Goal: Task Accomplishment & Management: Manage account settings

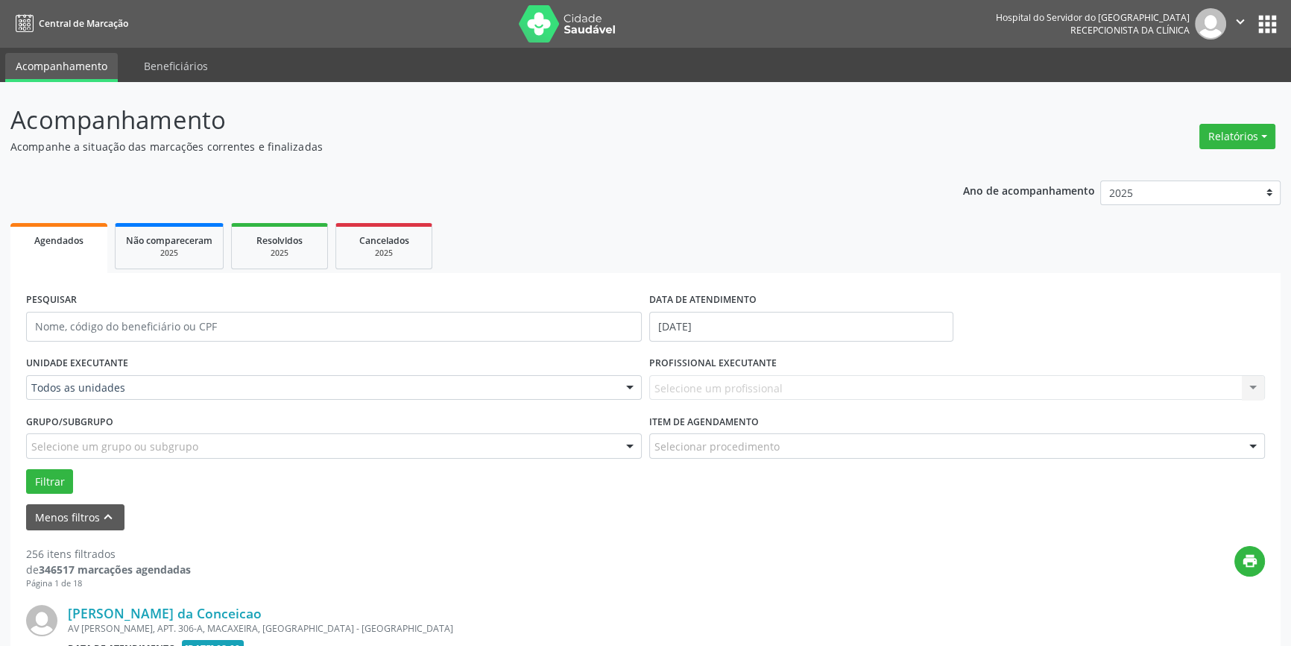
click at [634, 385] on div at bounding box center [630, 388] width 22 height 25
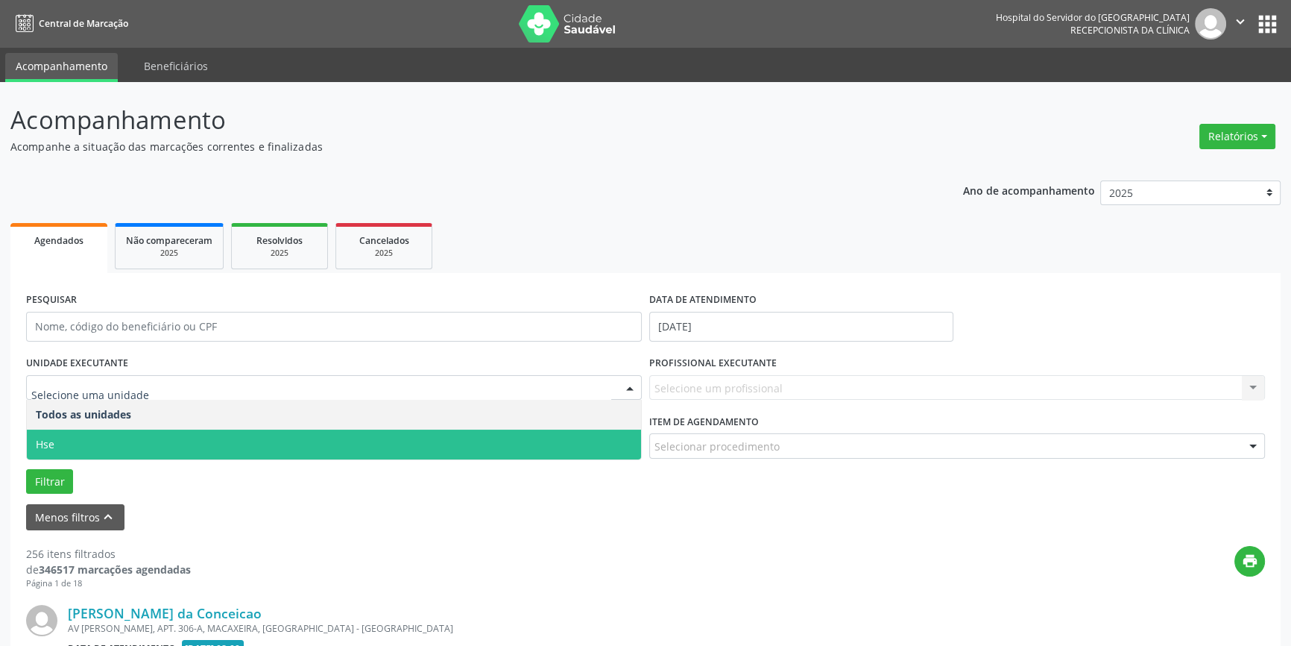
click at [614, 443] on span "Hse" at bounding box center [334, 444] width 614 height 30
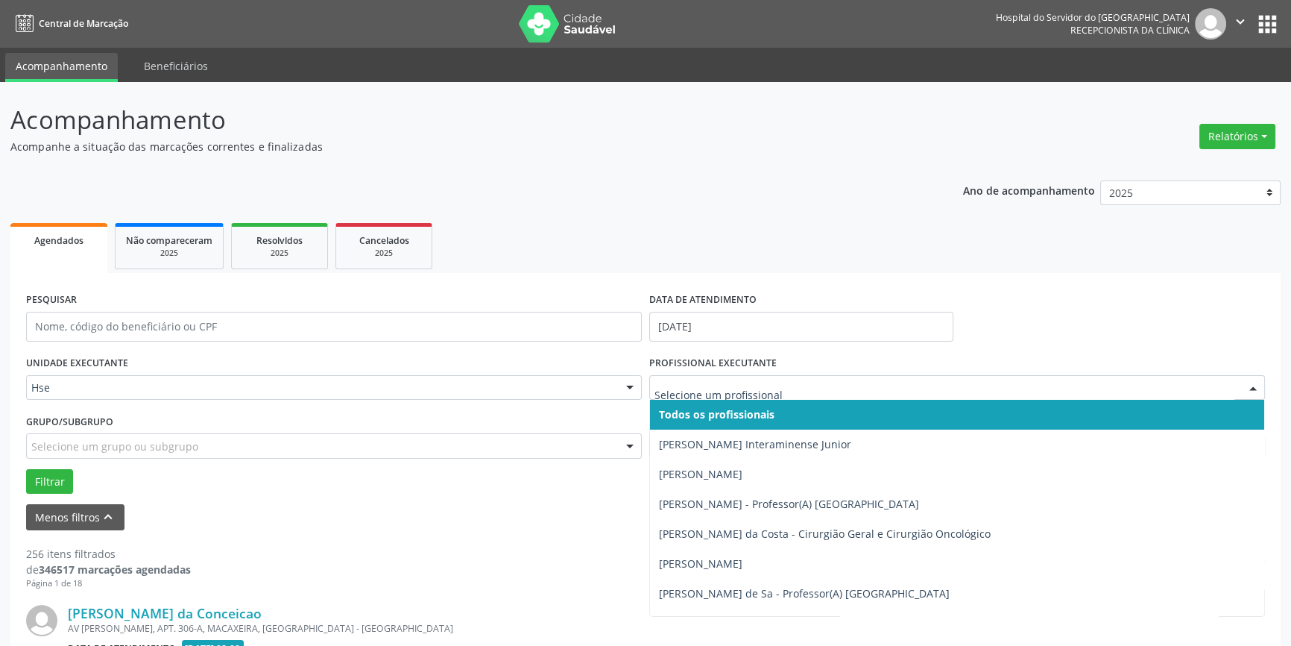
click at [1253, 387] on div at bounding box center [1253, 388] width 22 height 25
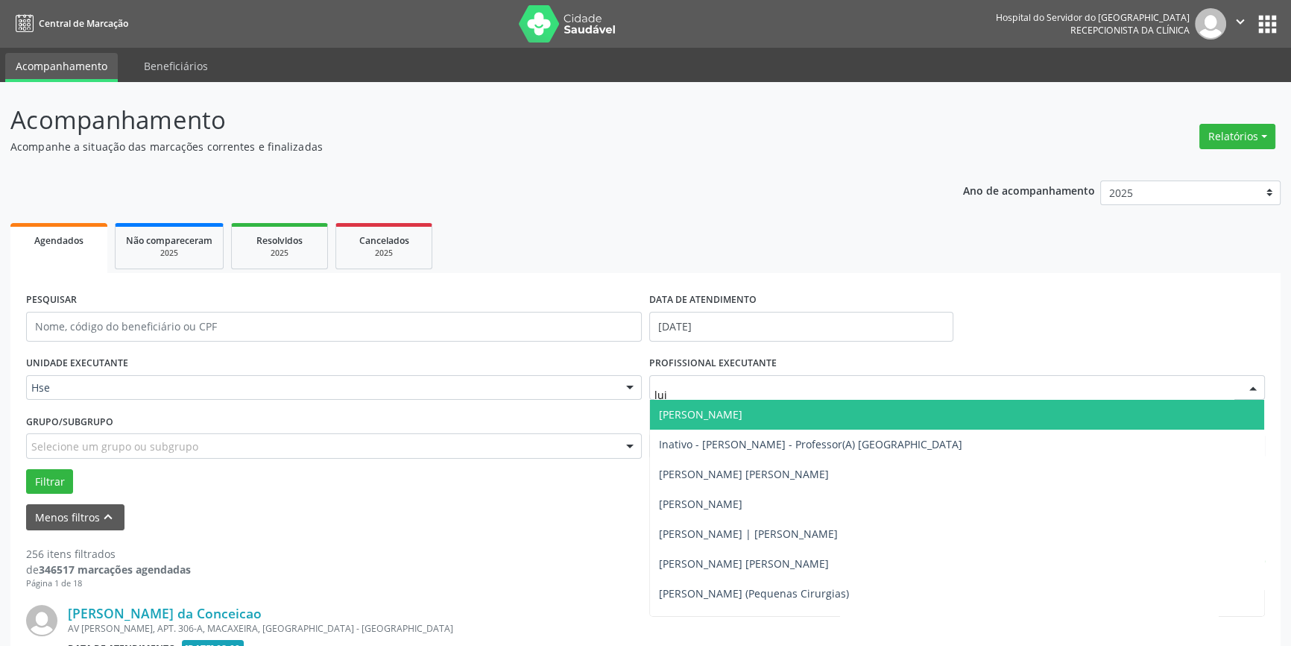
type input "[PERSON_NAME]"
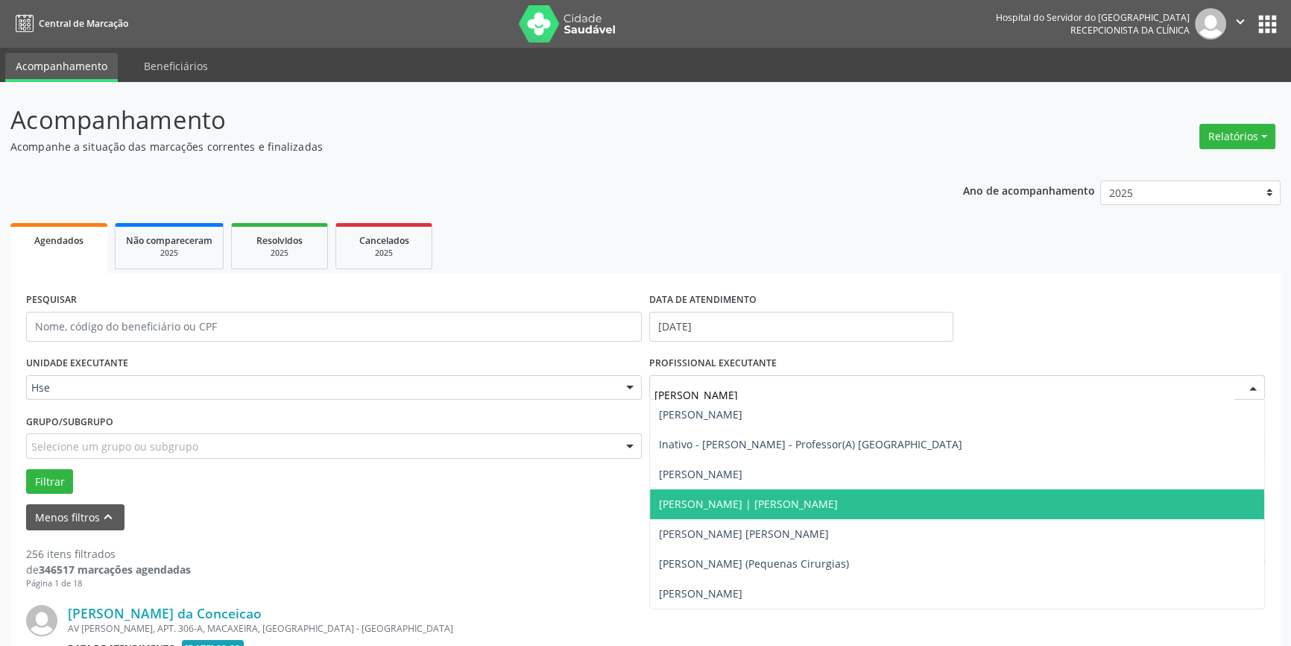
click at [810, 496] on span "[PERSON_NAME] | [PERSON_NAME]" at bounding box center [957, 504] width 614 height 30
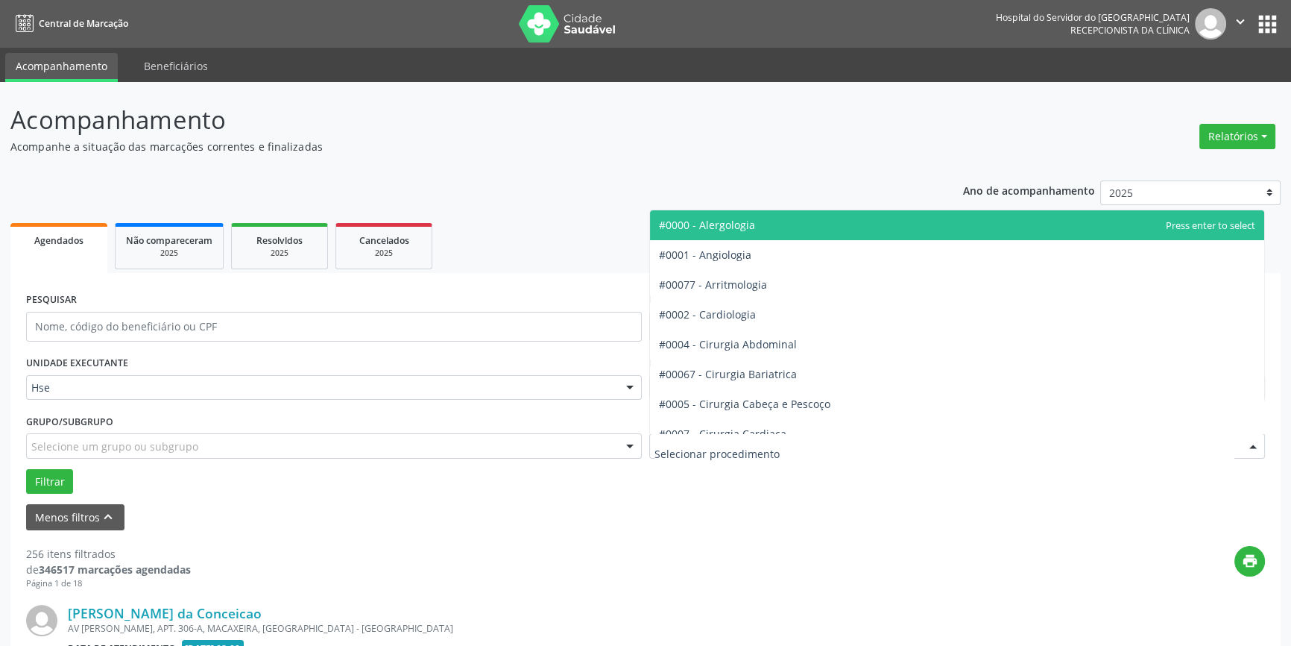
click at [1250, 444] on div at bounding box center [1253, 446] width 22 height 25
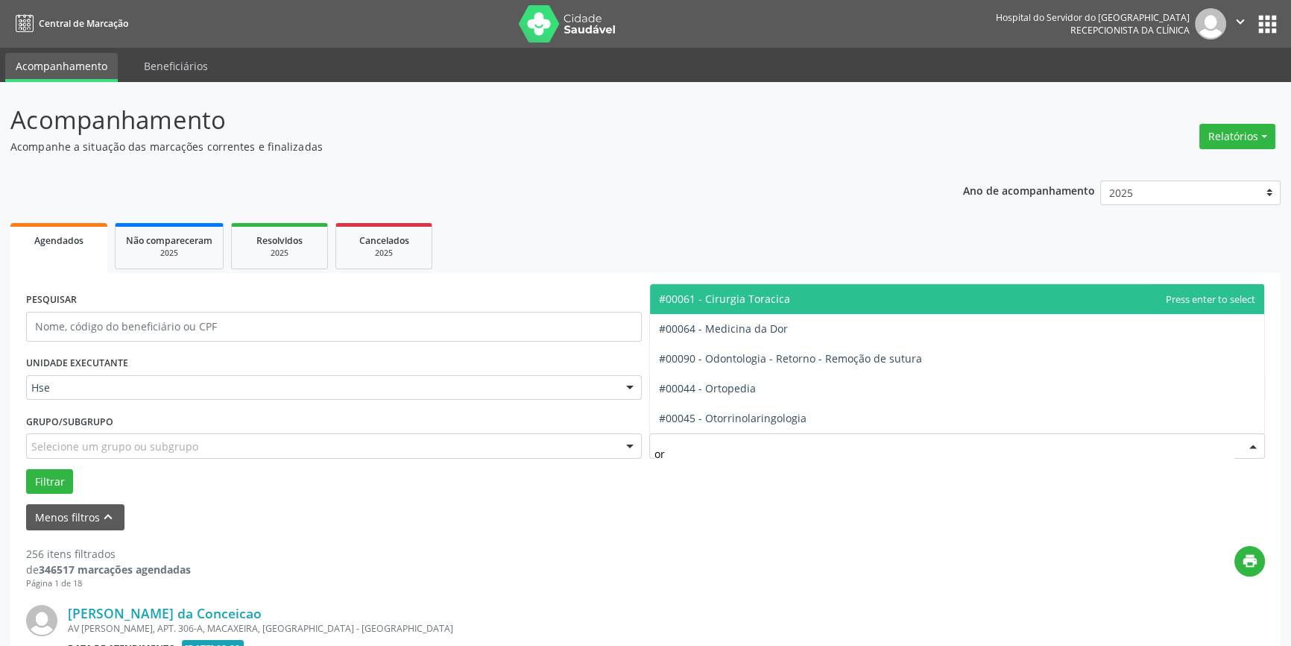
type input "ort"
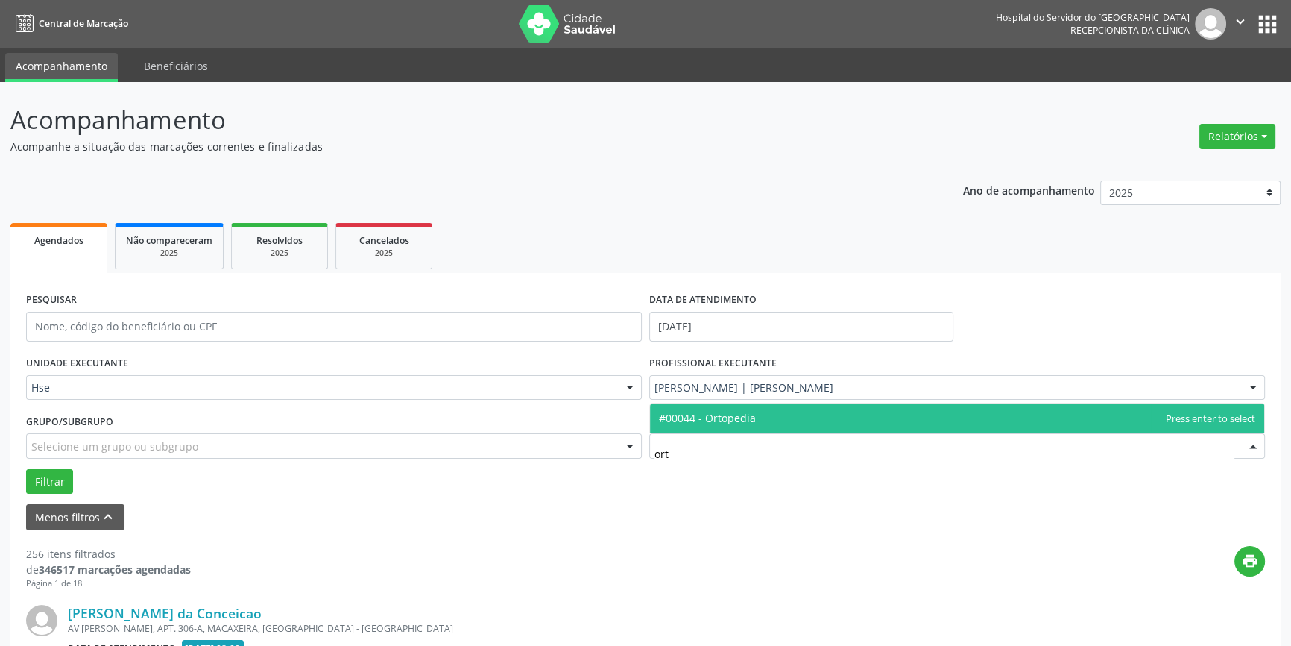
click at [799, 417] on span "#00044 - Ortopedia" at bounding box center [957, 418] width 614 height 30
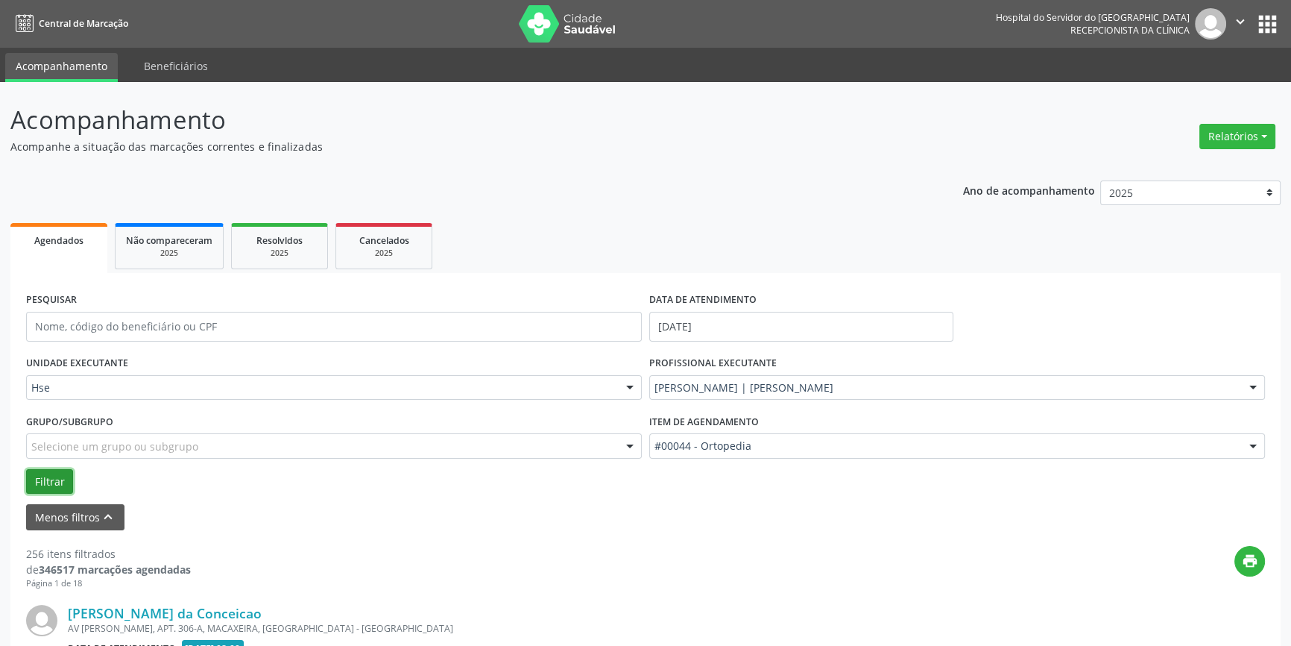
click at [60, 475] on button "Filtrar" at bounding box center [49, 481] width 47 height 25
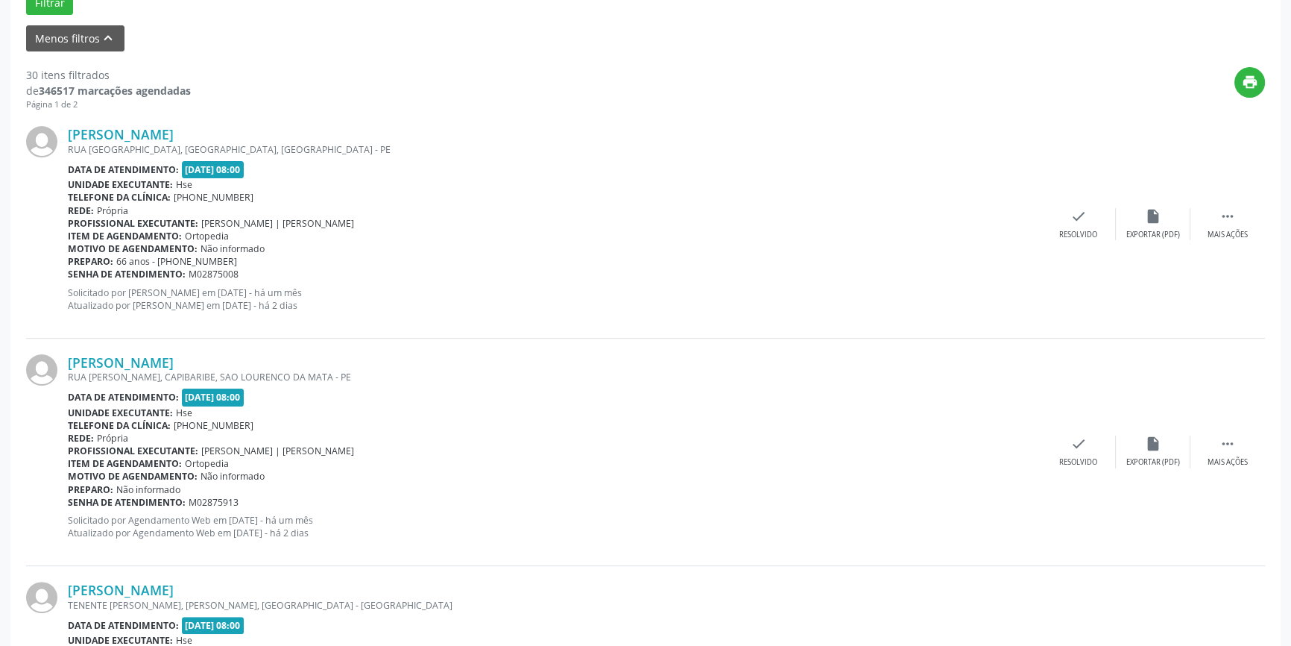
scroll to position [567, 0]
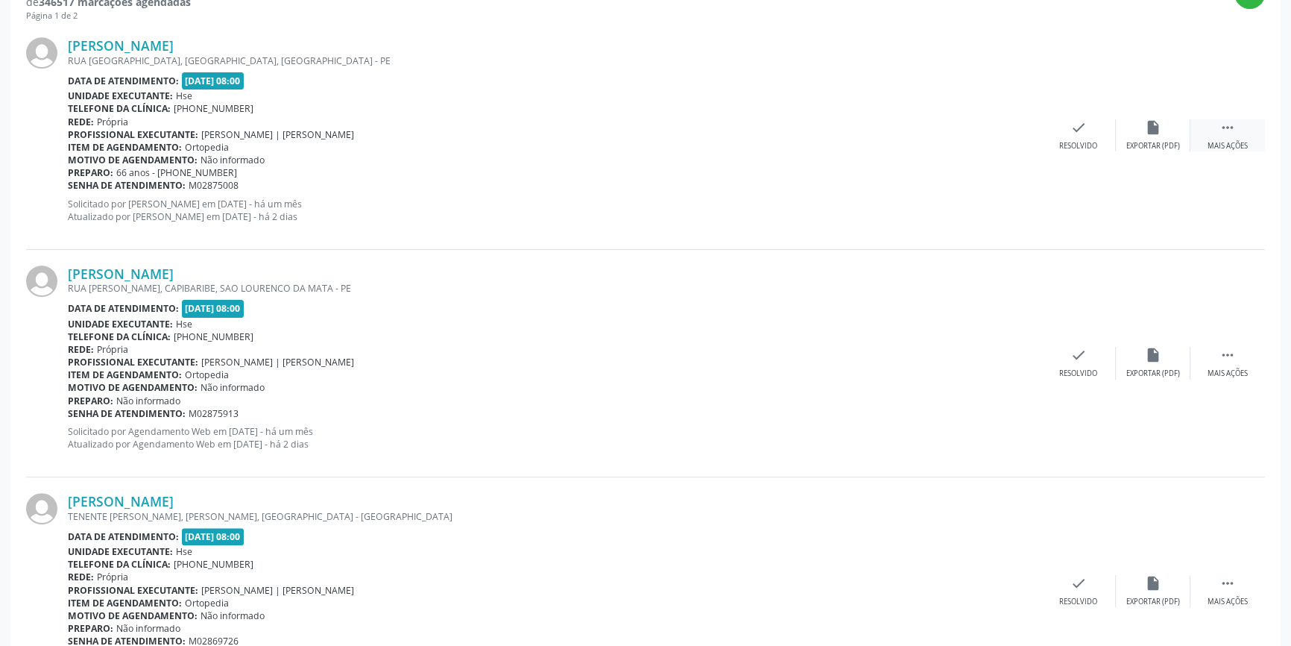
click at [1229, 131] on icon "" at bounding box center [1228, 127] width 16 height 16
click at [1160, 132] on icon "alarm_off" at bounding box center [1153, 127] width 16 height 16
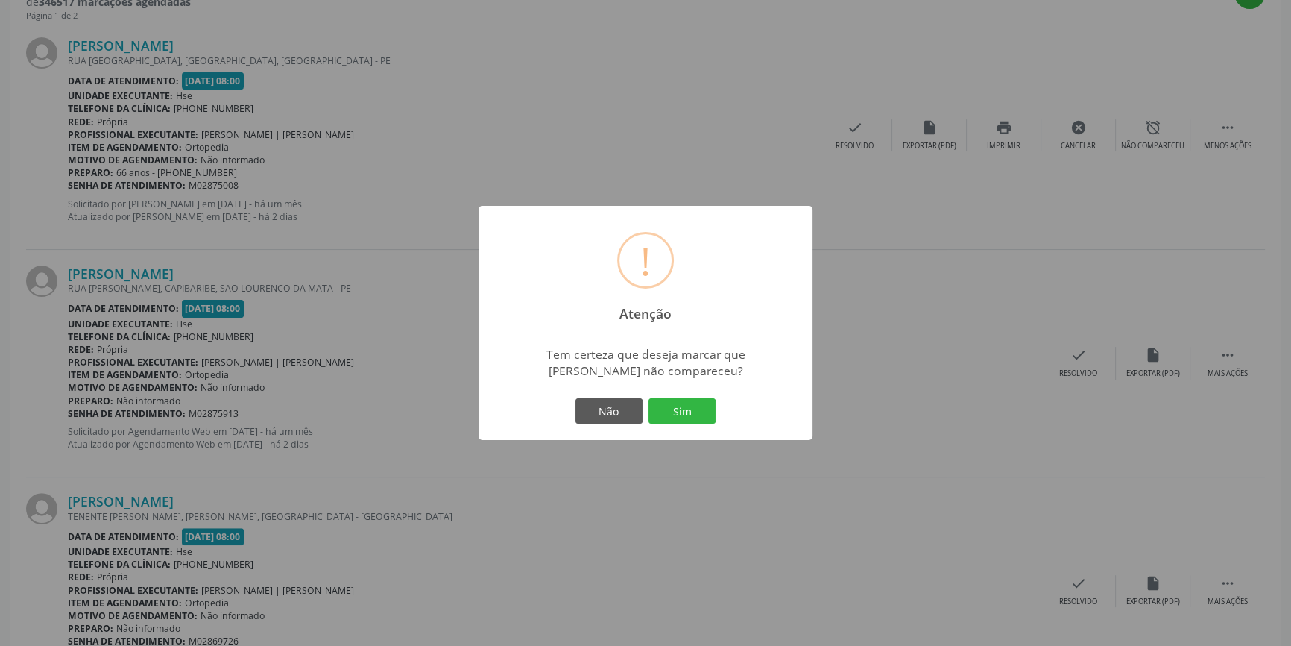
click at [678, 392] on div "! Atenção × Tem certeza que deseja marcar que [PERSON_NAME] não compareceu? Não…" at bounding box center [646, 323] width 334 height 234
click at [678, 401] on button "Sim" at bounding box center [682, 410] width 67 height 25
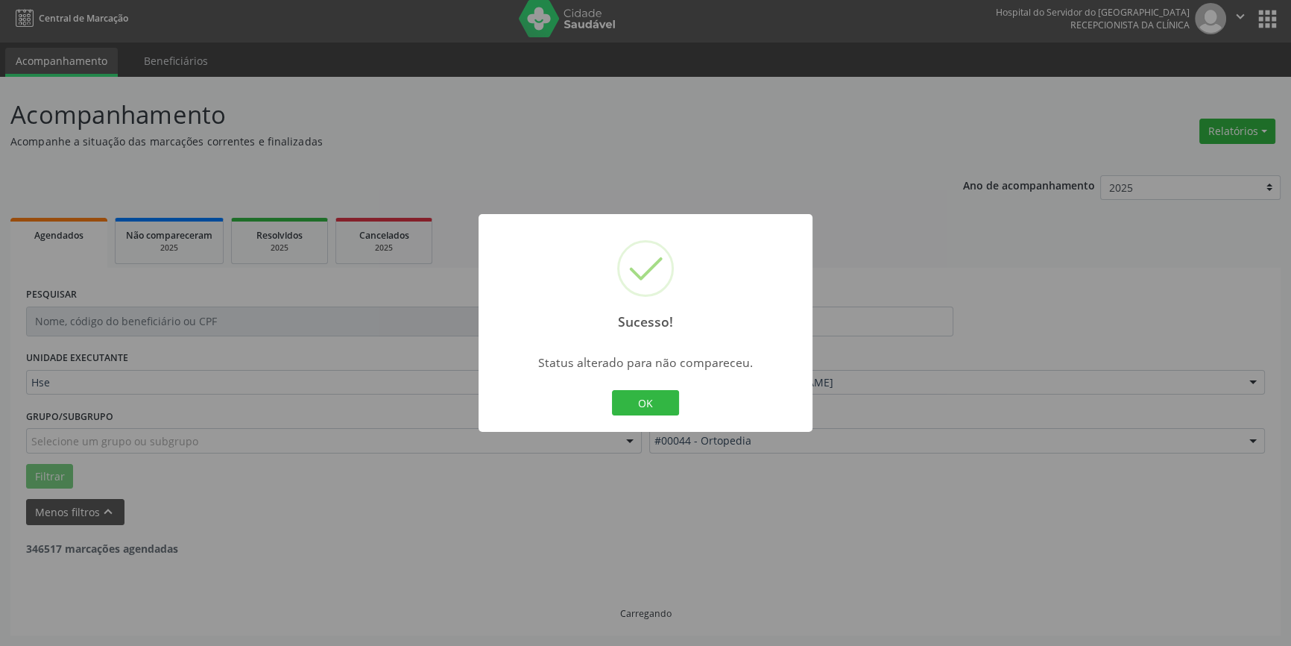
scroll to position [4, 0]
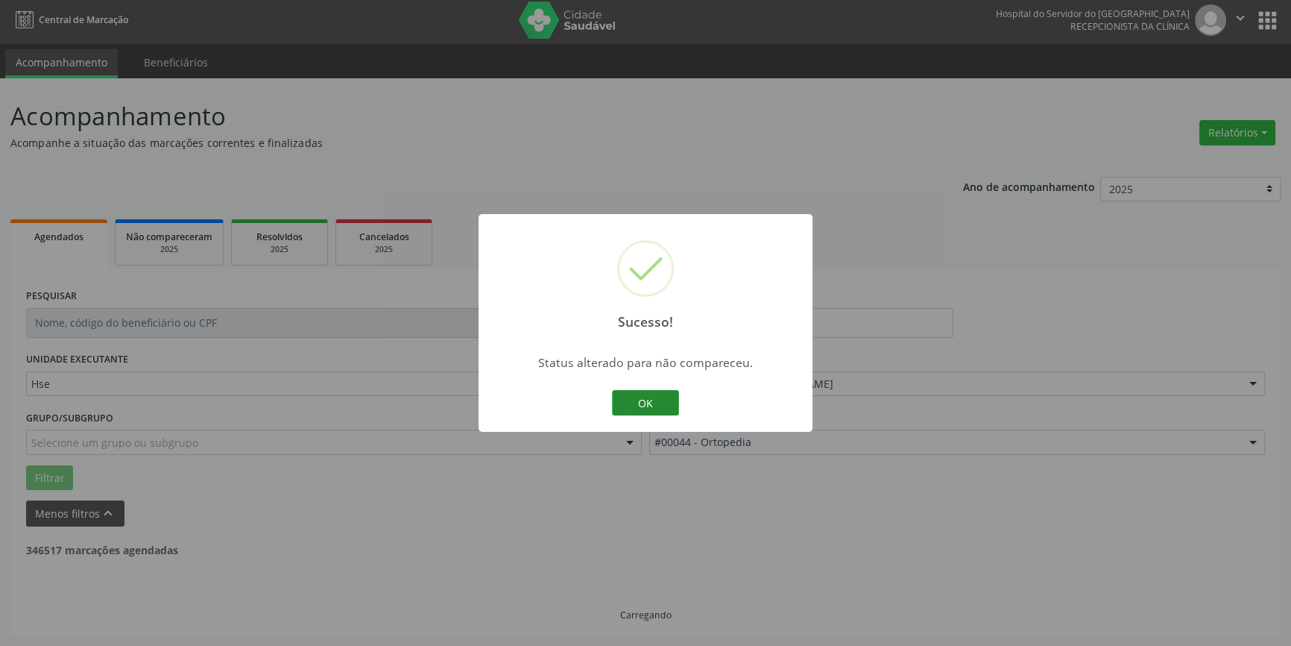
click at [646, 402] on button "OK" at bounding box center [645, 402] width 67 height 25
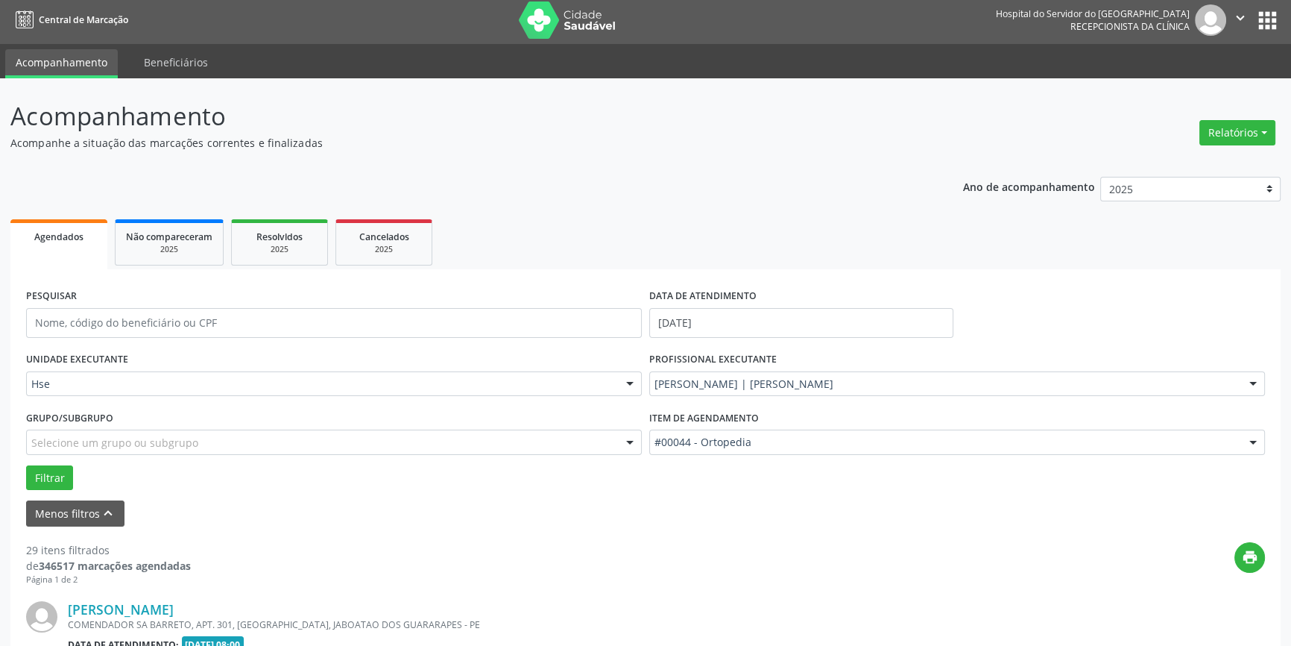
scroll to position [567, 0]
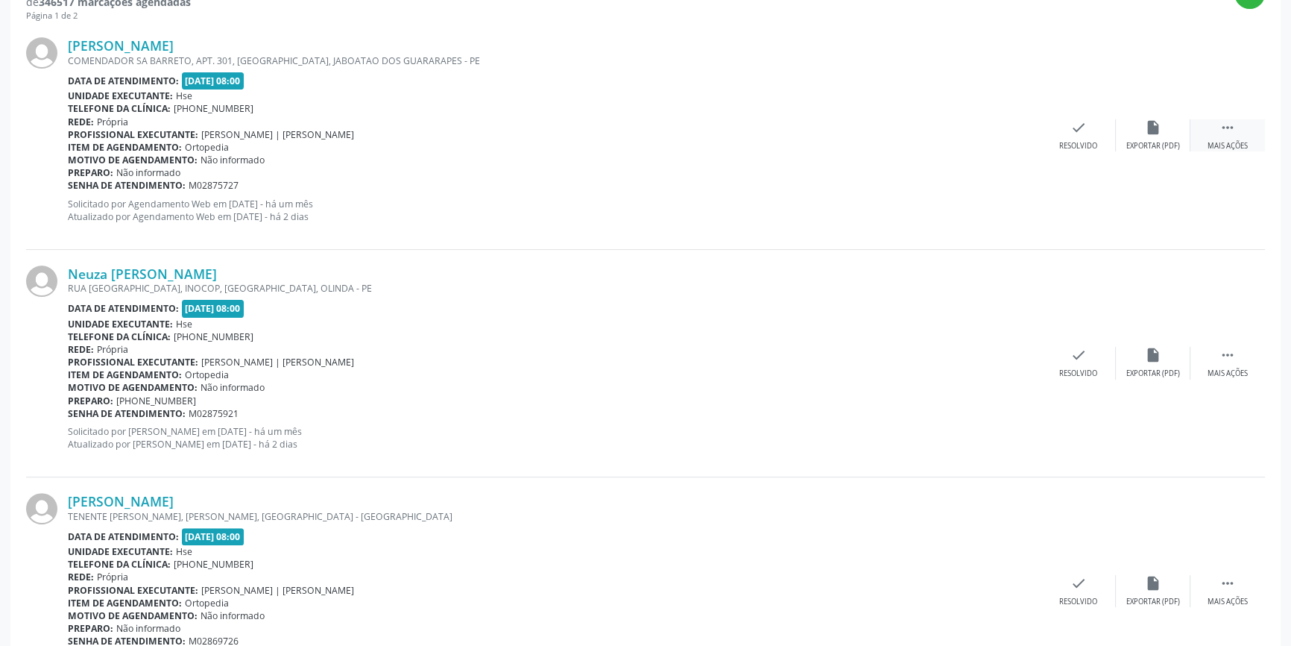
click at [1244, 138] on div " Mais ações" at bounding box center [1228, 135] width 75 height 32
click at [1159, 133] on icon "alarm_off" at bounding box center [1153, 127] width 16 height 16
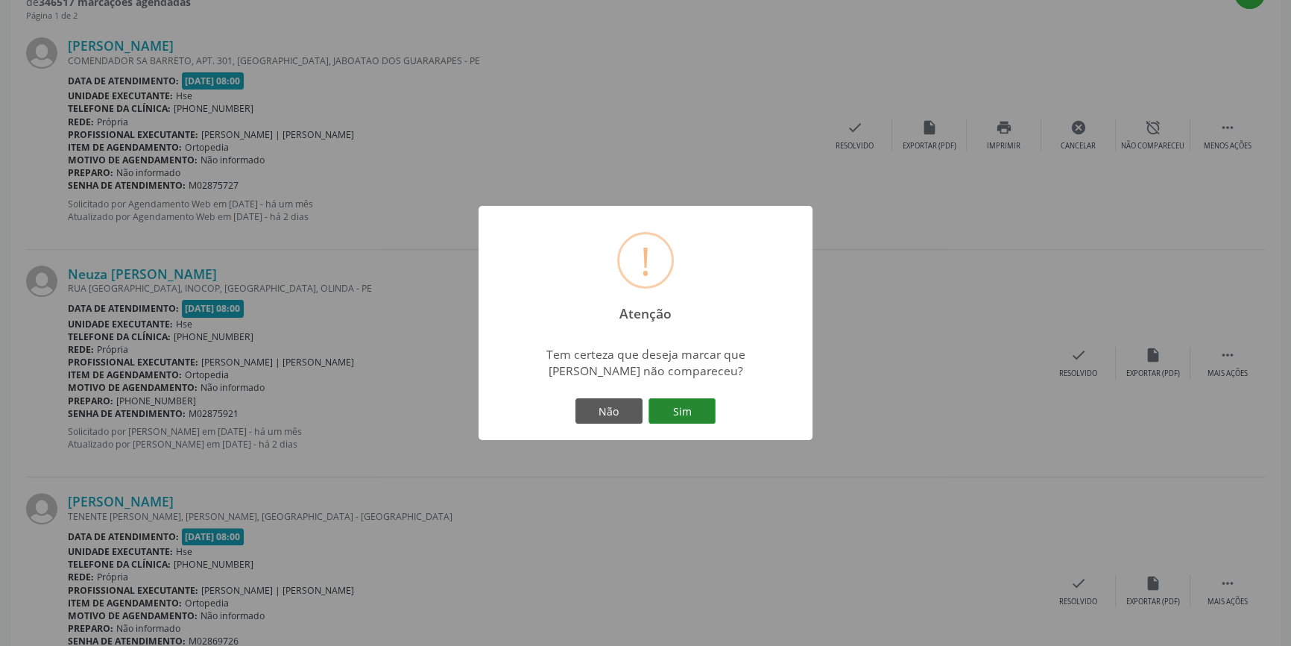
click at [686, 406] on button "Sim" at bounding box center [682, 410] width 67 height 25
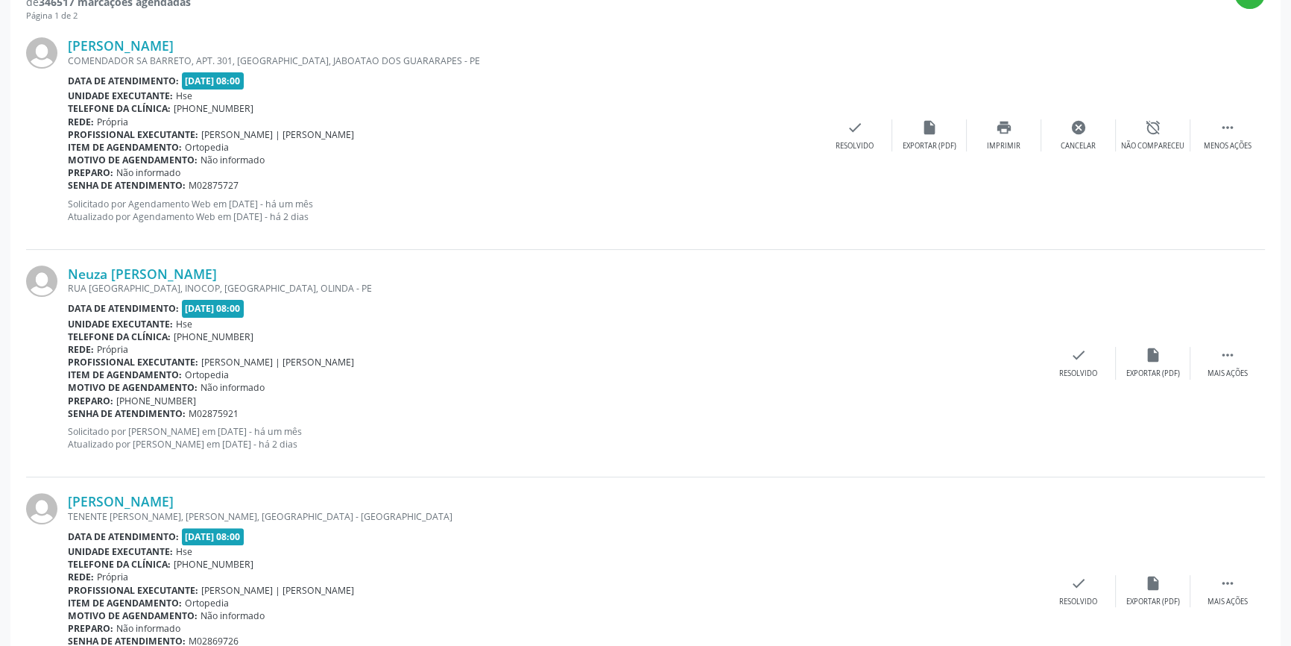
scroll to position [4, 0]
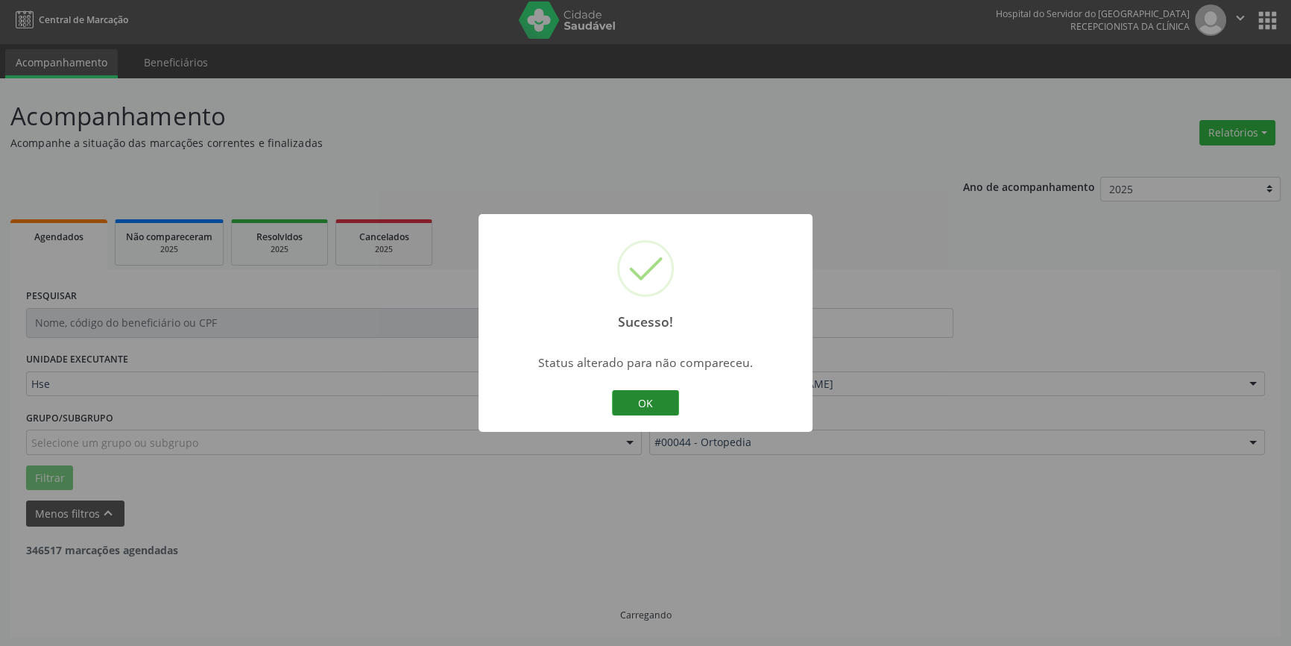
click at [655, 393] on button "OK" at bounding box center [645, 402] width 67 height 25
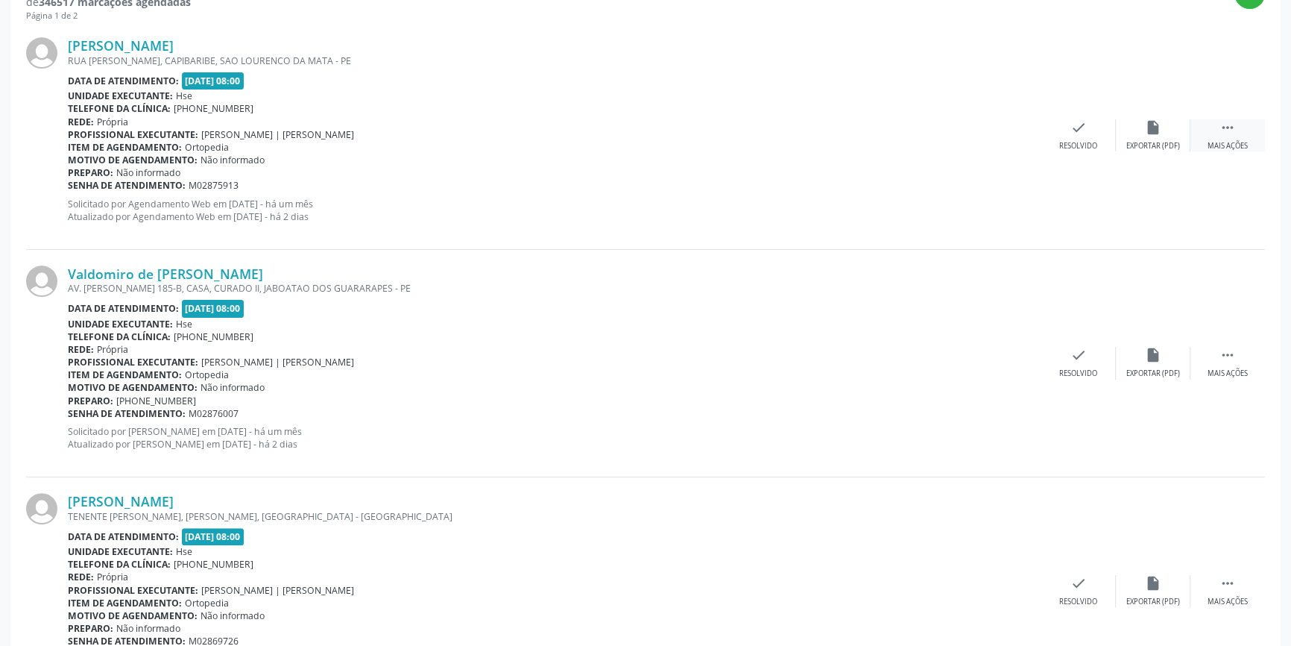
click at [1235, 136] on div " Mais ações" at bounding box center [1228, 135] width 75 height 32
click at [1152, 128] on icon "alarm_off" at bounding box center [1153, 127] width 16 height 16
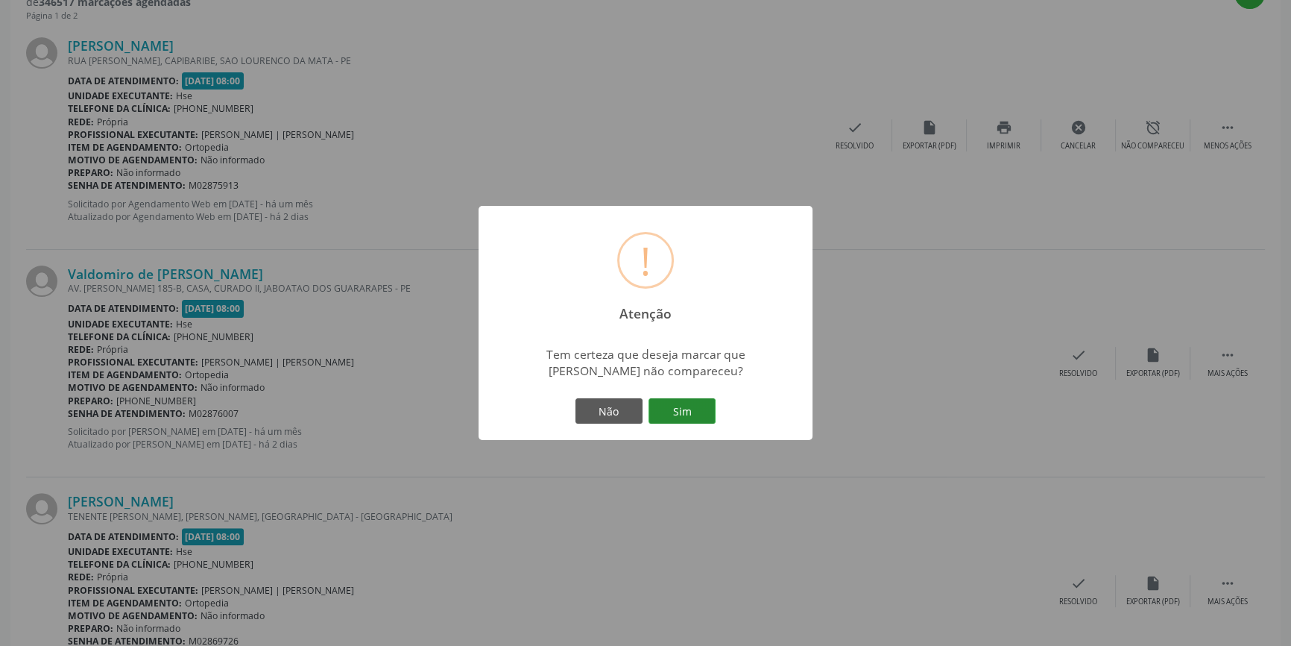
click at [674, 406] on button "Sim" at bounding box center [682, 410] width 67 height 25
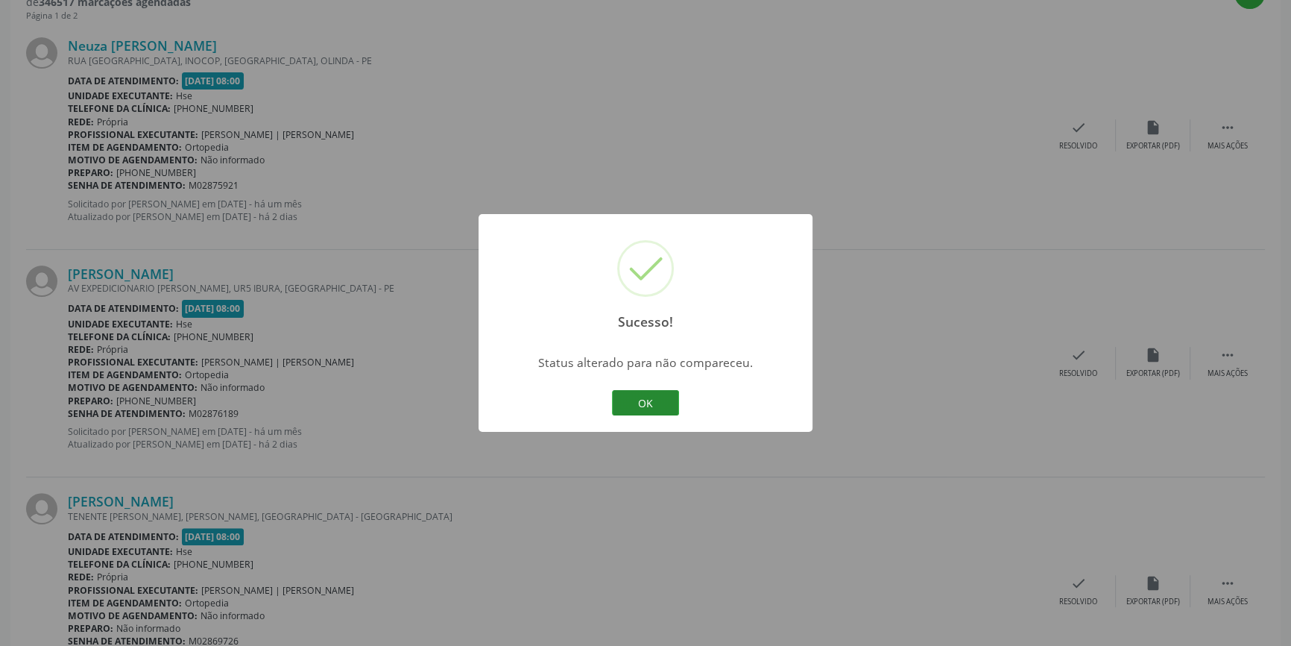
click at [658, 398] on button "OK" at bounding box center [645, 402] width 67 height 25
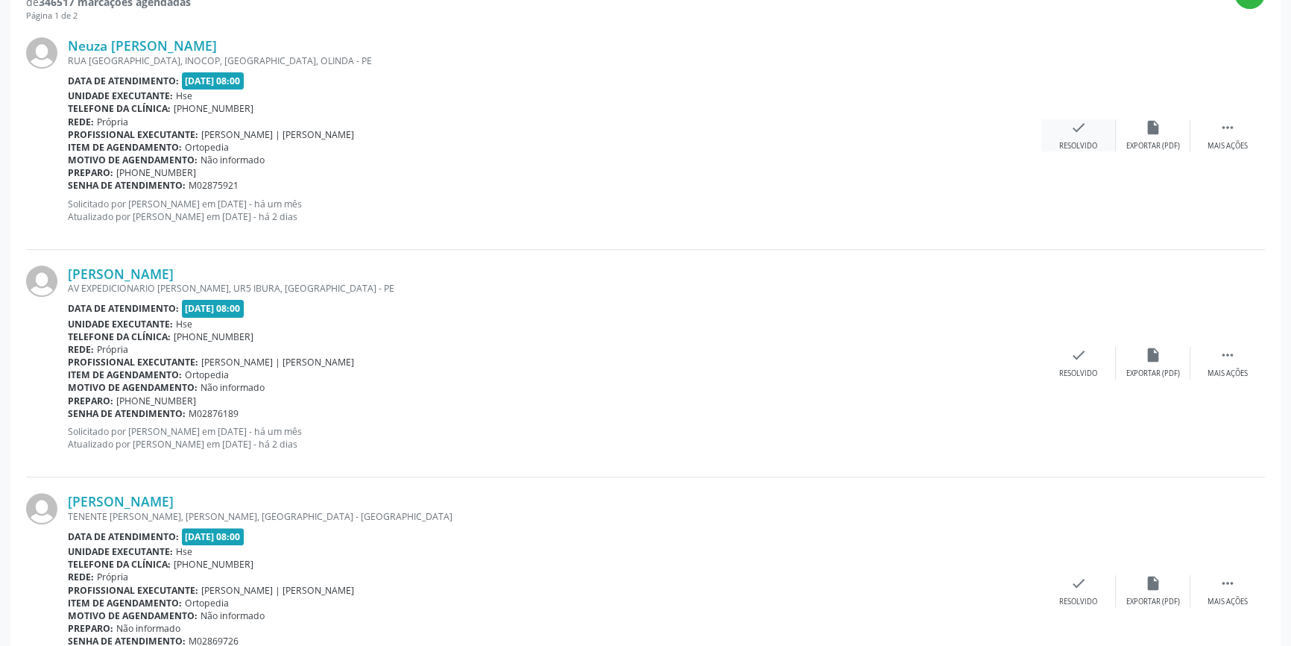
click at [1084, 128] on icon "check" at bounding box center [1079, 127] width 16 height 16
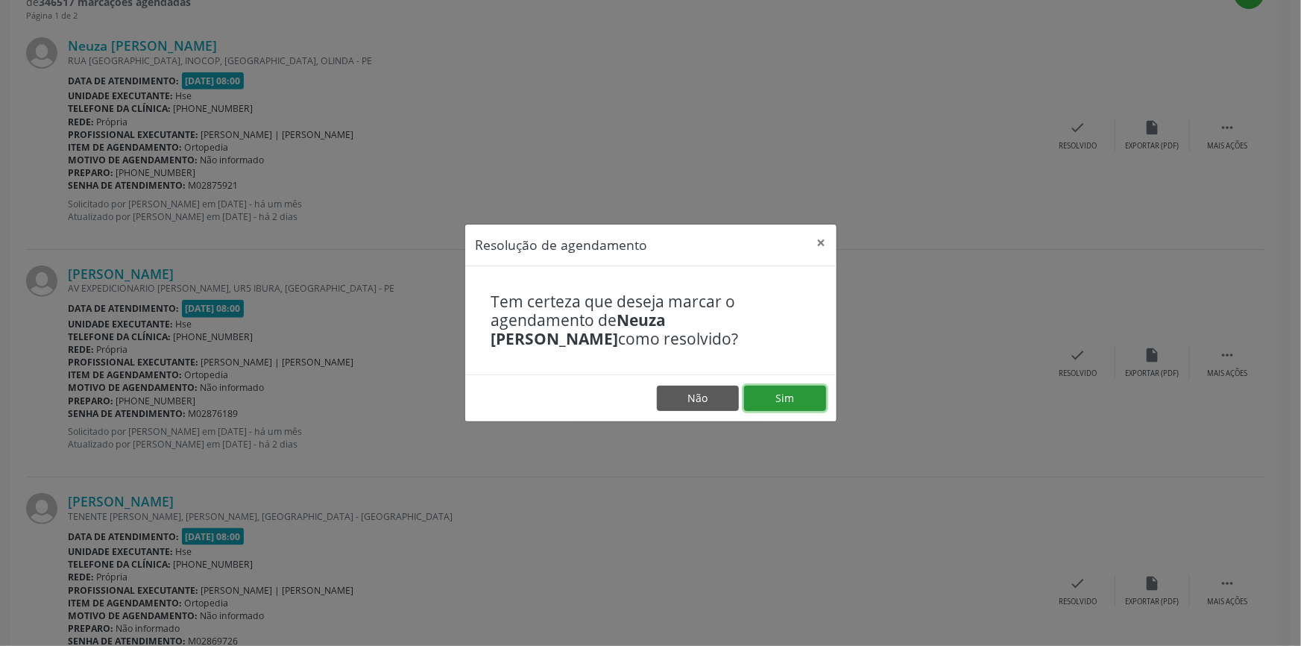
click at [798, 395] on button "Sim" at bounding box center [785, 397] width 82 height 25
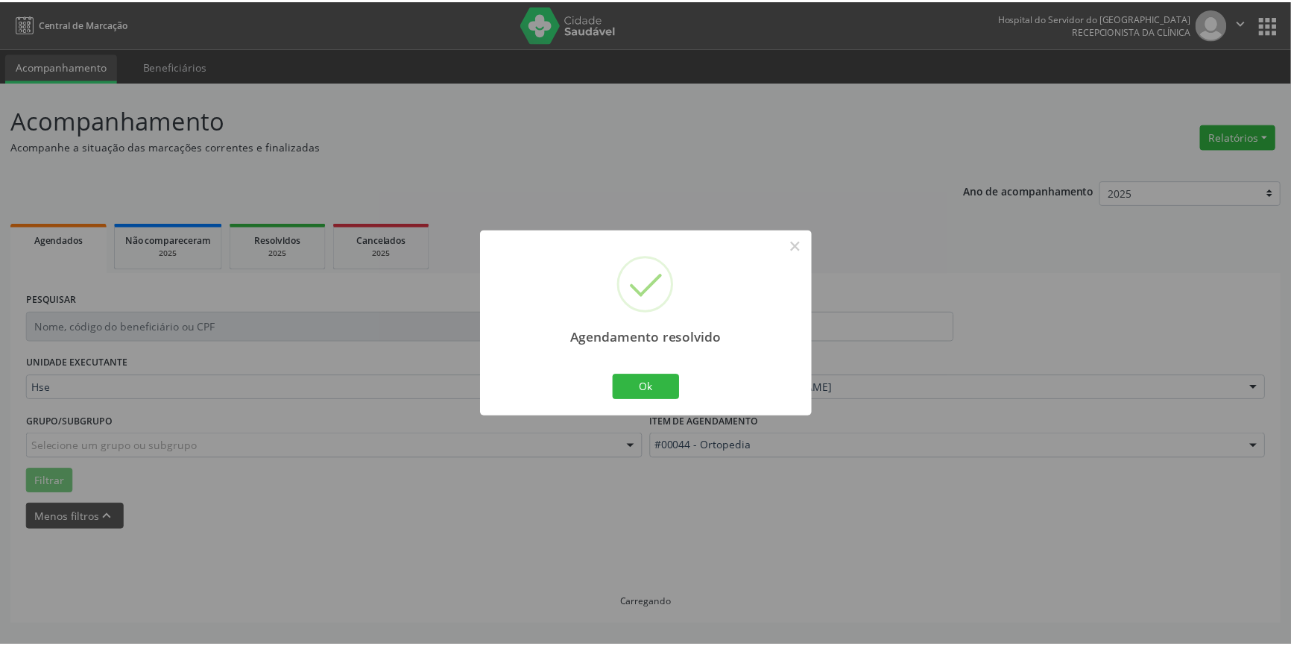
scroll to position [0, 0]
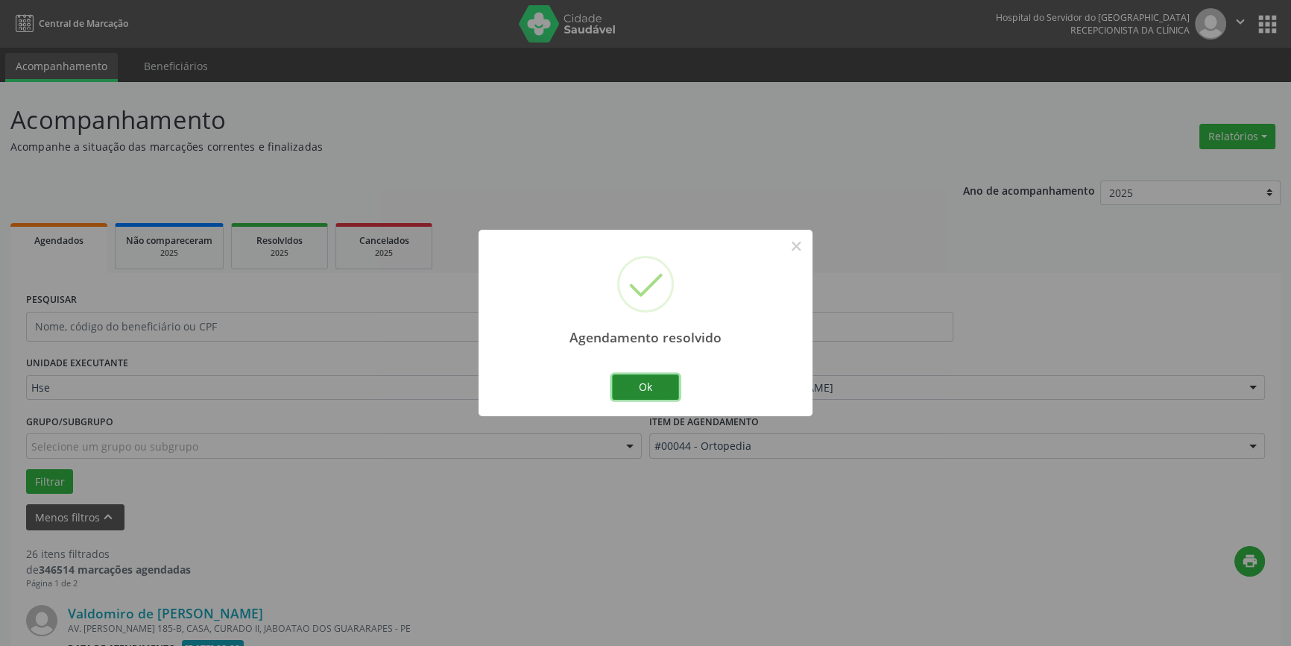
click at [655, 381] on button "Ok" at bounding box center [645, 386] width 67 height 25
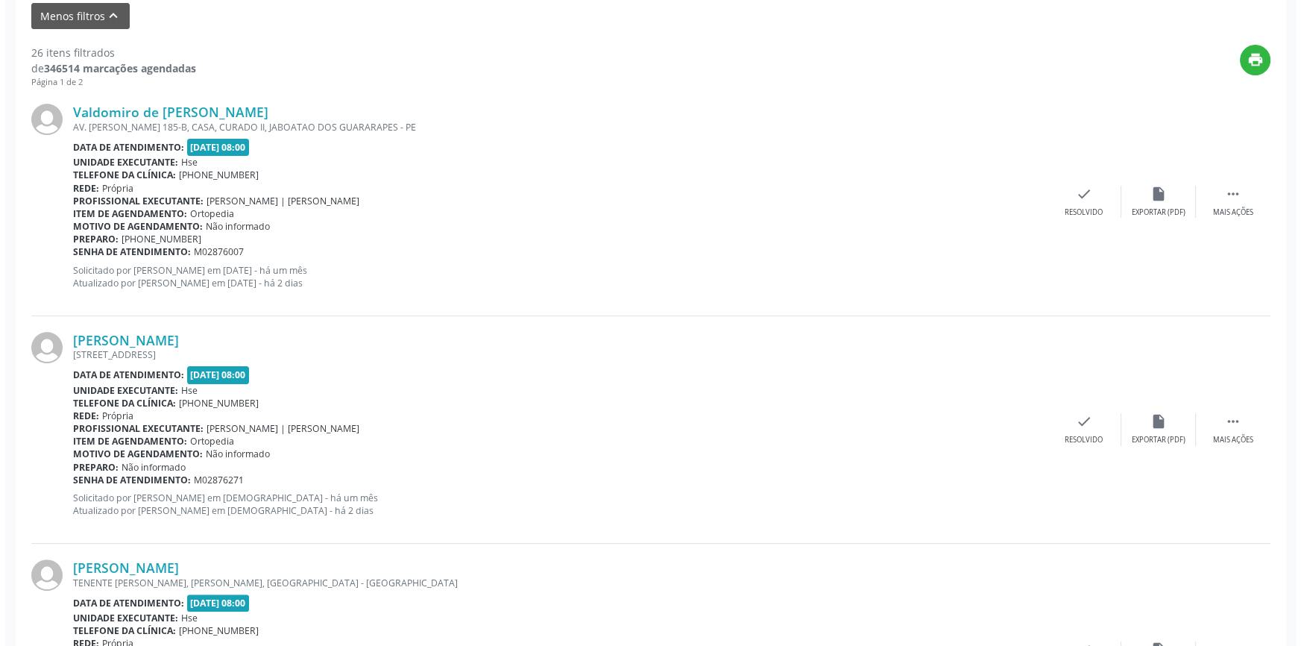
scroll to position [532, 0]
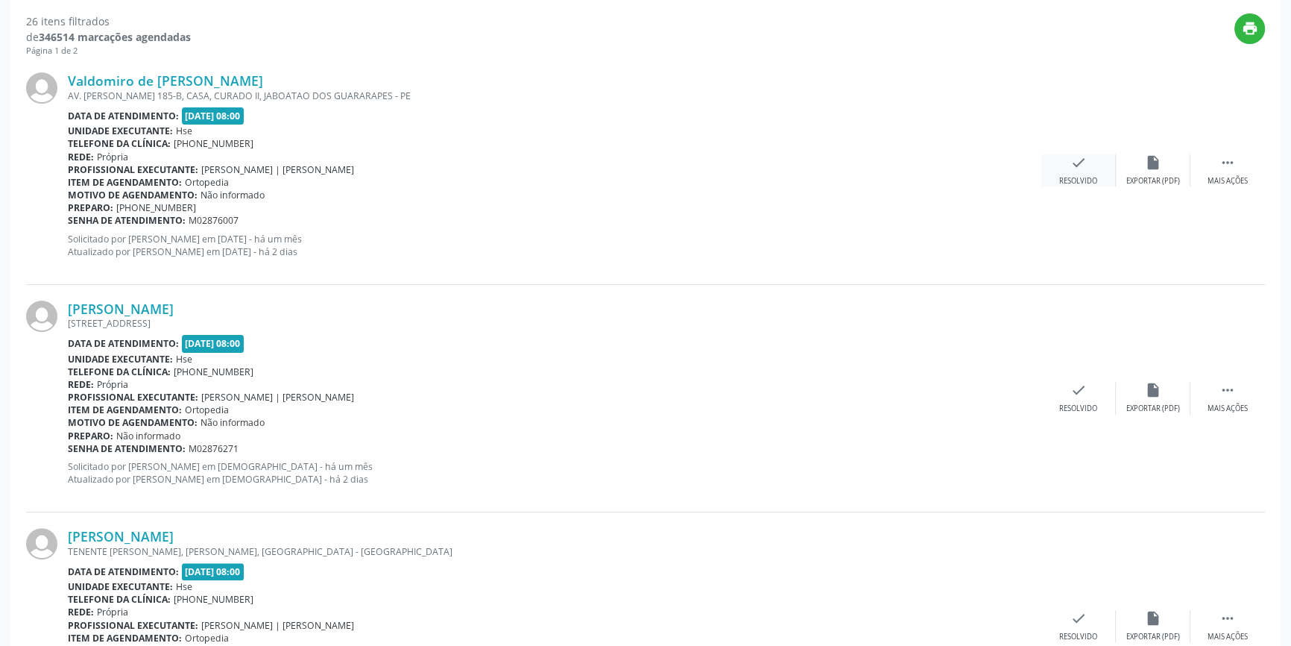
click at [1077, 163] on icon "check" at bounding box center [1079, 162] width 16 height 16
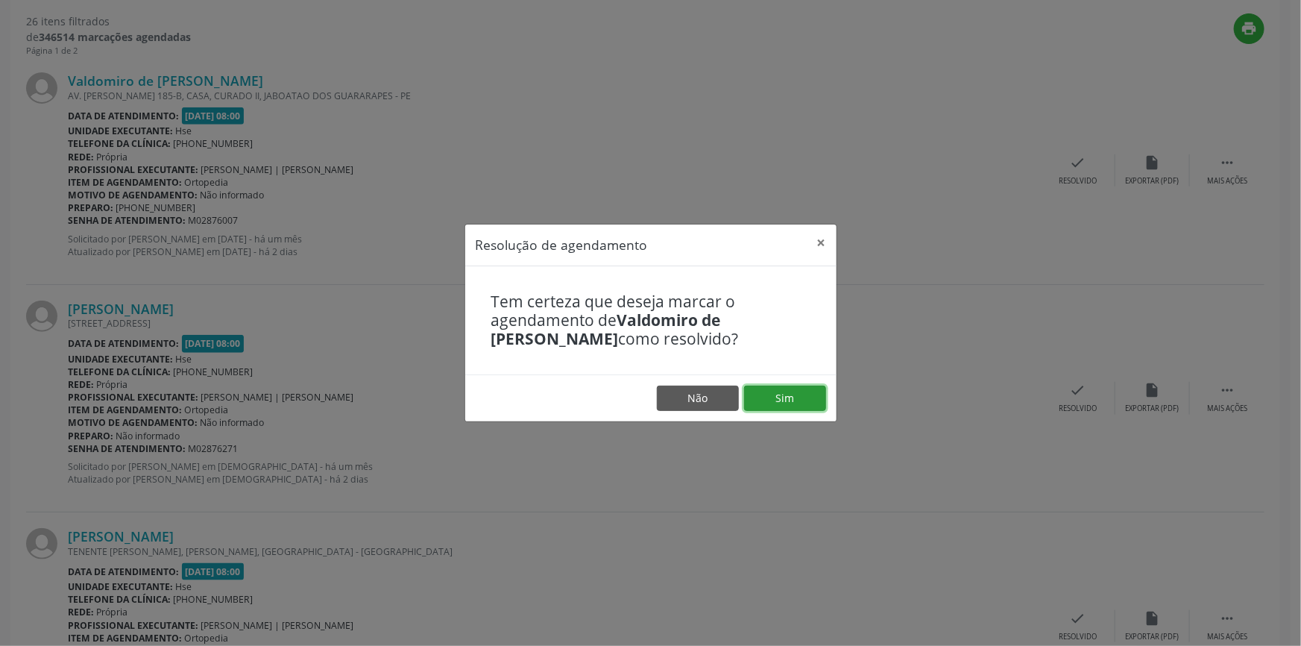
click at [799, 388] on button "Sim" at bounding box center [785, 397] width 82 height 25
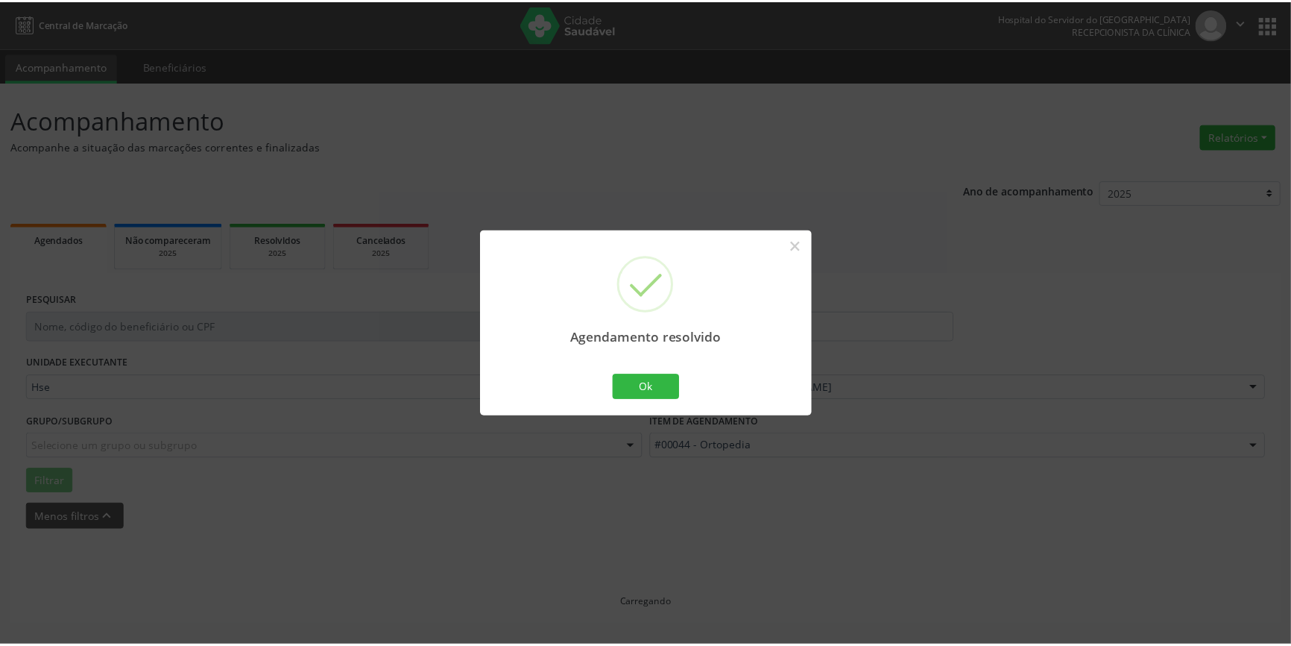
scroll to position [0, 0]
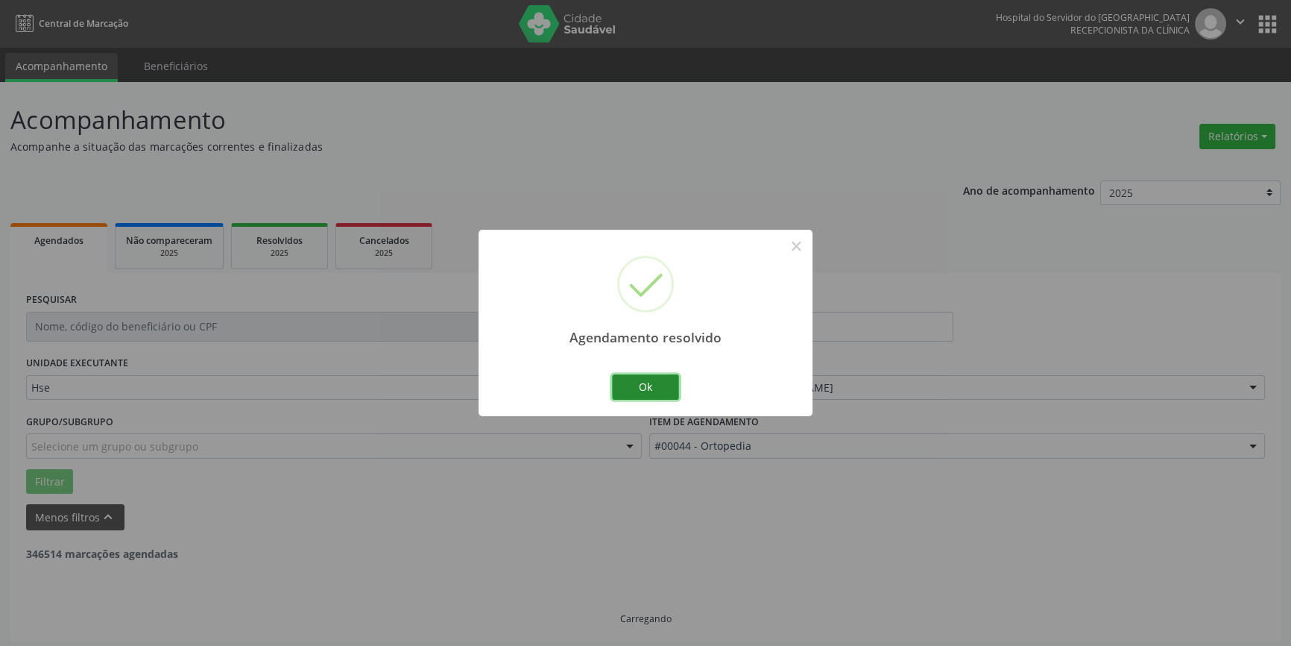
click at [658, 385] on button "Ok" at bounding box center [645, 386] width 67 height 25
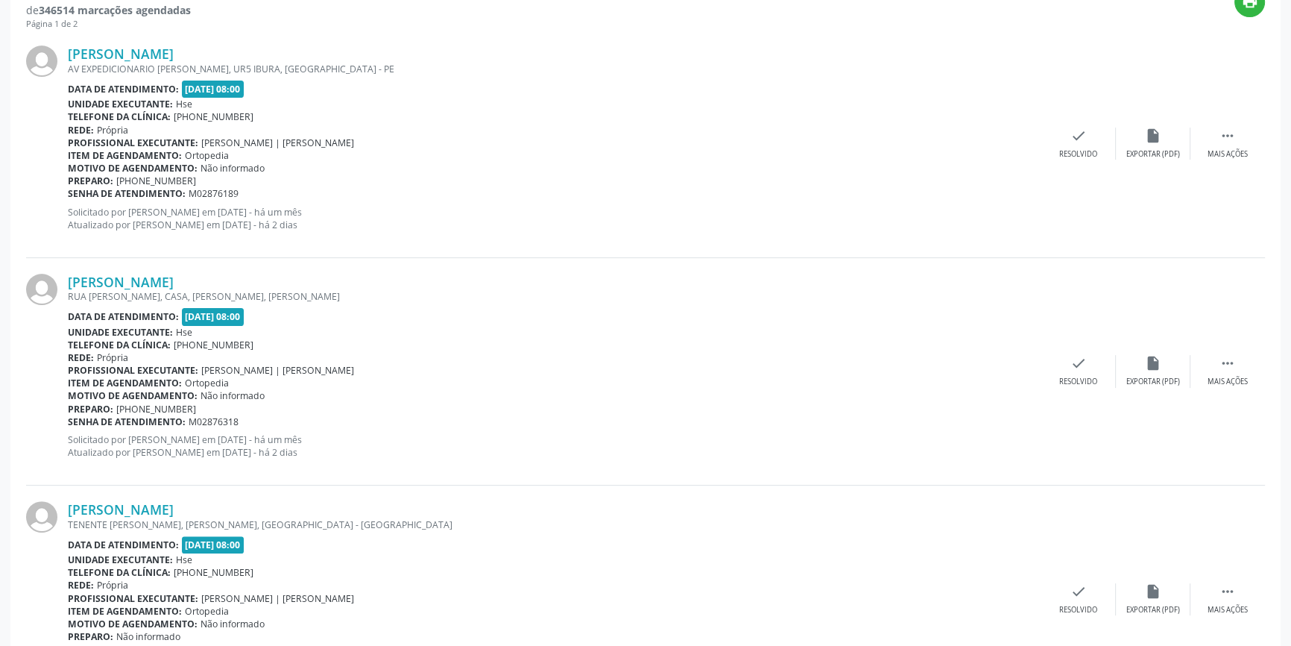
scroll to position [586, 0]
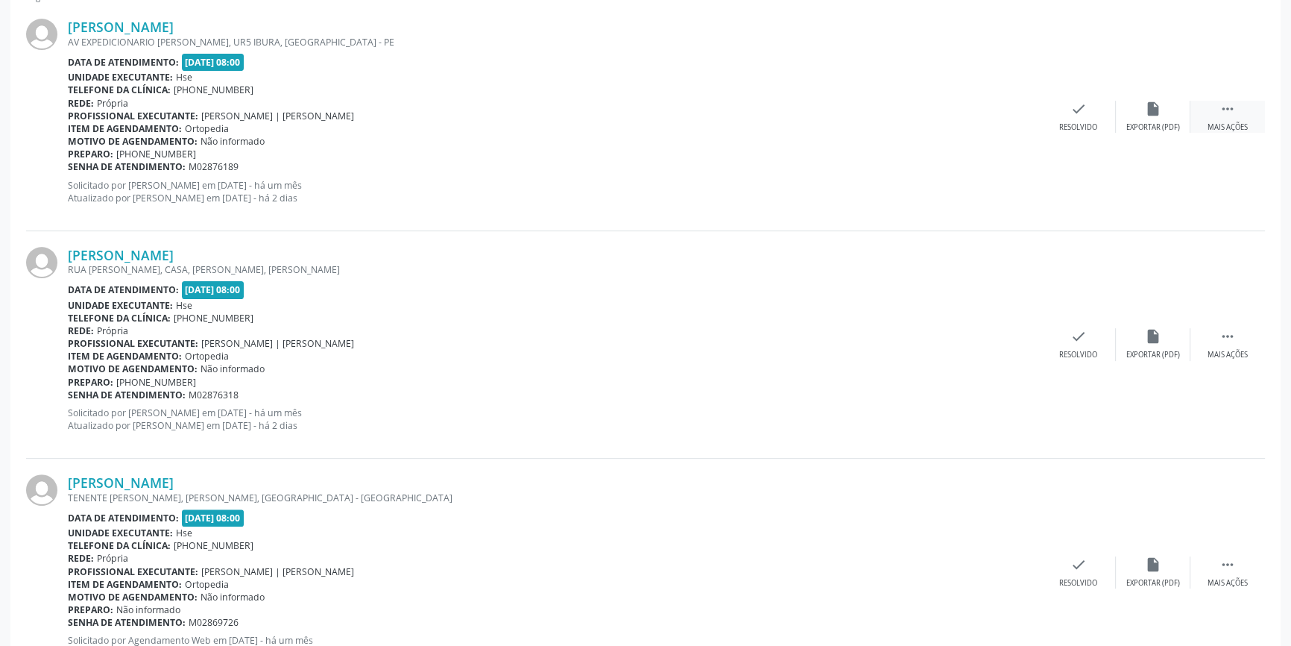
click at [1245, 110] on div " Mais ações" at bounding box center [1228, 117] width 75 height 32
click at [1153, 122] on div "Não compareceu" at bounding box center [1152, 127] width 63 height 10
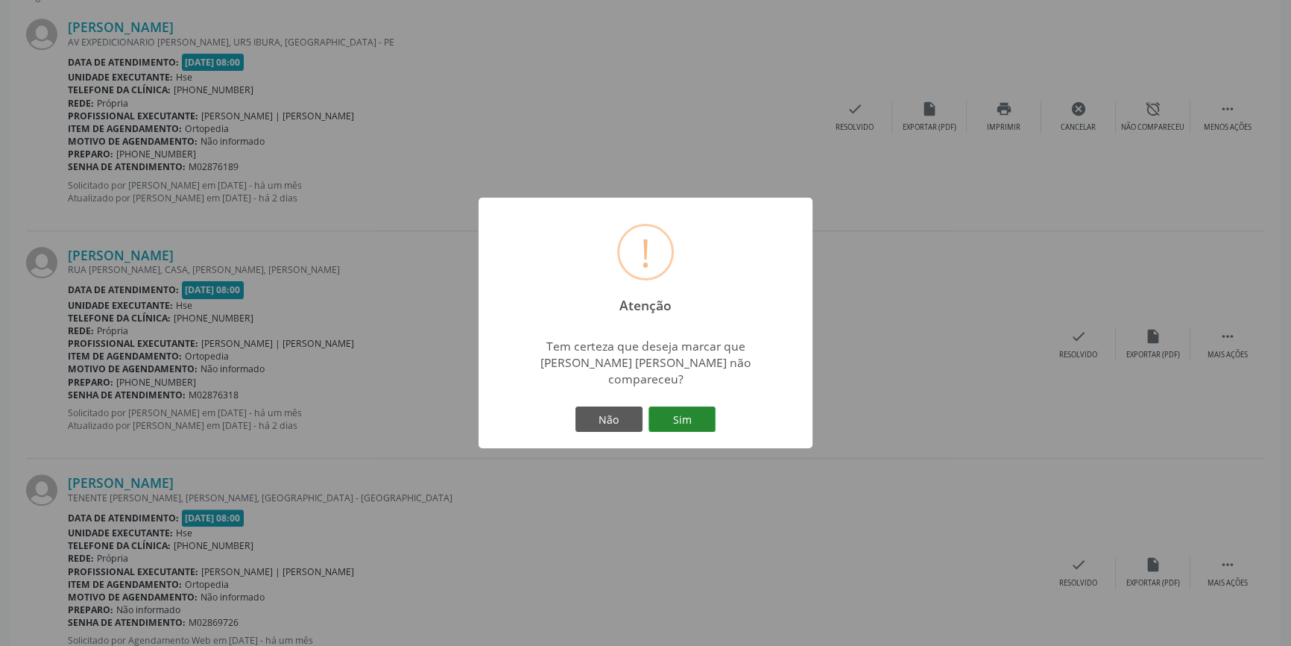
click at [690, 413] on button "Sim" at bounding box center [682, 418] width 67 height 25
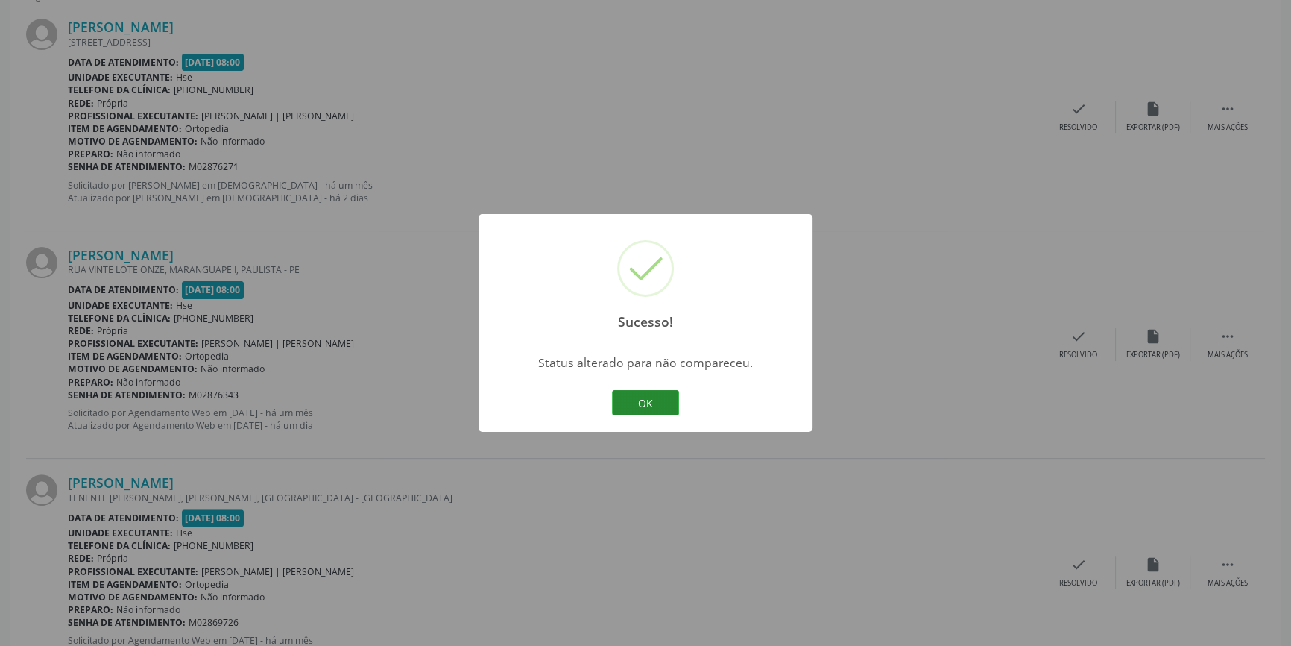
click at [646, 402] on button "OK" at bounding box center [645, 402] width 67 height 25
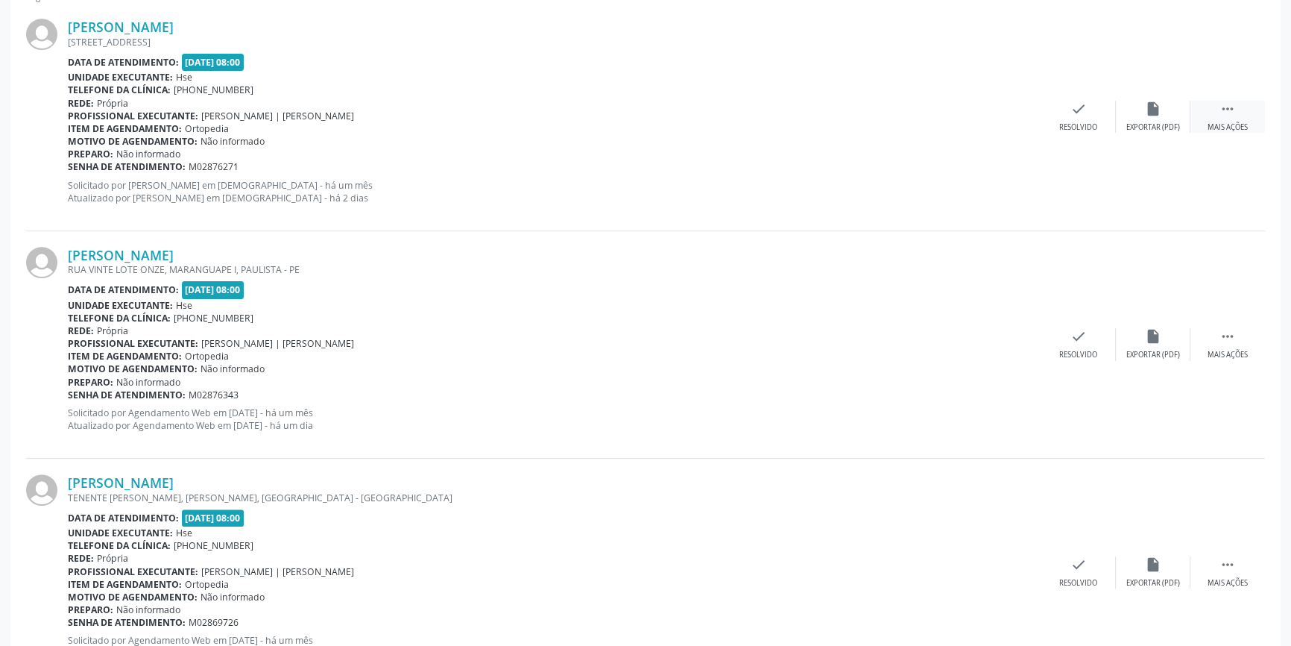
click at [1216, 113] on div " Mais ações" at bounding box center [1228, 117] width 75 height 32
click at [1157, 116] on div "alarm_off Não compareceu" at bounding box center [1153, 117] width 75 height 32
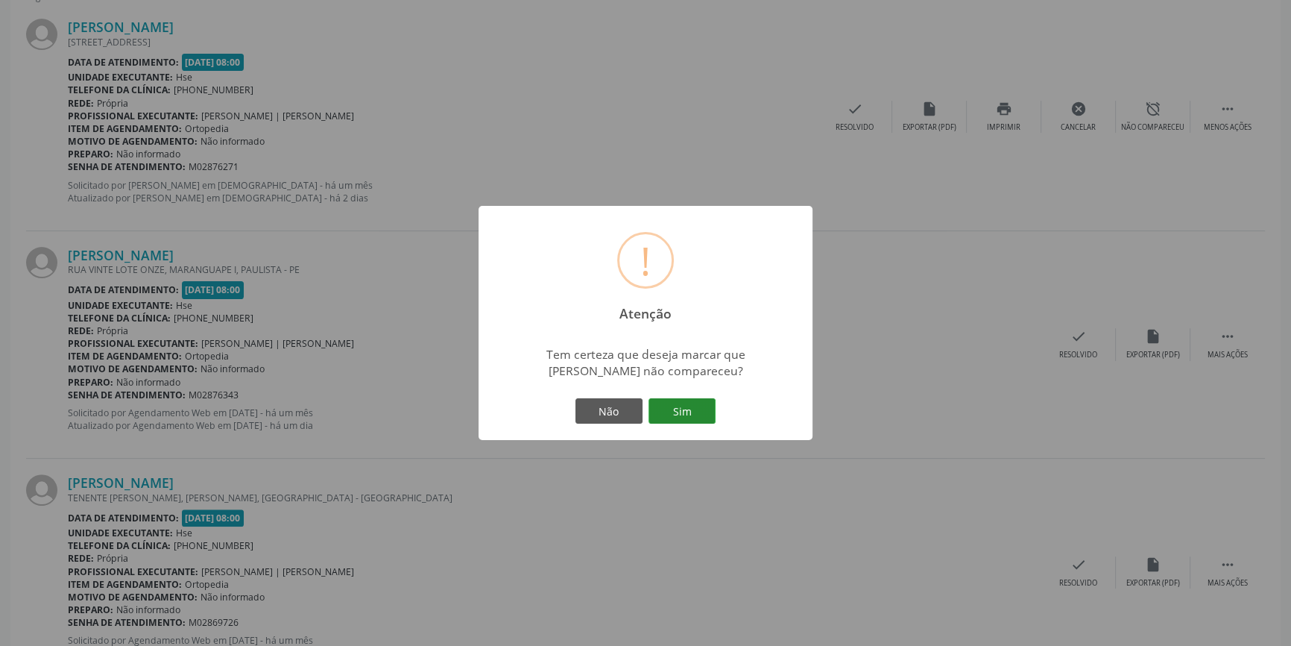
click at [694, 406] on button "Sim" at bounding box center [682, 410] width 67 height 25
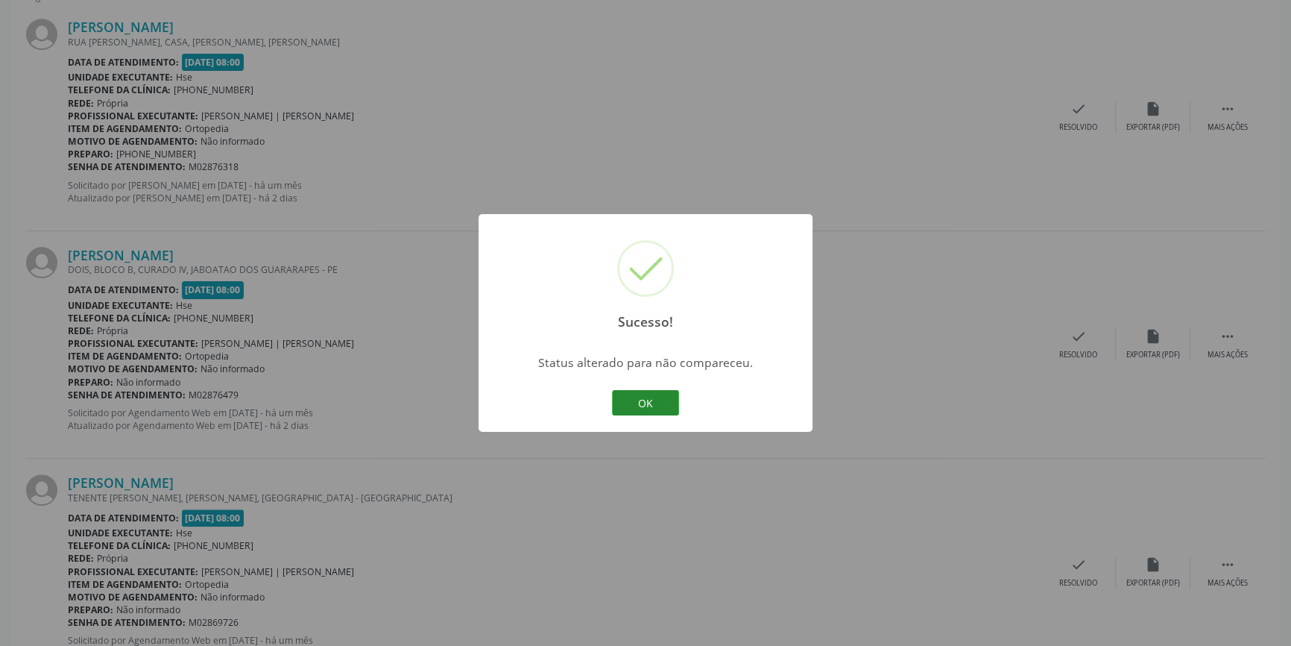
click at [661, 394] on button "OK" at bounding box center [645, 402] width 67 height 25
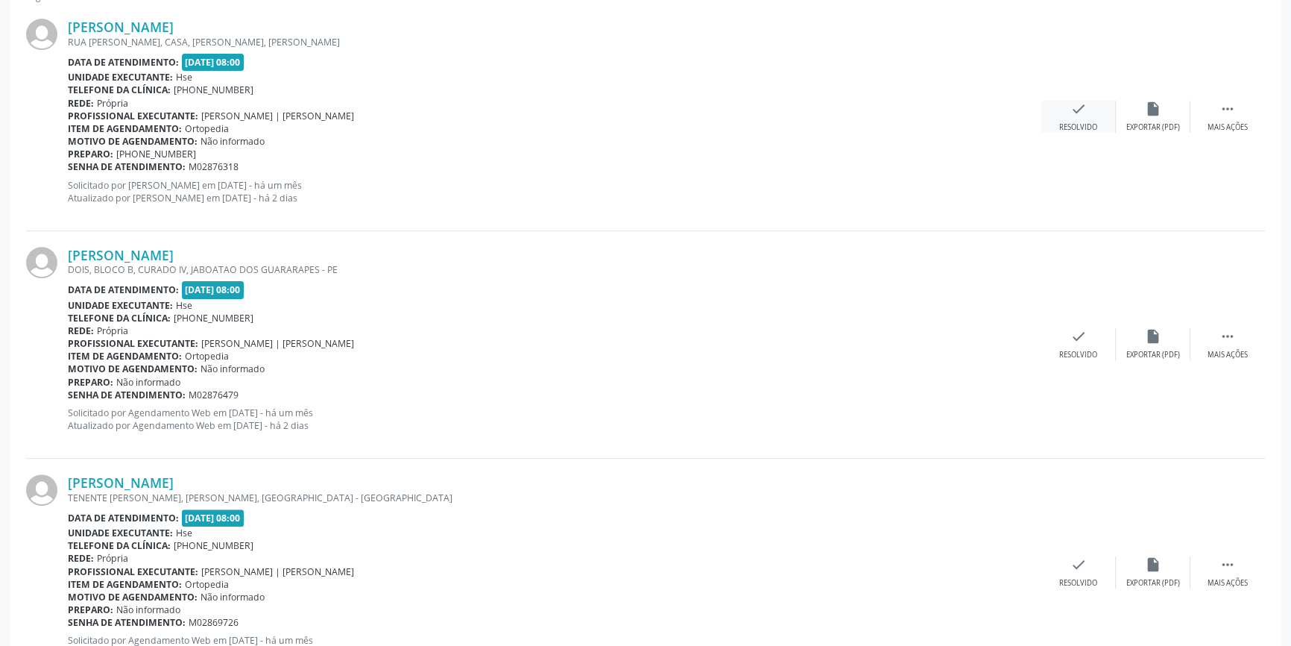
click at [1081, 119] on div "check Resolvido" at bounding box center [1079, 117] width 75 height 32
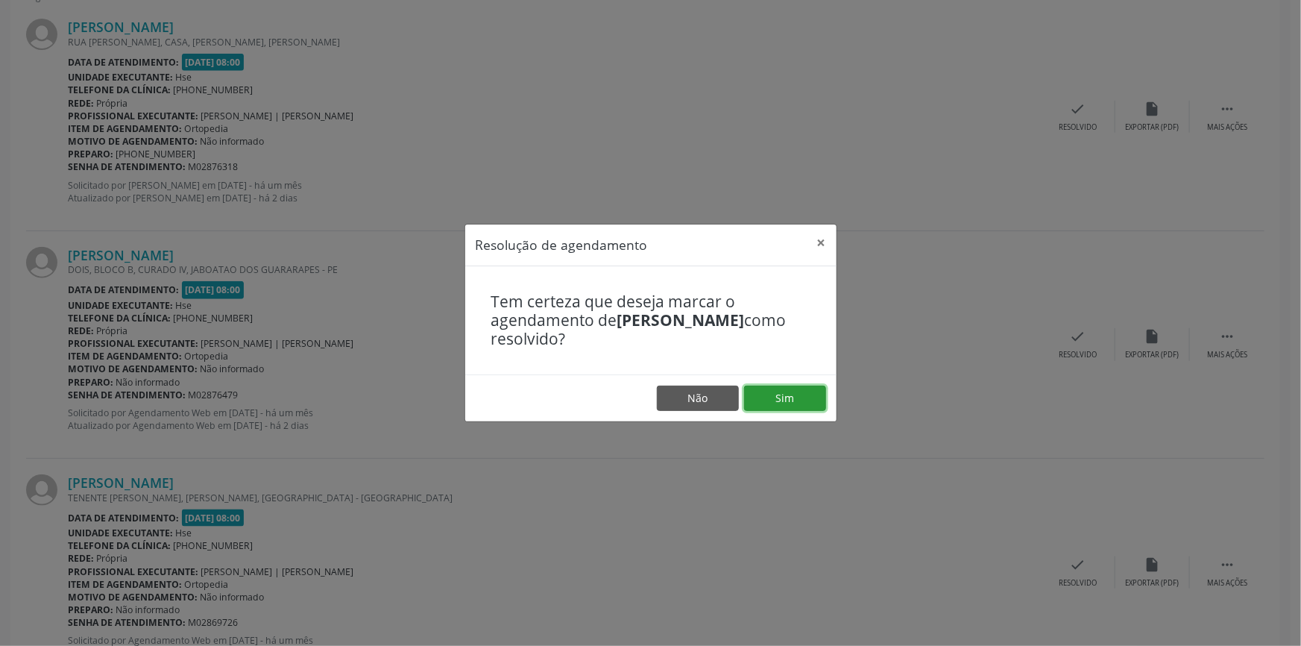
click at [797, 400] on button "Sim" at bounding box center [785, 397] width 82 height 25
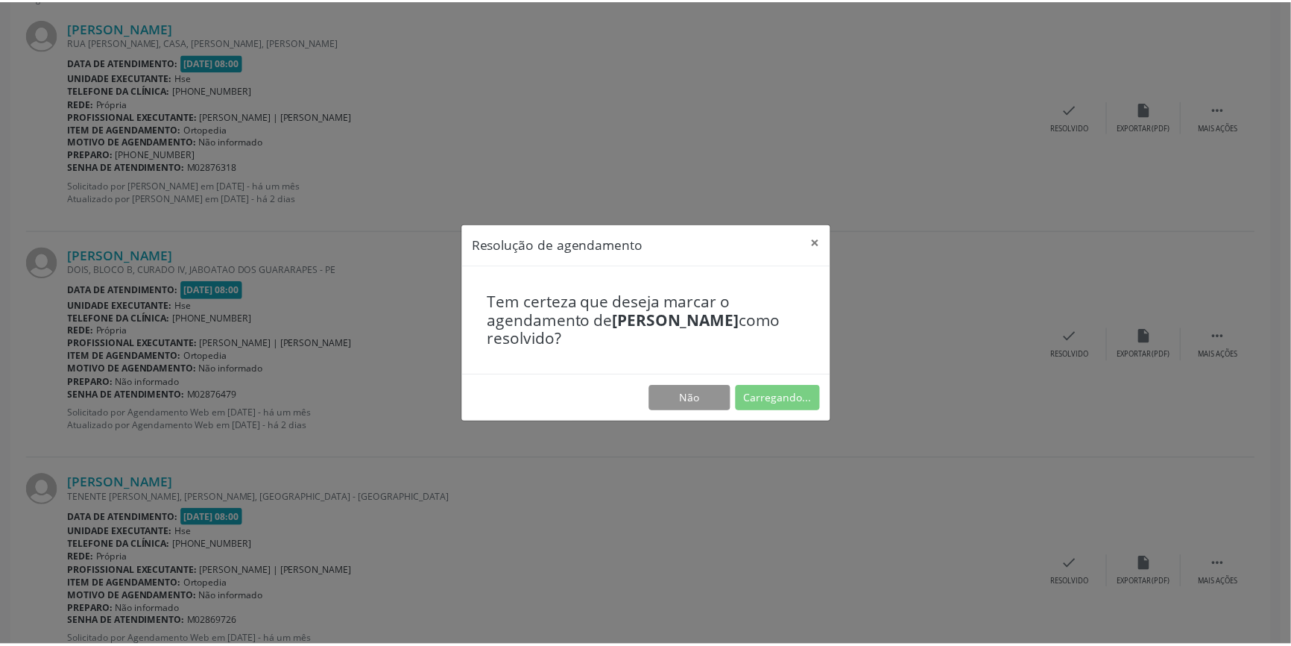
scroll to position [0, 0]
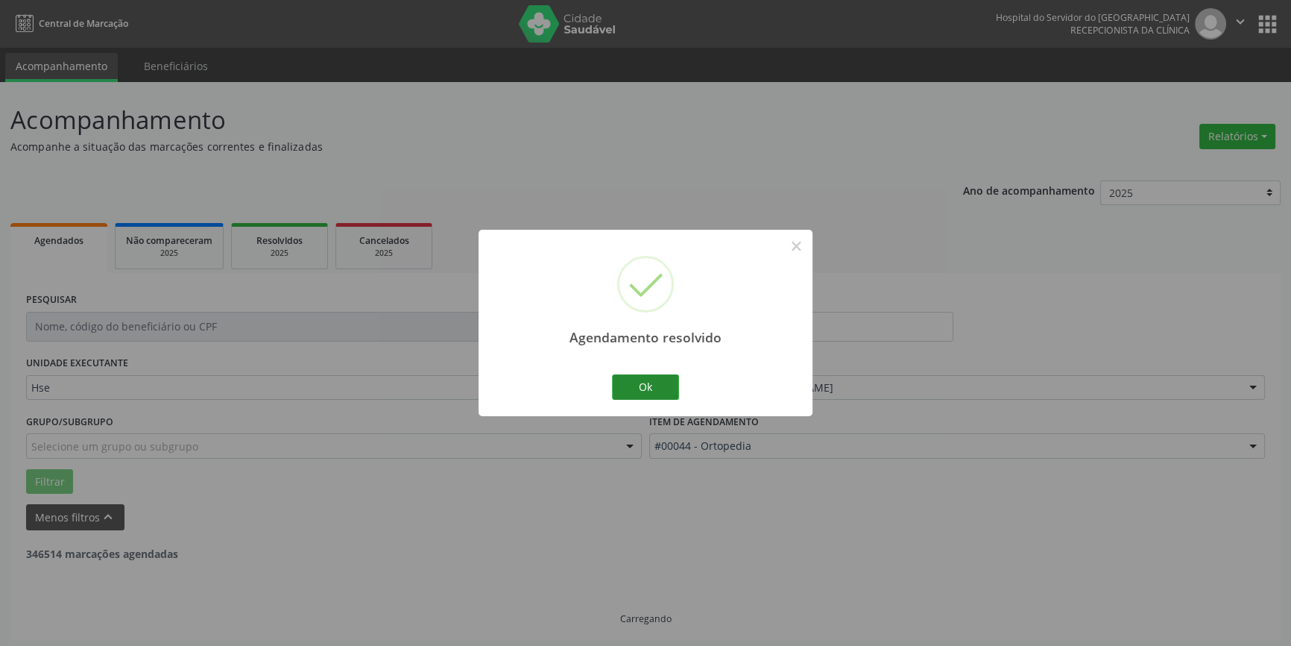
click at [658, 388] on button "Ok" at bounding box center [645, 386] width 67 height 25
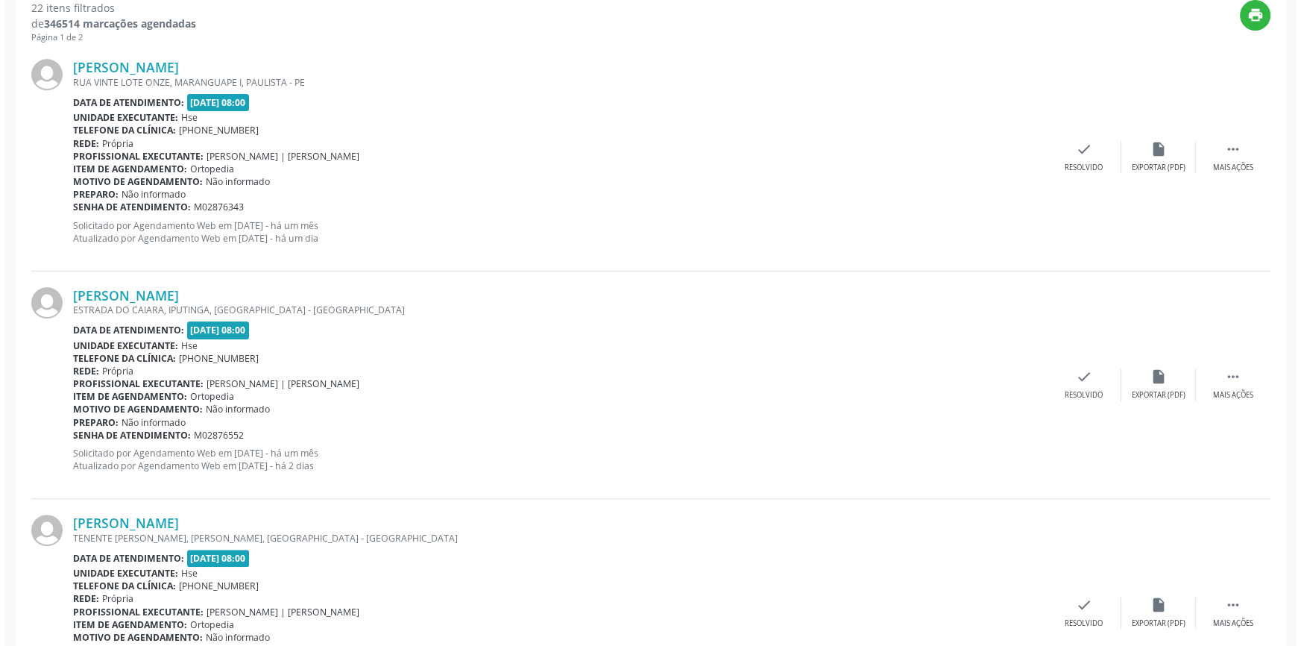
scroll to position [567, 0]
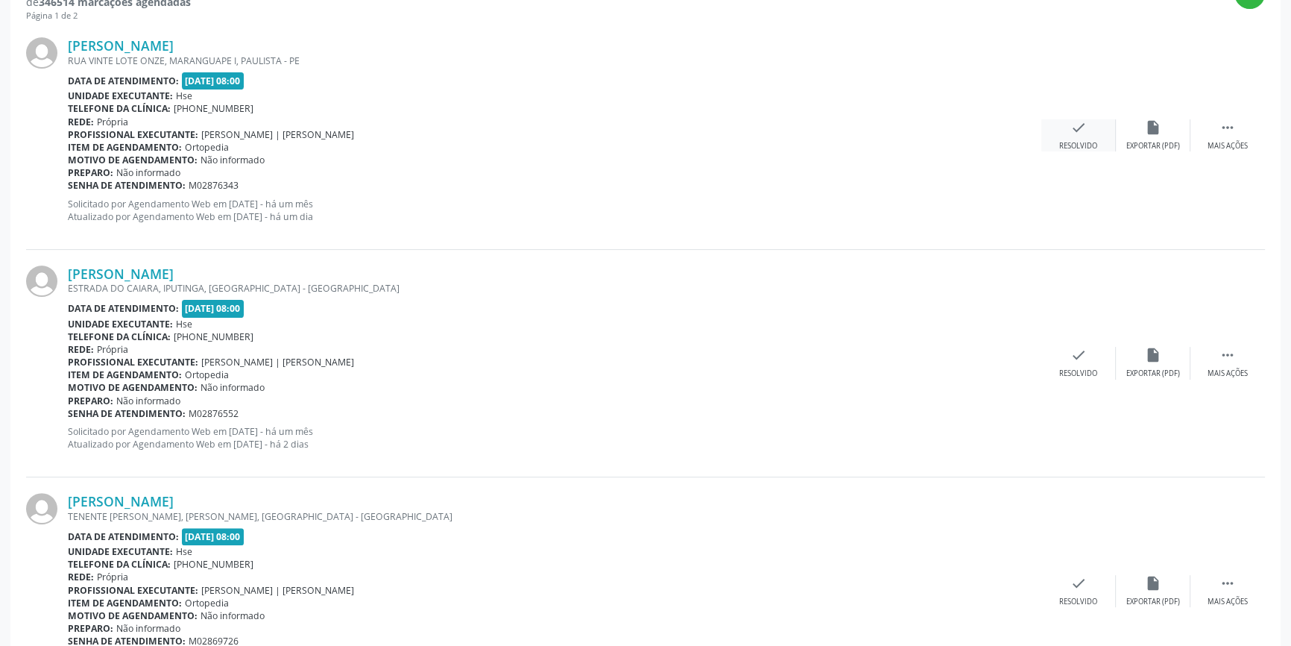
click at [1095, 136] on div "check Resolvido" at bounding box center [1079, 135] width 75 height 32
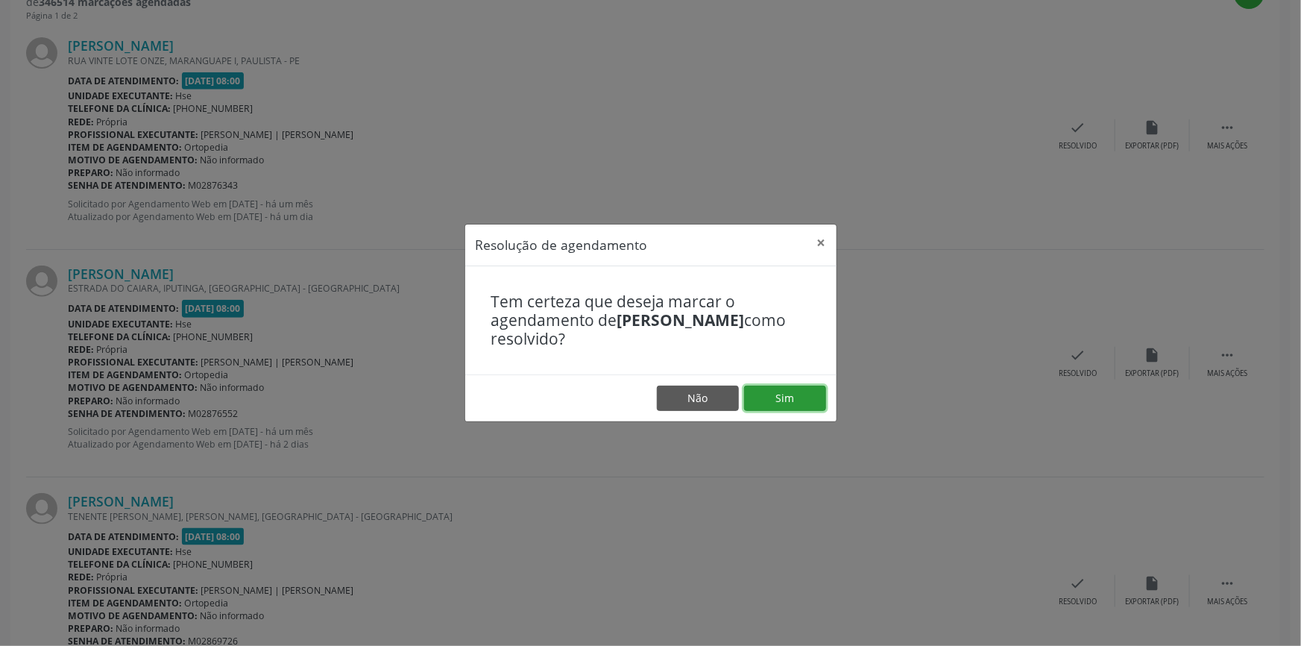
click at [798, 389] on button "Sim" at bounding box center [785, 397] width 82 height 25
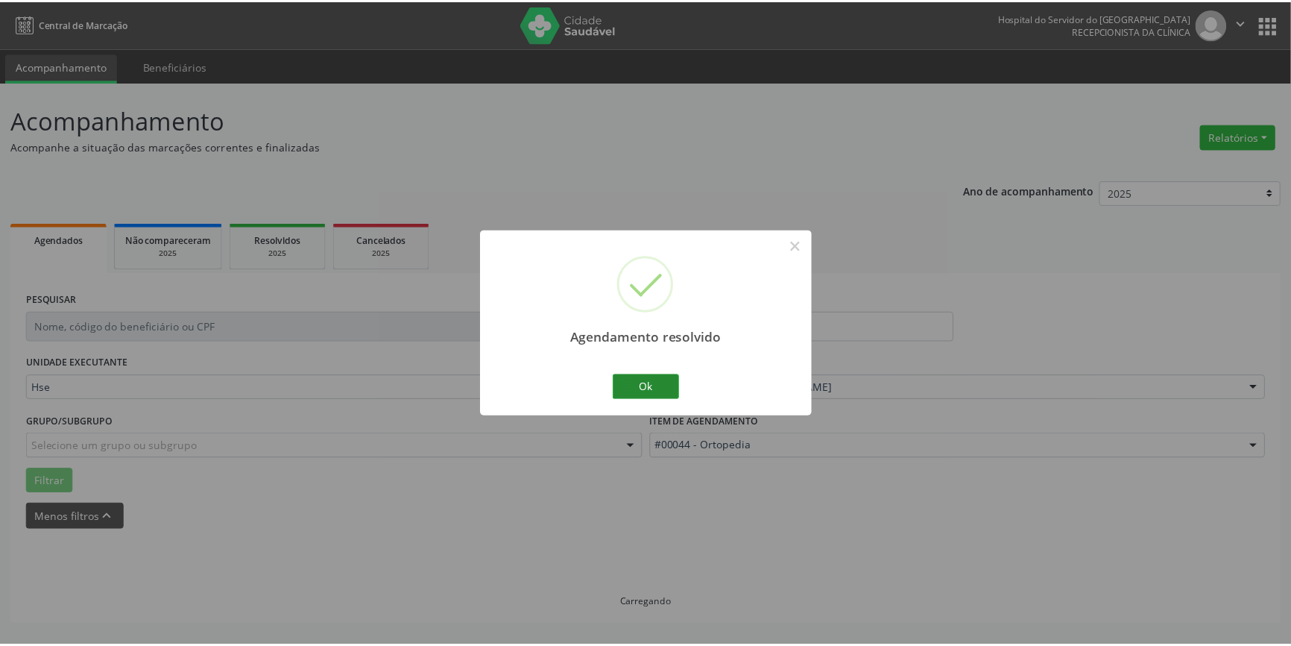
scroll to position [0, 0]
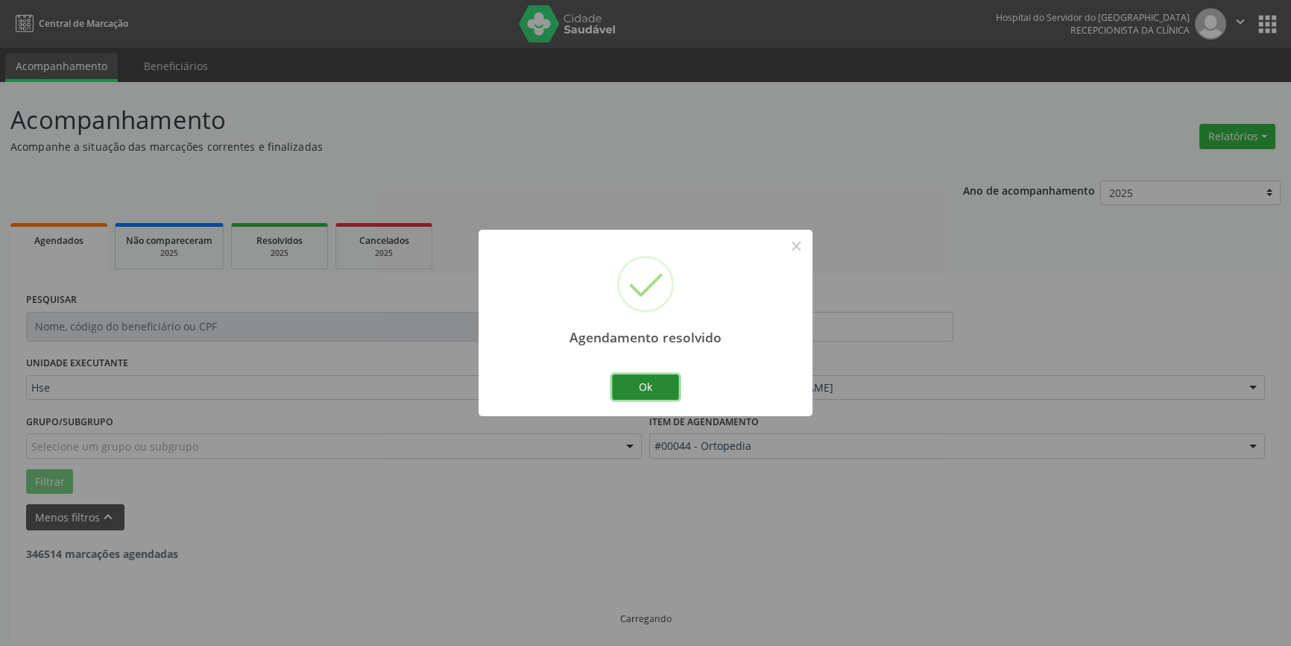
click at [670, 386] on button "Ok" at bounding box center [645, 386] width 67 height 25
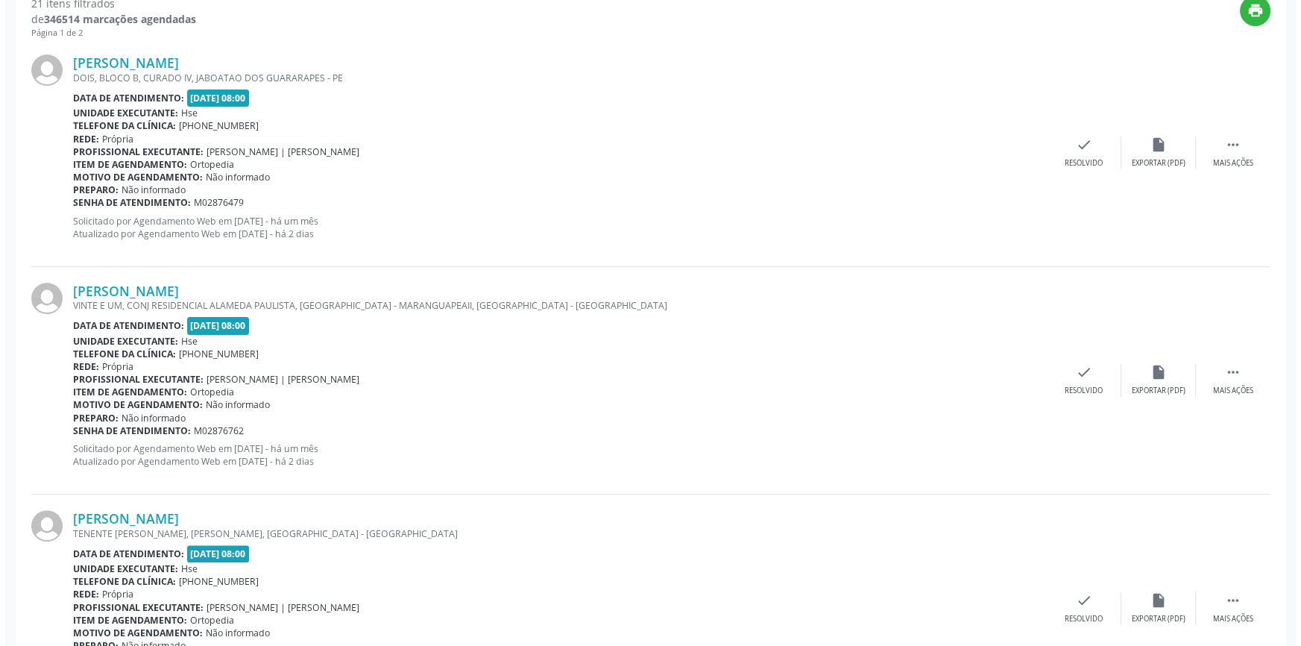
scroll to position [573, 0]
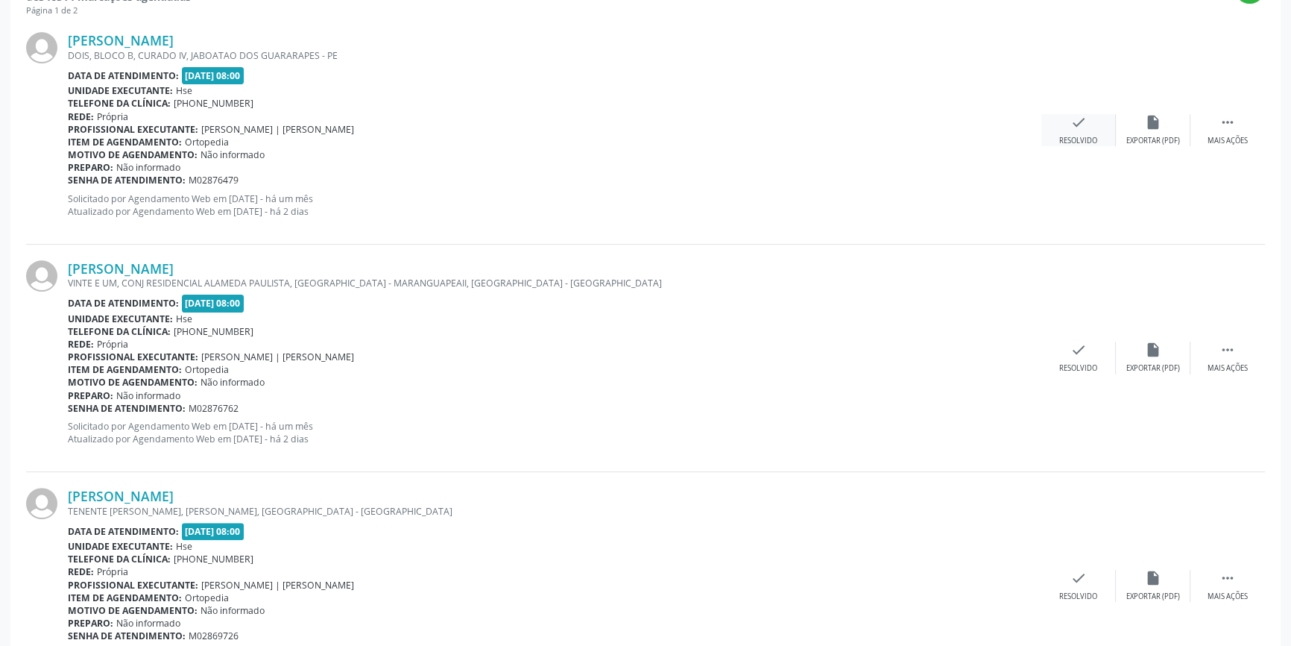
click at [1092, 122] on div "check Resolvido" at bounding box center [1079, 130] width 75 height 32
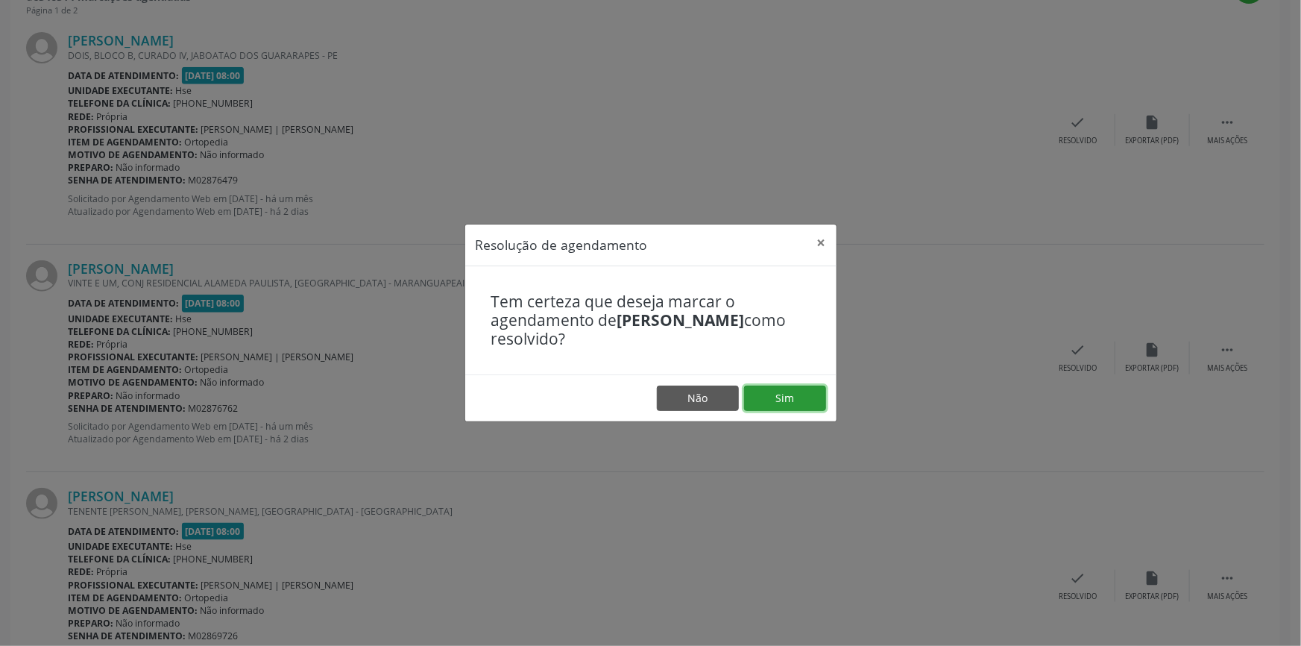
click at [798, 395] on button "Sim" at bounding box center [785, 397] width 82 height 25
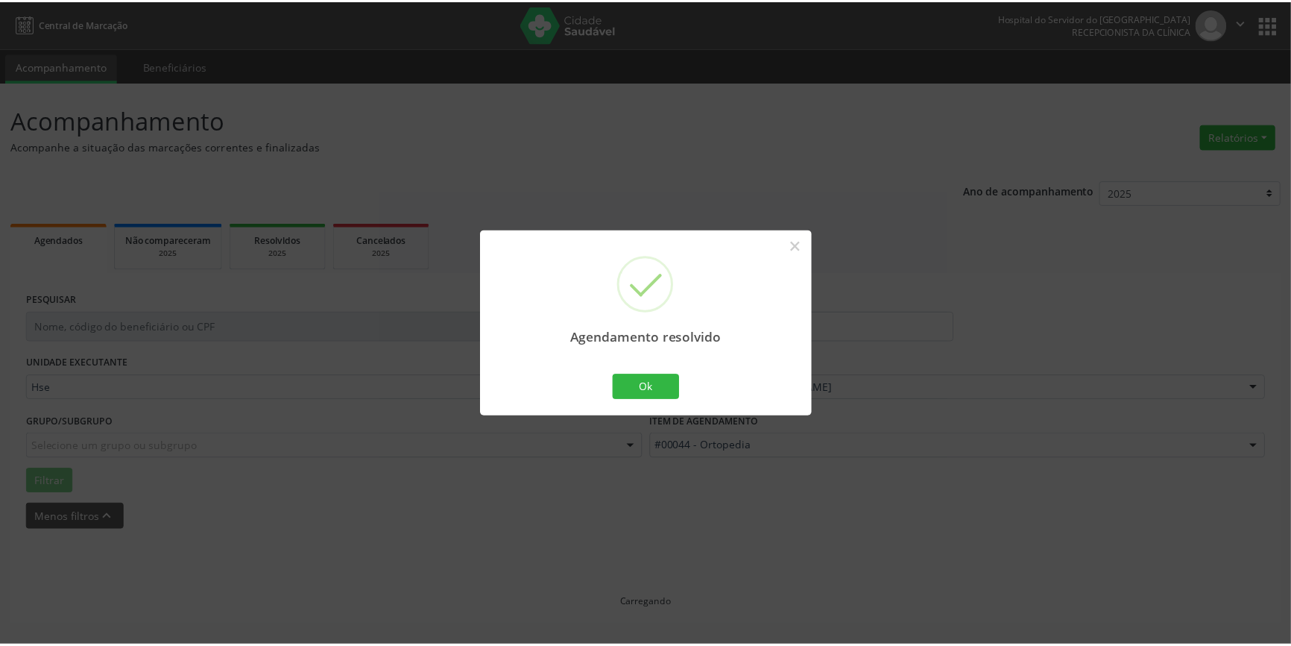
scroll to position [0, 0]
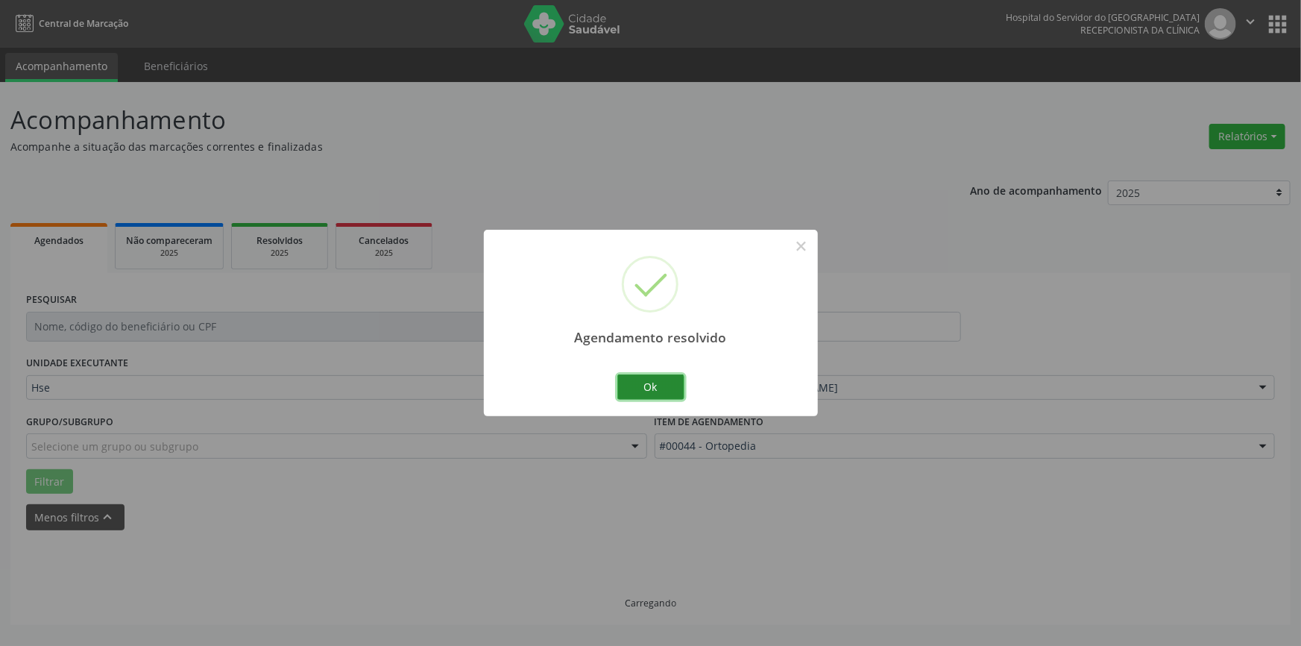
click at [664, 374] on button "Ok" at bounding box center [650, 386] width 67 height 25
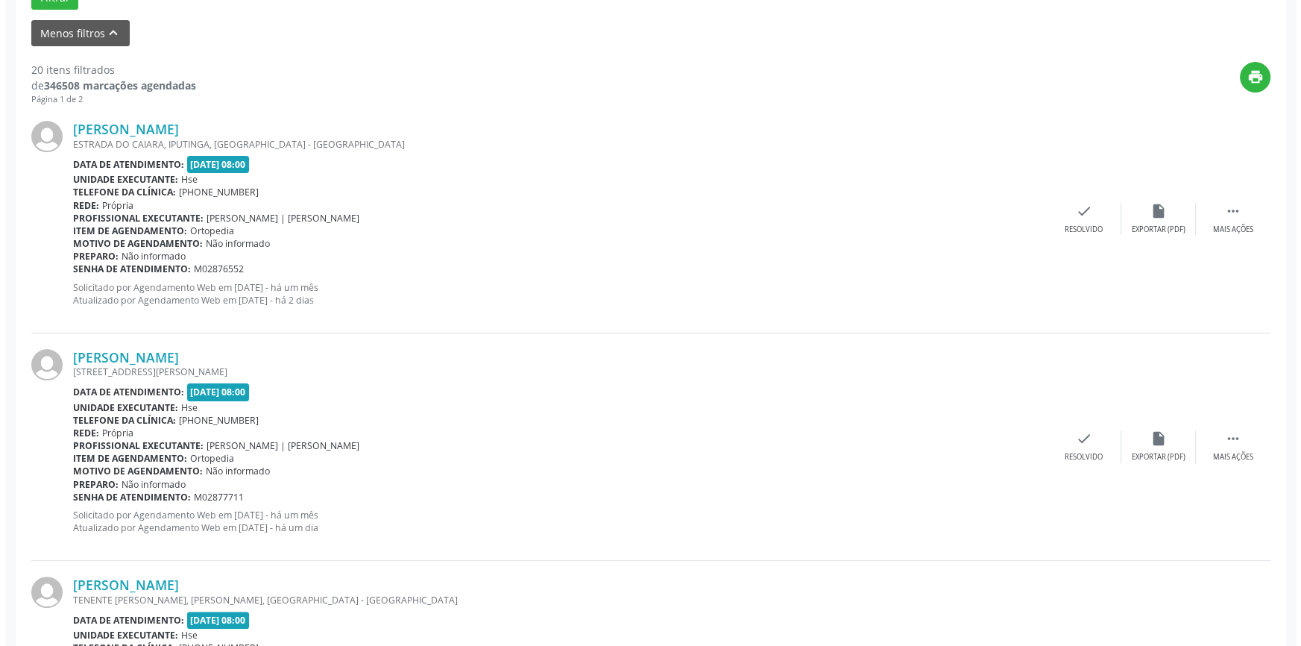
scroll to position [541, 0]
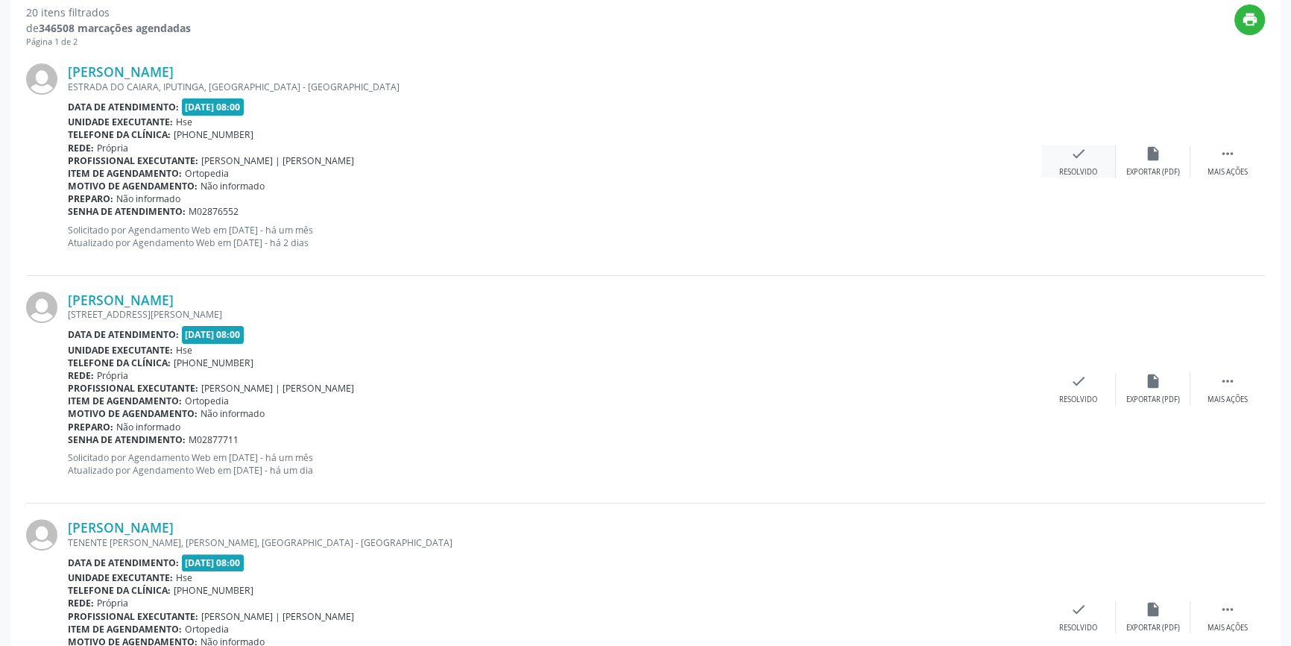
click at [1074, 159] on icon "check" at bounding box center [1079, 153] width 16 height 16
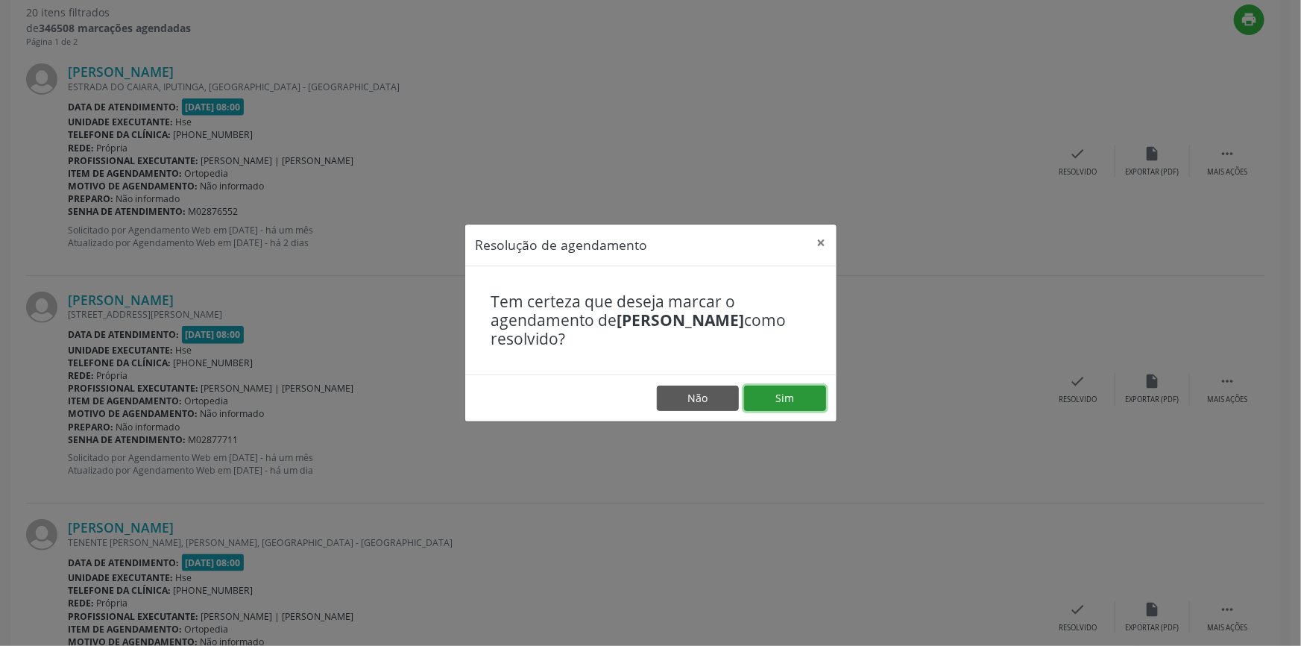
click at [794, 395] on button "Sim" at bounding box center [785, 397] width 82 height 25
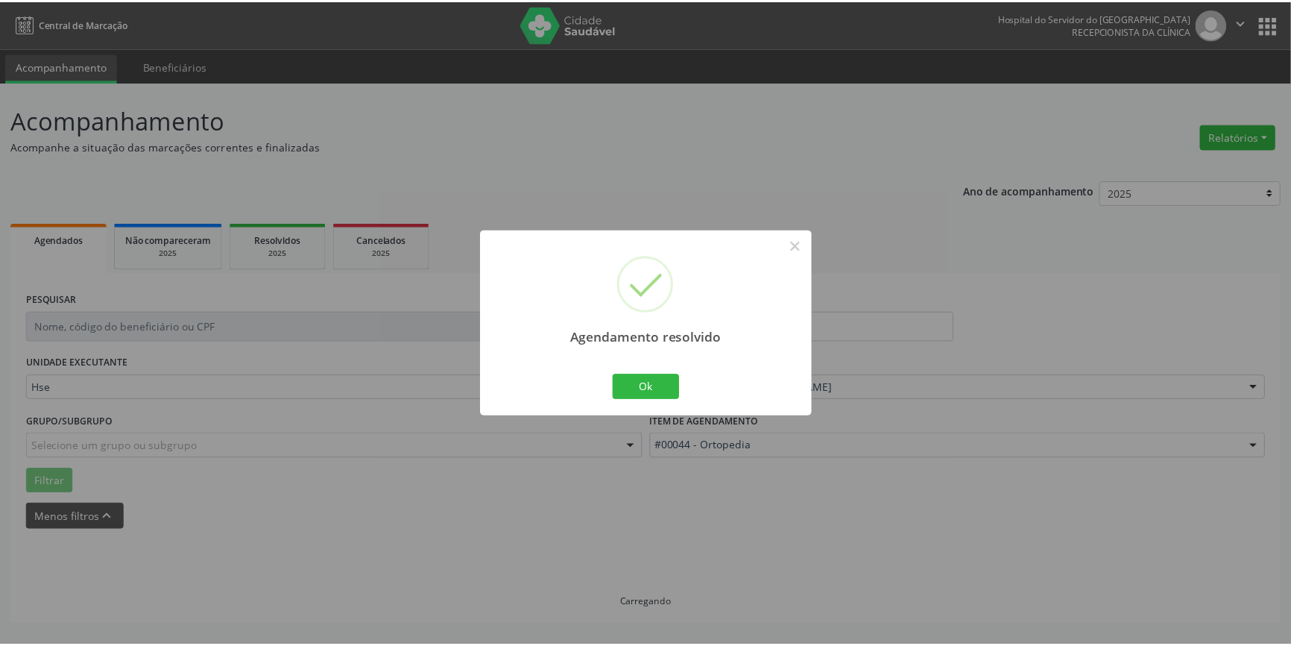
scroll to position [0, 0]
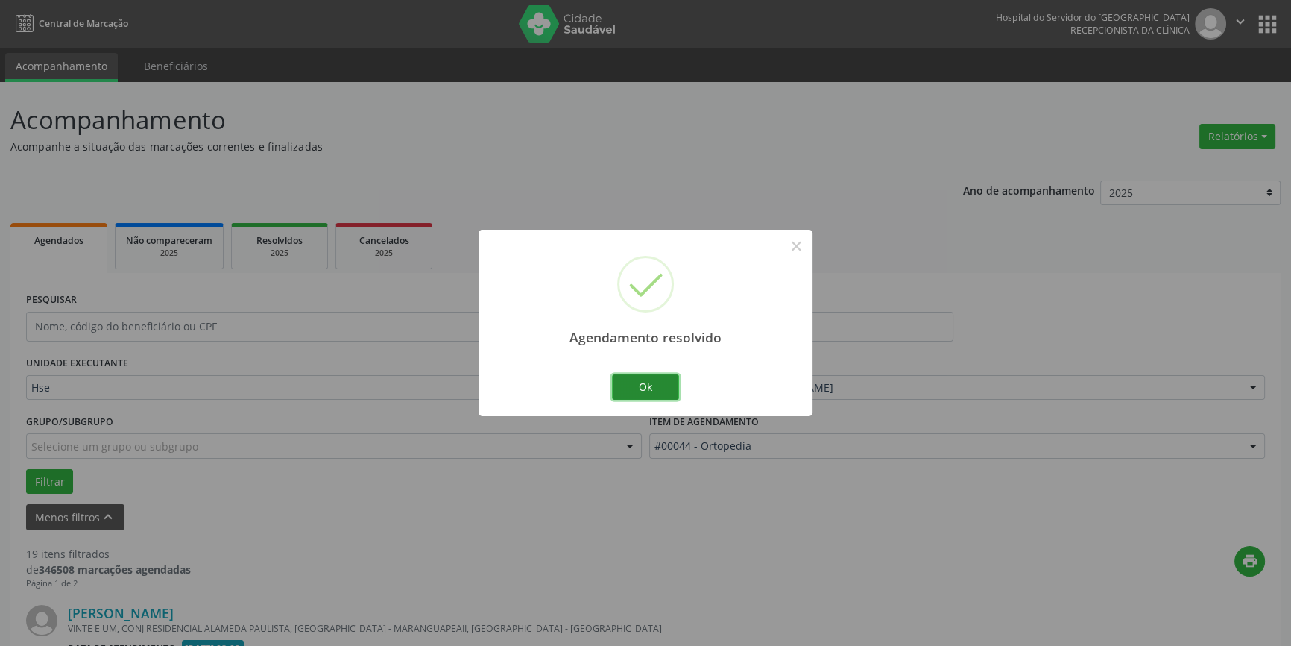
click at [644, 382] on button "Ok" at bounding box center [645, 386] width 67 height 25
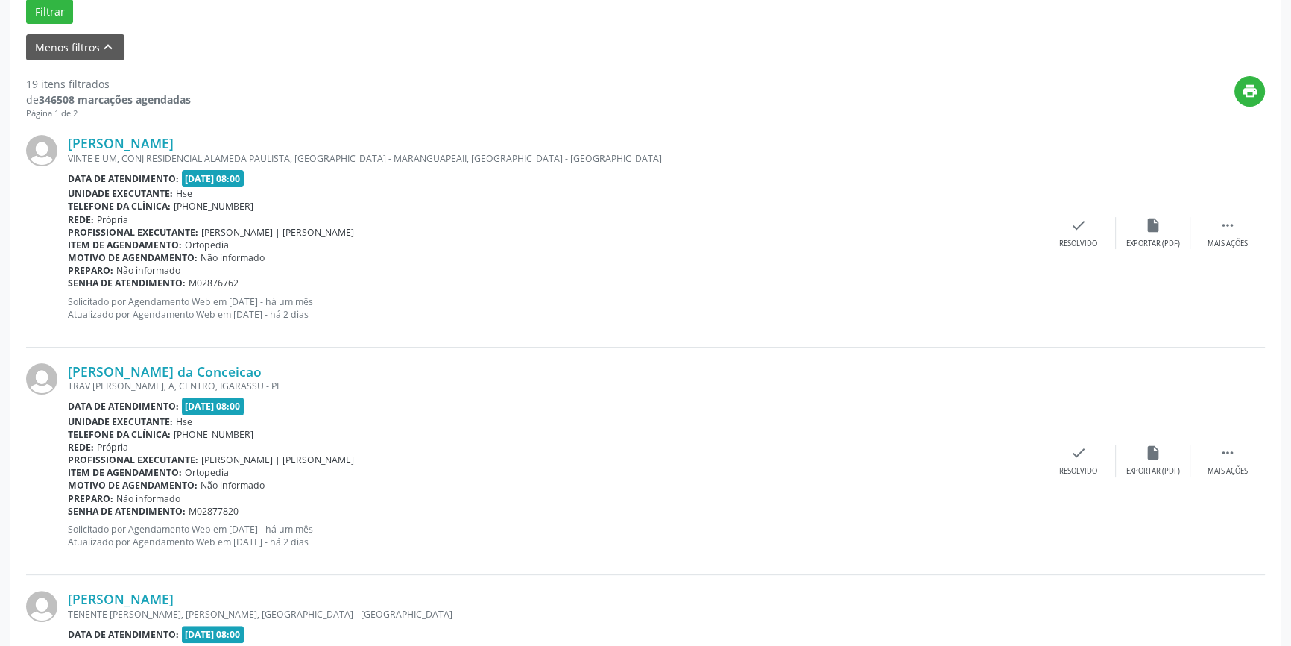
scroll to position [559, 0]
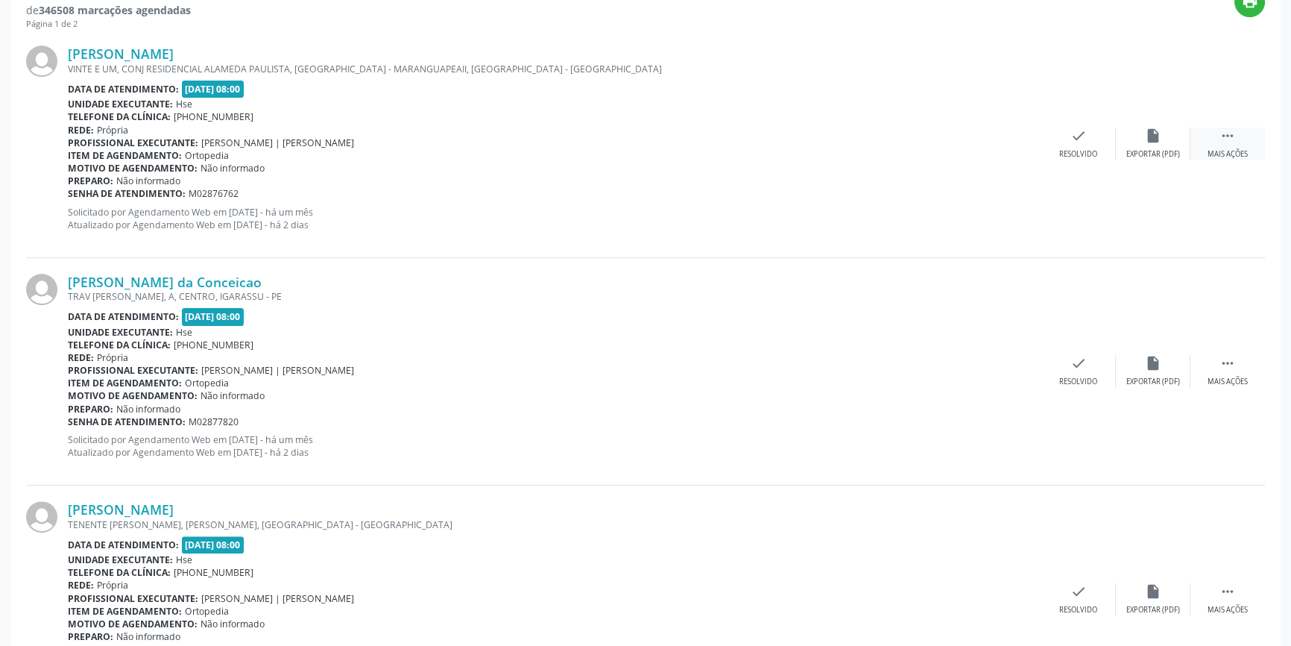
click at [1226, 134] on icon "" at bounding box center [1228, 136] width 16 height 16
click at [1153, 141] on icon "alarm_off" at bounding box center [1153, 136] width 16 height 16
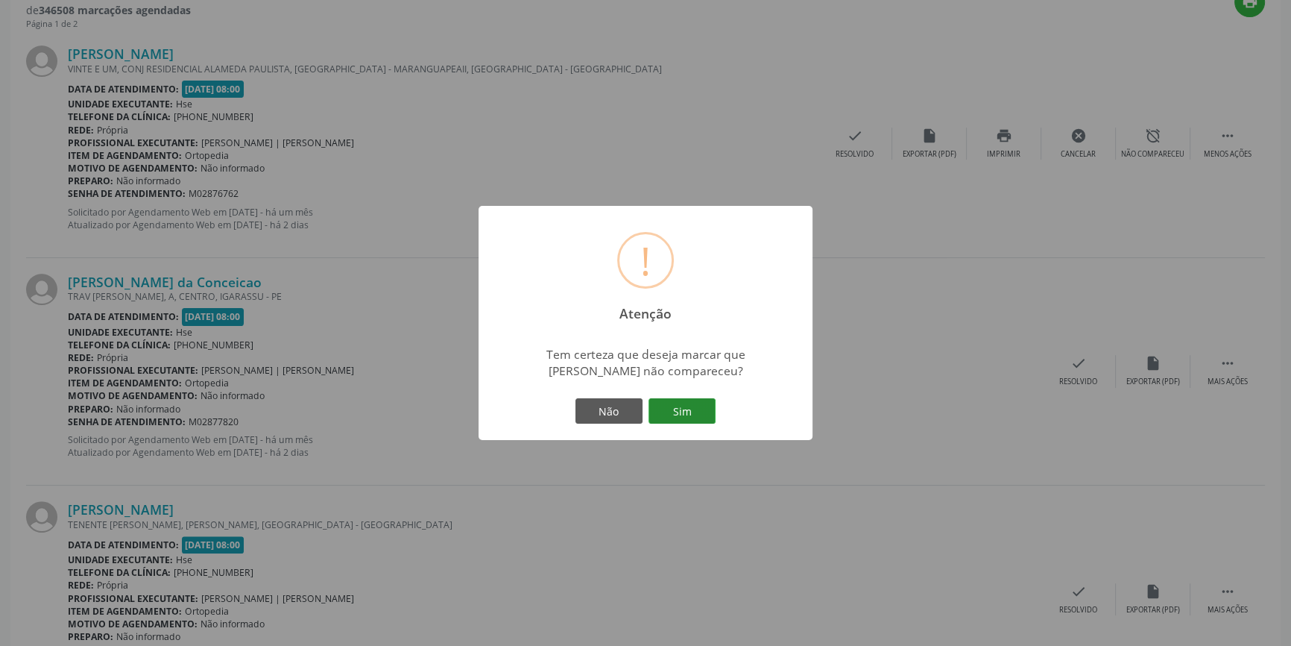
click at [689, 407] on button "Sim" at bounding box center [682, 410] width 67 height 25
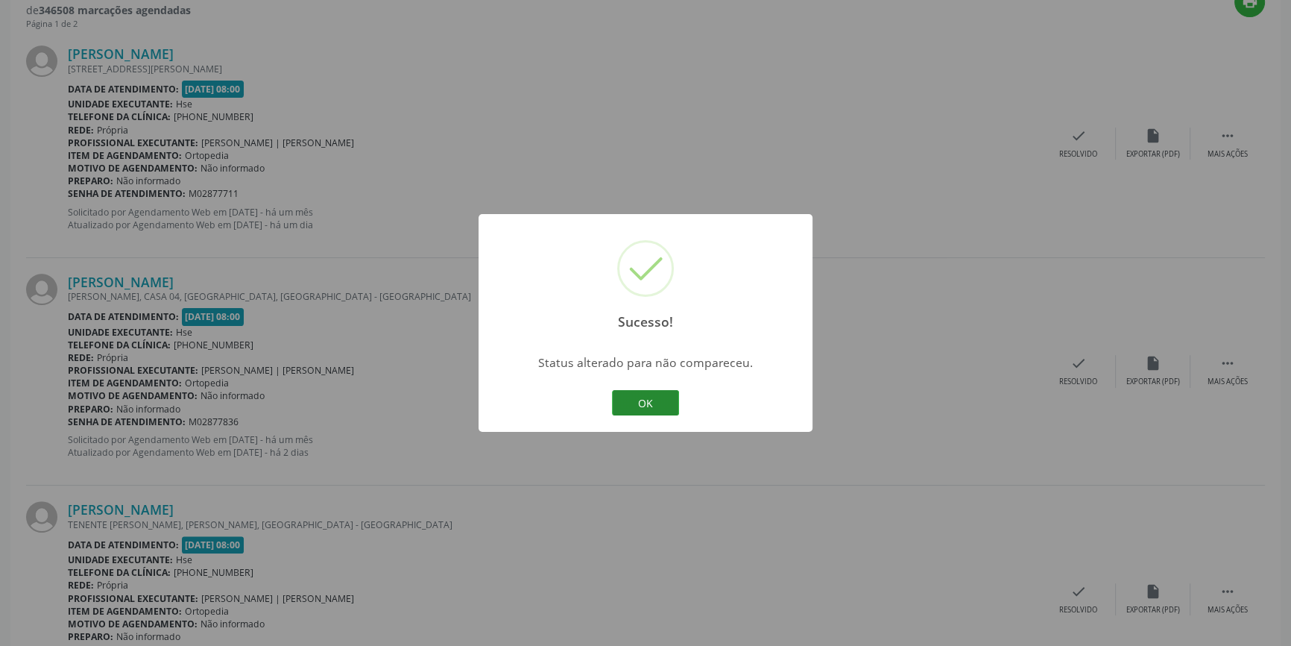
click at [659, 402] on button "OK" at bounding box center [645, 402] width 67 height 25
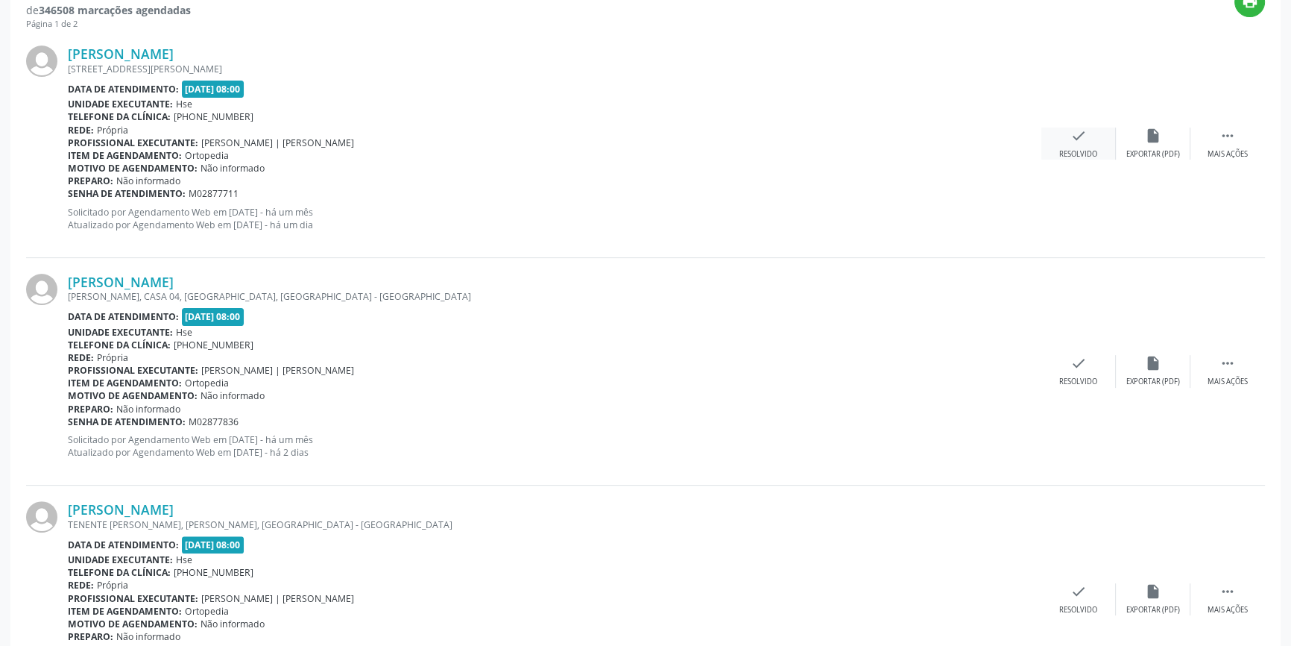
click at [1077, 139] on icon "check" at bounding box center [1079, 136] width 16 height 16
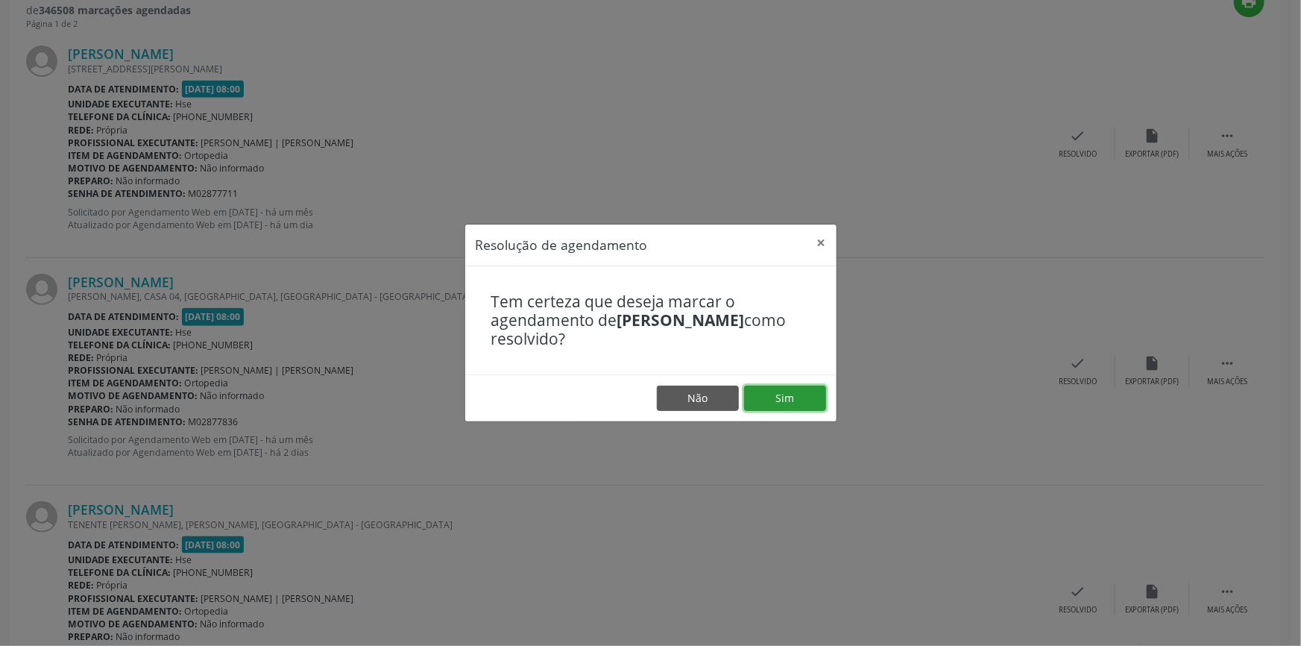
click at [781, 397] on button "Sim" at bounding box center [785, 397] width 82 height 25
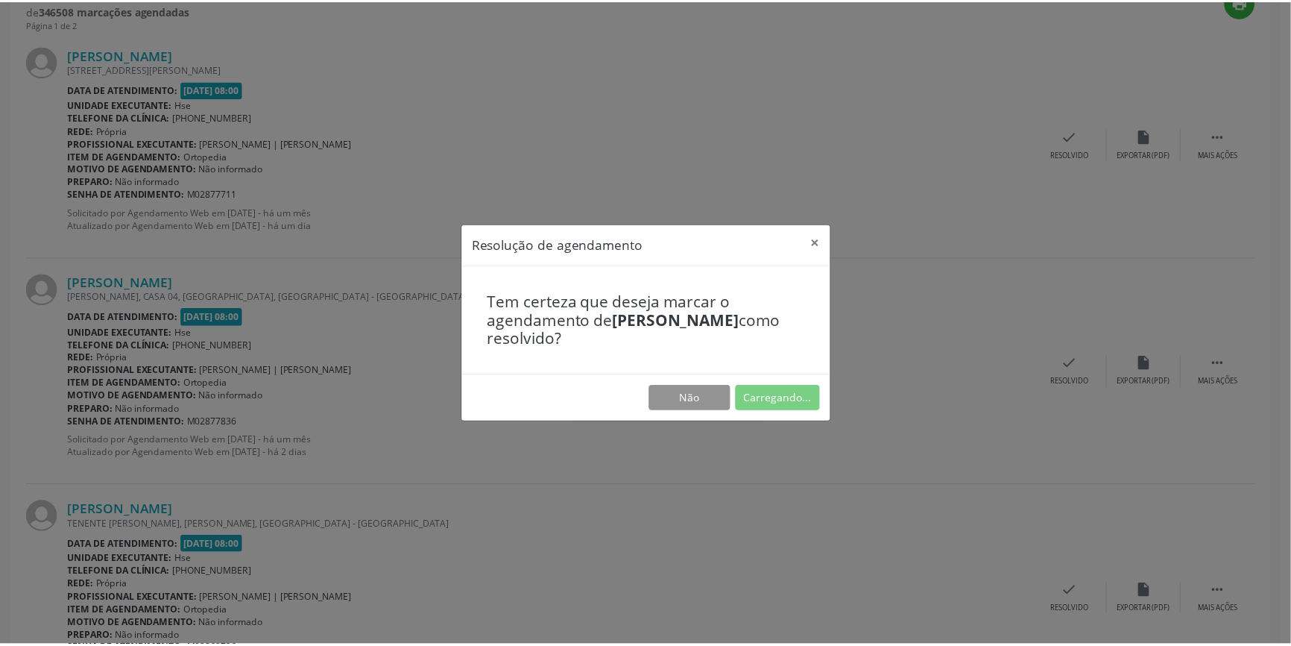
scroll to position [0, 0]
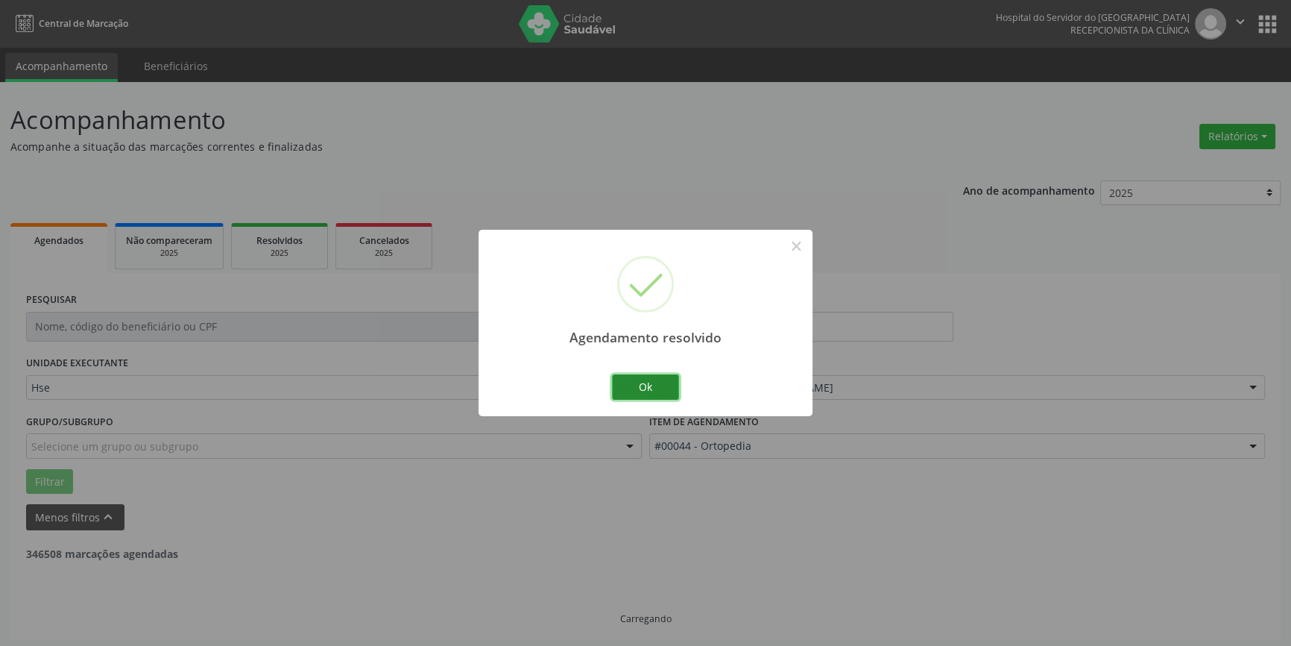
click at [663, 383] on button "Ok" at bounding box center [645, 386] width 67 height 25
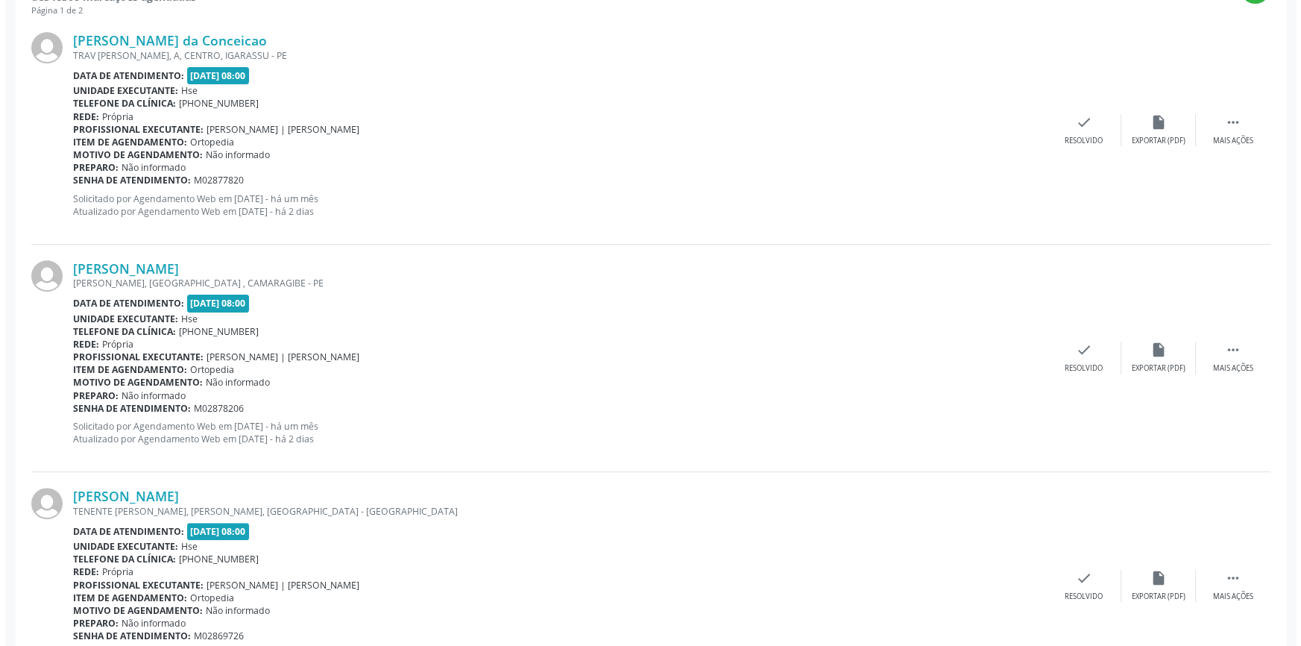
scroll to position [604, 0]
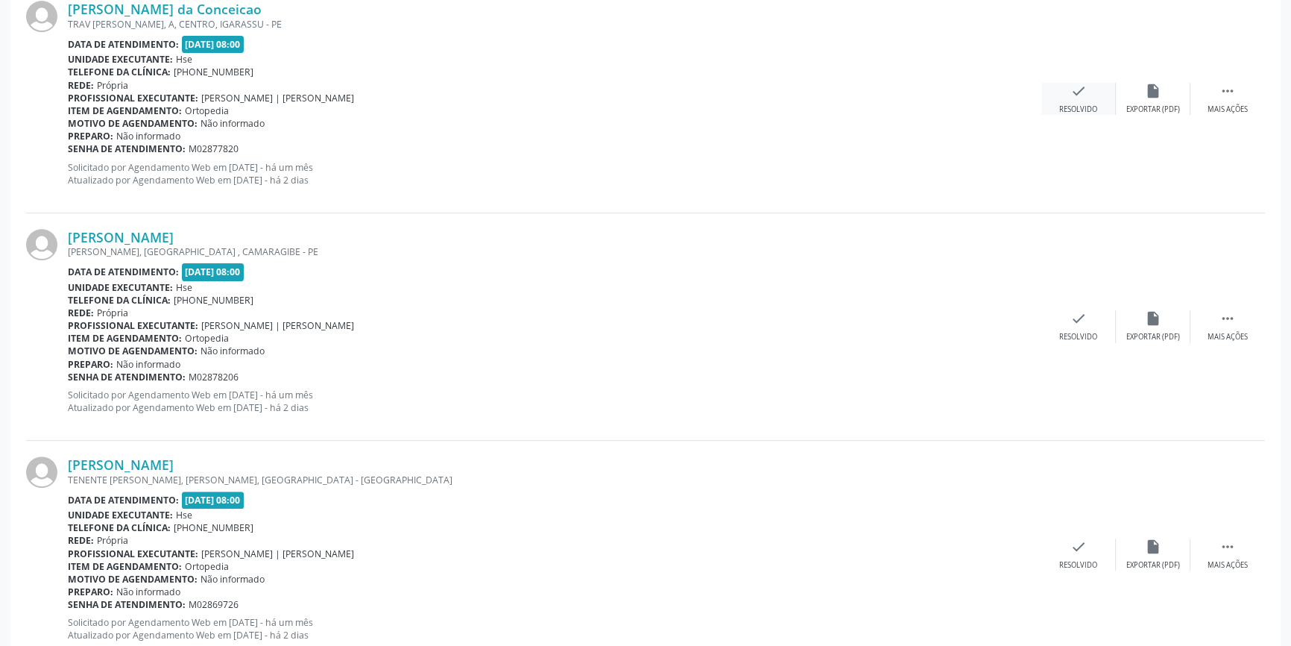
click at [1092, 95] on div "check Resolvido" at bounding box center [1079, 99] width 75 height 32
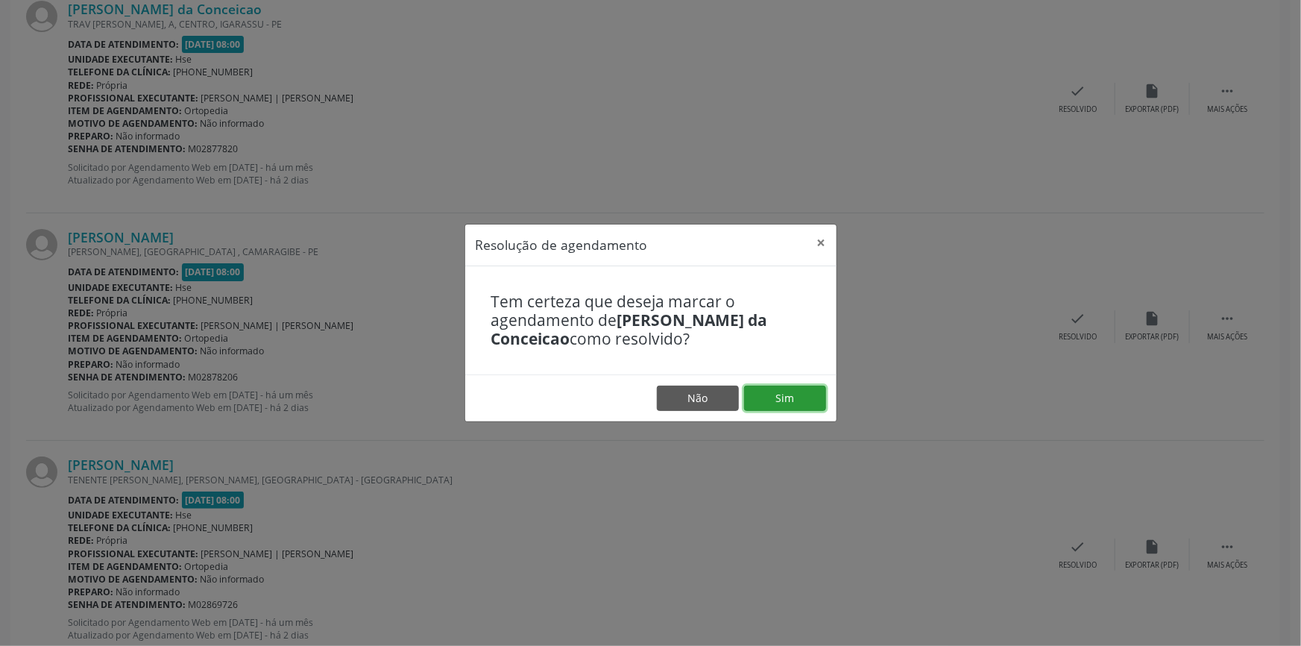
click at [794, 397] on button "Sim" at bounding box center [785, 397] width 82 height 25
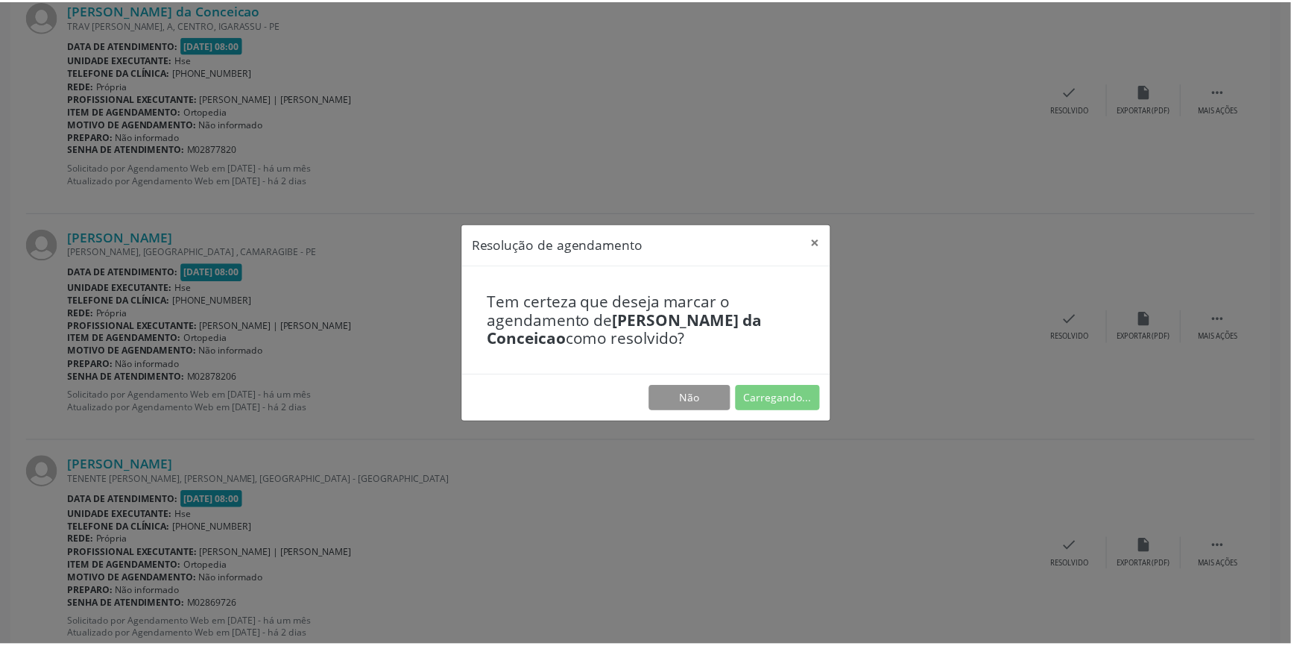
scroll to position [0, 0]
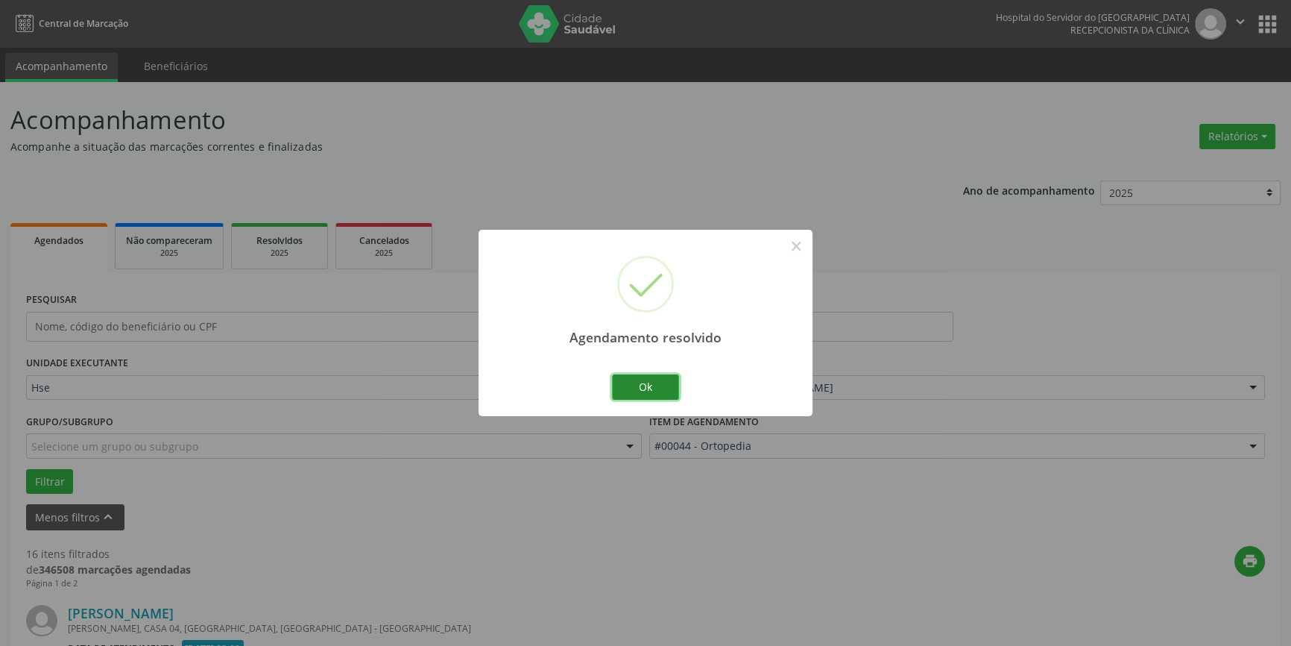
click at [663, 381] on button "Ok" at bounding box center [645, 386] width 67 height 25
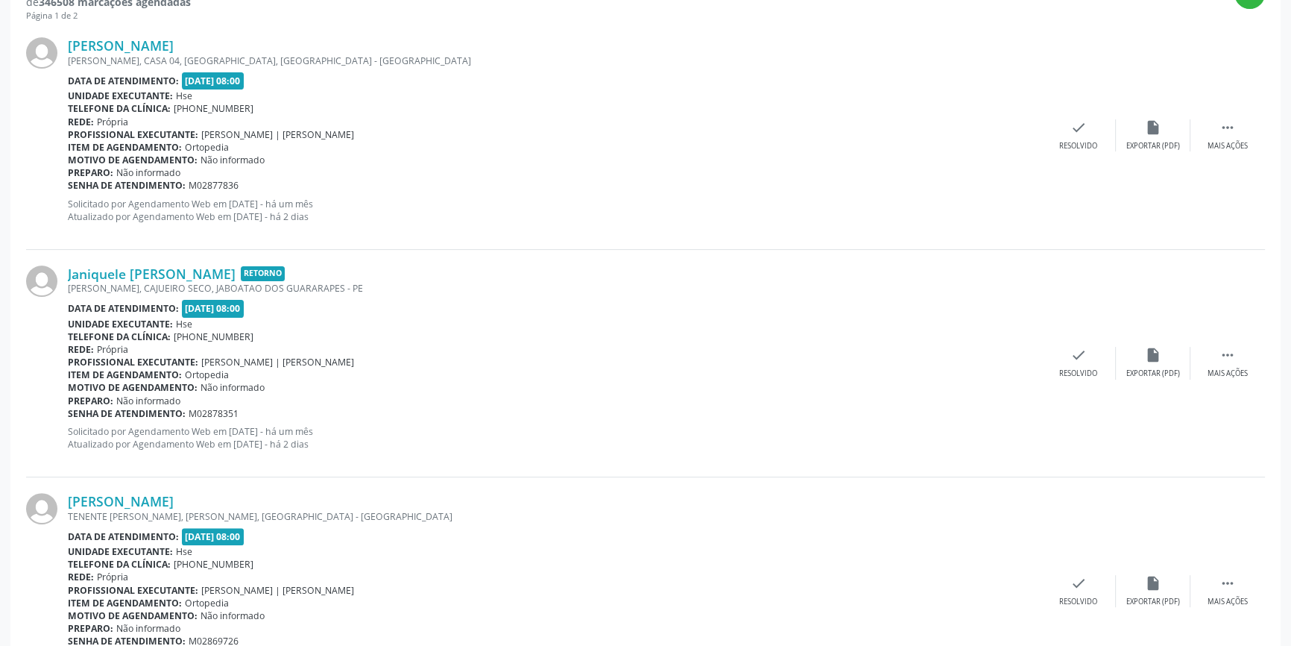
scroll to position [595, 0]
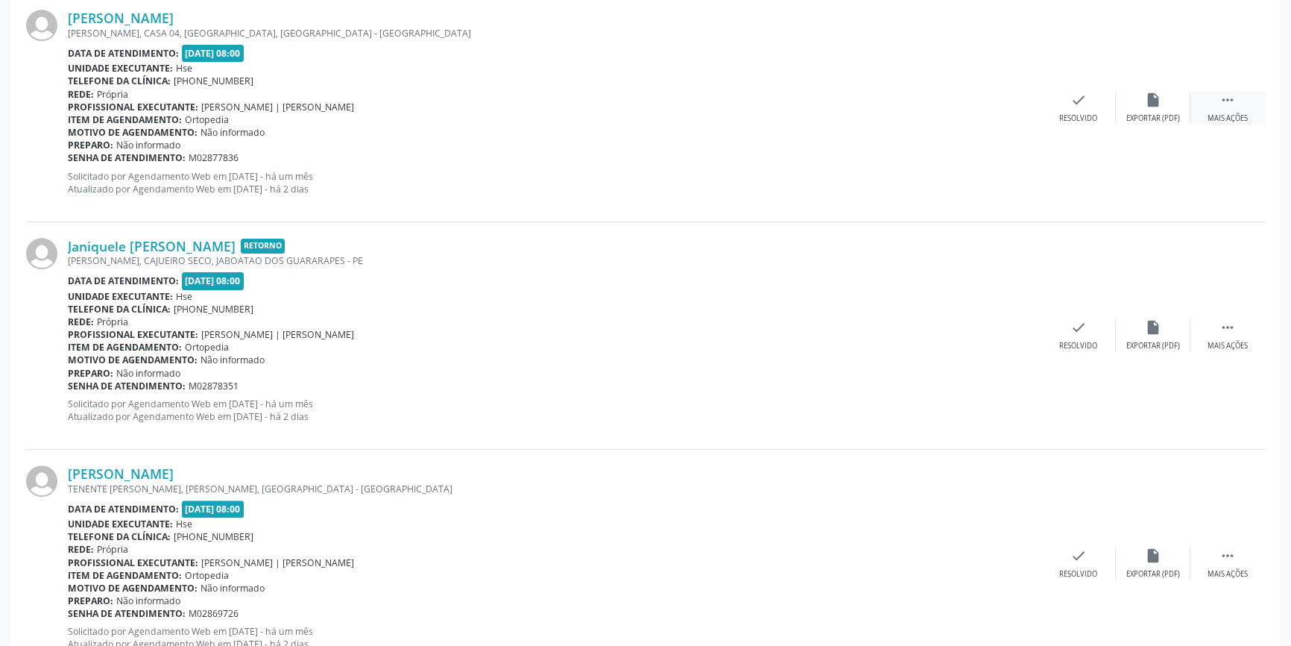
click at [1224, 99] on icon "" at bounding box center [1228, 100] width 16 height 16
click at [1150, 97] on icon "alarm_off" at bounding box center [1153, 100] width 16 height 16
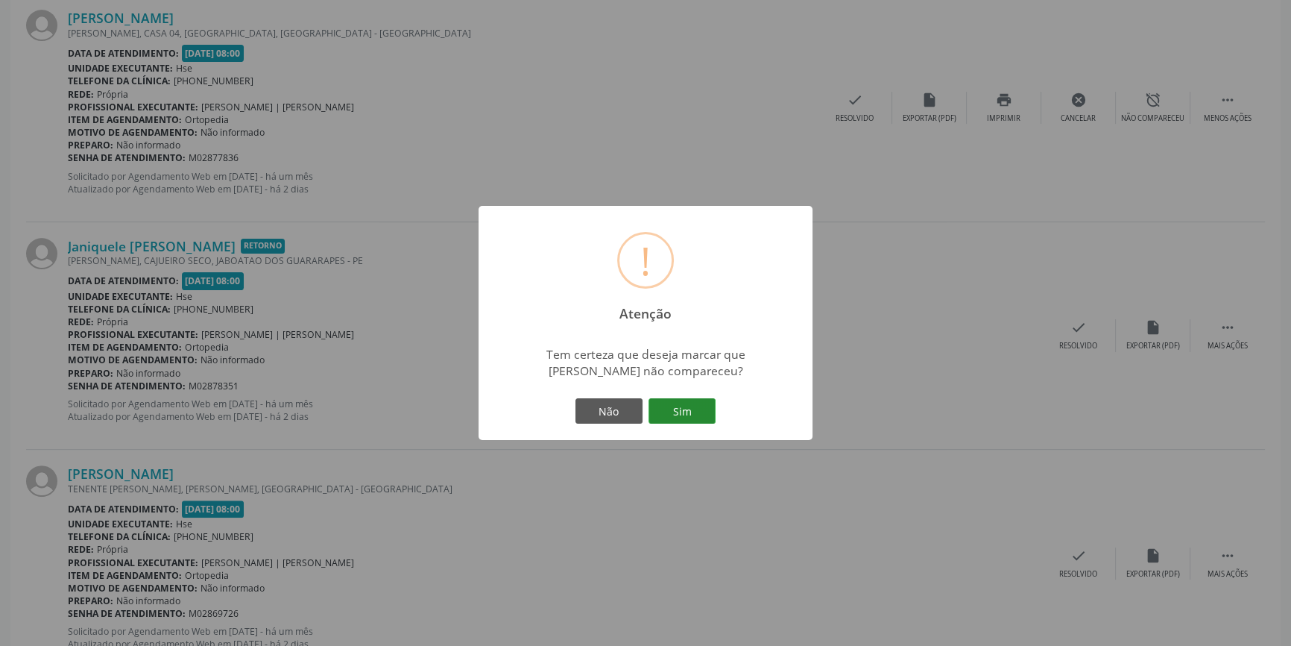
click at [693, 403] on button "Sim" at bounding box center [682, 410] width 67 height 25
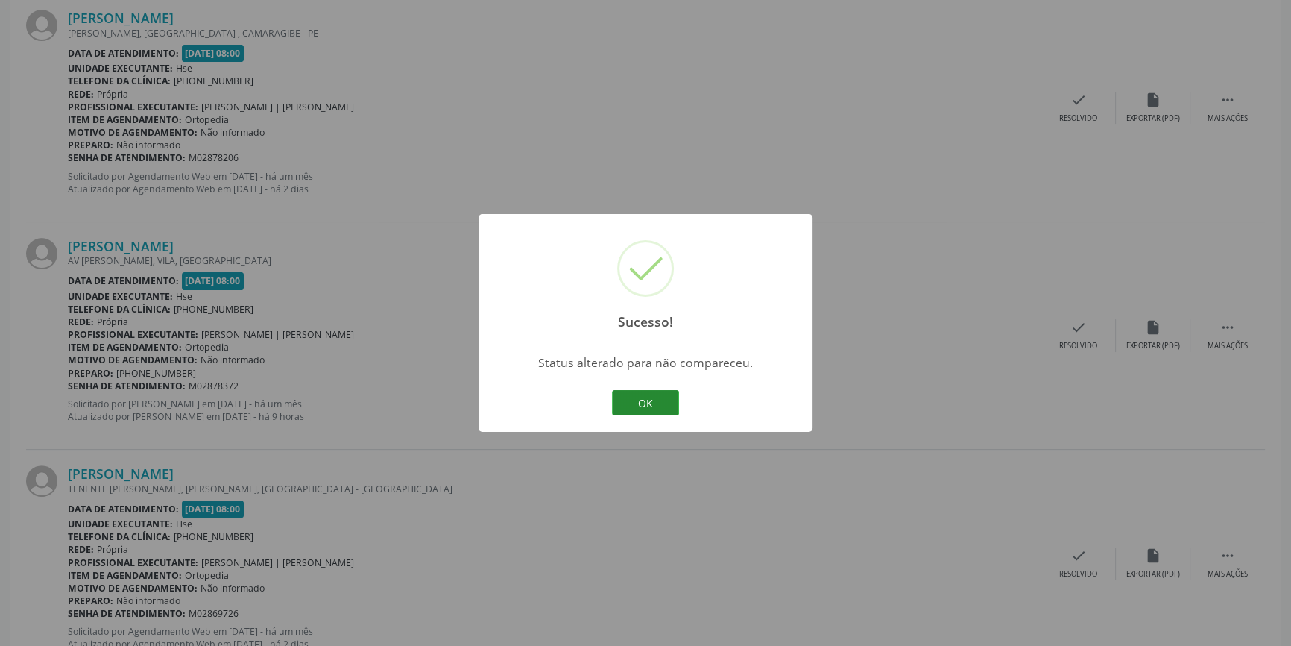
click at [668, 392] on button "OK" at bounding box center [645, 402] width 67 height 25
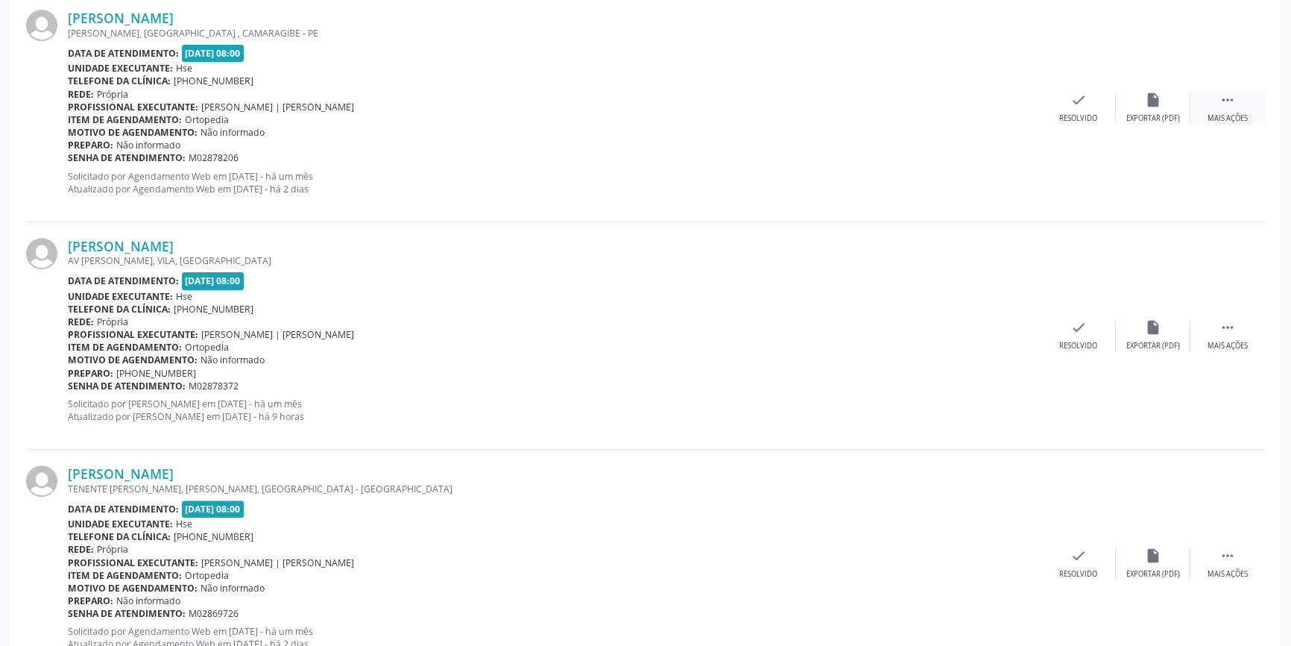
click at [1223, 103] on icon "" at bounding box center [1228, 100] width 16 height 16
click at [1160, 113] on div "Não compareceu" at bounding box center [1152, 118] width 63 height 10
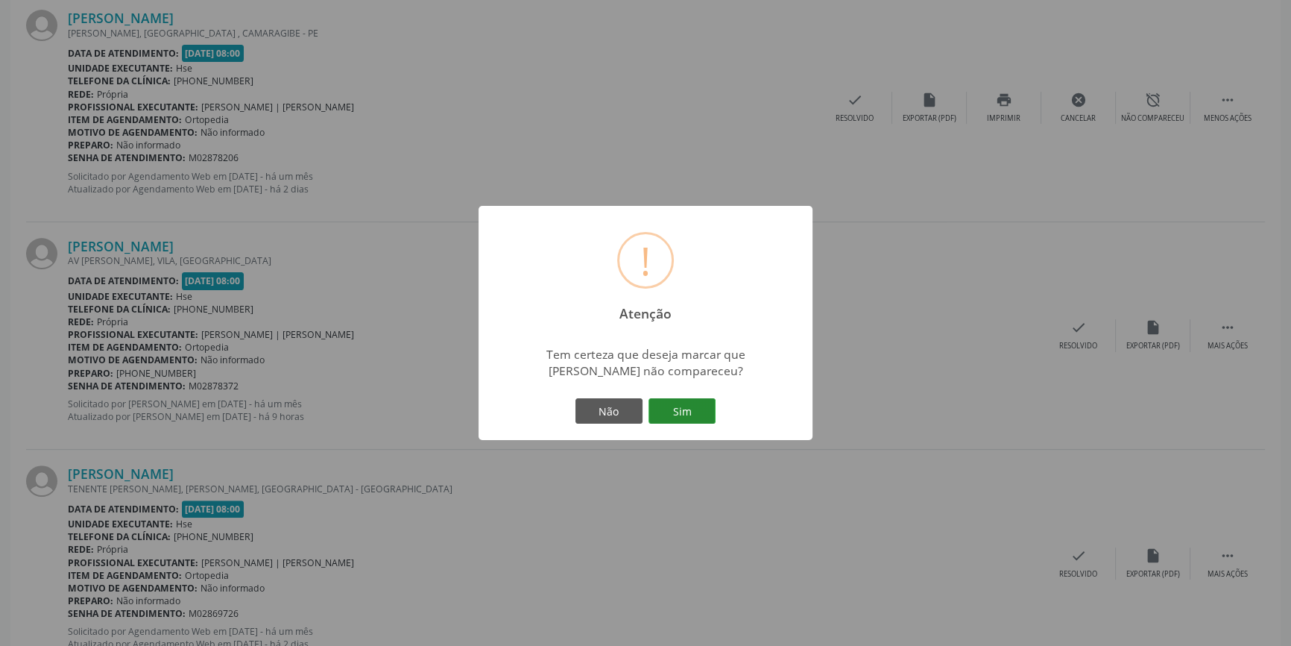
click at [693, 402] on button "Sim" at bounding box center [682, 410] width 67 height 25
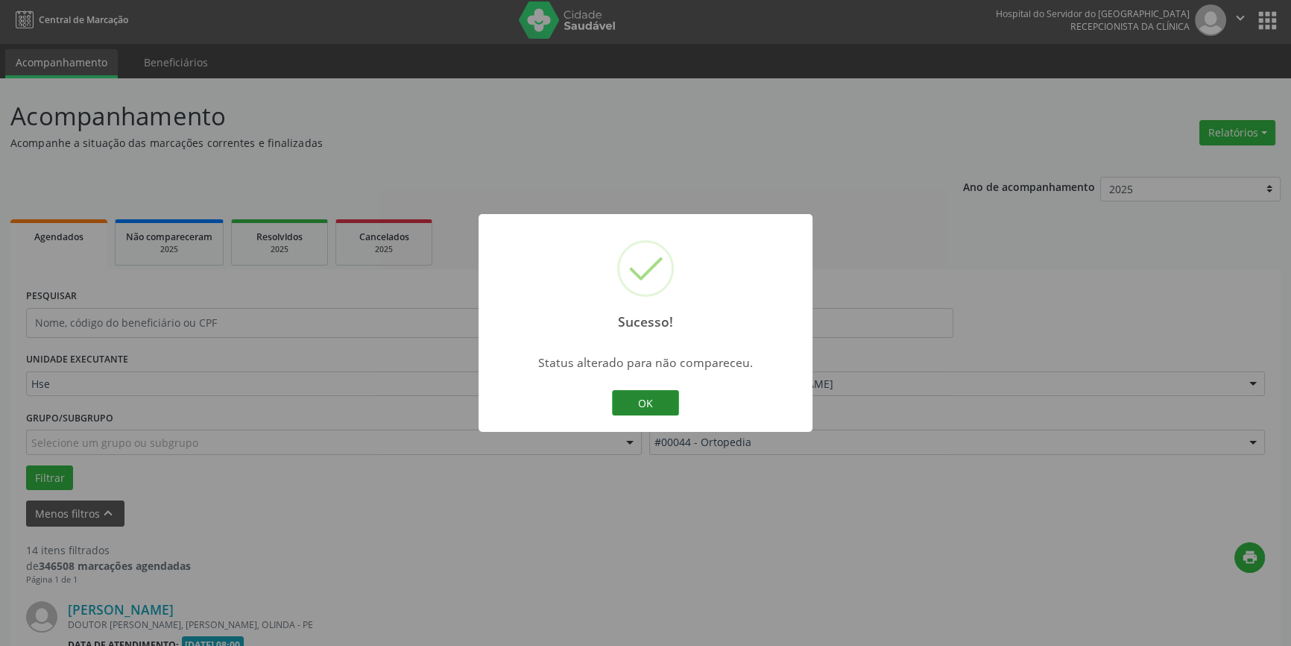
click at [640, 405] on button "OK" at bounding box center [645, 402] width 67 height 25
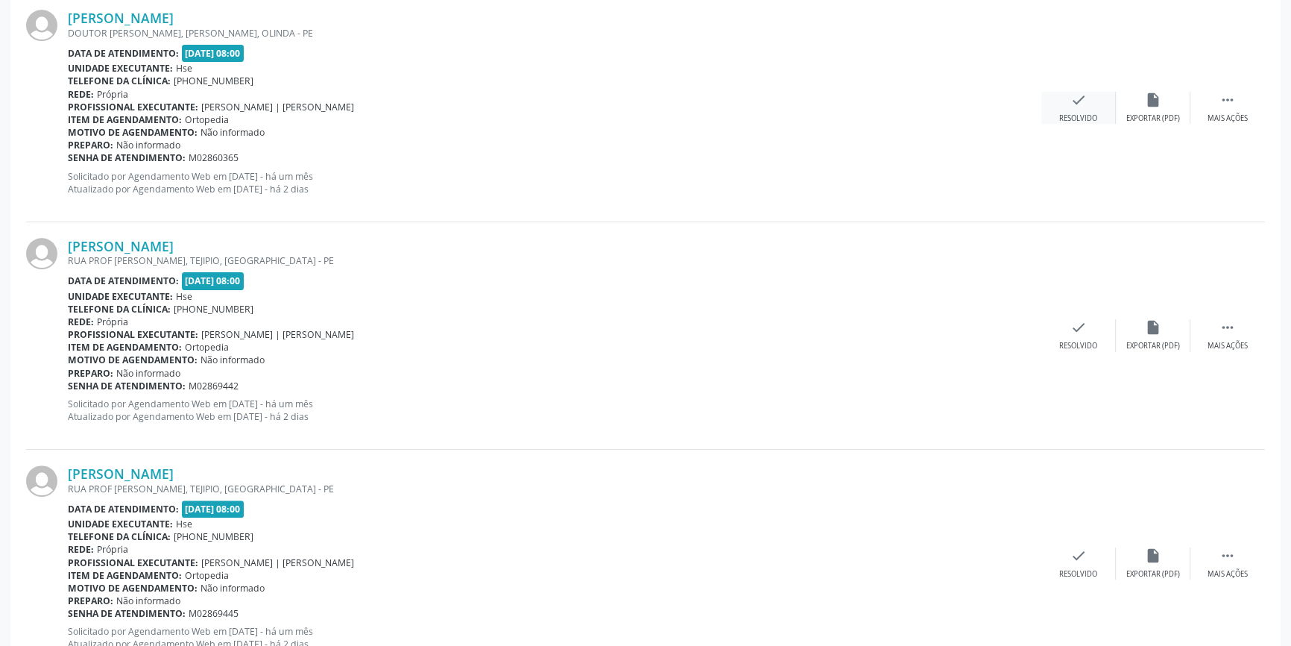
click at [1095, 100] on div "check Resolvido" at bounding box center [1079, 108] width 75 height 32
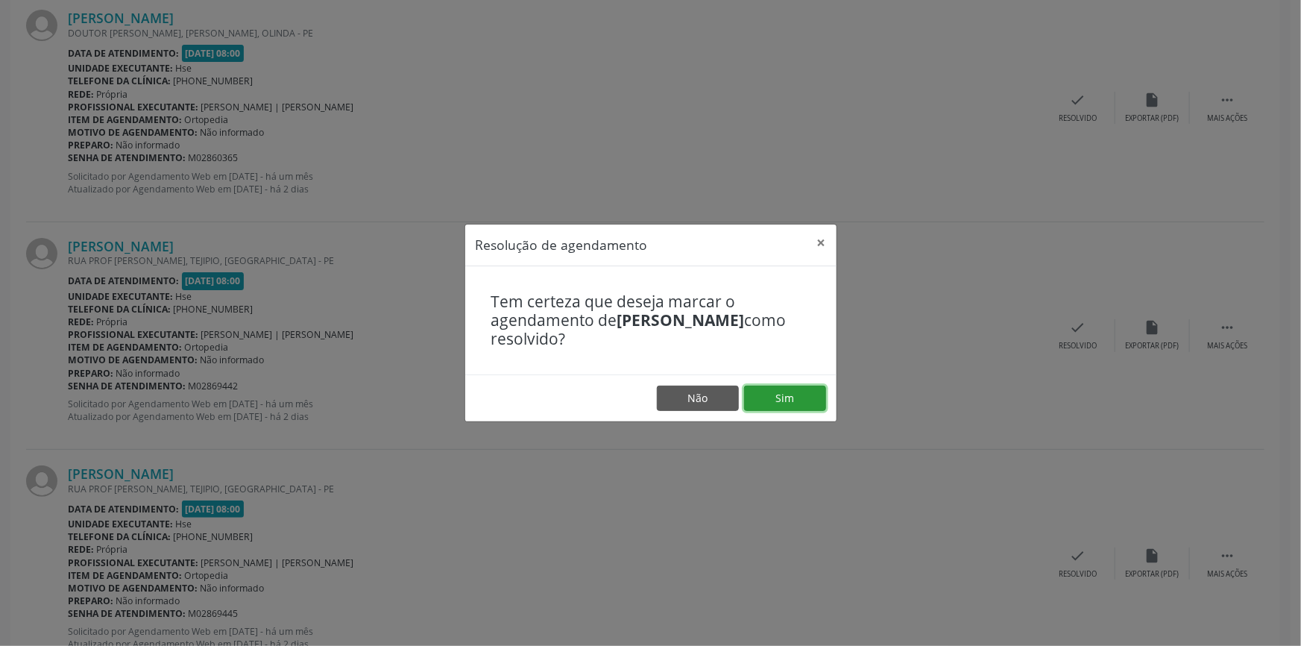
click at [790, 387] on button "Sim" at bounding box center [785, 397] width 82 height 25
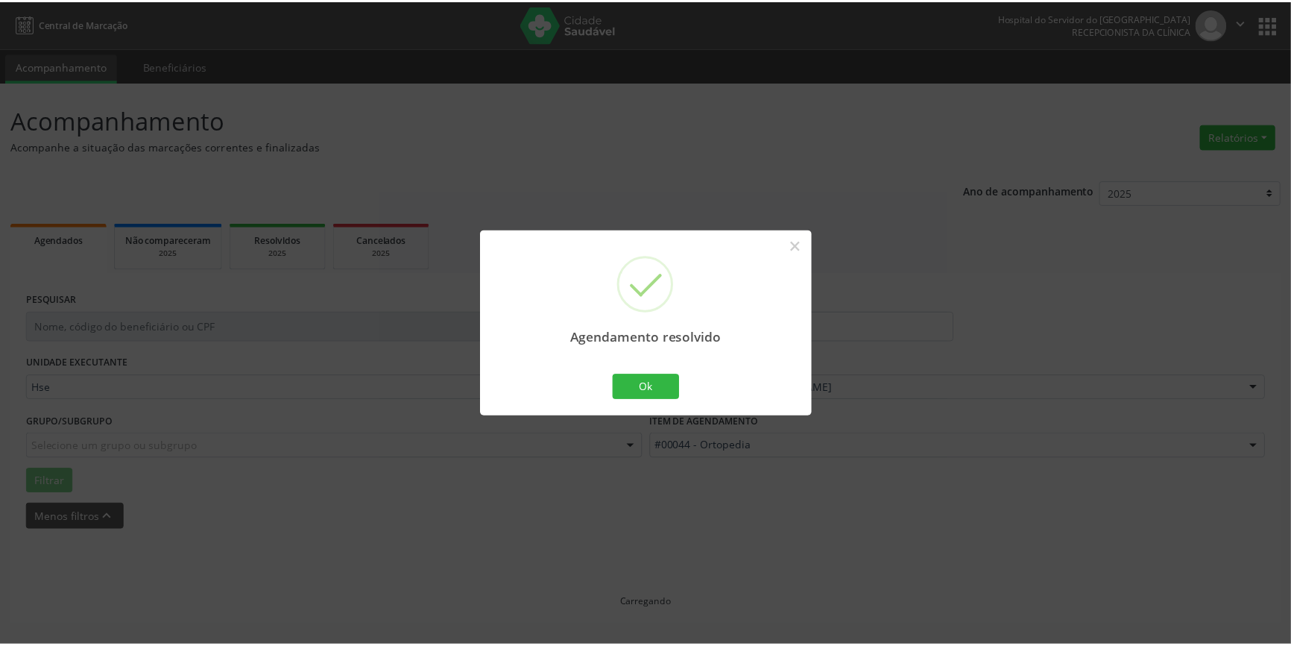
scroll to position [0, 0]
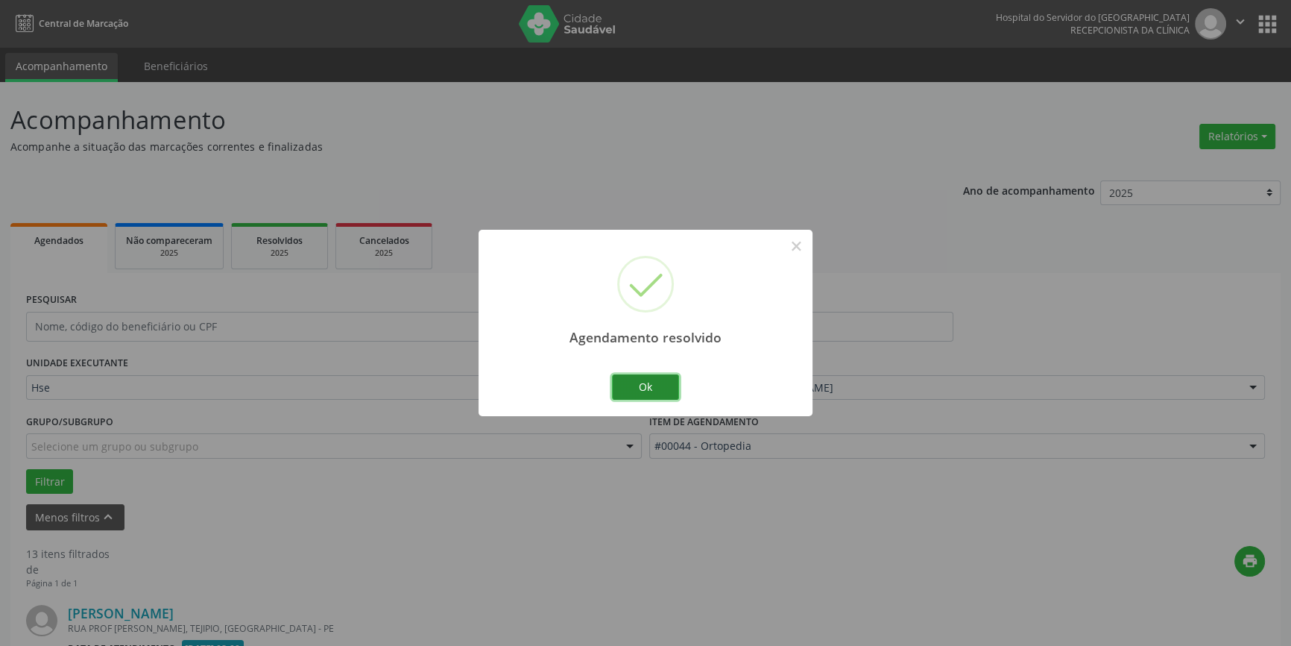
click at [663, 383] on button "Ok" at bounding box center [645, 386] width 67 height 25
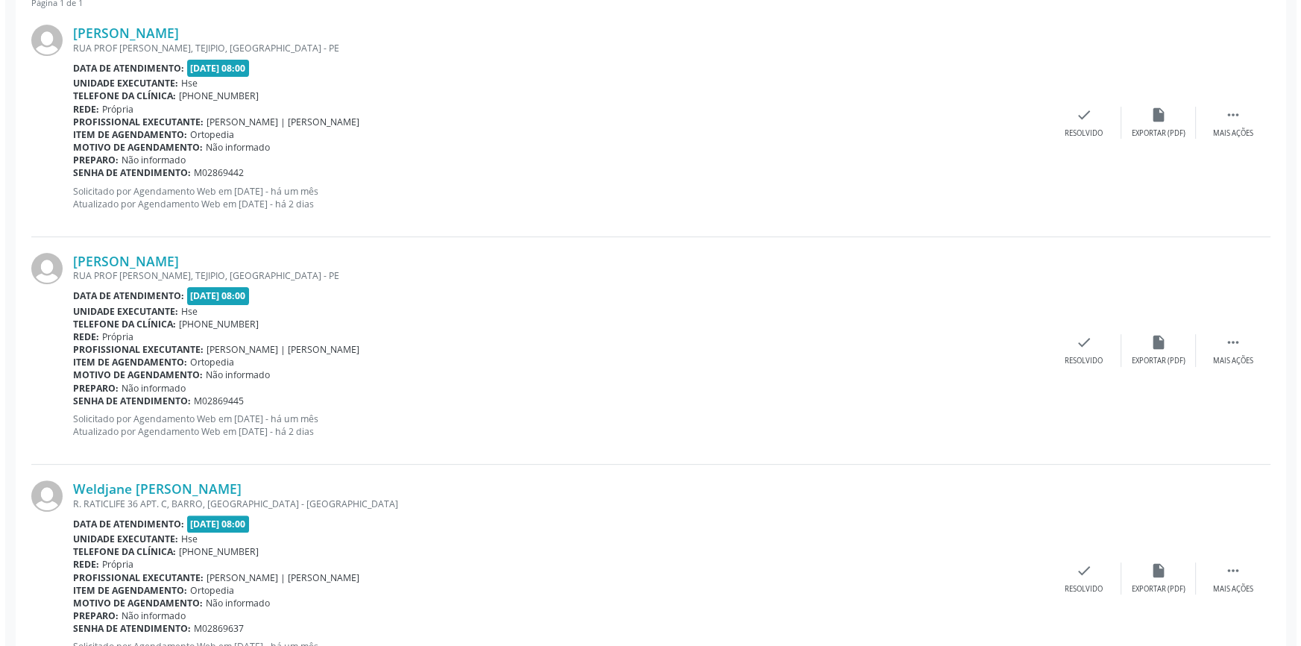
scroll to position [588, 0]
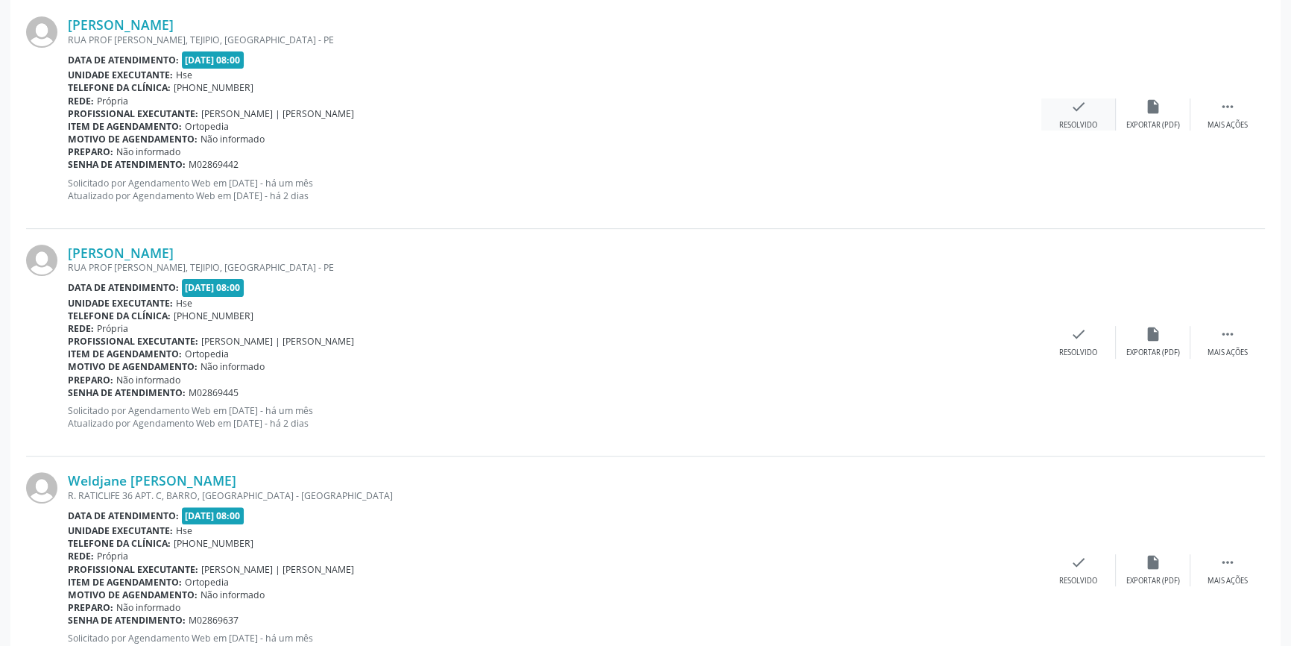
click at [1088, 106] on div "check Resolvido" at bounding box center [1079, 114] width 75 height 32
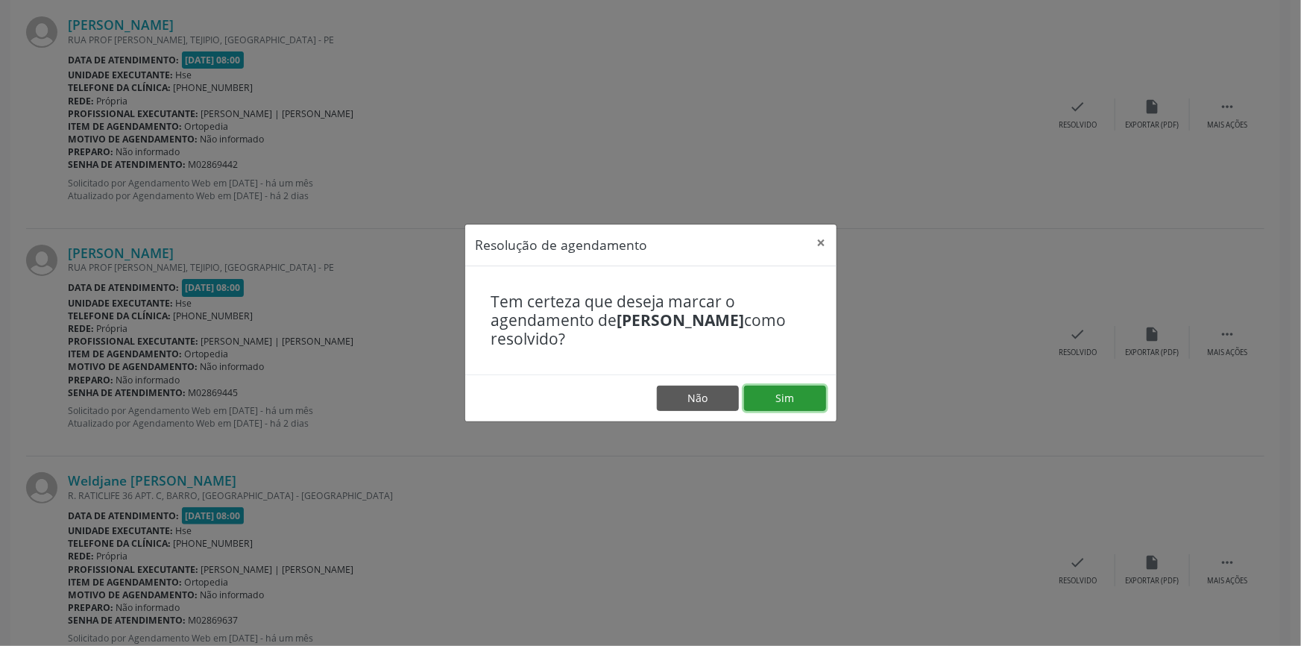
click at [790, 395] on button "Sim" at bounding box center [785, 397] width 82 height 25
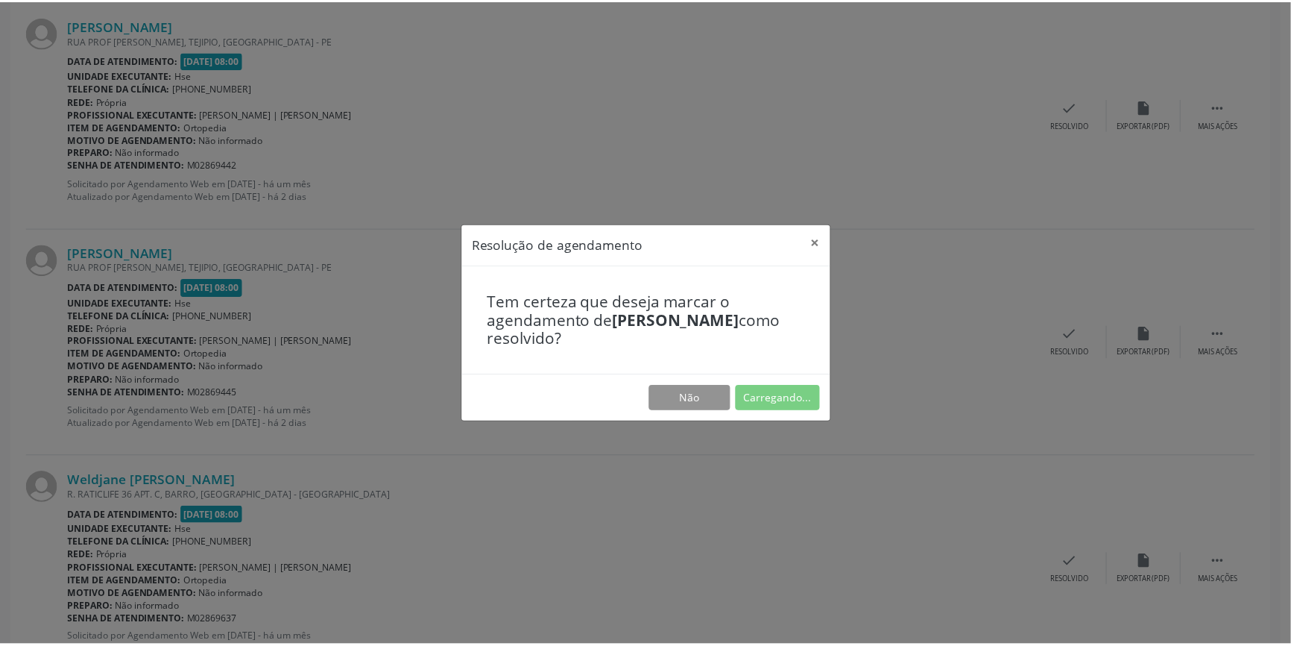
scroll to position [0, 0]
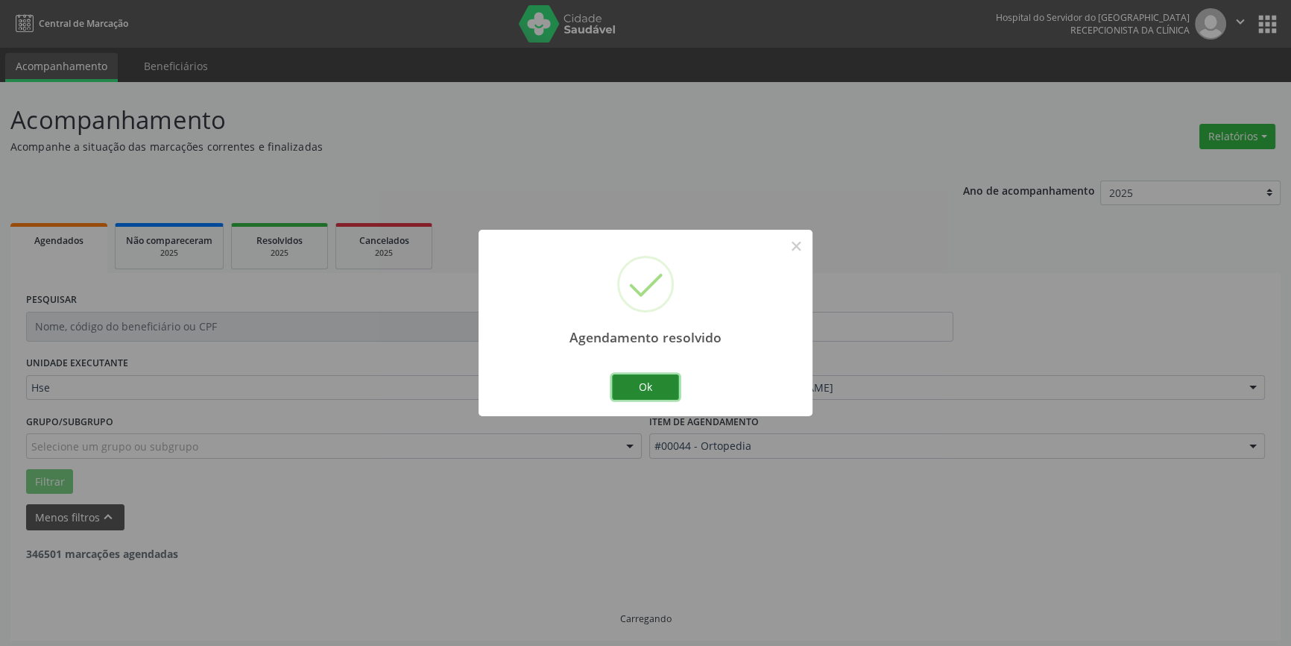
click at [656, 385] on button "Ok" at bounding box center [645, 386] width 67 height 25
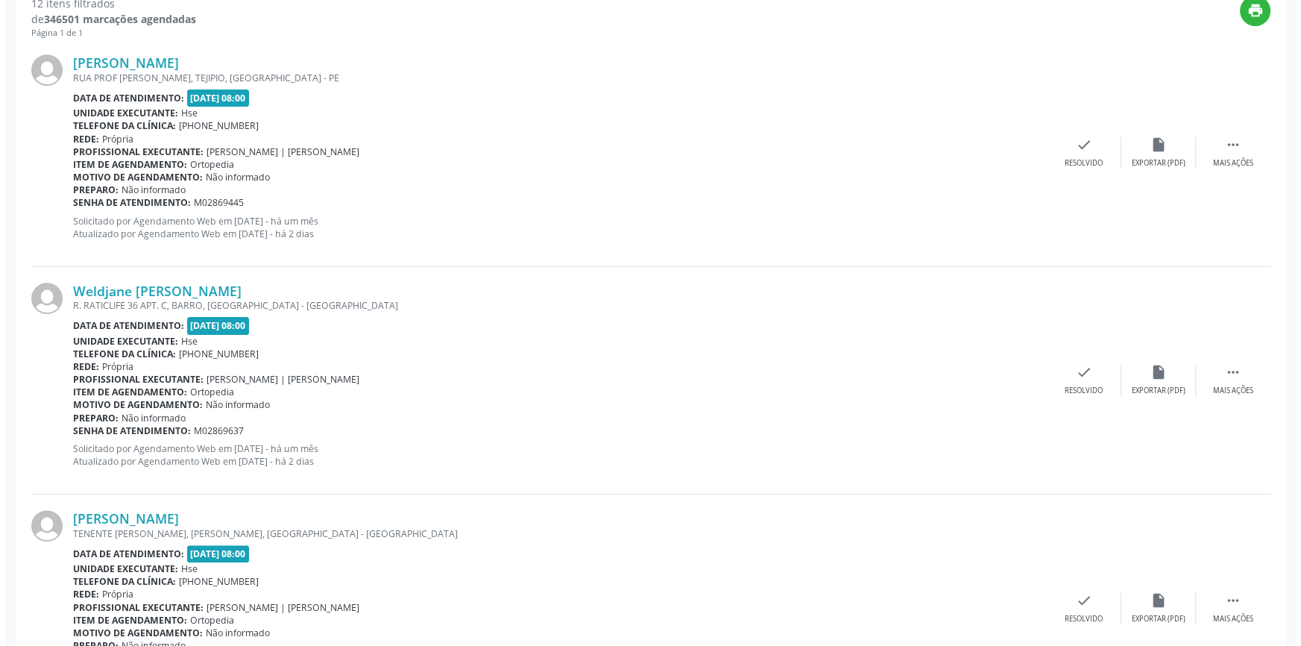
scroll to position [576, 0]
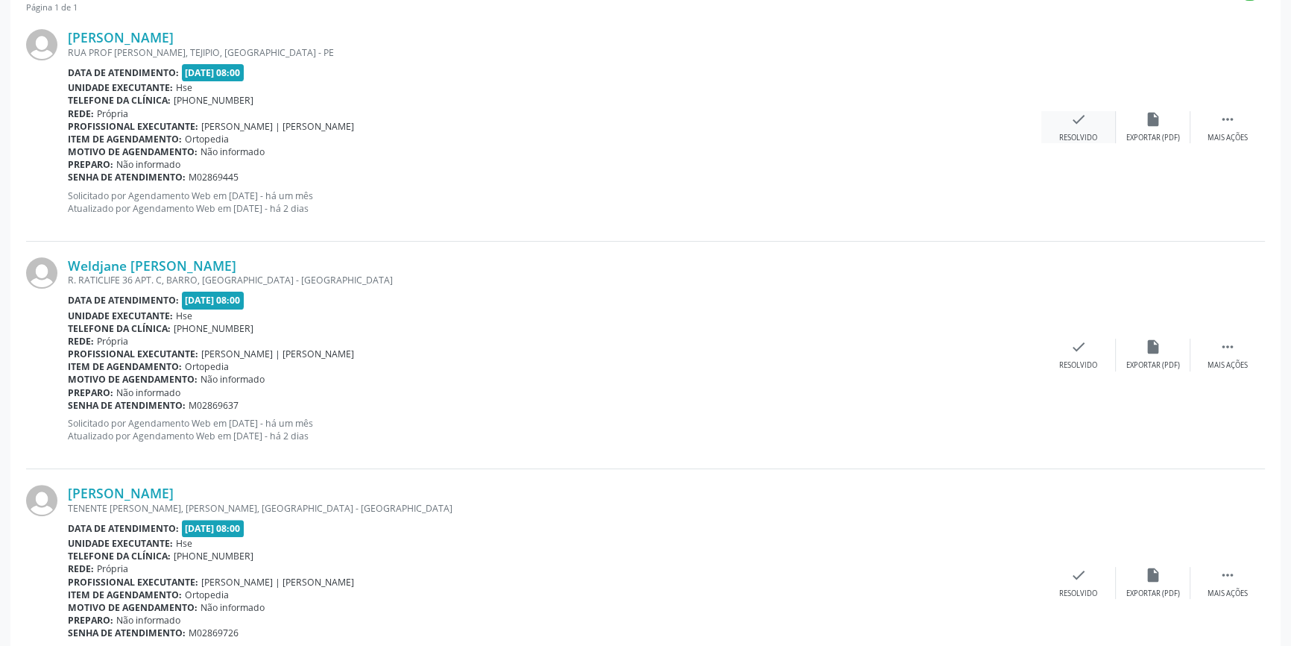
click at [1076, 125] on icon "check" at bounding box center [1079, 119] width 16 height 16
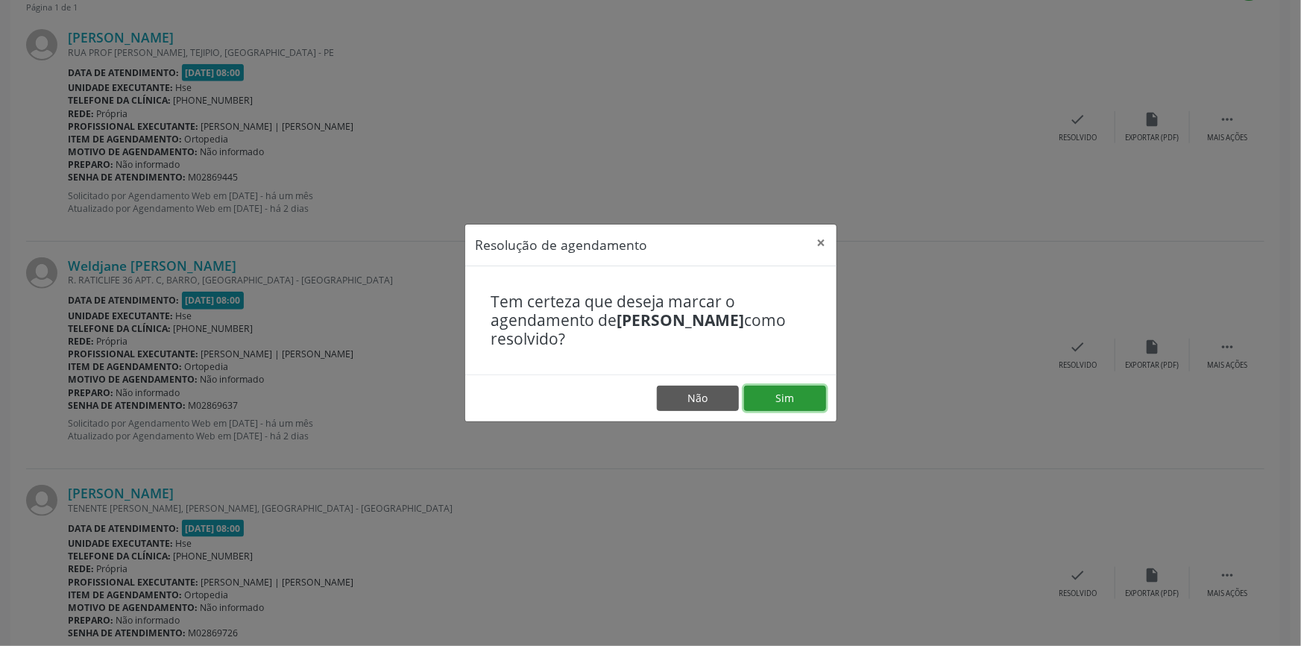
click at [805, 394] on button "Sim" at bounding box center [785, 397] width 82 height 25
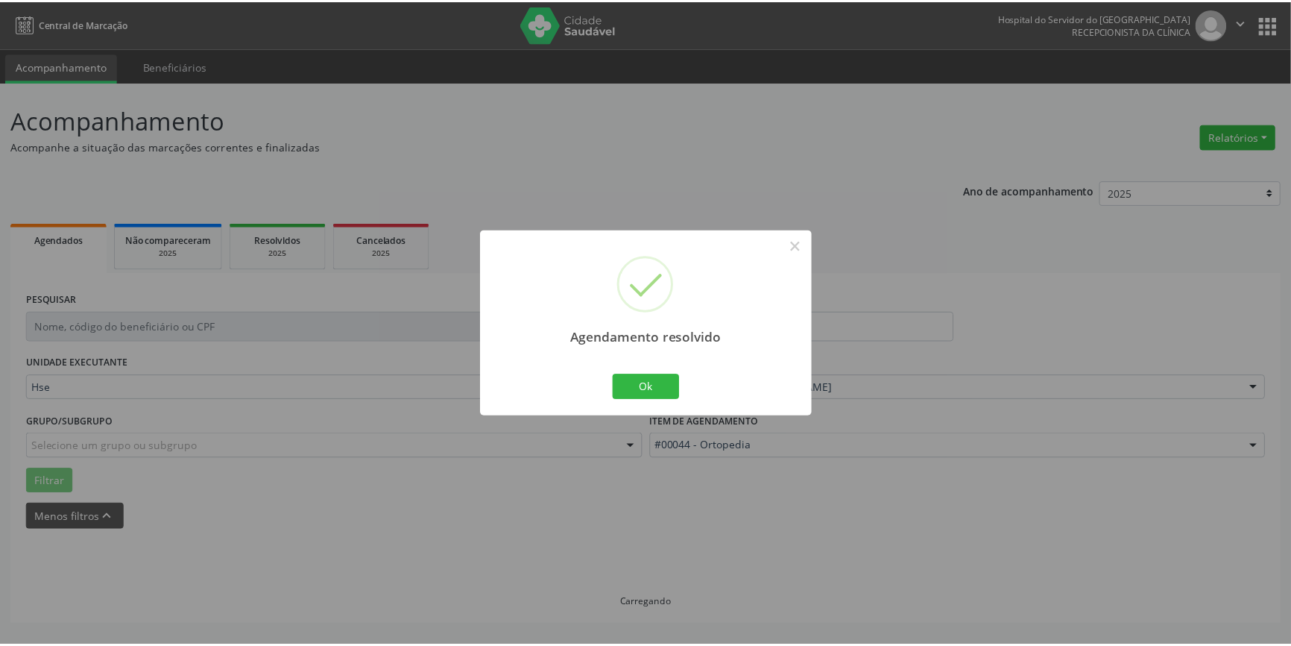
scroll to position [0, 0]
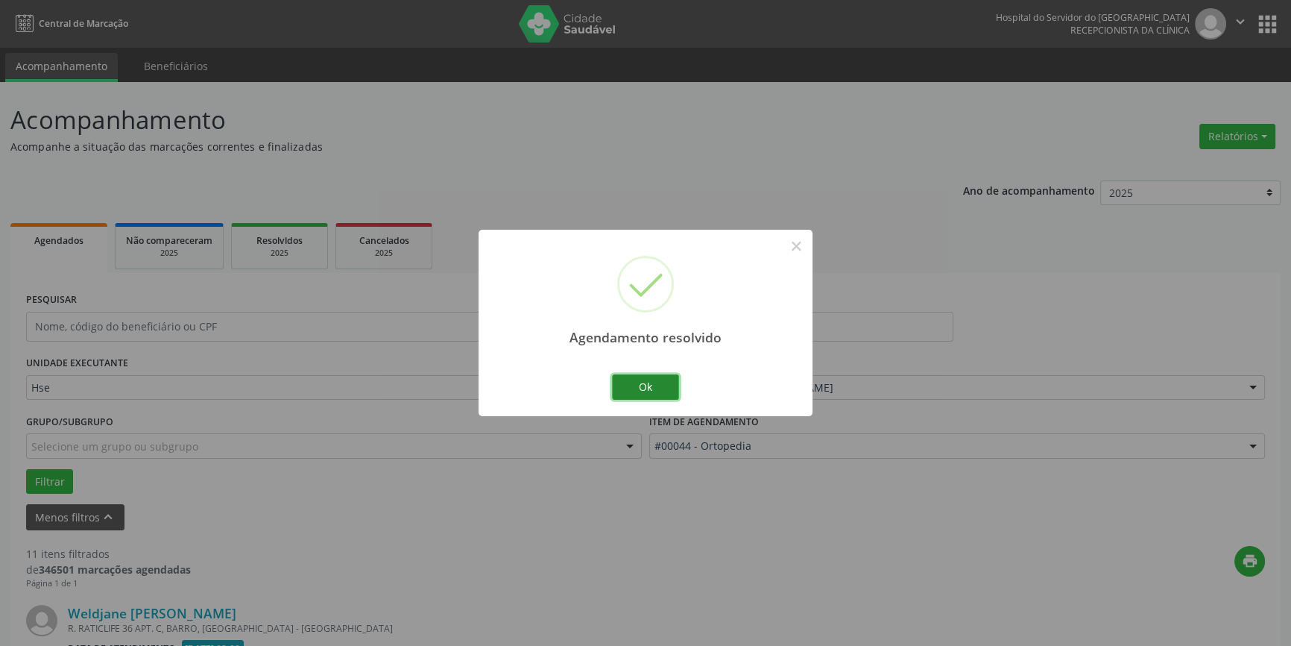
click at [664, 381] on button "Ok" at bounding box center [645, 386] width 67 height 25
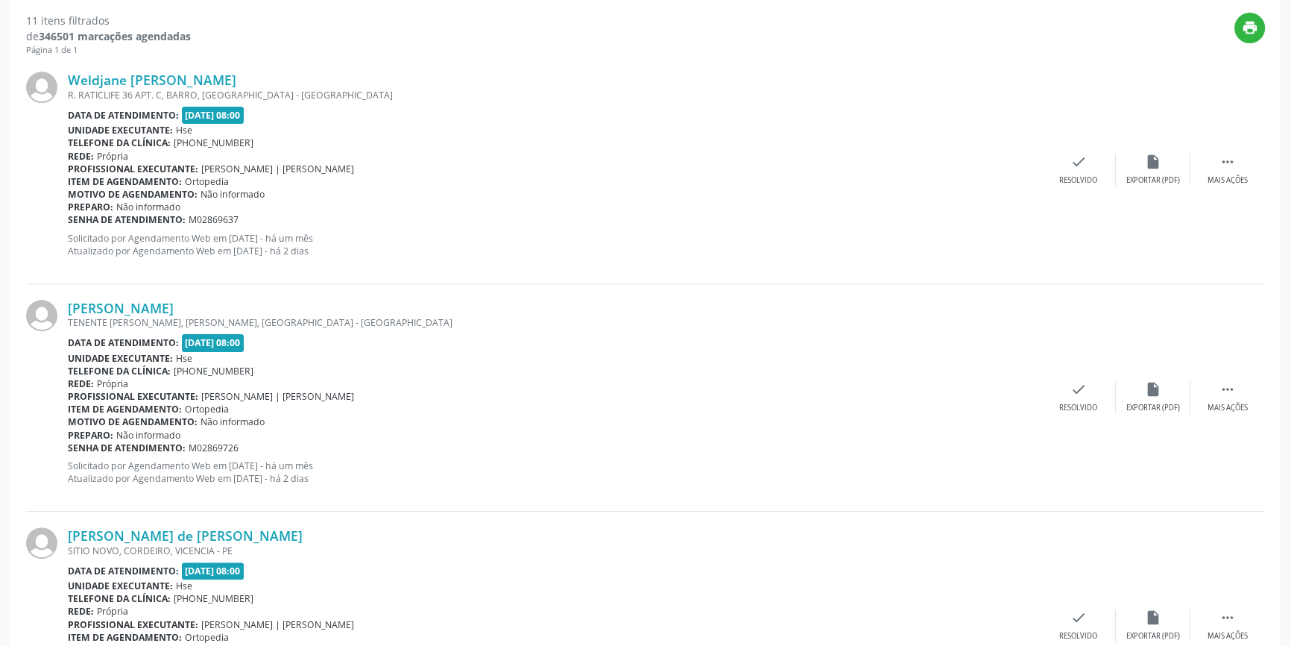
scroll to position [547, 0]
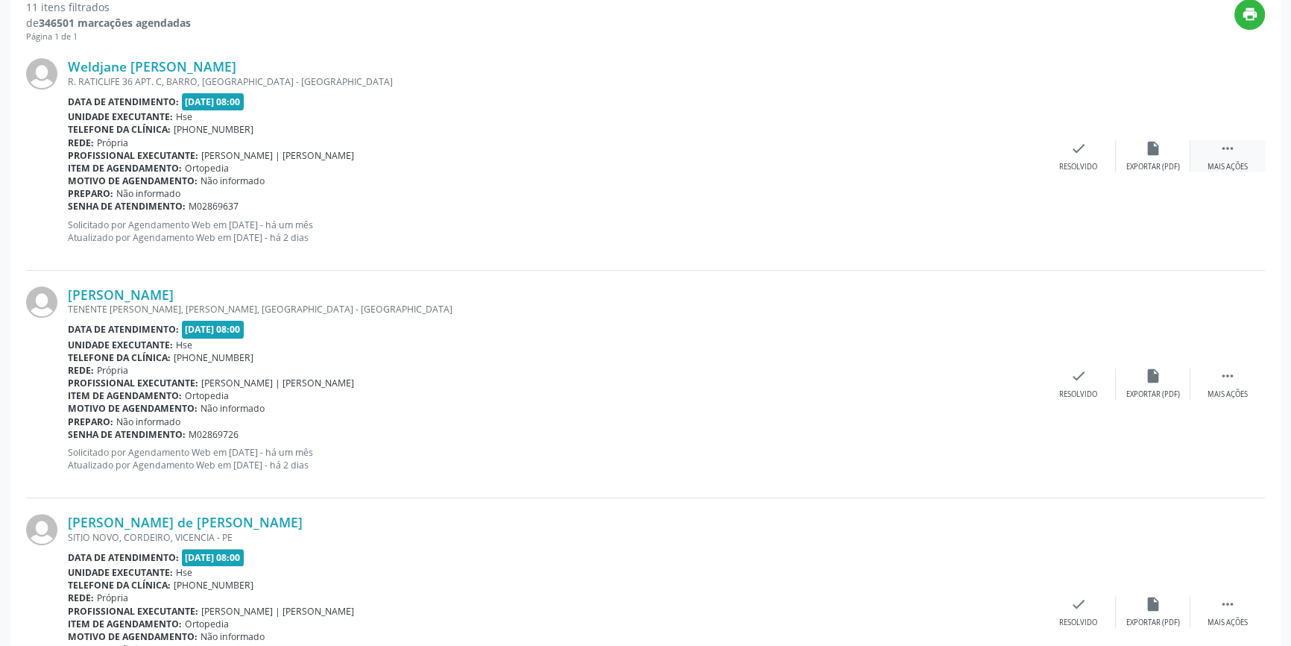
click at [1238, 157] on div " Mais ações" at bounding box center [1228, 156] width 75 height 32
click at [1164, 151] on div "alarm_off Não compareceu" at bounding box center [1153, 156] width 75 height 32
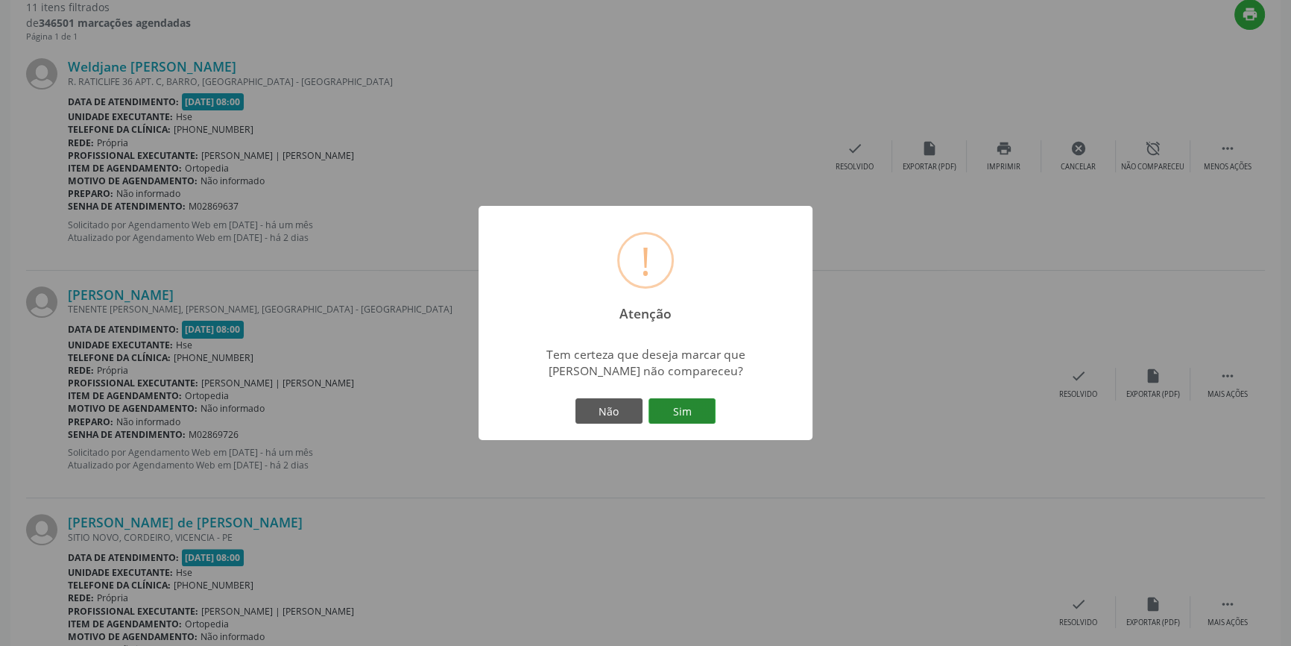
click at [692, 403] on button "Sim" at bounding box center [682, 410] width 67 height 25
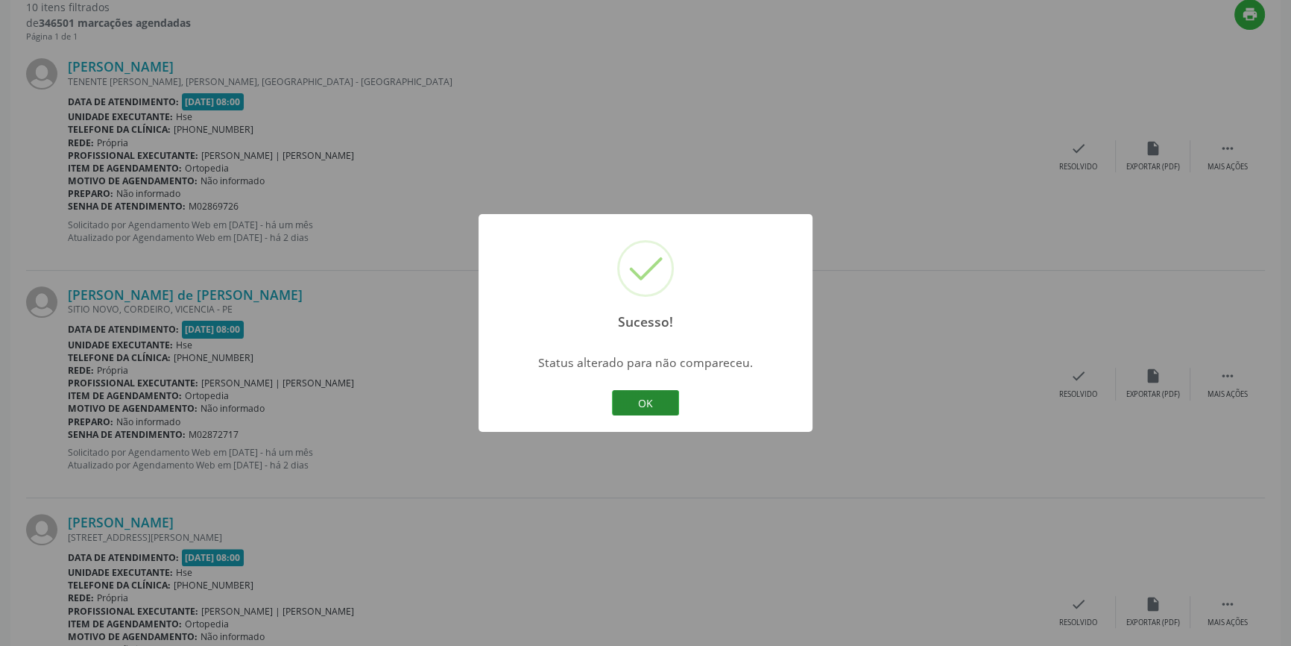
click at [637, 400] on button "OK" at bounding box center [645, 402] width 67 height 25
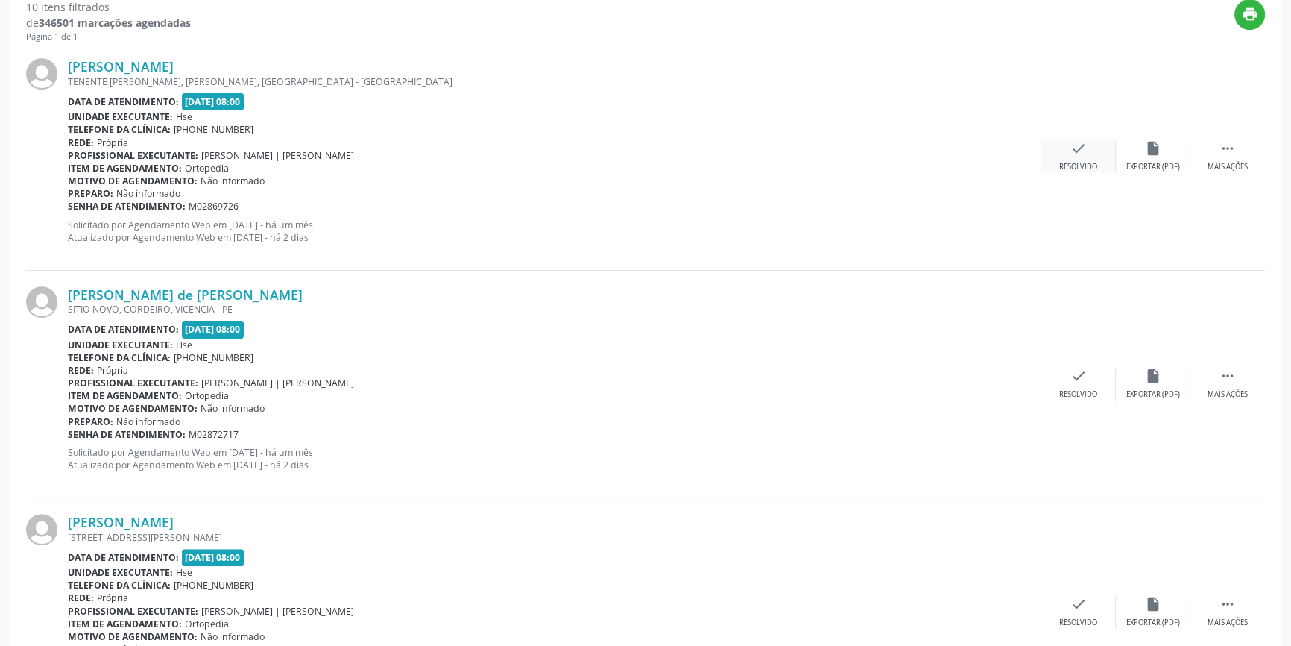
click at [1074, 155] on icon "check" at bounding box center [1079, 148] width 16 height 16
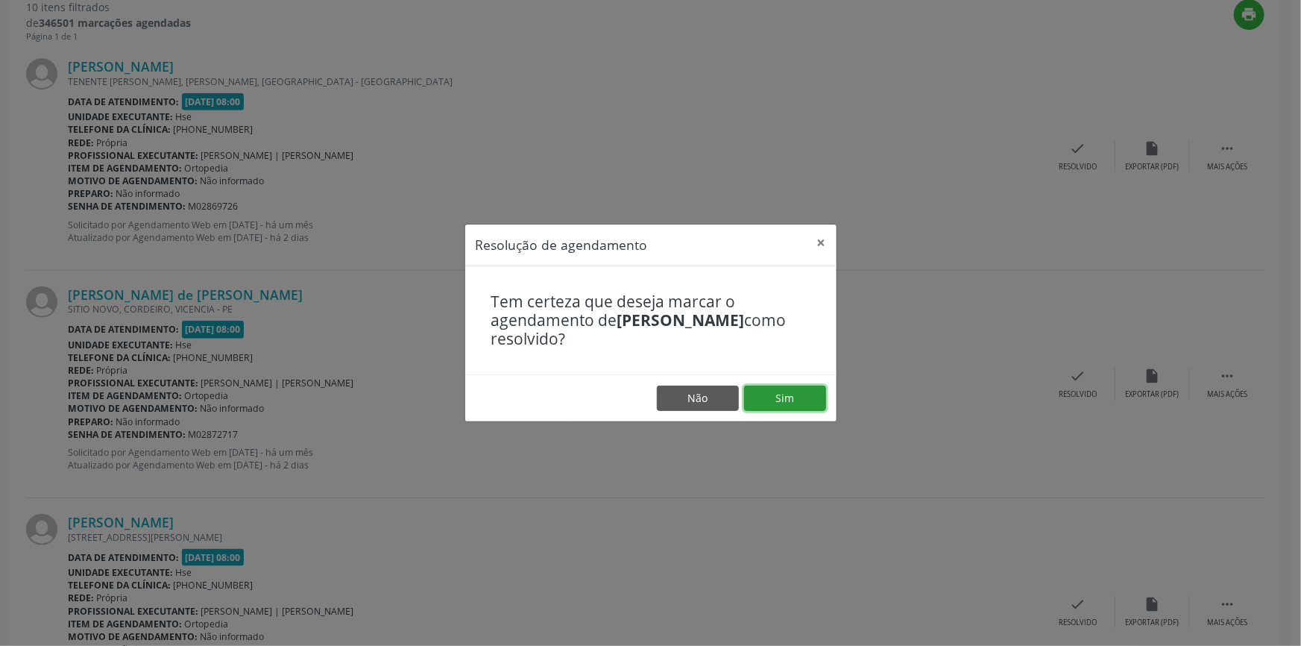
click at [789, 394] on button "Sim" at bounding box center [785, 397] width 82 height 25
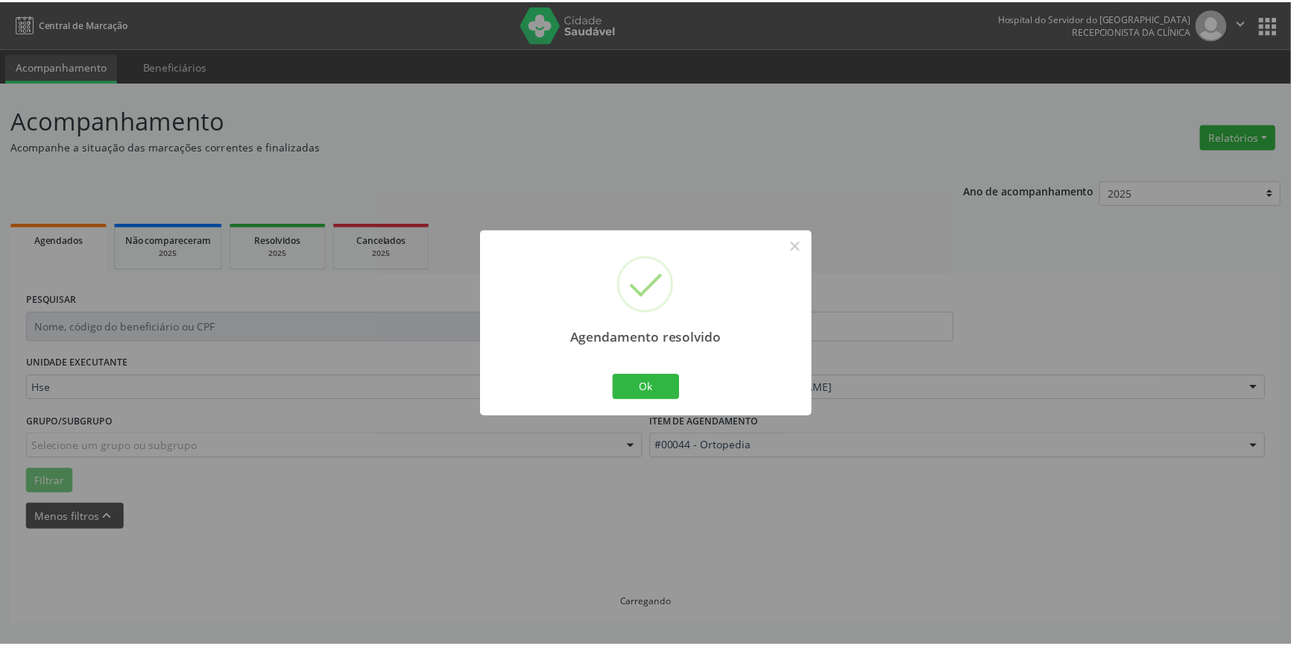
scroll to position [0, 0]
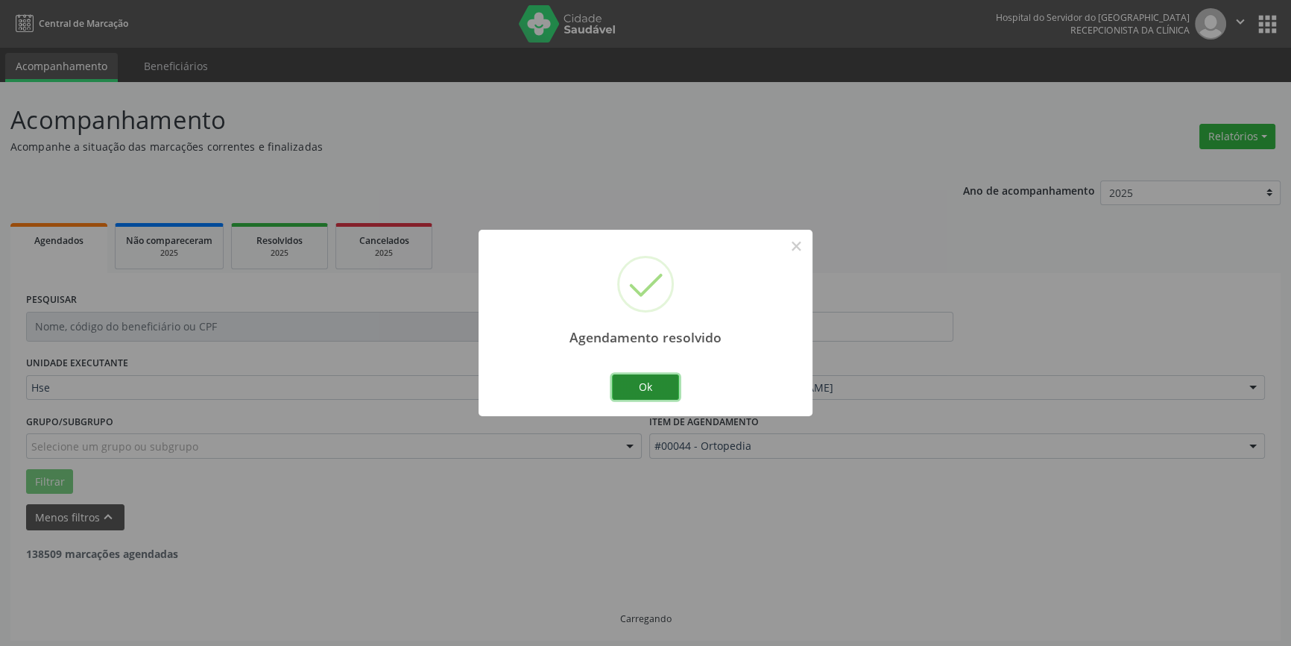
click at [639, 380] on button "Ok" at bounding box center [645, 386] width 67 height 25
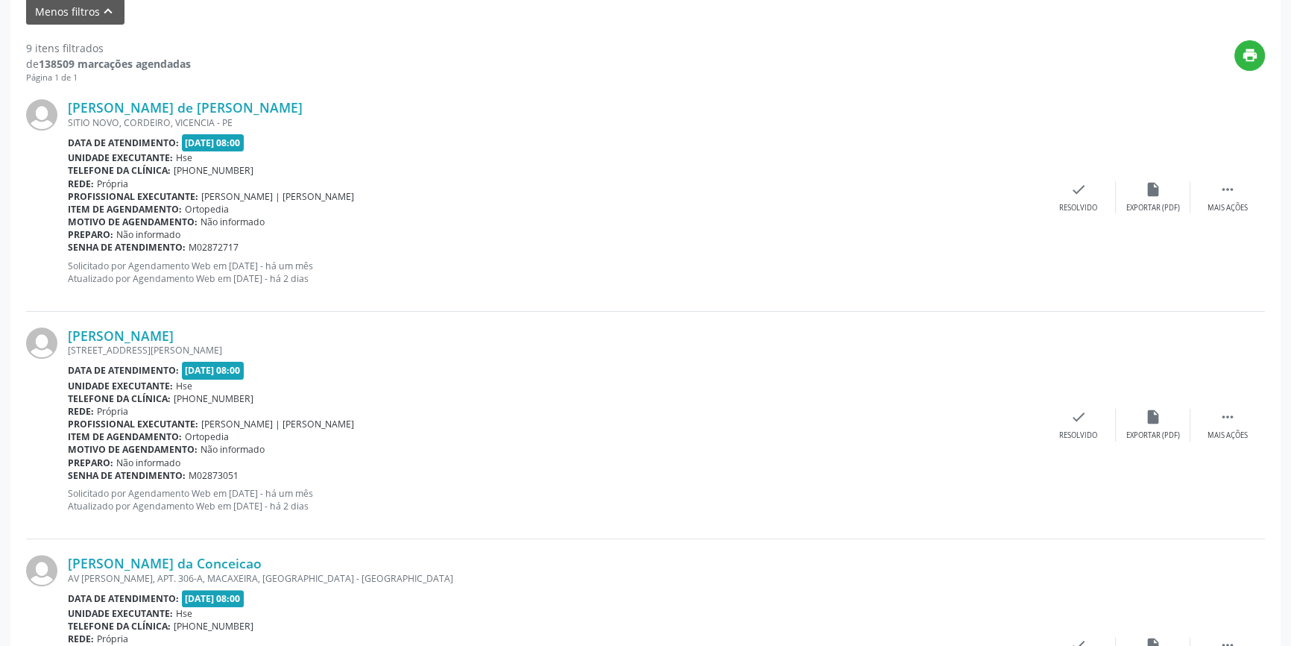
scroll to position [517, 0]
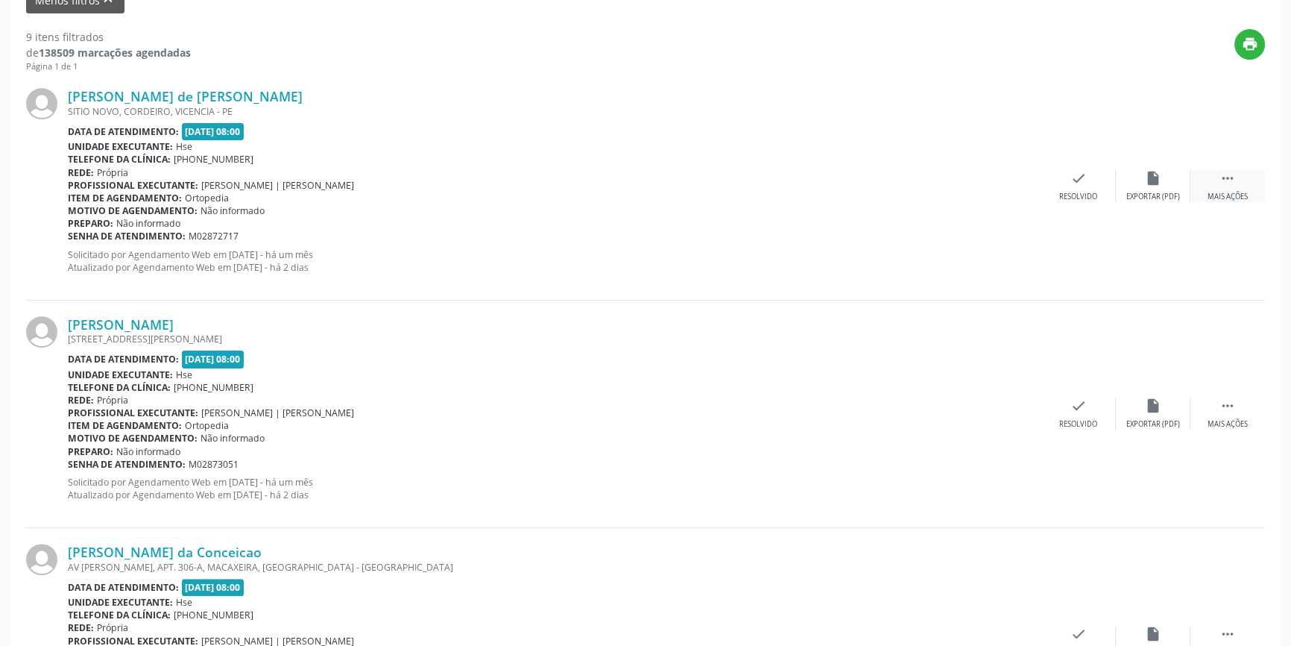
click at [1223, 182] on icon "" at bounding box center [1228, 178] width 16 height 16
click at [1158, 183] on icon "alarm_off" at bounding box center [1153, 178] width 16 height 16
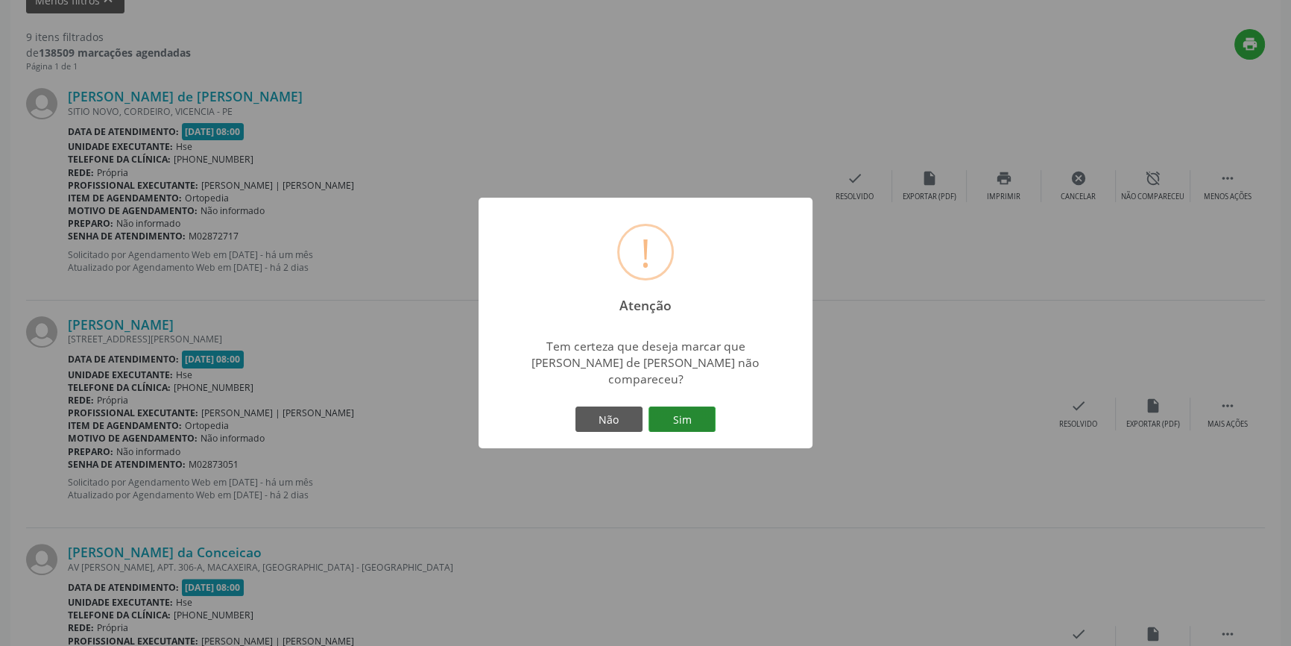
click at [687, 406] on button "Sim" at bounding box center [682, 418] width 67 height 25
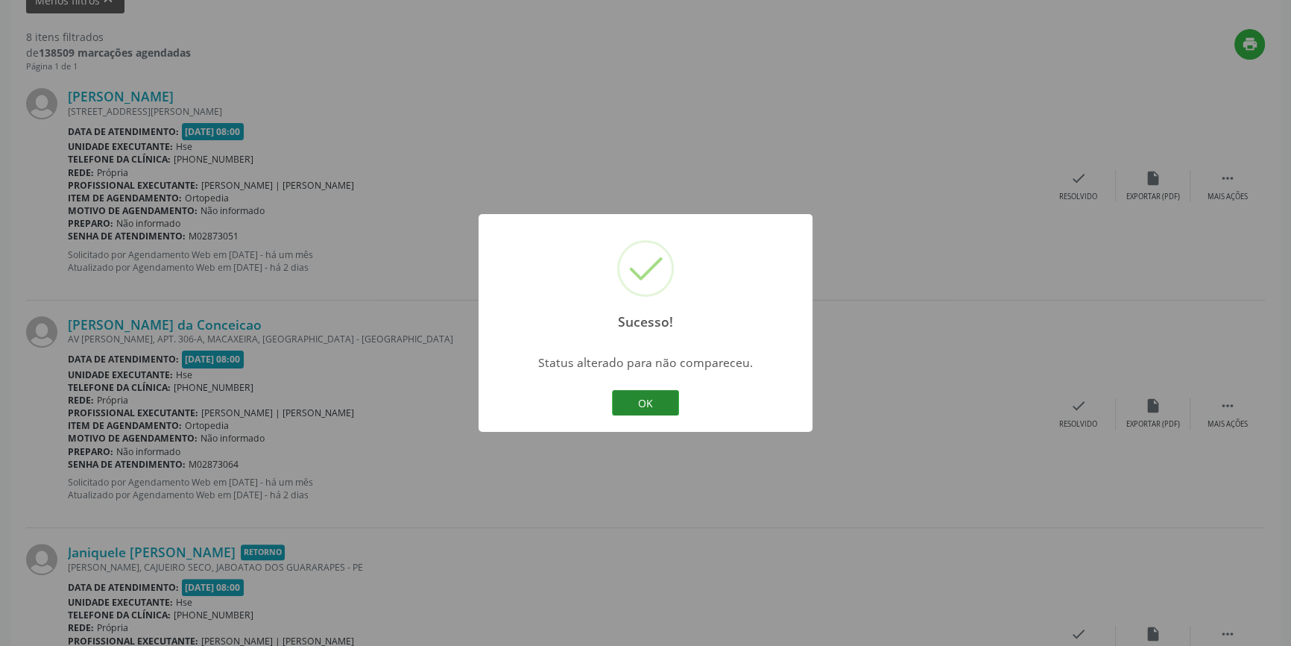
click at [658, 392] on button "OK" at bounding box center [645, 402] width 67 height 25
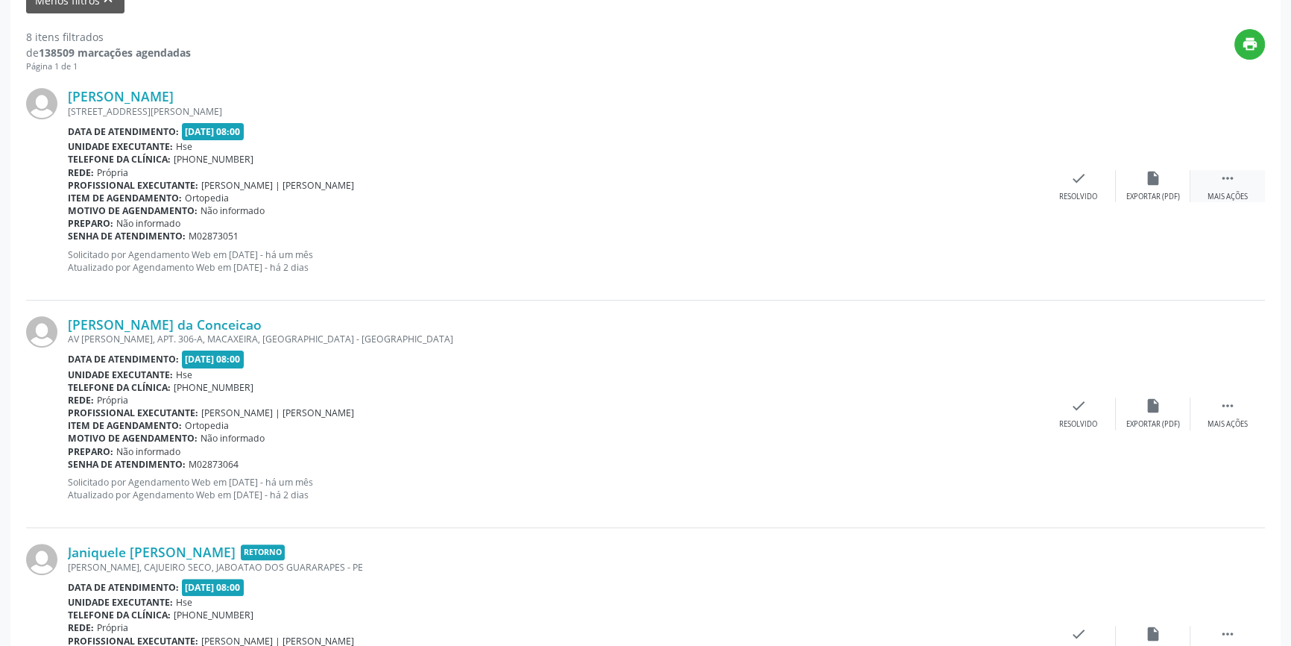
click at [1233, 177] on icon "" at bounding box center [1228, 178] width 16 height 16
click at [1142, 181] on div "alarm_off Não compareceu" at bounding box center [1153, 186] width 75 height 32
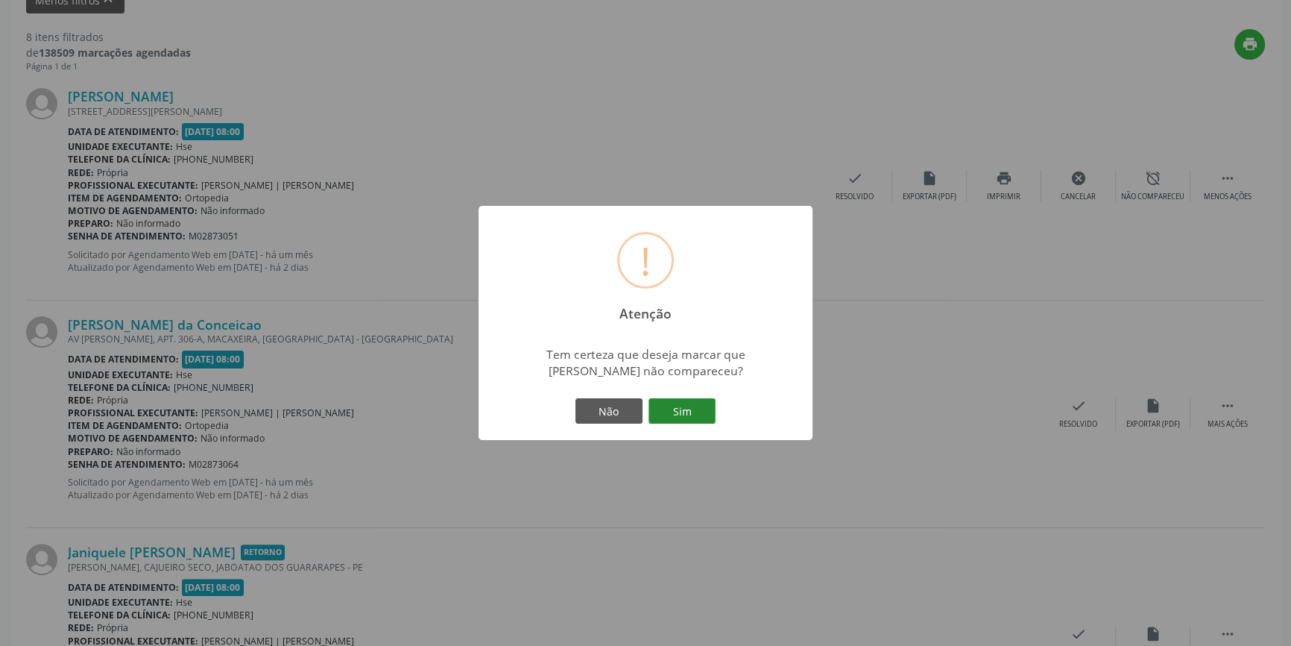
click at [692, 406] on button "Sim" at bounding box center [682, 410] width 67 height 25
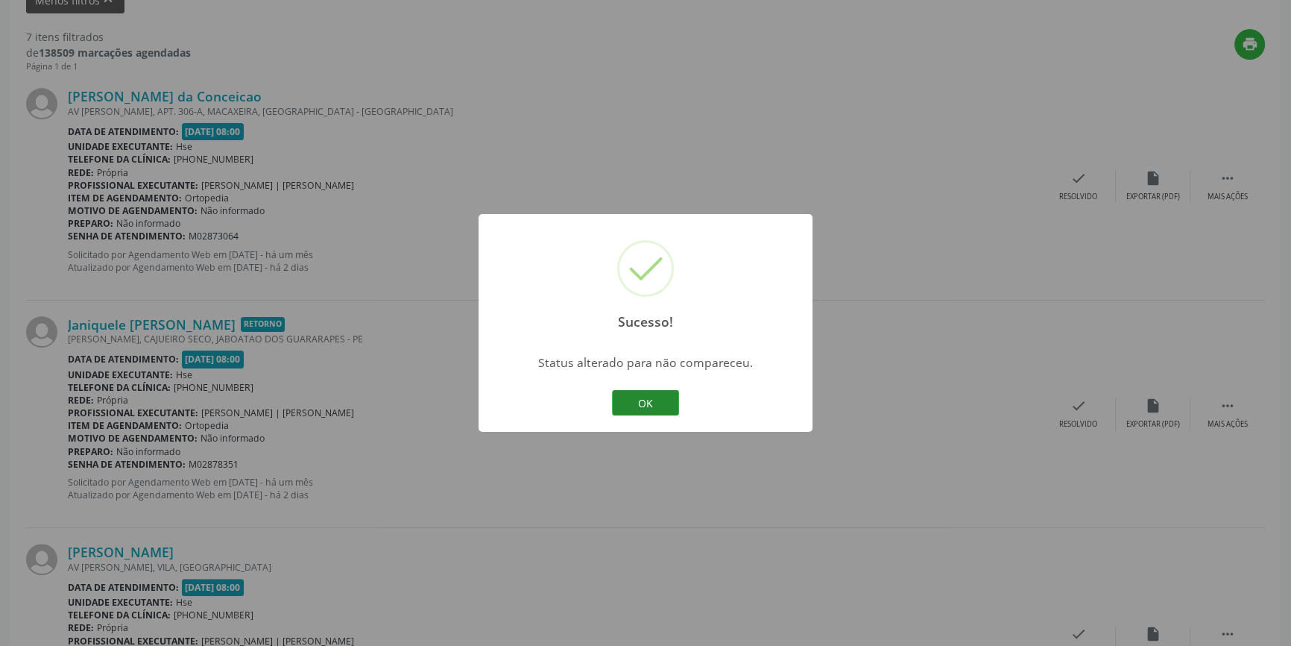
click at [646, 399] on button "OK" at bounding box center [645, 402] width 67 height 25
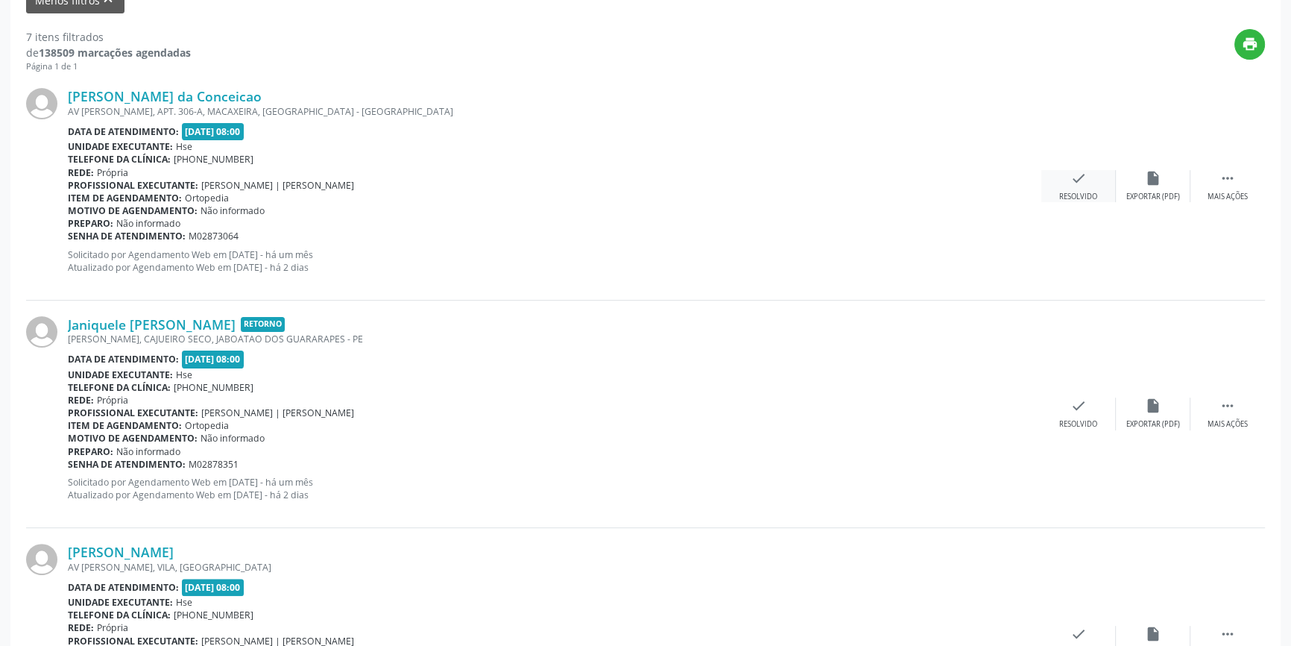
click at [1080, 179] on icon "check" at bounding box center [1079, 178] width 16 height 16
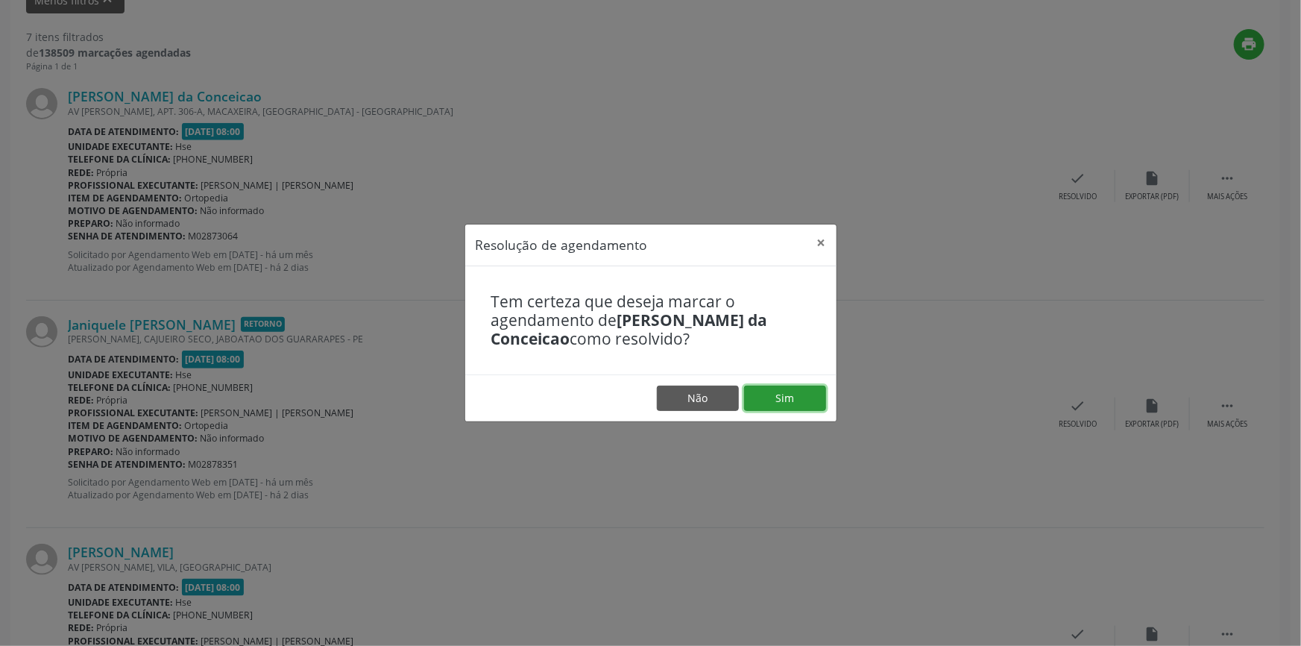
click at [812, 403] on button "Sim" at bounding box center [785, 397] width 82 height 25
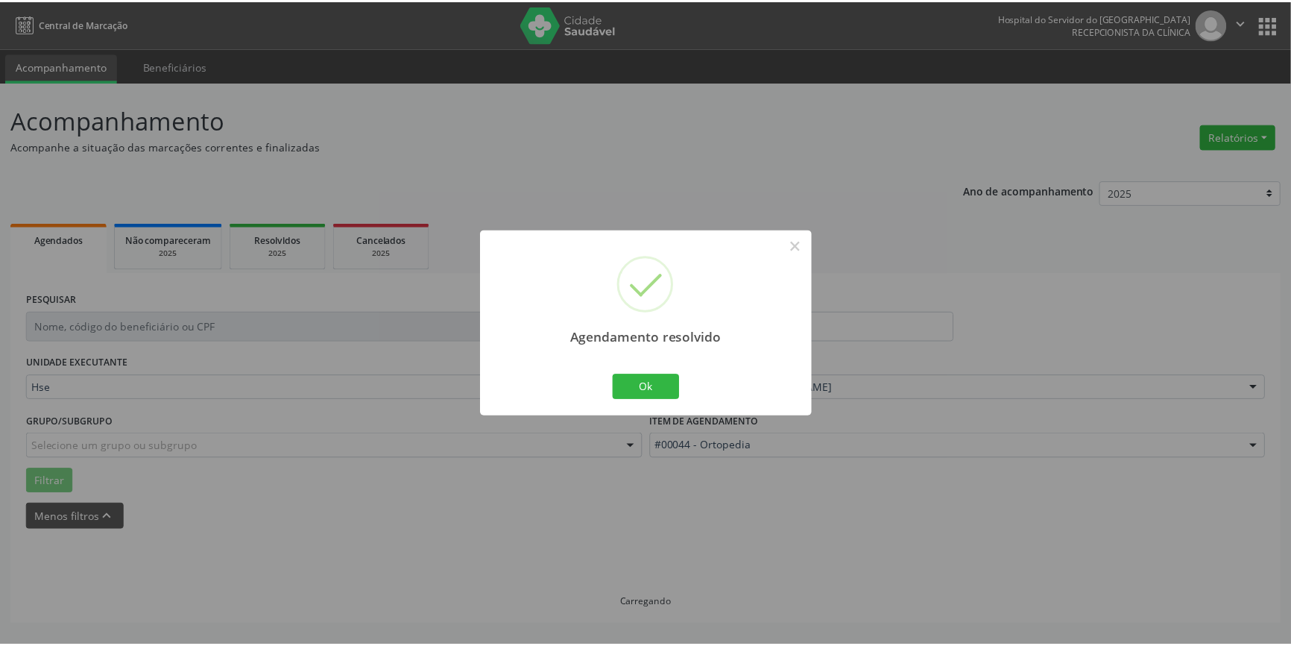
scroll to position [0, 0]
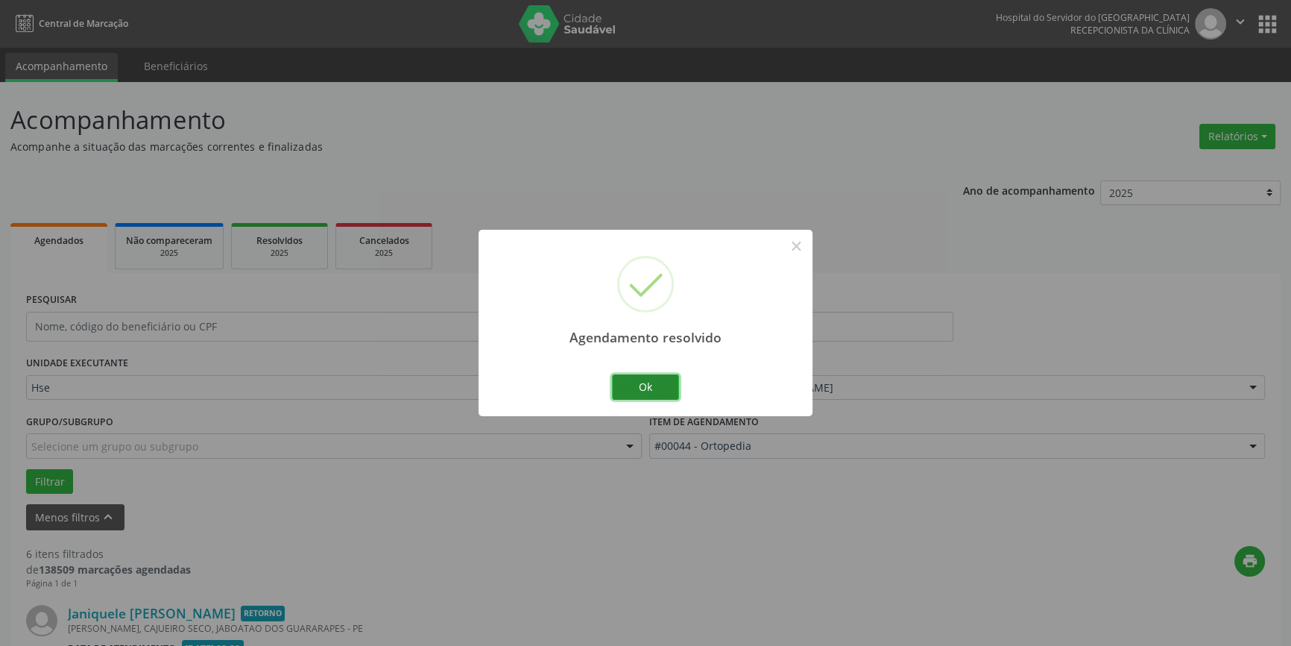
click at [646, 383] on button "Ok" at bounding box center [645, 386] width 67 height 25
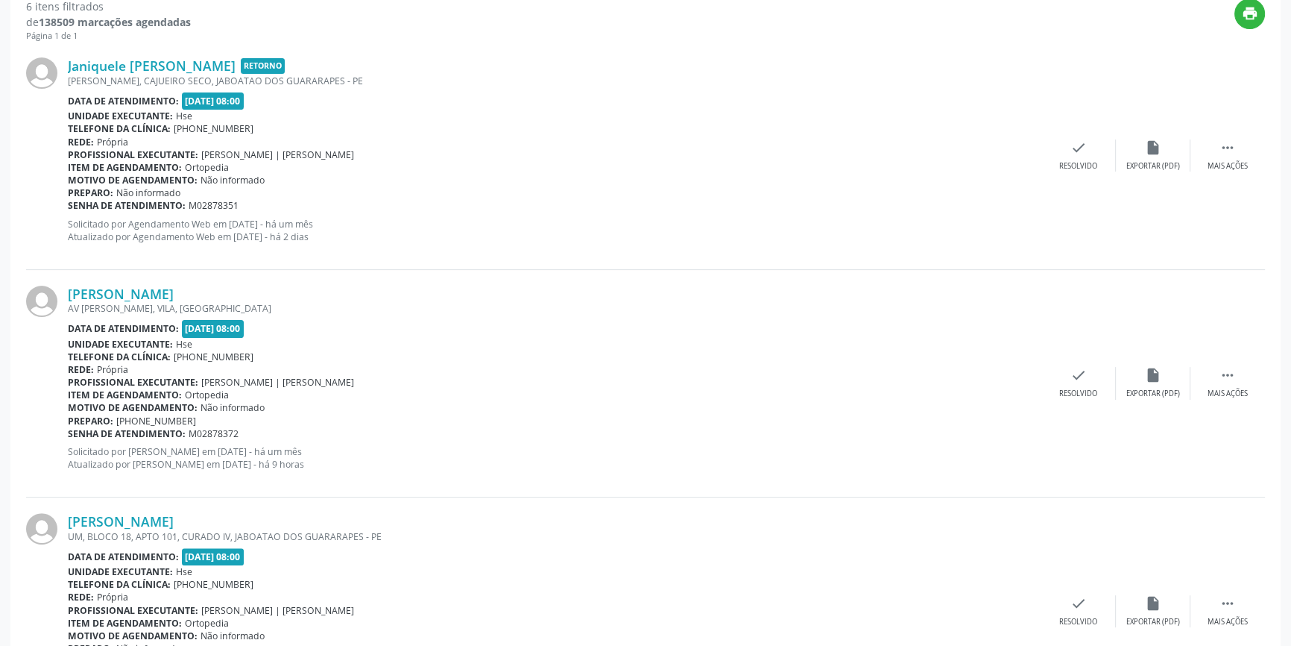
scroll to position [567, 0]
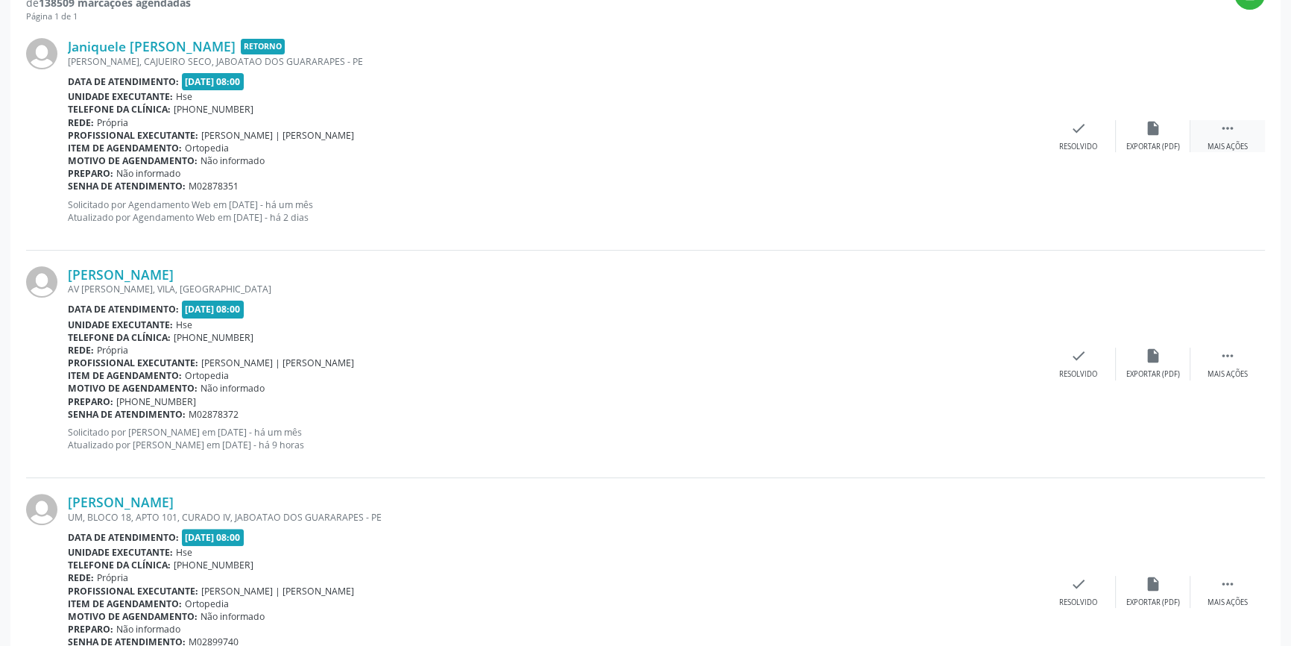
click at [1235, 122] on icon "" at bounding box center [1228, 128] width 16 height 16
click at [1163, 125] on div "alarm_off Não compareceu" at bounding box center [1153, 136] width 75 height 32
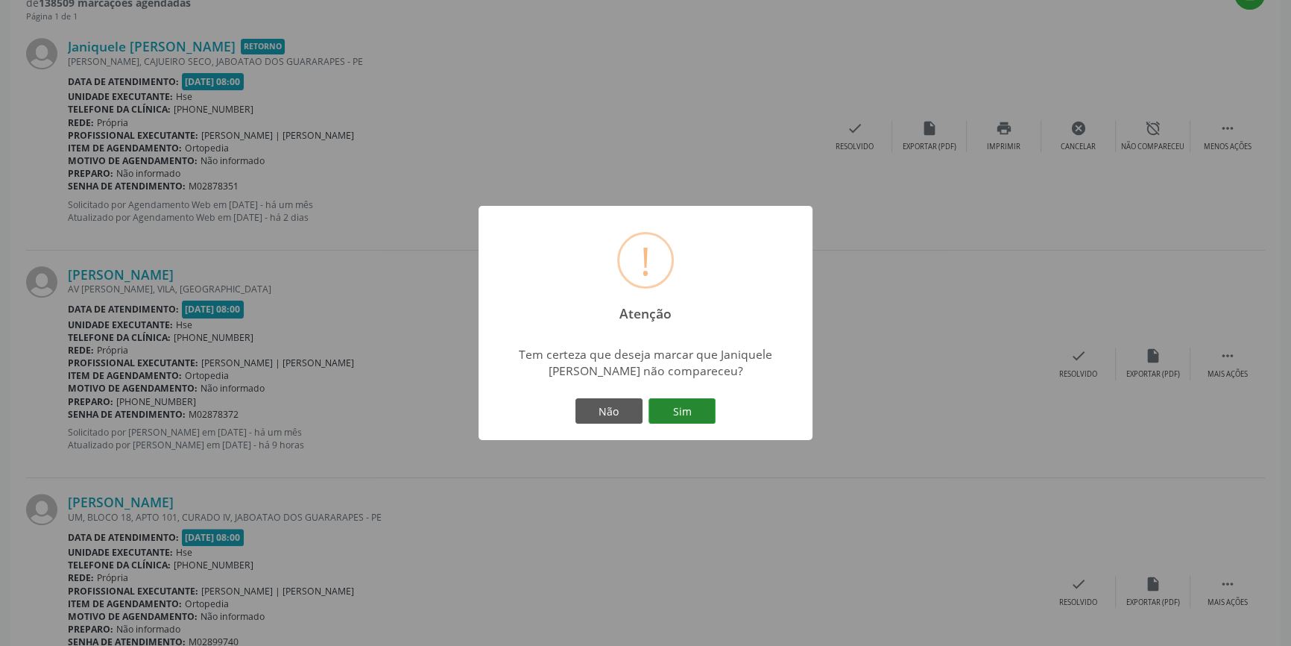
click at [699, 407] on button "Sim" at bounding box center [682, 410] width 67 height 25
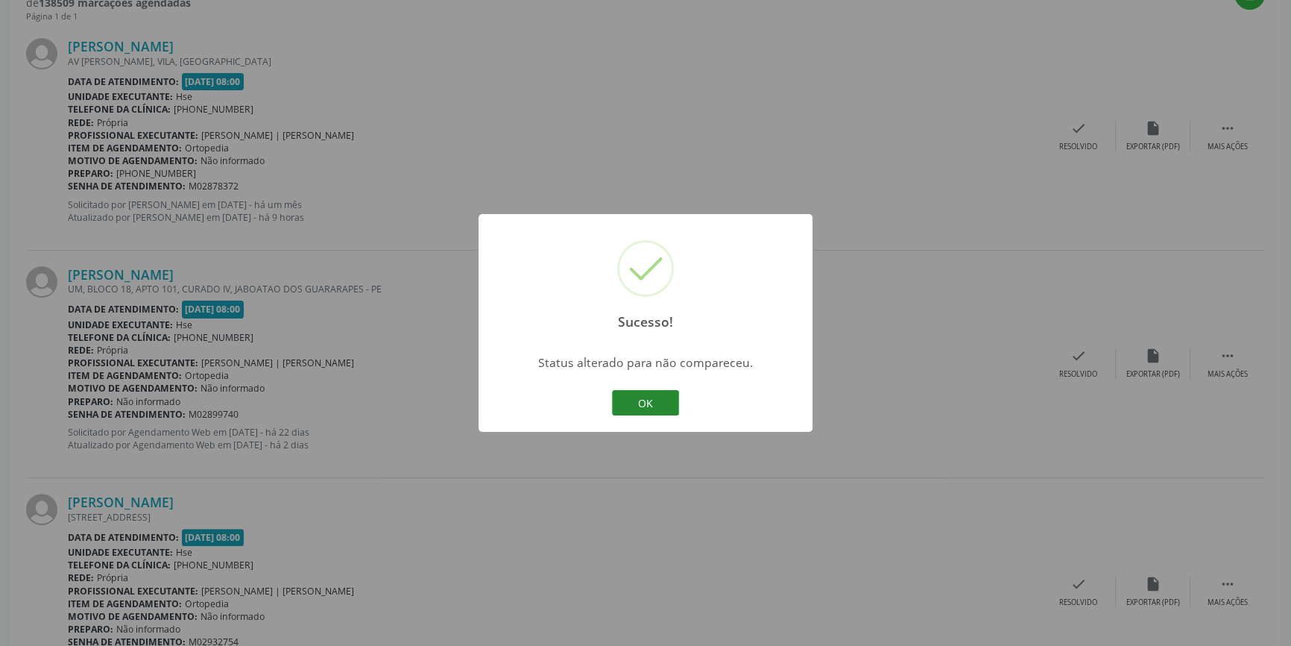
click at [653, 397] on button "OK" at bounding box center [645, 402] width 67 height 25
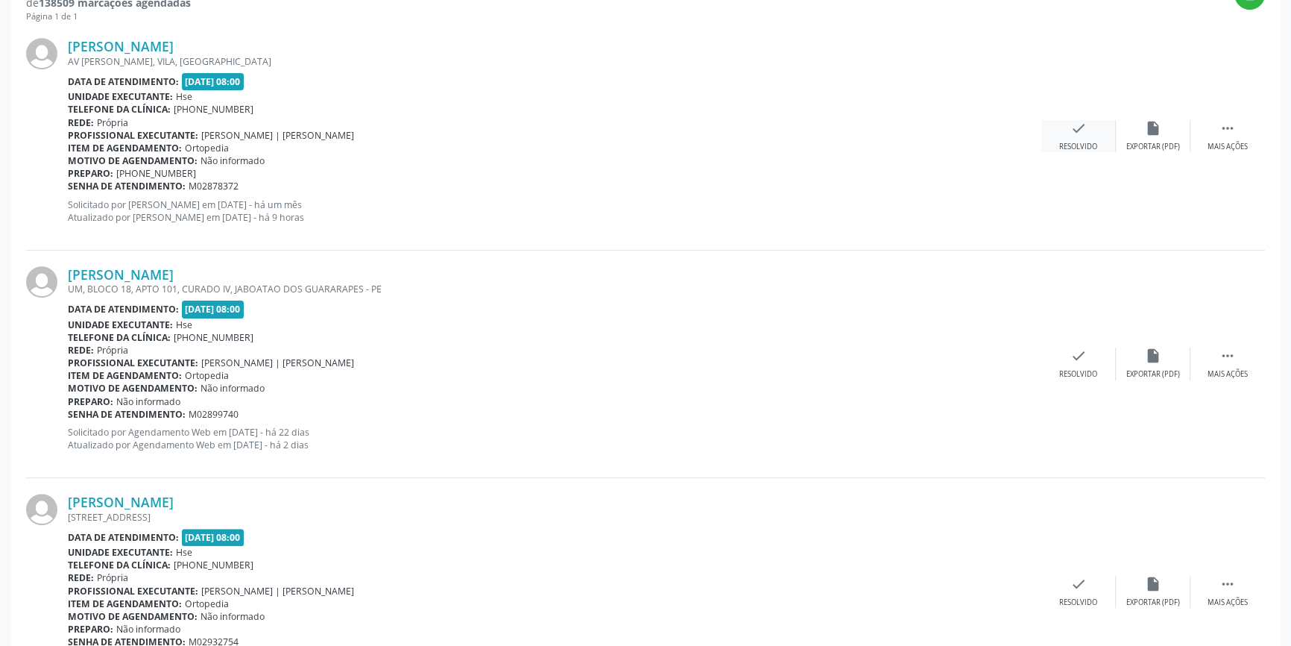
click at [1089, 132] on div "check Resolvido" at bounding box center [1079, 136] width 75 height 32
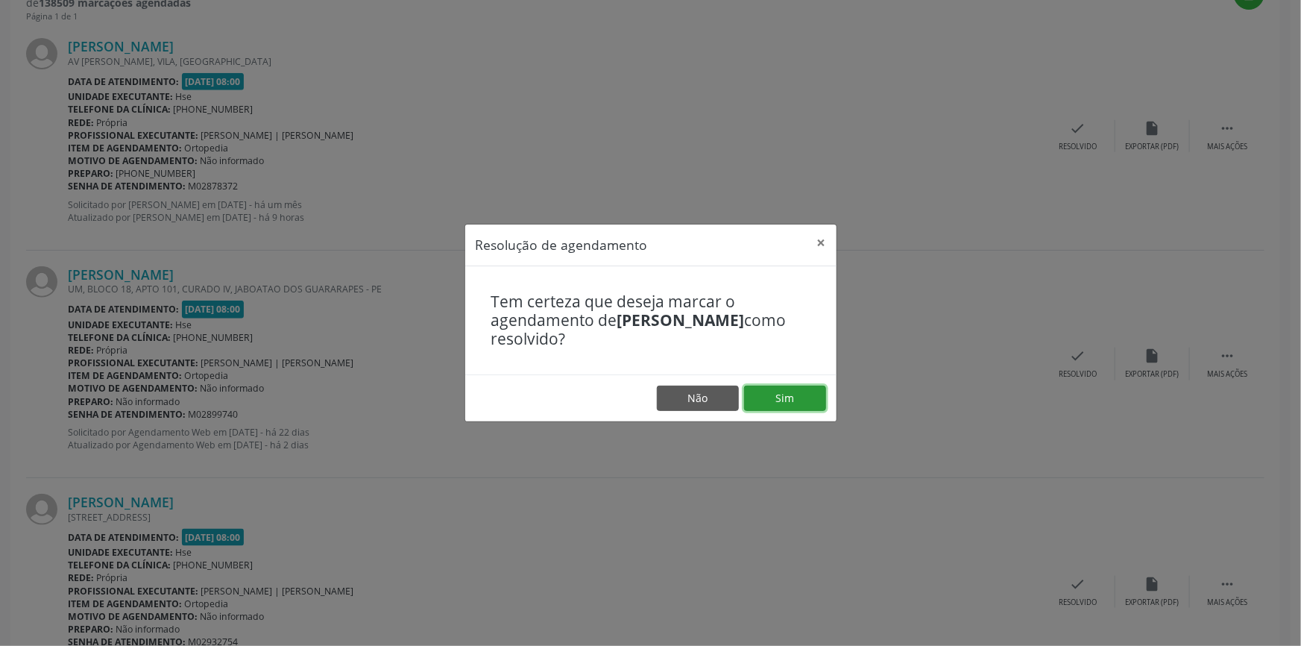
click at [803, 396] on button "Sim" at bounding box center [785, 397] width 82 height 25
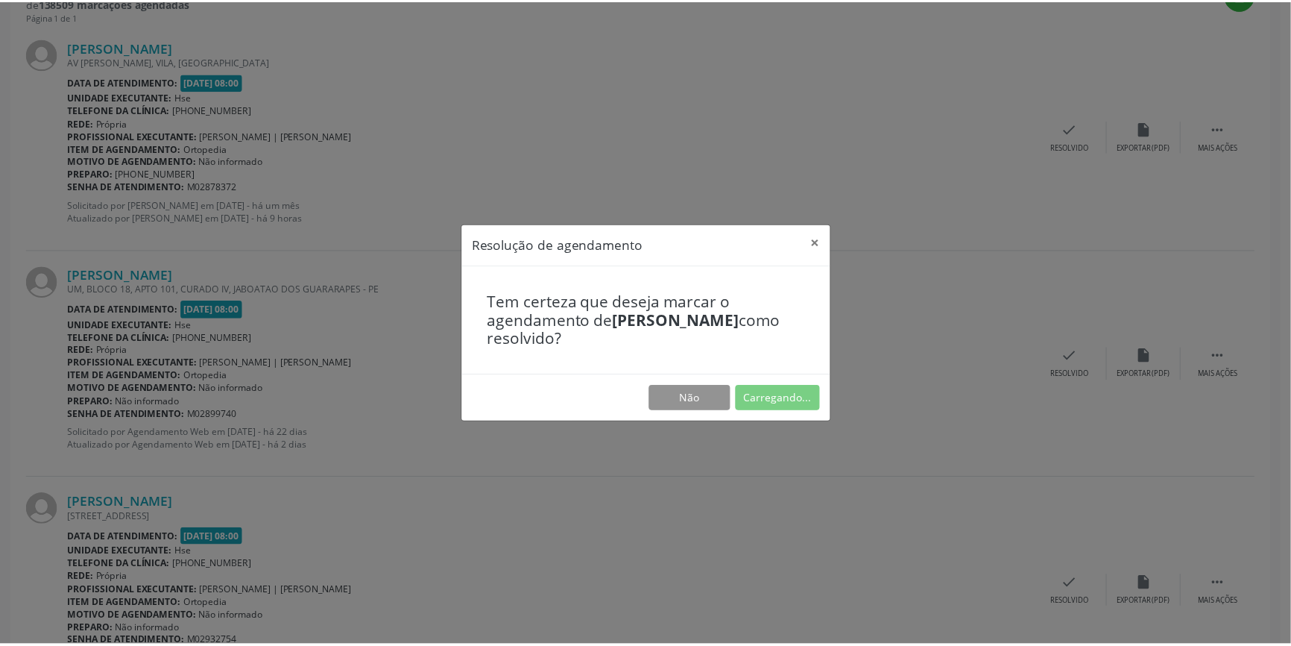
scroll to position [0, 0]
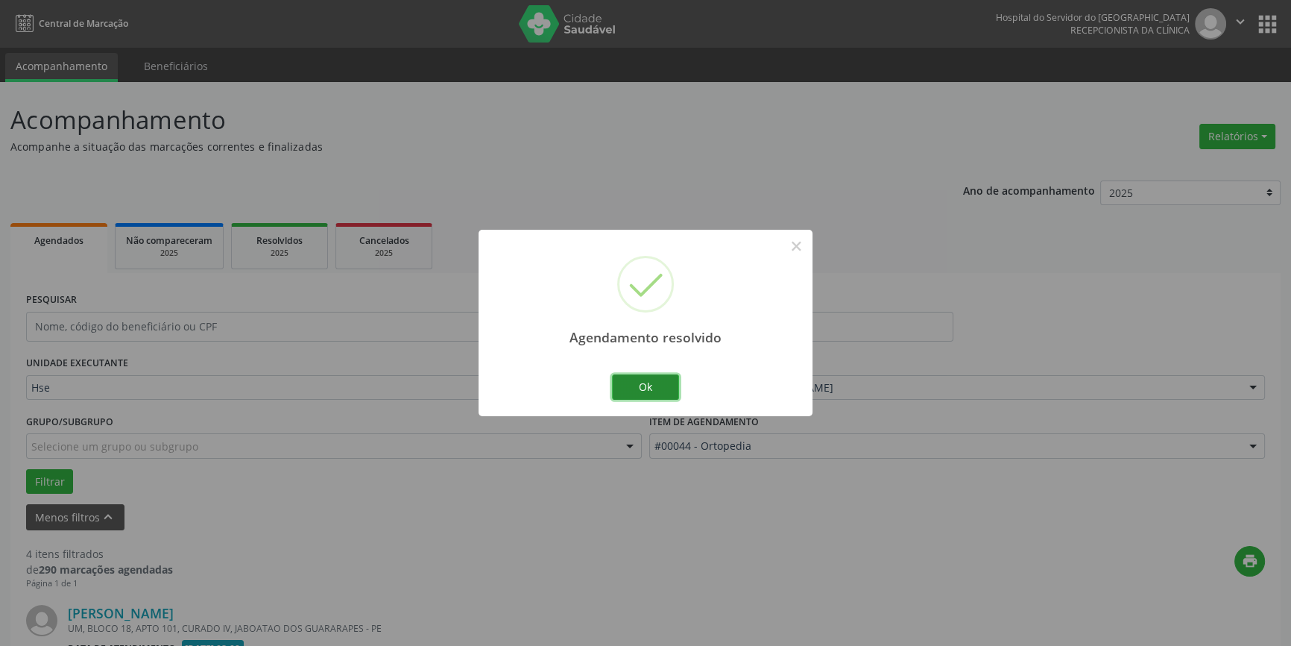
click at [651, 383] on button "Ok" at bounding box center [645, 386] width 67 height 25
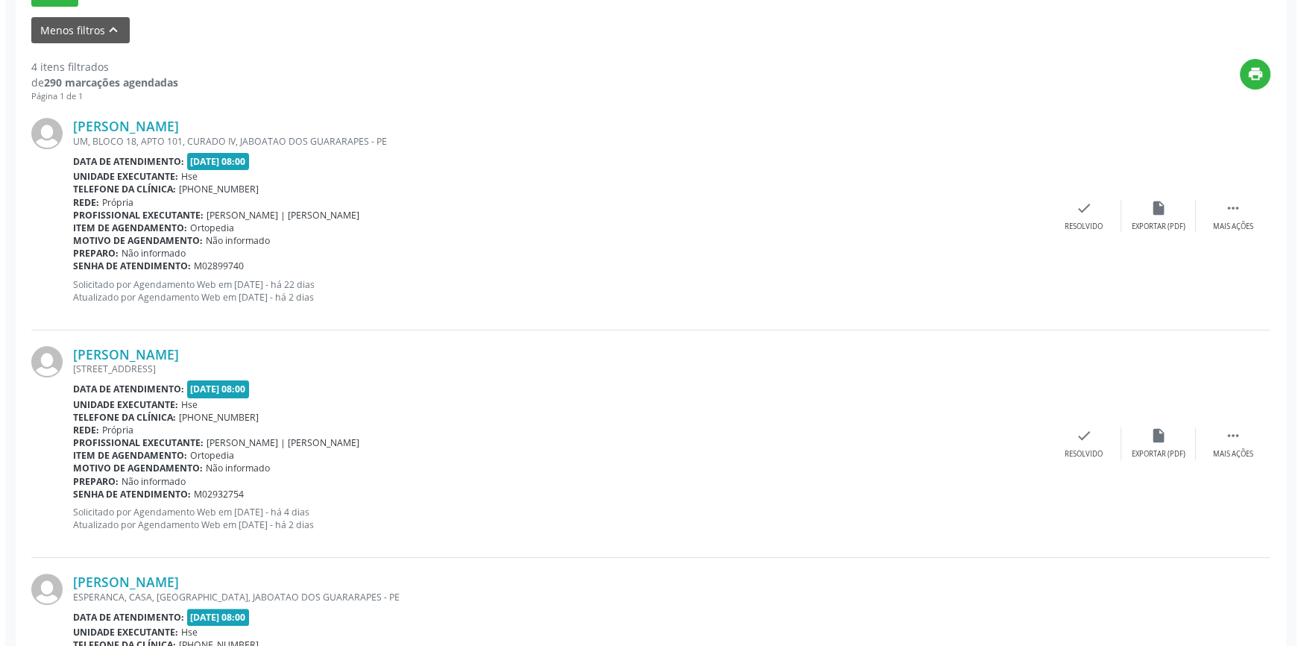
scroll to position [488, 0]
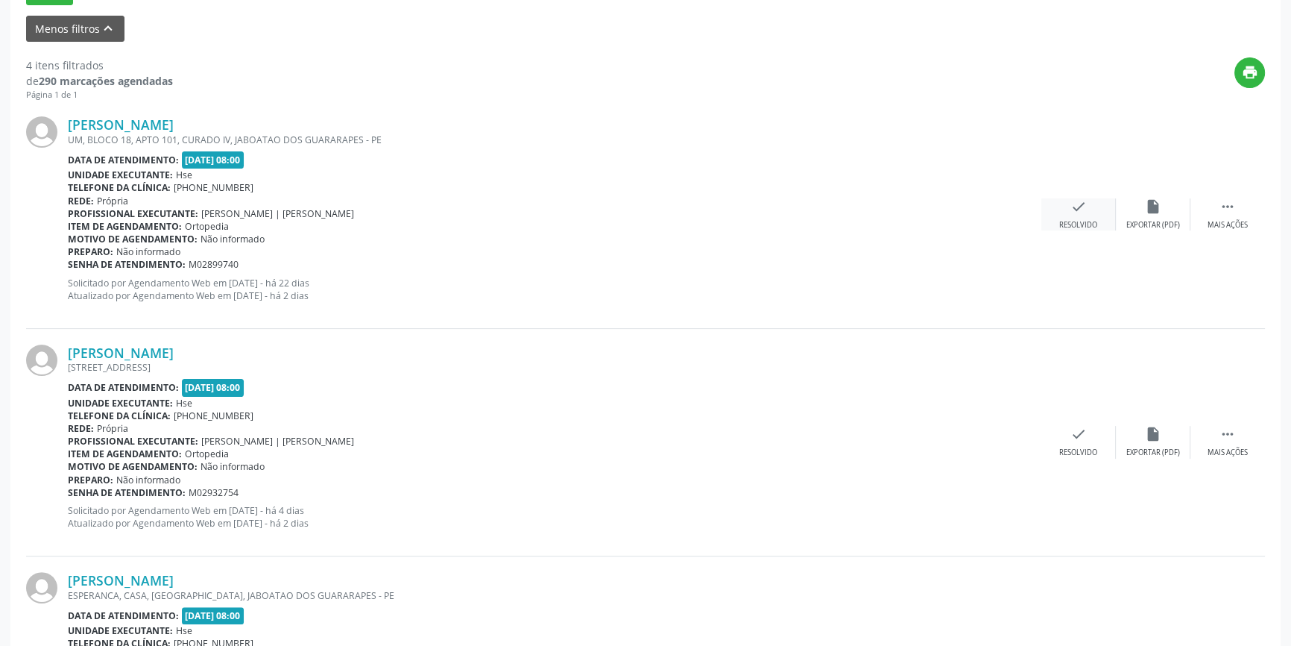
click at [1092, 210] on div "check Resolvido" at bounding box center [1079, 214] width 75 height 32
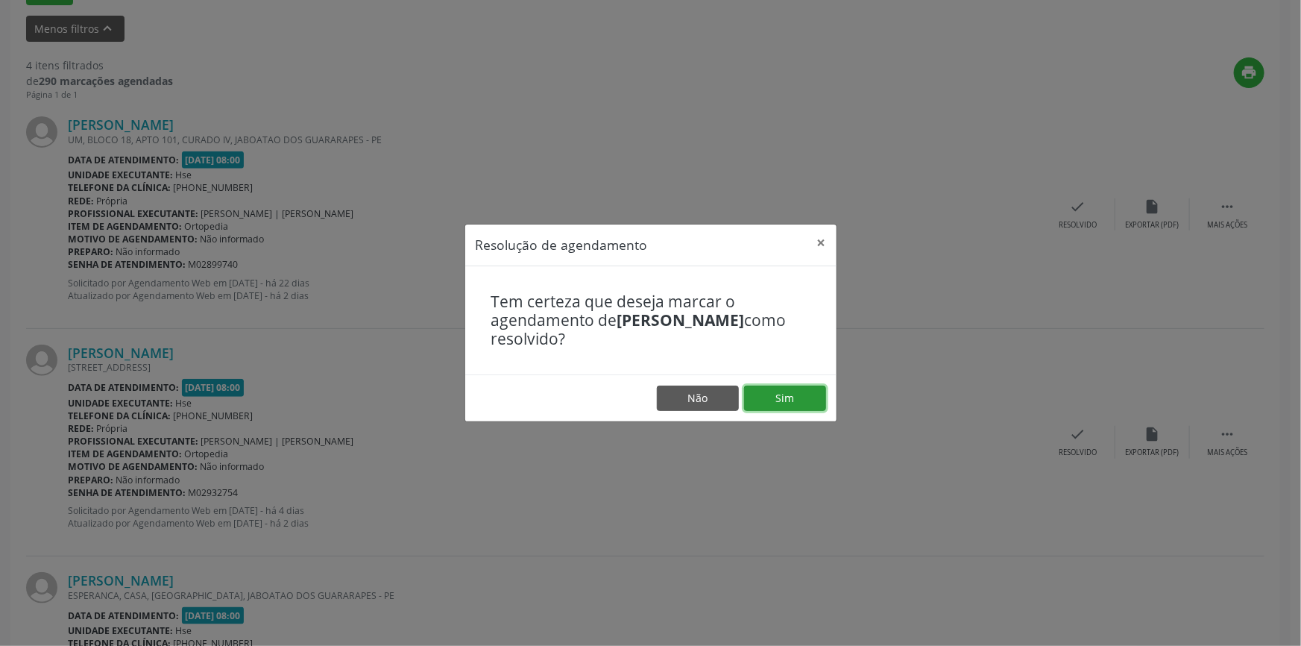
click at [782, 393] on button "Sim" at bounding box center [785, 397] width 82 height 25
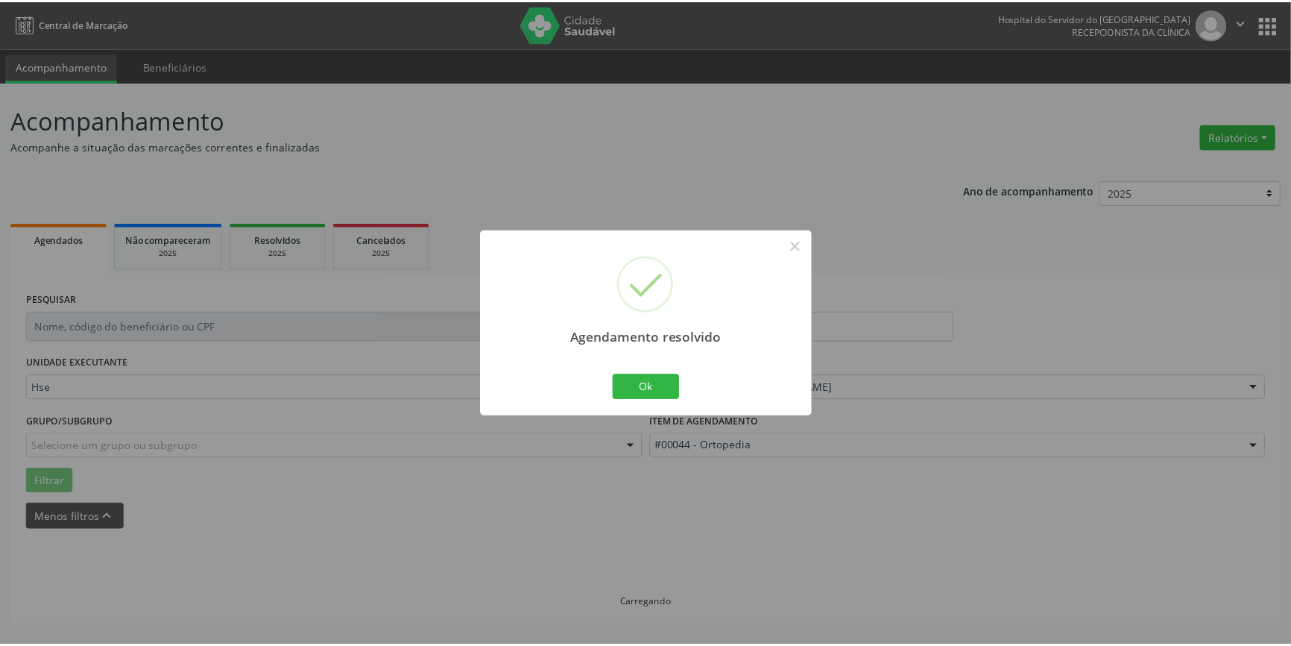
scroll to position [0, 0]
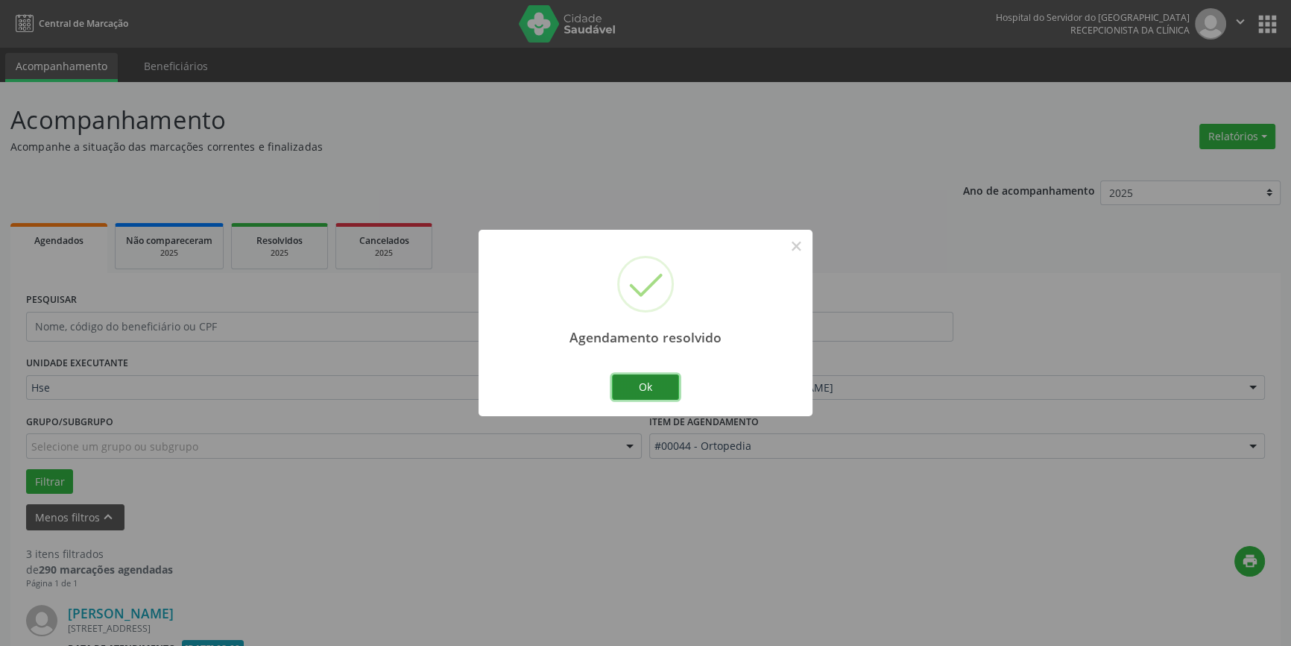
click at [654, 385] on button "Ok" at bounding box center [645, 386] width 67 height 25
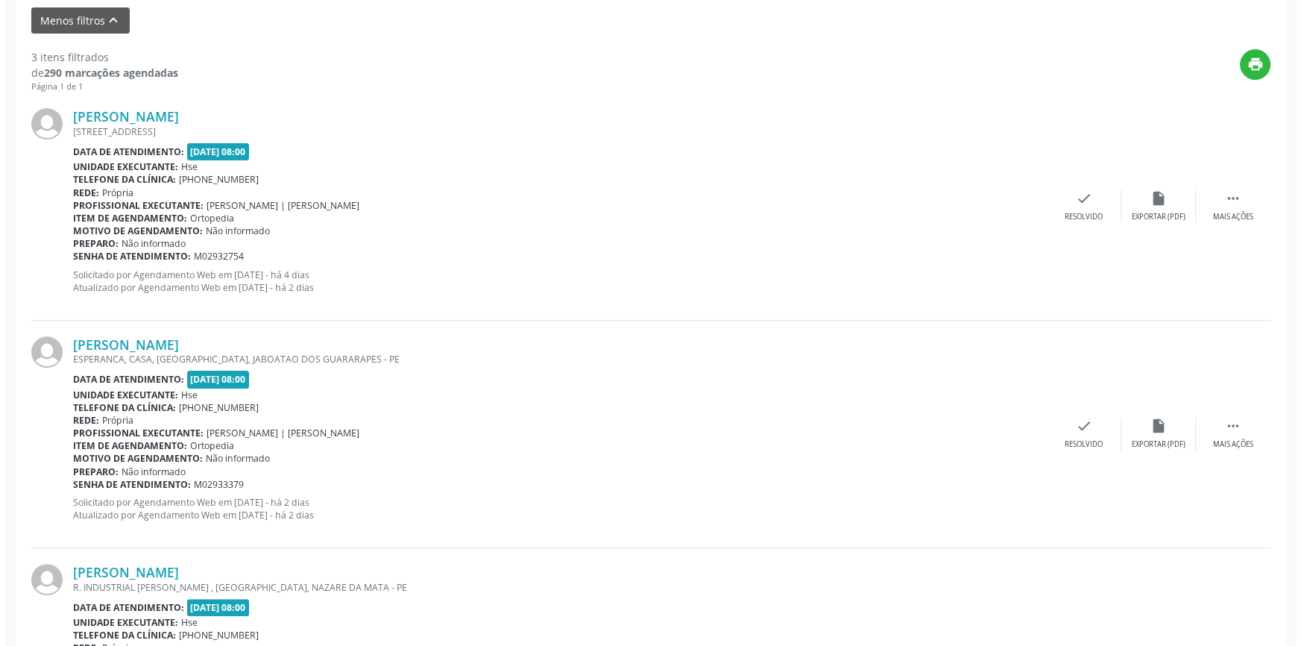
scroll to position [511, 0]
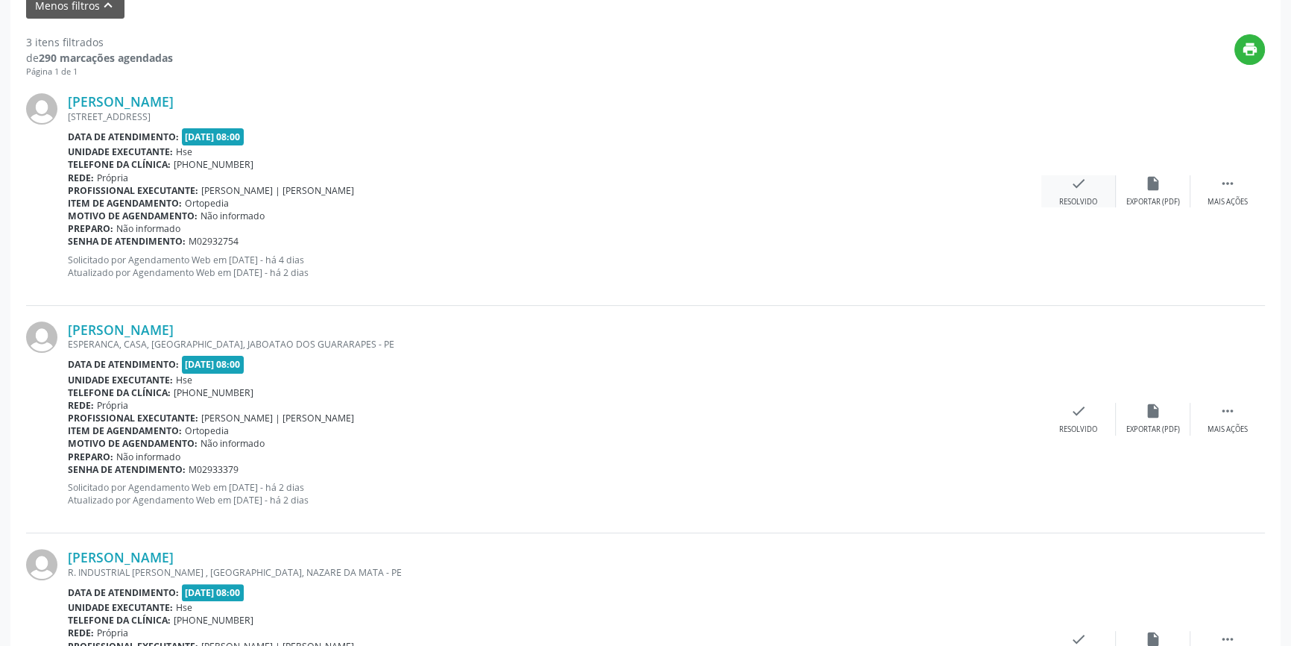
click at [1092, 184] on div "check Resolvido" at bounding box center [1079, 191] width 75 height 32
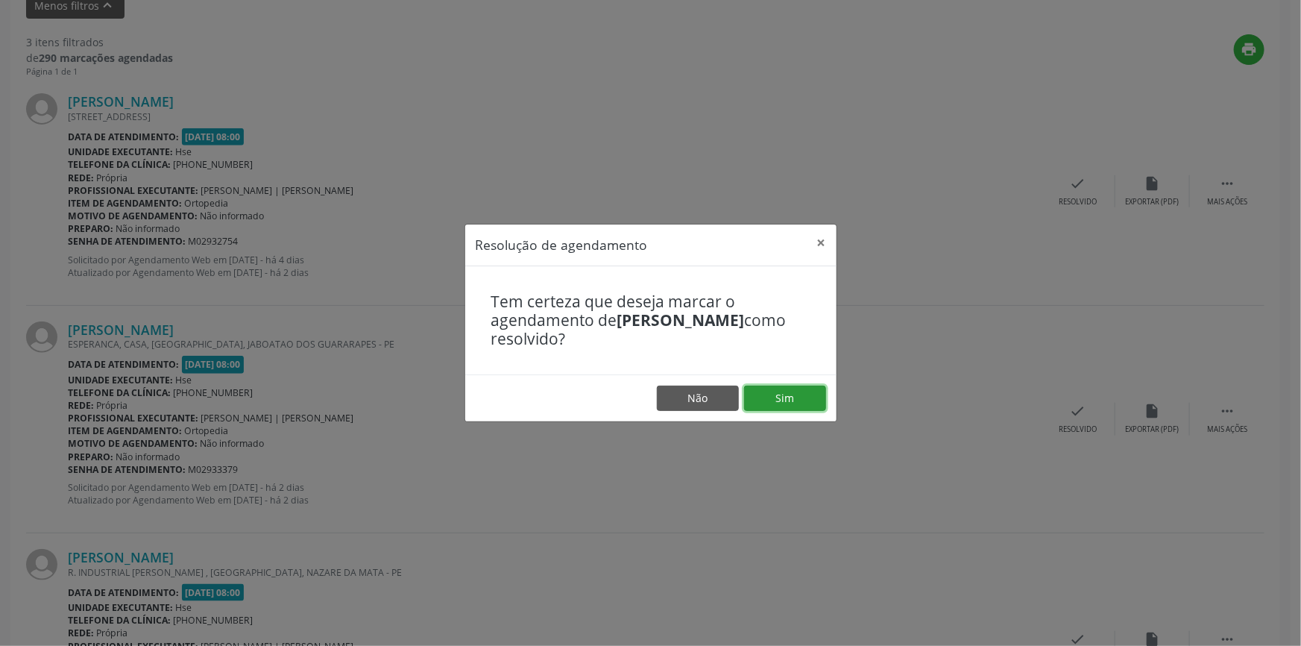
click at [787, 403] on button "Sim" at bounding box center [785, 397] width 82 height 25
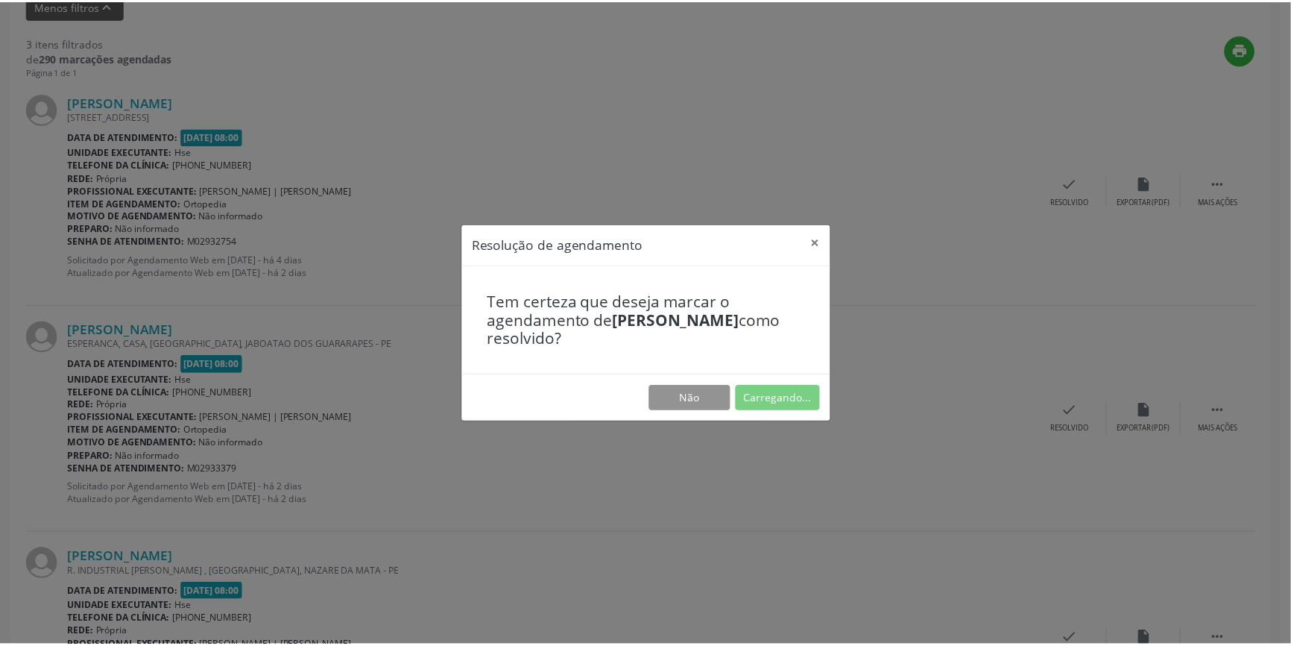
scroll to position [0, 0]
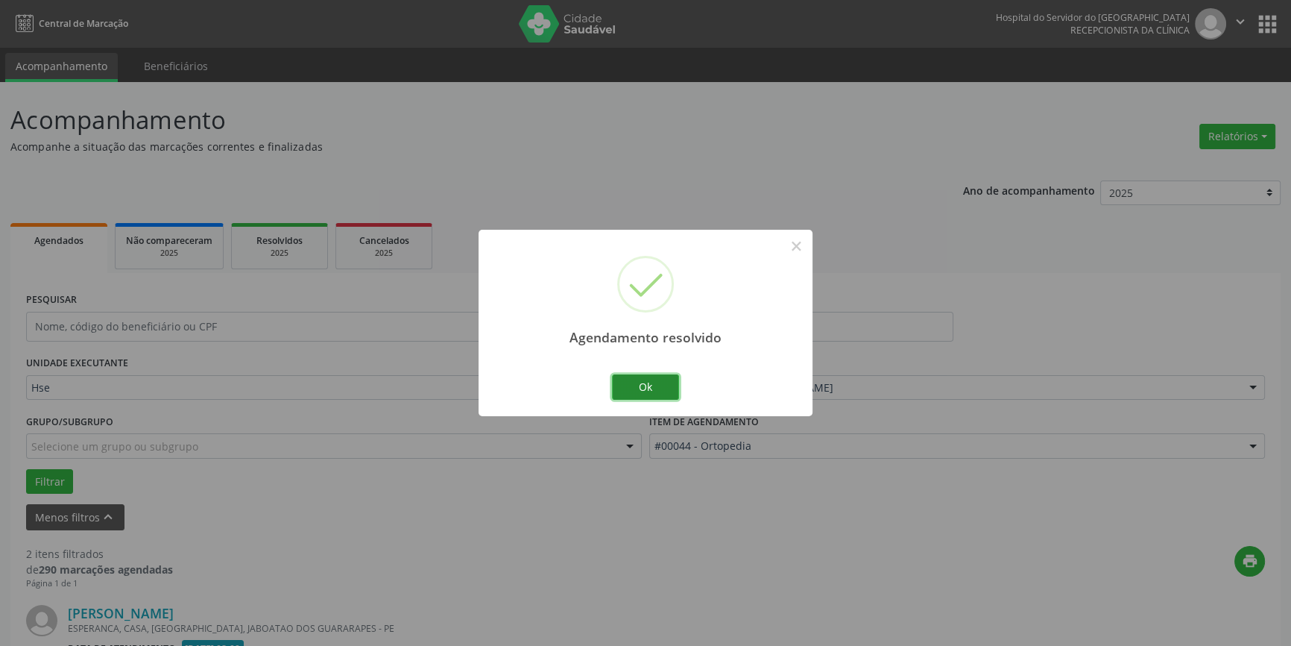
click at [640, 380] on button "Ok" at bounding box center [645, 386] width 67 height 25
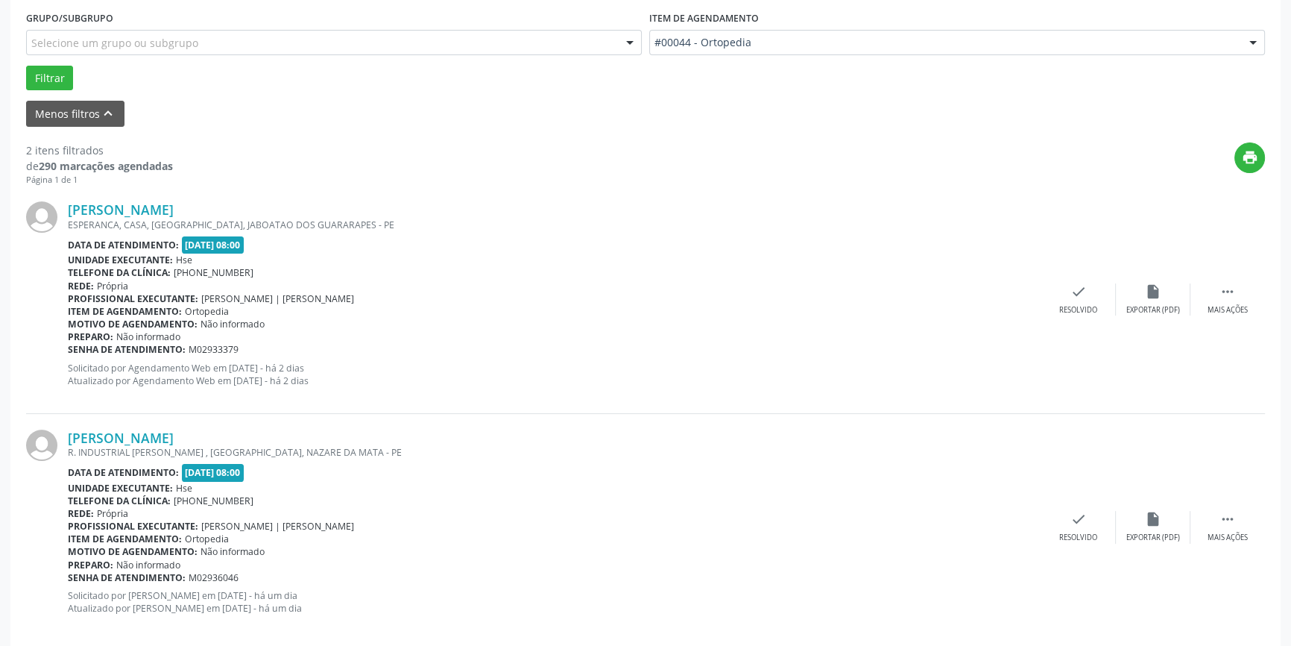
scroll to position [423, 0]
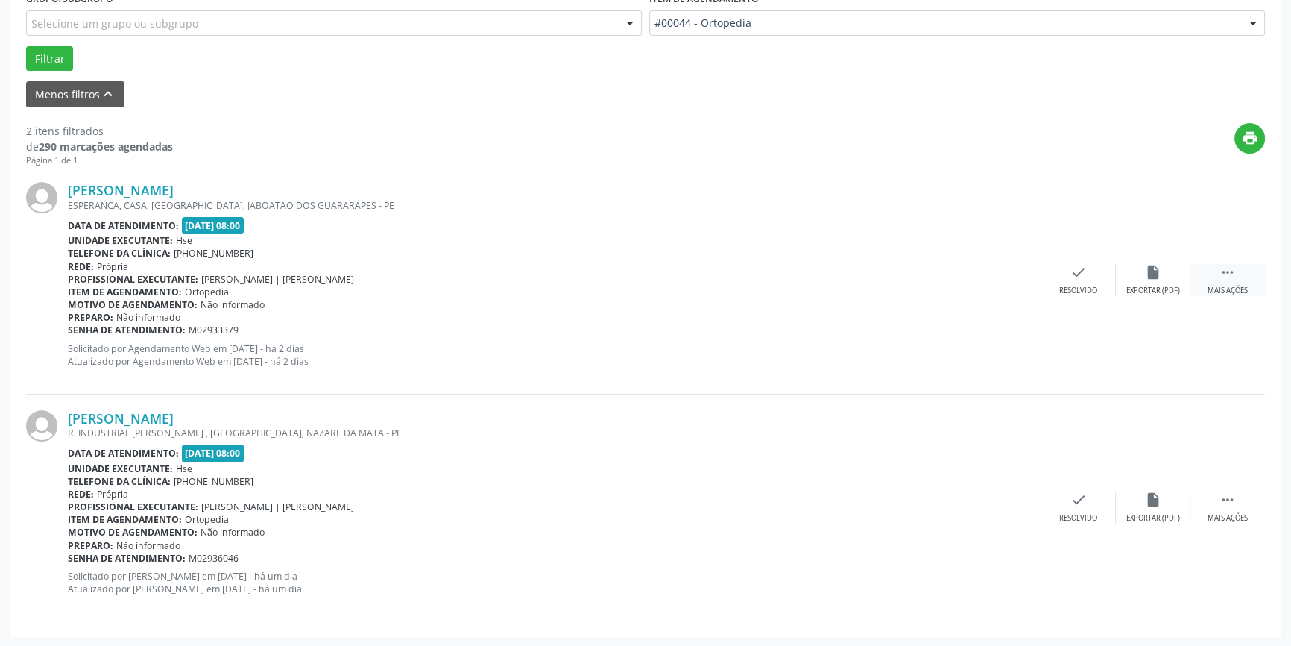
click at [1226, 271] on icon "" at bounding box center [1228, 272] width 16 height 16
click at [1159, 274] on icon "alarm_off" at bounding box center [1153, 272] width 16 height 16
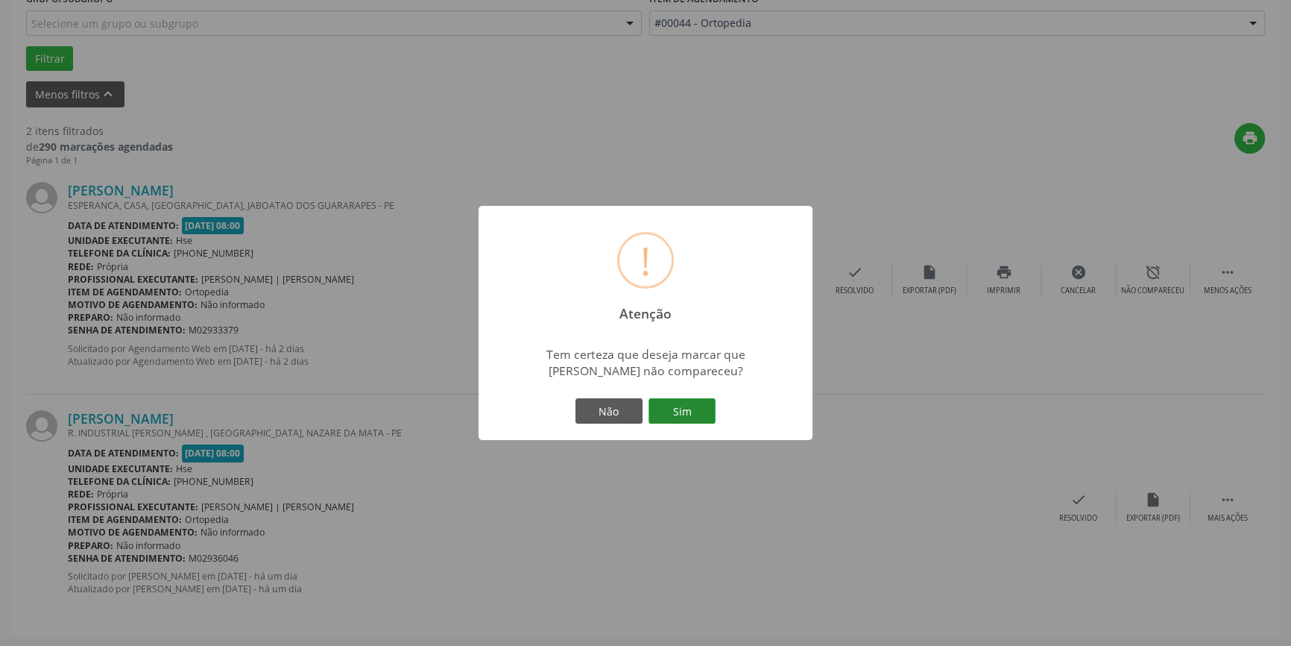
click at [690, 409] on button "Sim" at bounding box center [682, 410] width 67 height 25
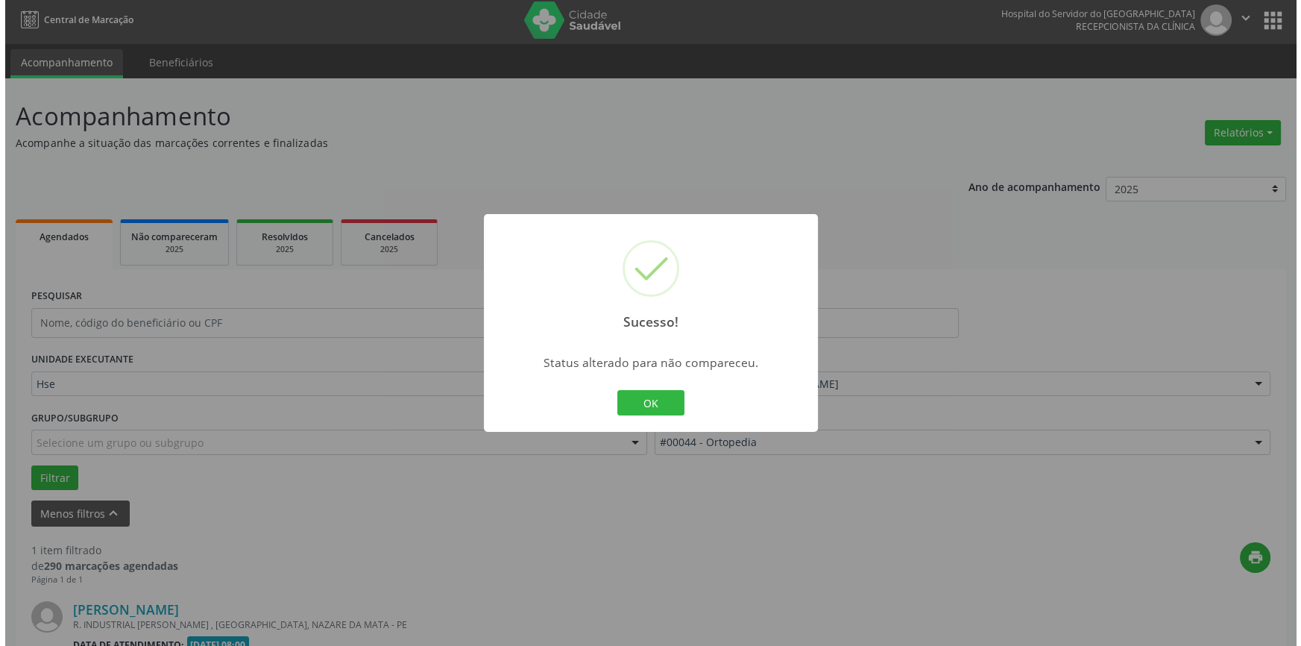
scroll to position [195, 0]
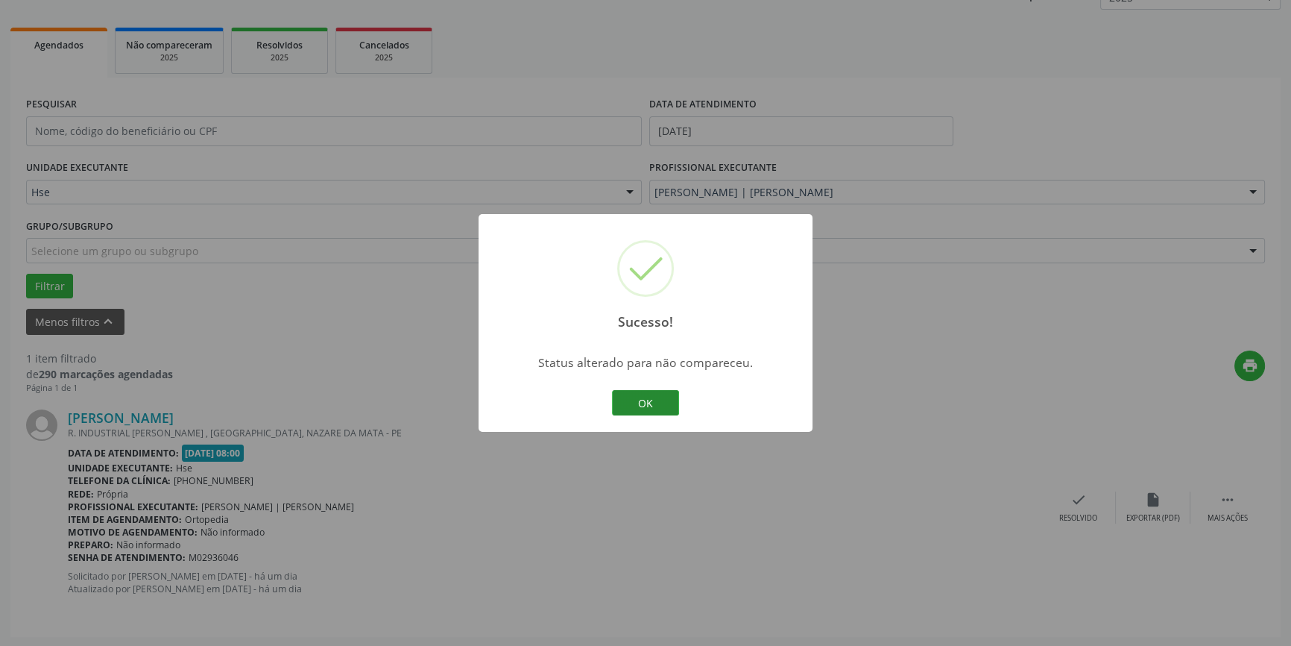
click at [664, 404] on button "OK" at bounding box center [645, 402] width 67 height 25
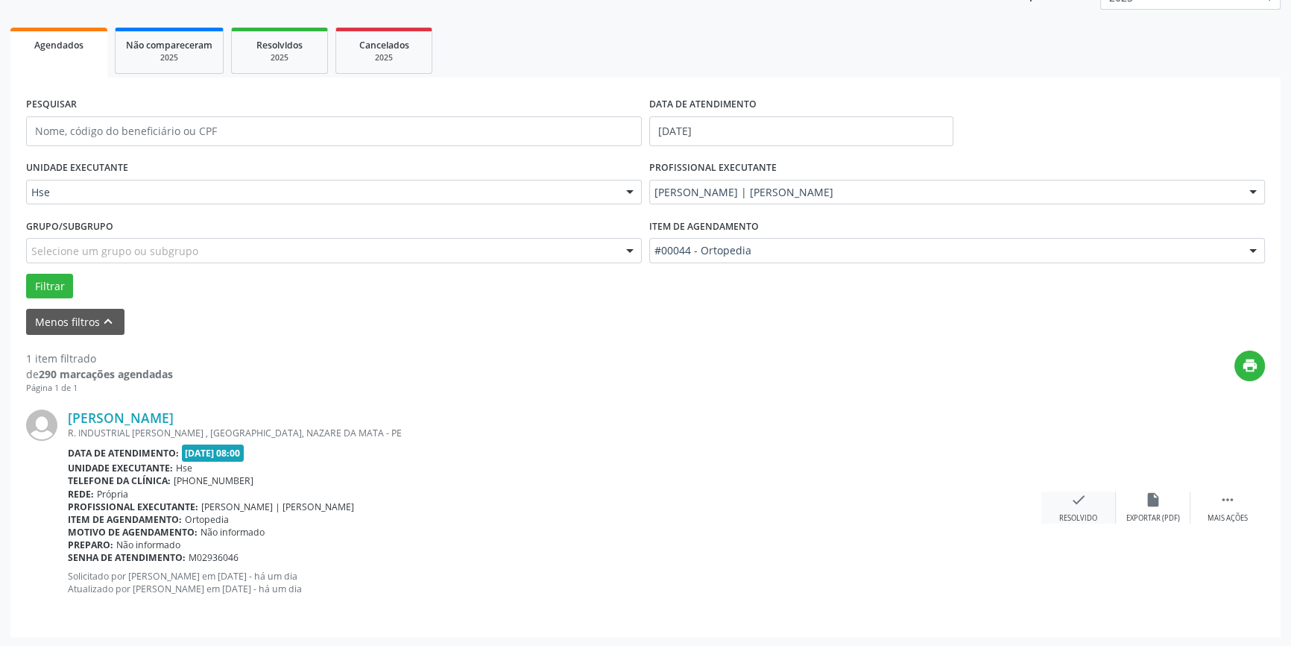
click at [1074, 499] on icon "check" at bounding box center [1079, 499] width 16 height 16
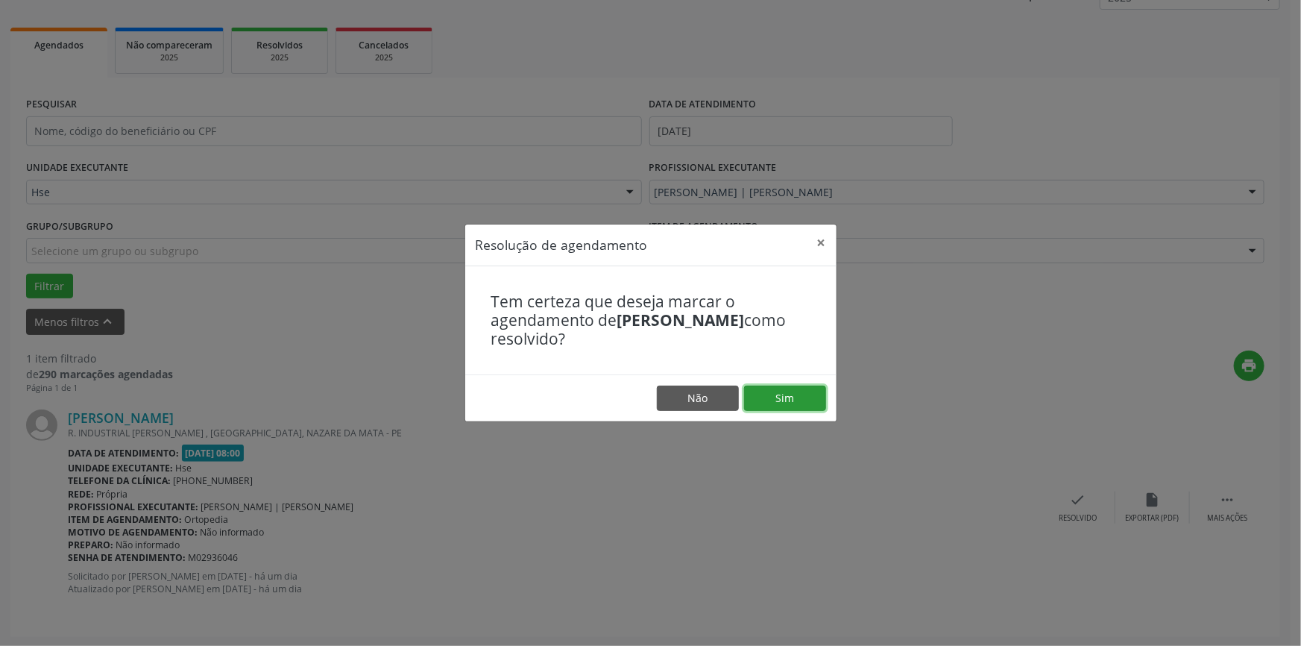
click at [795, 394] on button "Sim" at bounding box center [785, 397] width 82 height 25
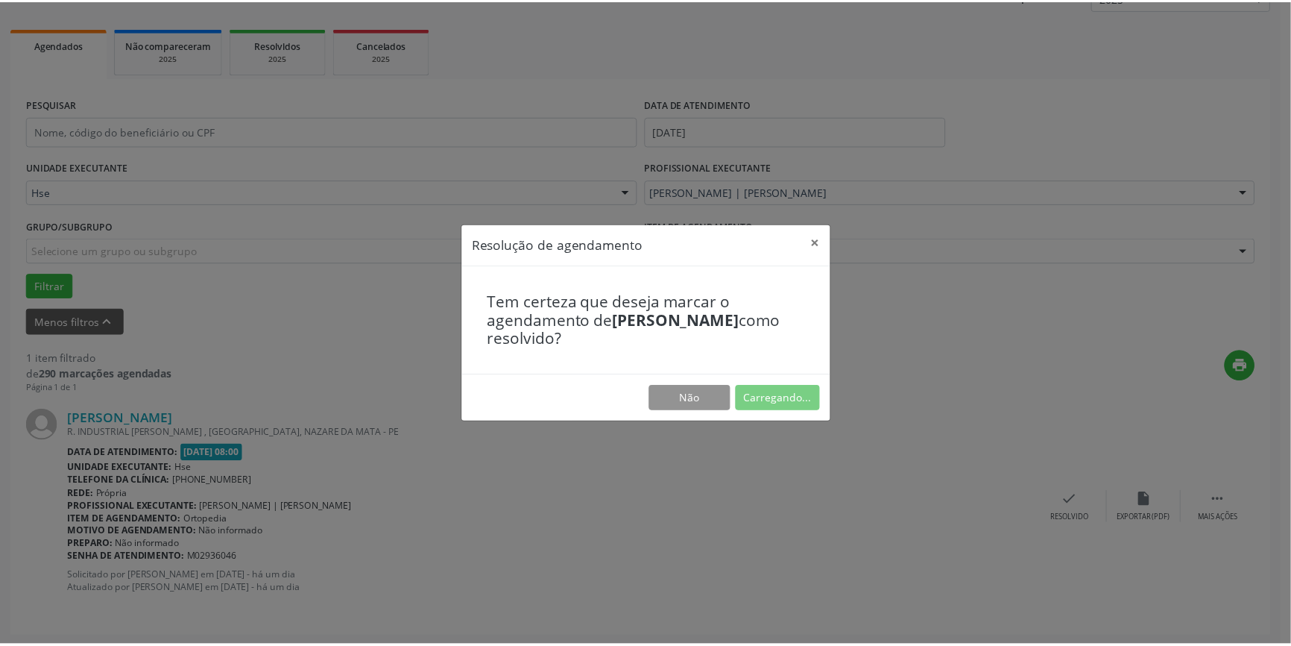
scroll to position [0, 0]
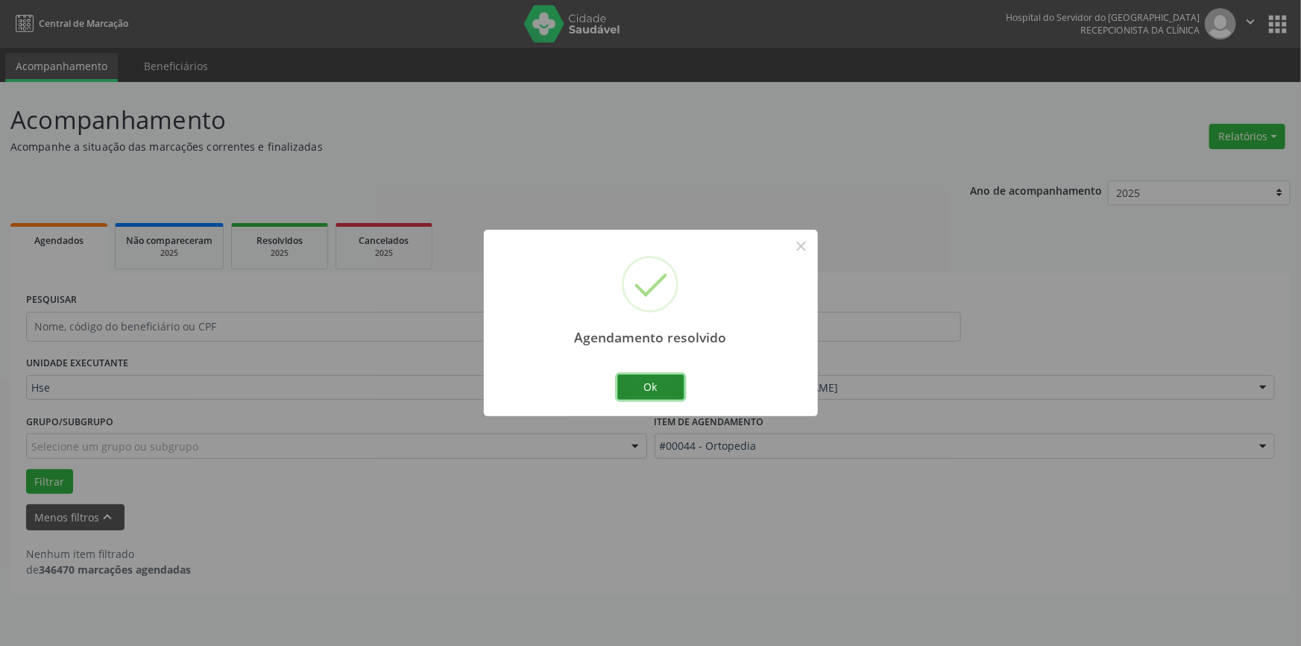
click at [658, 384] on button "Ok" at bounding box center [650, 386] width 67 height 25
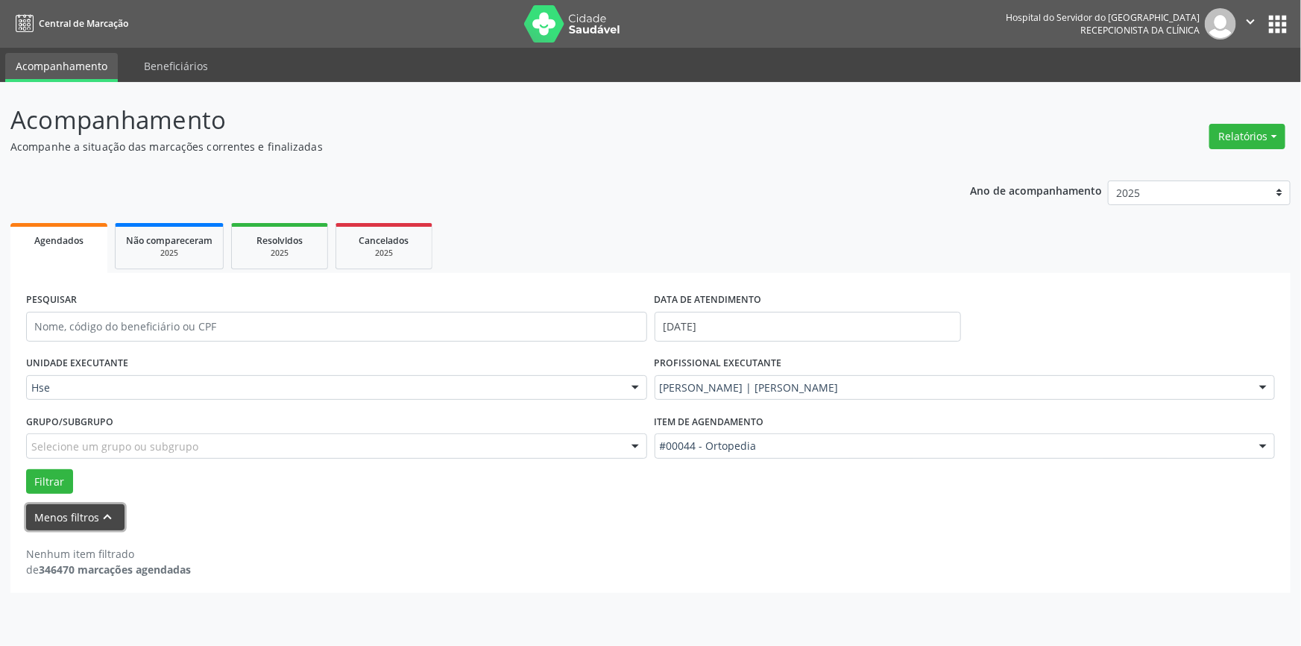
click at [75, 517] on button "Menos filtros keyboard_arrow_up" at bounding box center [75, 517] width 98 height 26
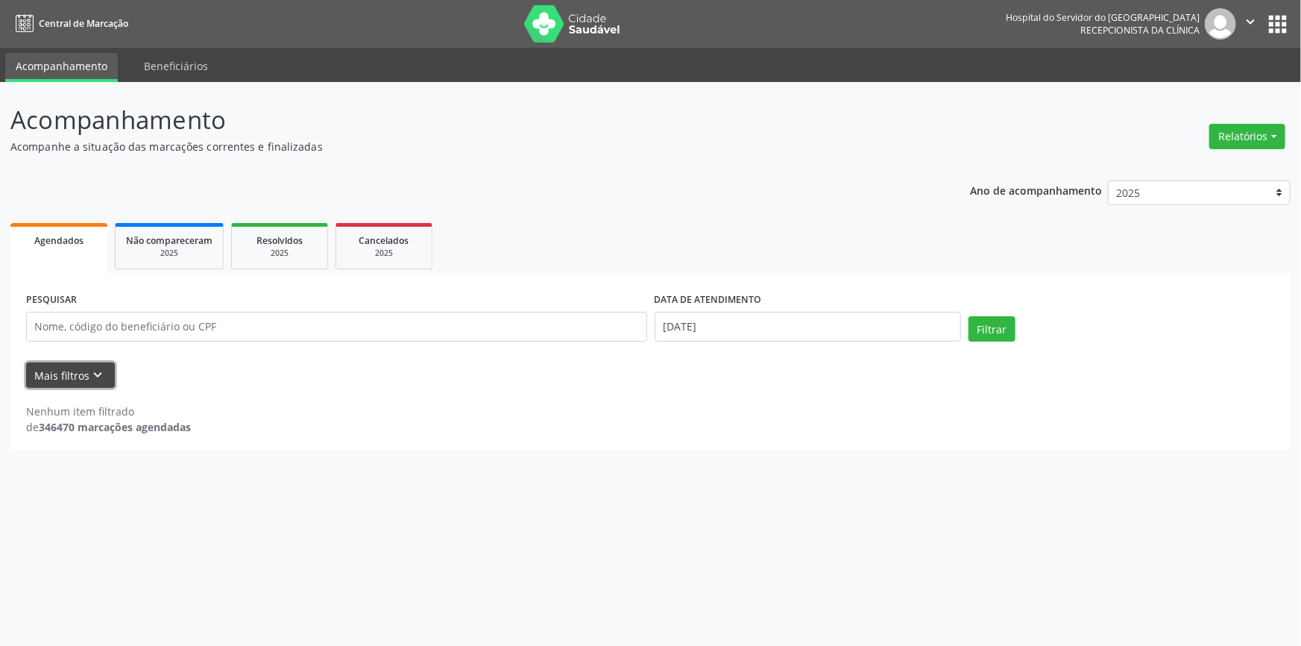
click at [63, 366] on button "Mais filtros keyboard_arrow_down" at bounding box center [70, 375] width 89 height 26
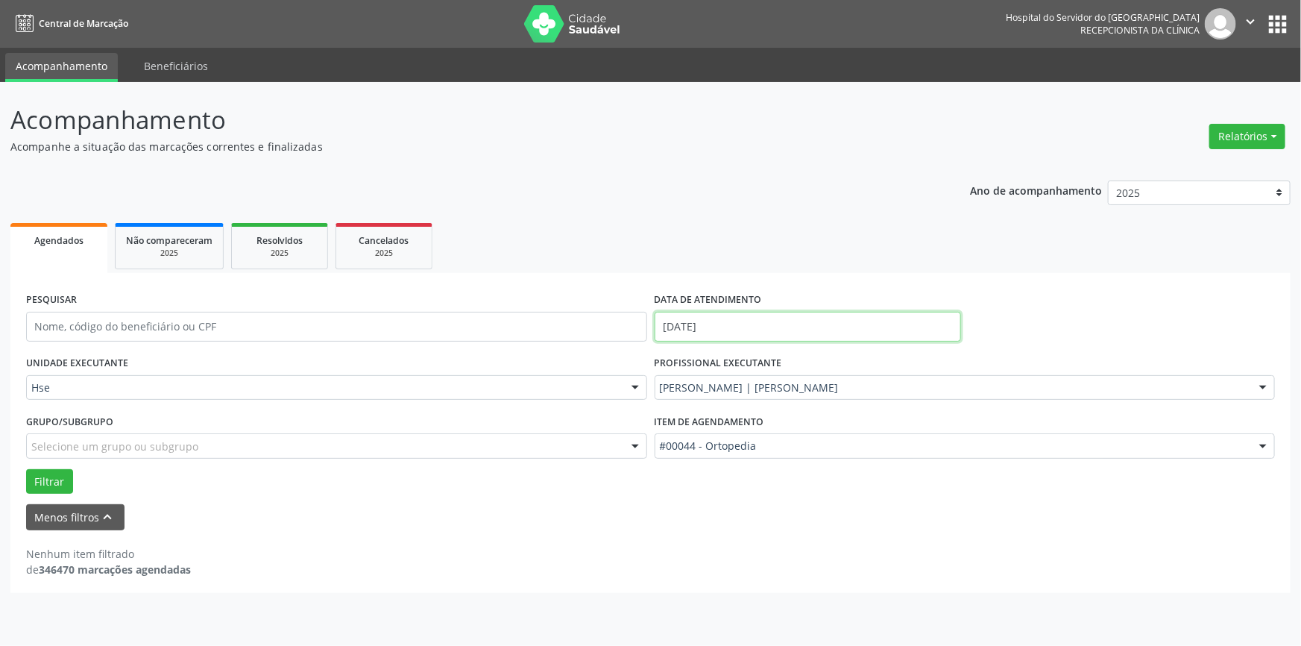
click at [723, 326] on input "[DATE]" at bounding box center [808, 327] width 306 height 30
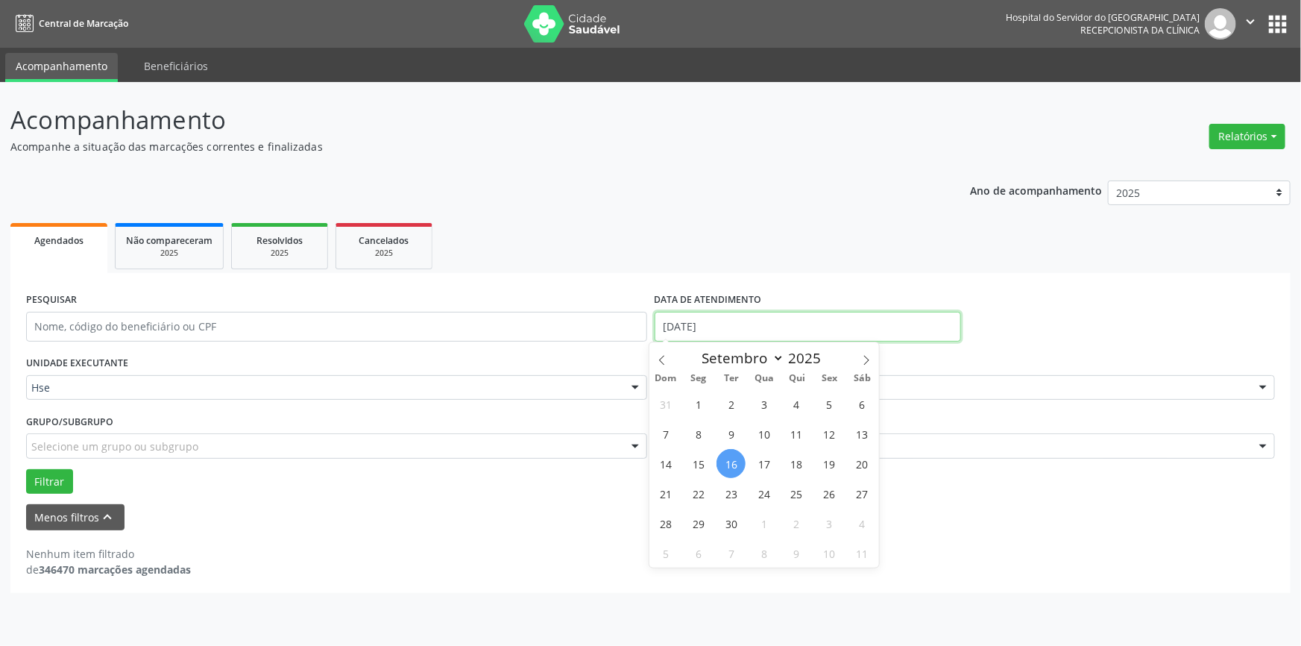
drag, startPoint x: 723, startPoint y: 326, endPoint x: 676, endPoint y: 330, distance: 47.9
click at [649, 333] on div "PESQUISAR DATA DE ATENDIMENTO [DATE]" at bounding box center [650, 320] width 1256 height 63
click at [736, 457] on span "16" at bounding box center [731, 463] width 29 height 29
type input "[DATE]"
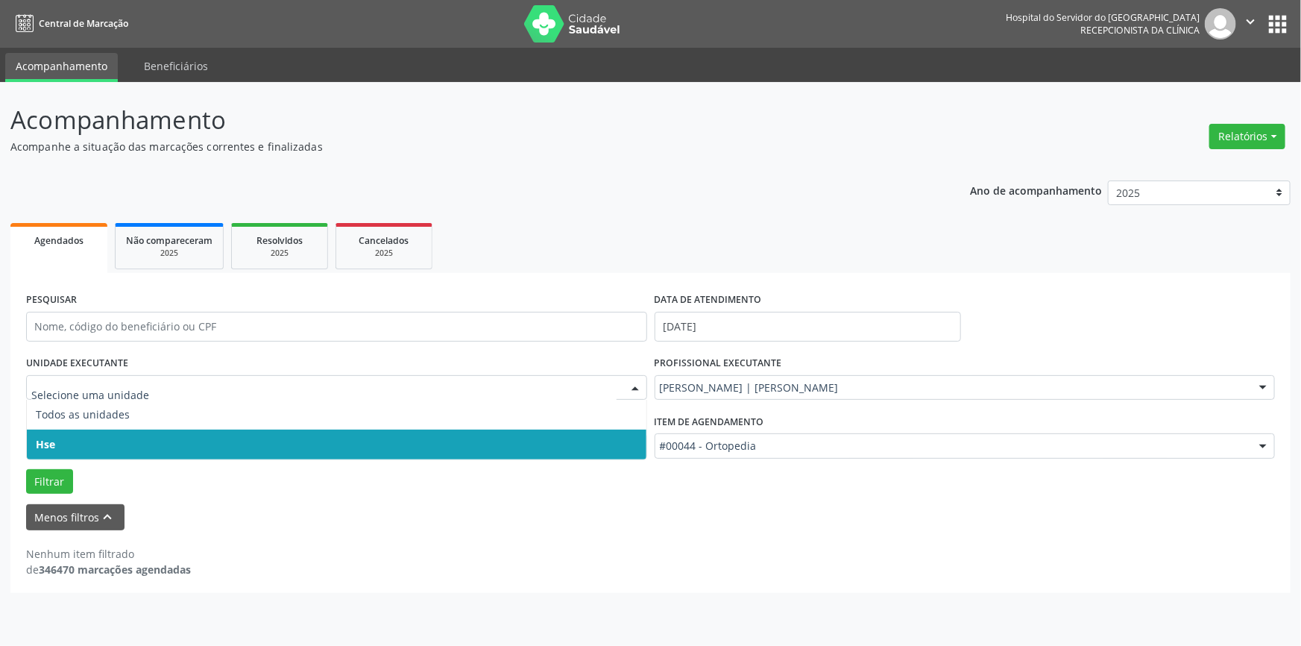
click at [636, 388] on div at bounding box center [635, 388] width 22 height 25
click at [623, 447] on span "Hse" at bounding box center [337, 444] width 620 height 30
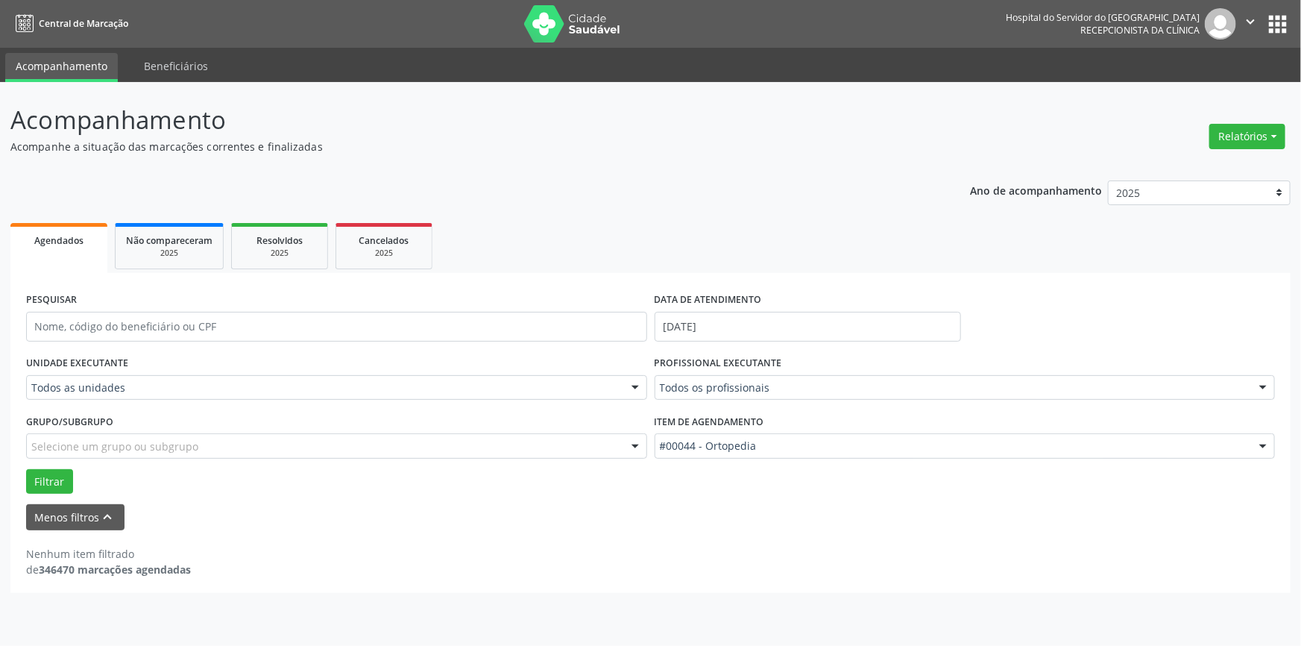
click at [637, 383] on div at bounding box center [635, 388] width 22 height 25
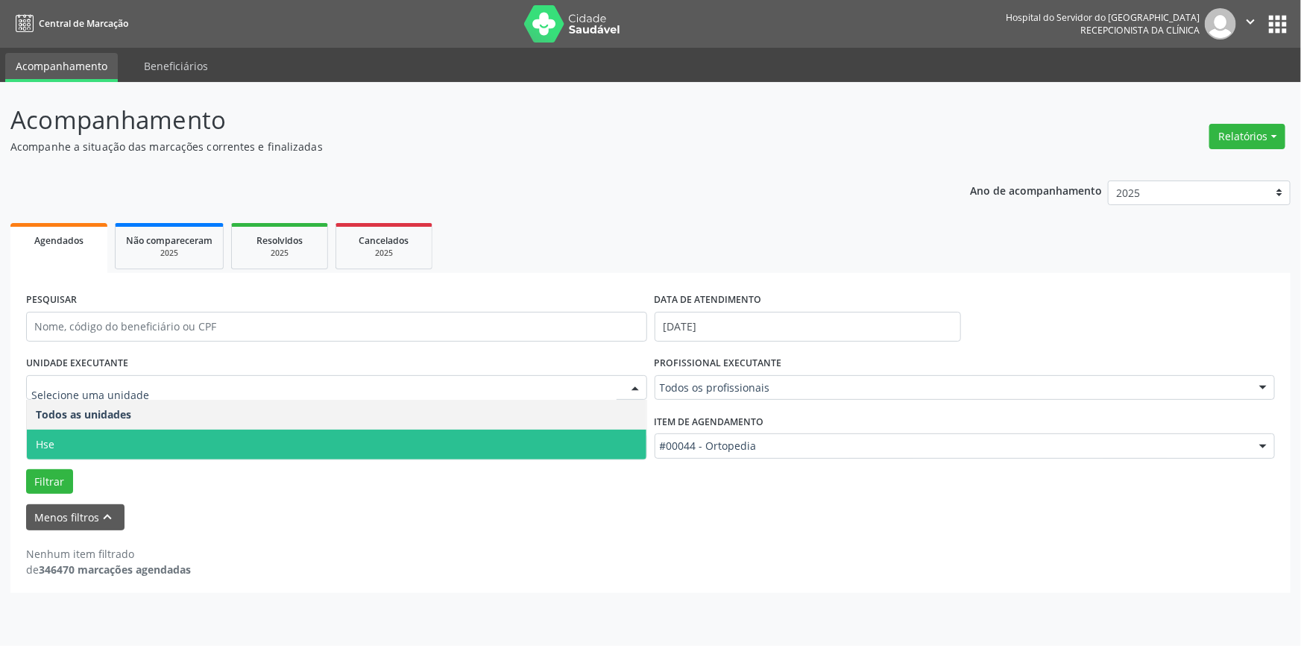
click at [622, 438] on span "Hse" at bounding box center [337, 444] width 620 height 30
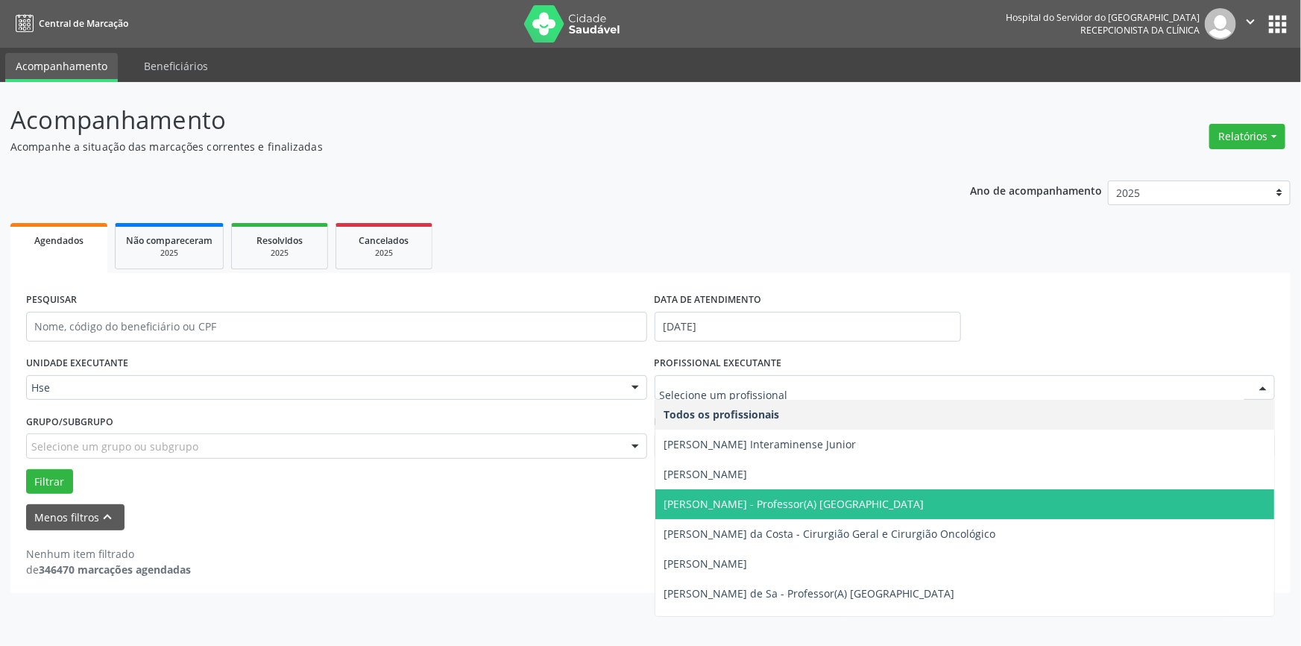
click at [1266, 388] on div at bounding box center [1263, 388] width 22 height 25
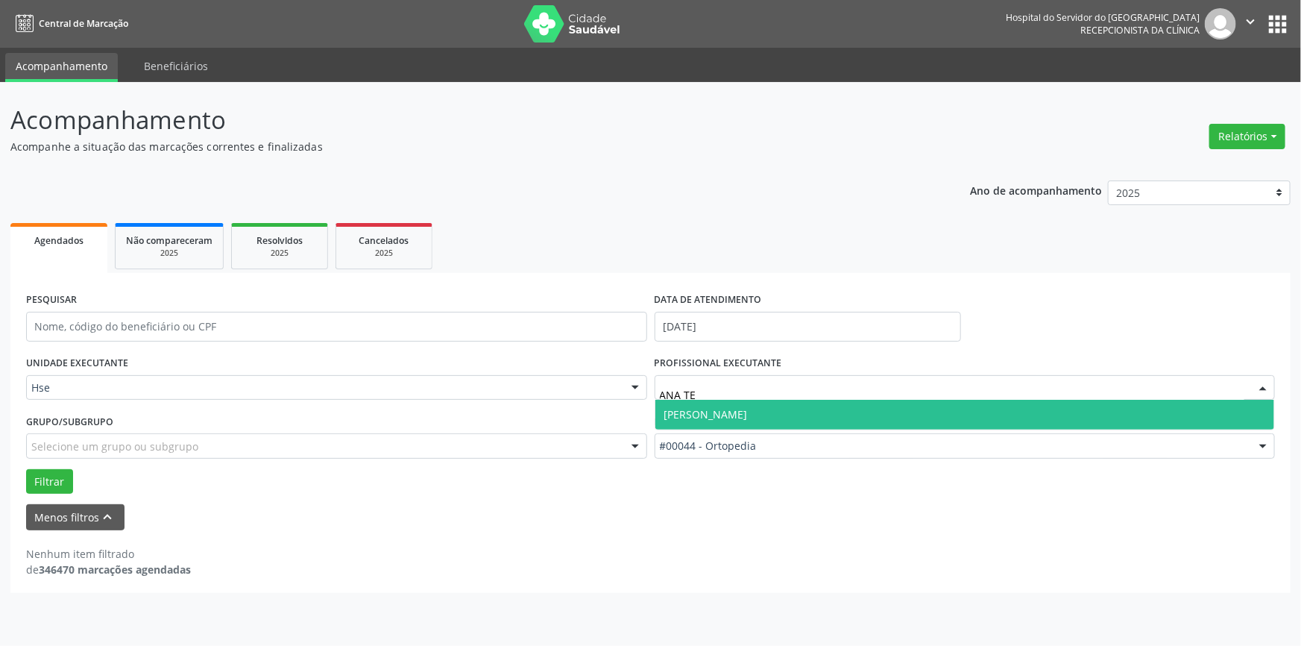
type input "[PERSON_NAME]"
click at [748, 412] on span "[PERSON_NAME]" at bounding box center [706, 414] width 84 height 14
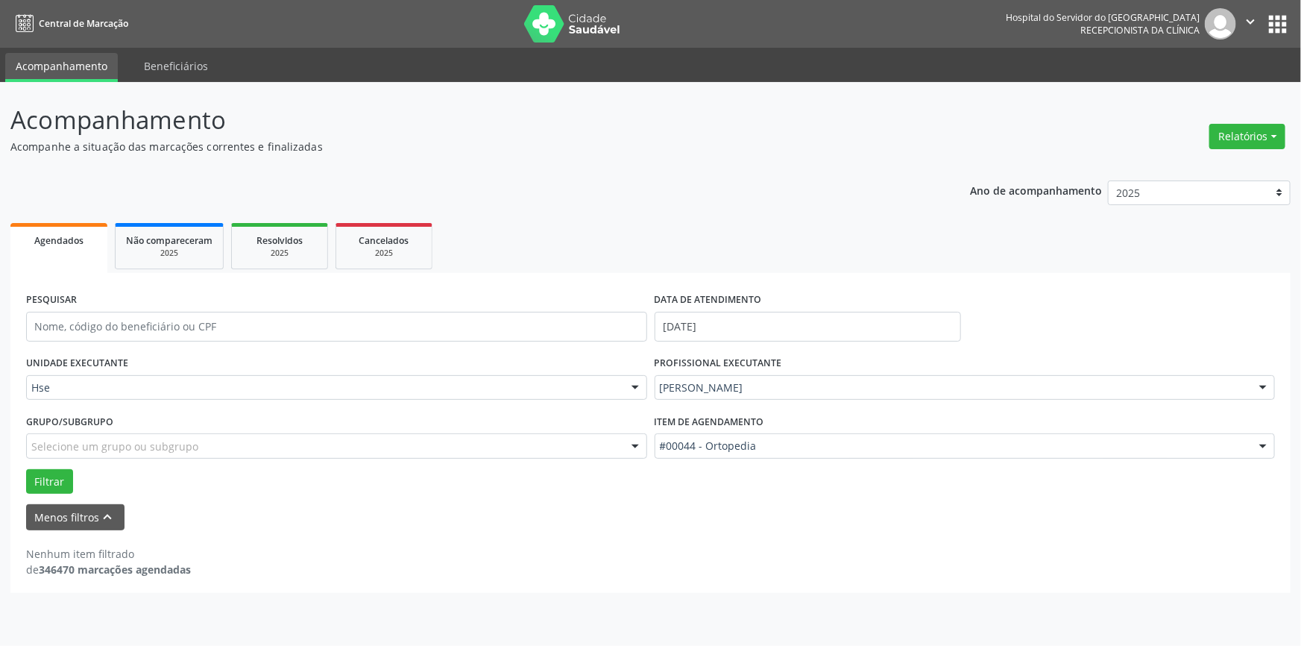
click at [1259, 445] on div at bounding box center [1263, 446] width 22 height 25
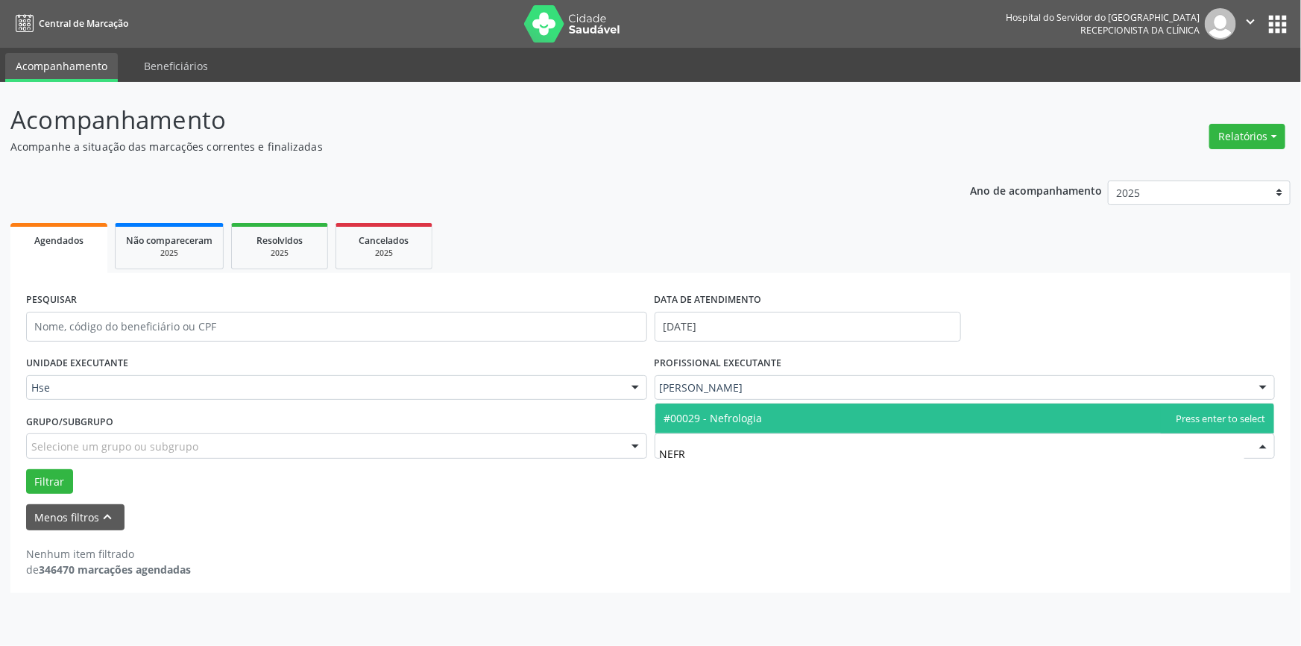
type input "NEFRO"
click at [756, 412] on span "#00029 - Nefrologia" at bounding box center [713, 418] width 98 height 14
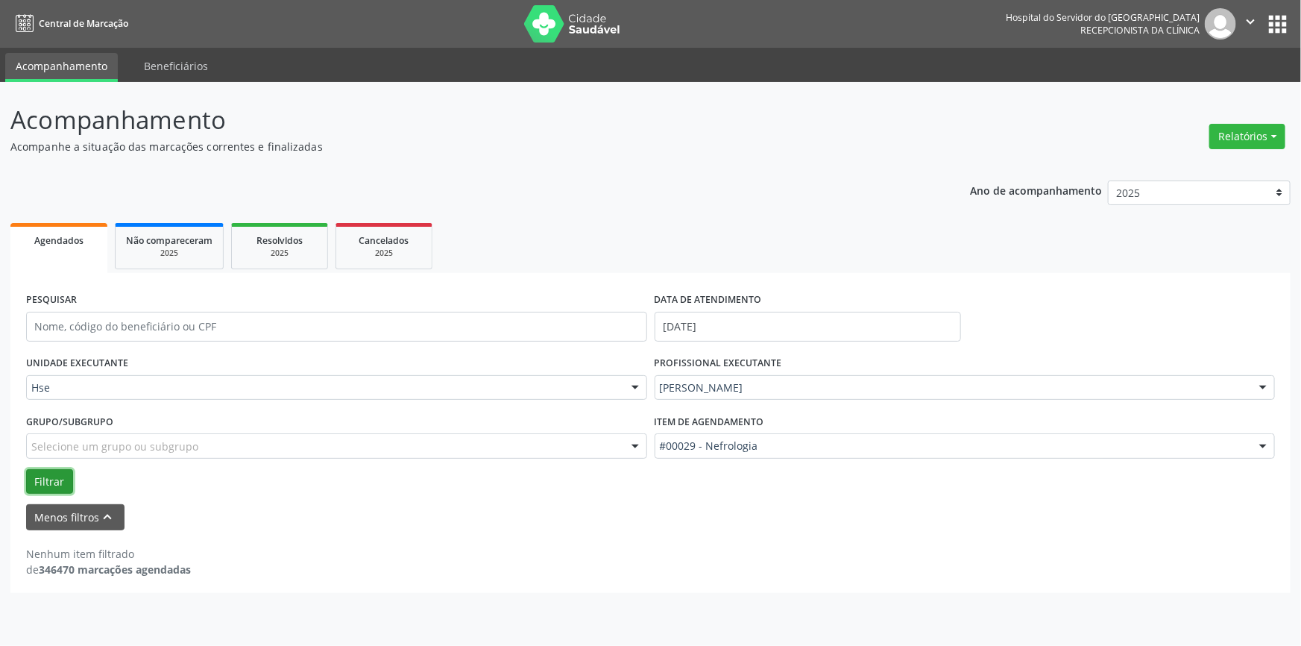
click at [47, 476] on button "Filtrar" at bounding box center [49, 481] width 47 height 25
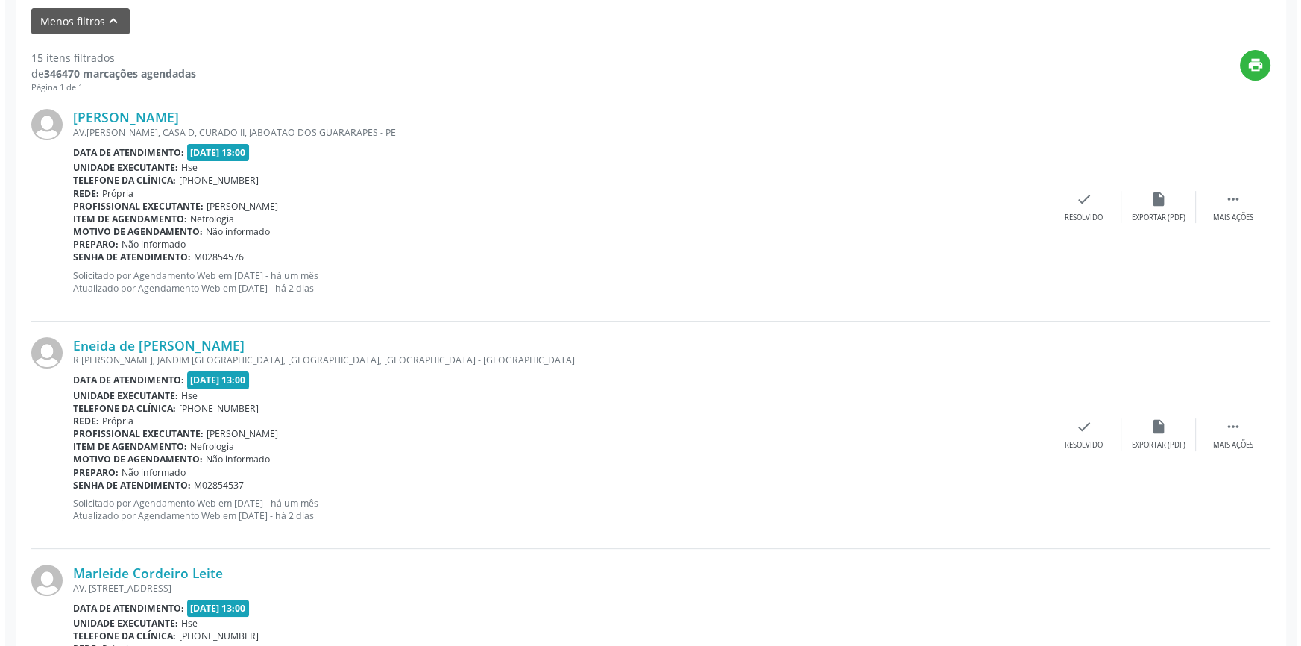
scroll to position [505, 0]
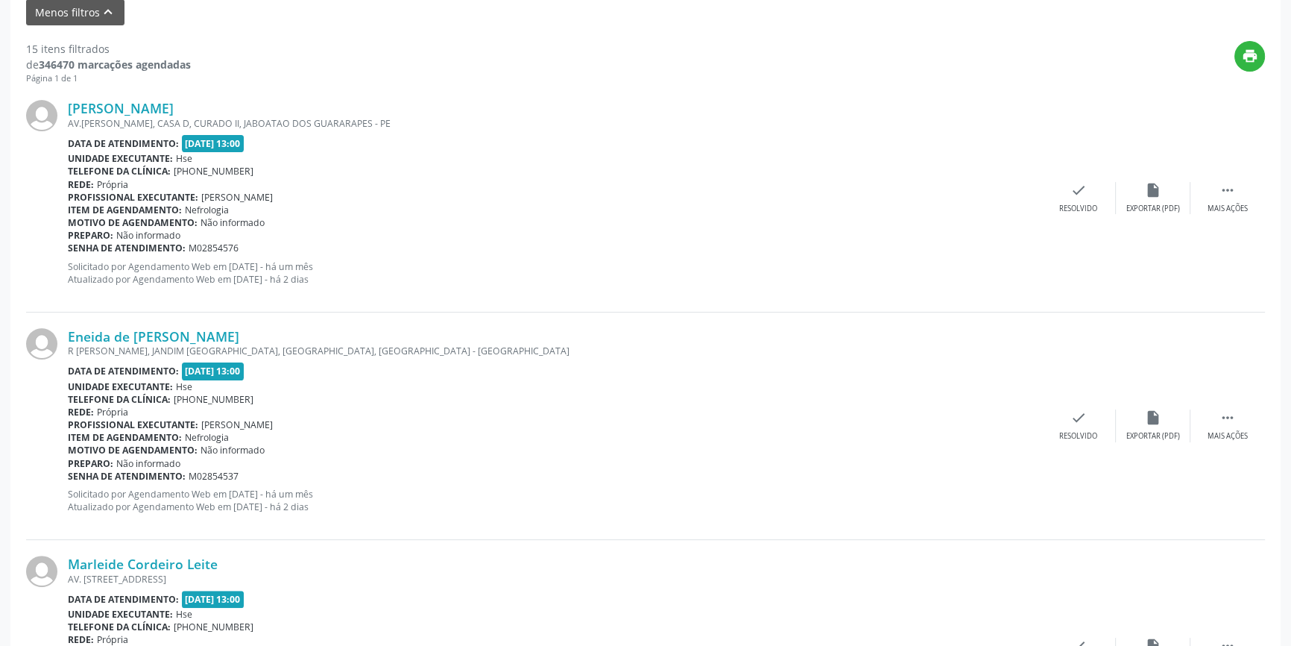
click at [1086, 178] on div "[PERSON_NAME] AV.[PERSON_NAME], CASA D, CURADO II, JABOATAO DOS GUARARAPES - PE…" at bounding box center [645, 197] width 1239 height 227
click at [1083, 199] on div "check Resolvido" at bounding box center [1079, 198] width 75 height 32
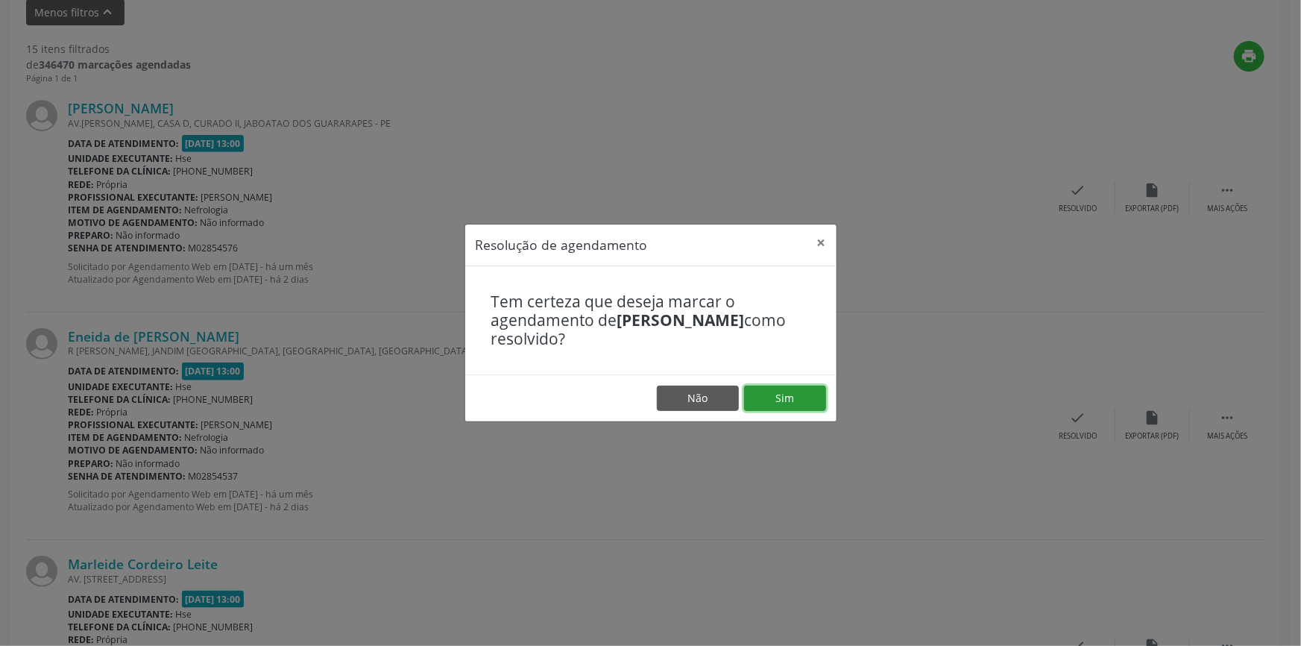
click at [796, 390] on button "Sim" at bounding box center [785, 397] width 82 height 25
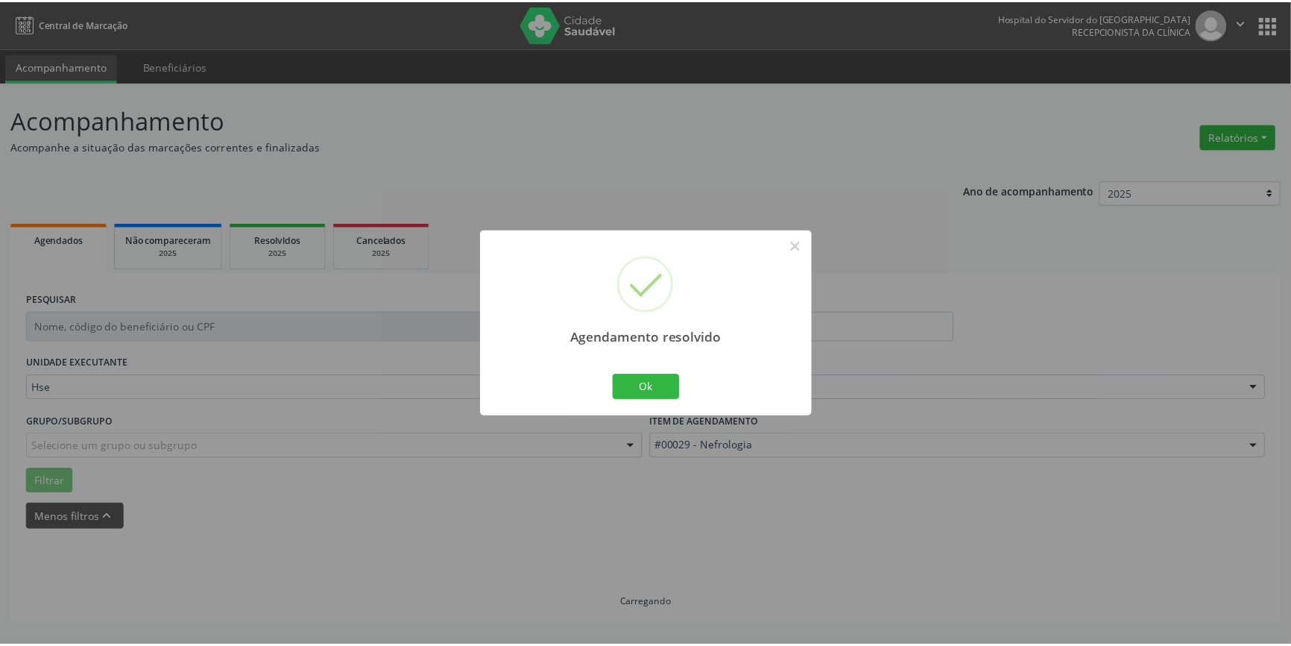
scroll to position [0, 0]
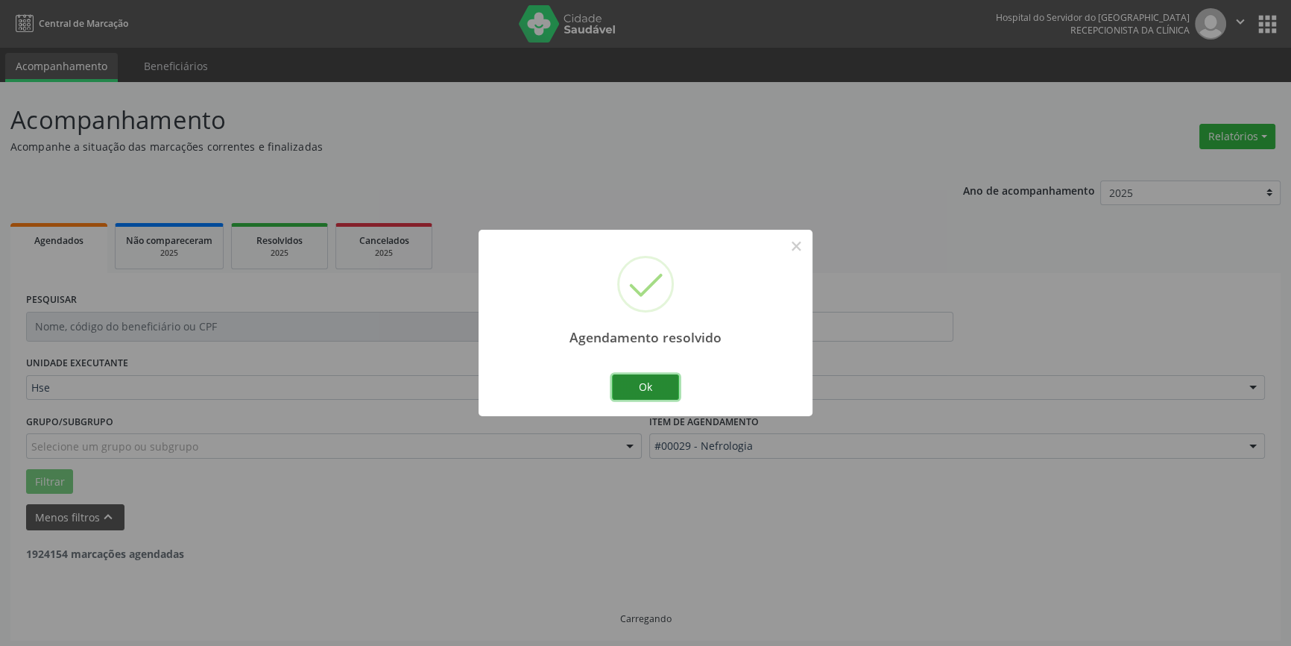
click at [675, 383] on button "Ok" at bounding box center [645, 386] width 67 height 25
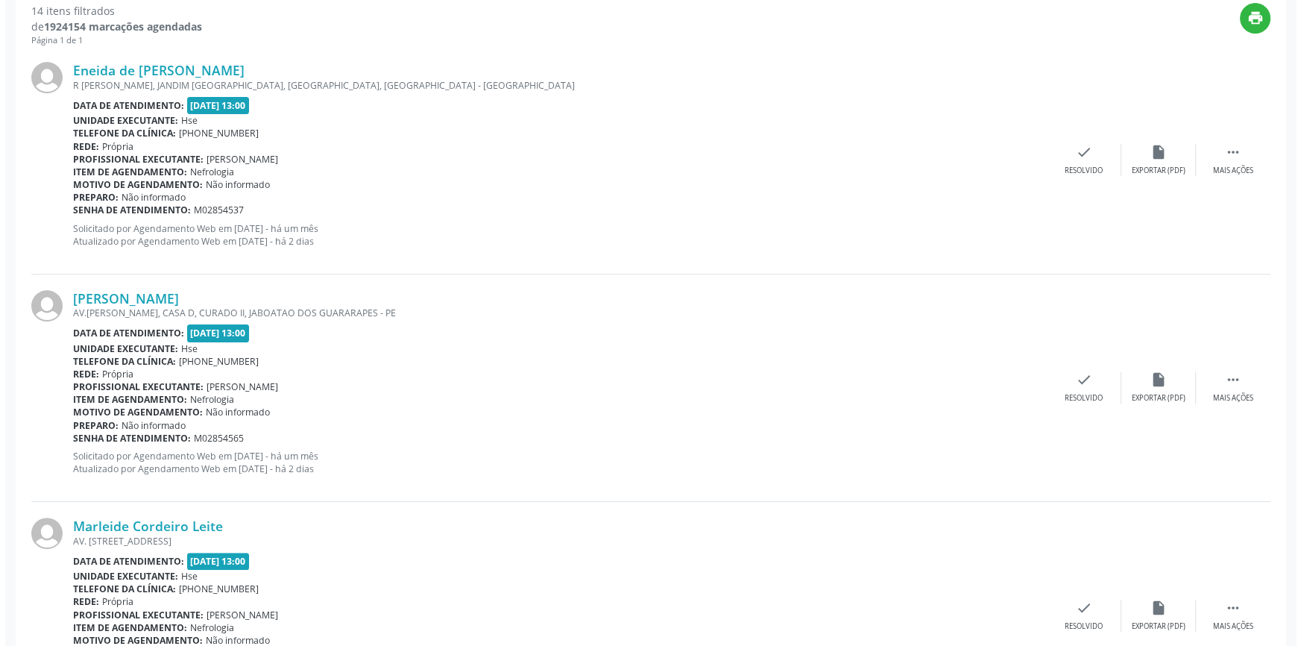
scroll to position [563, 0]
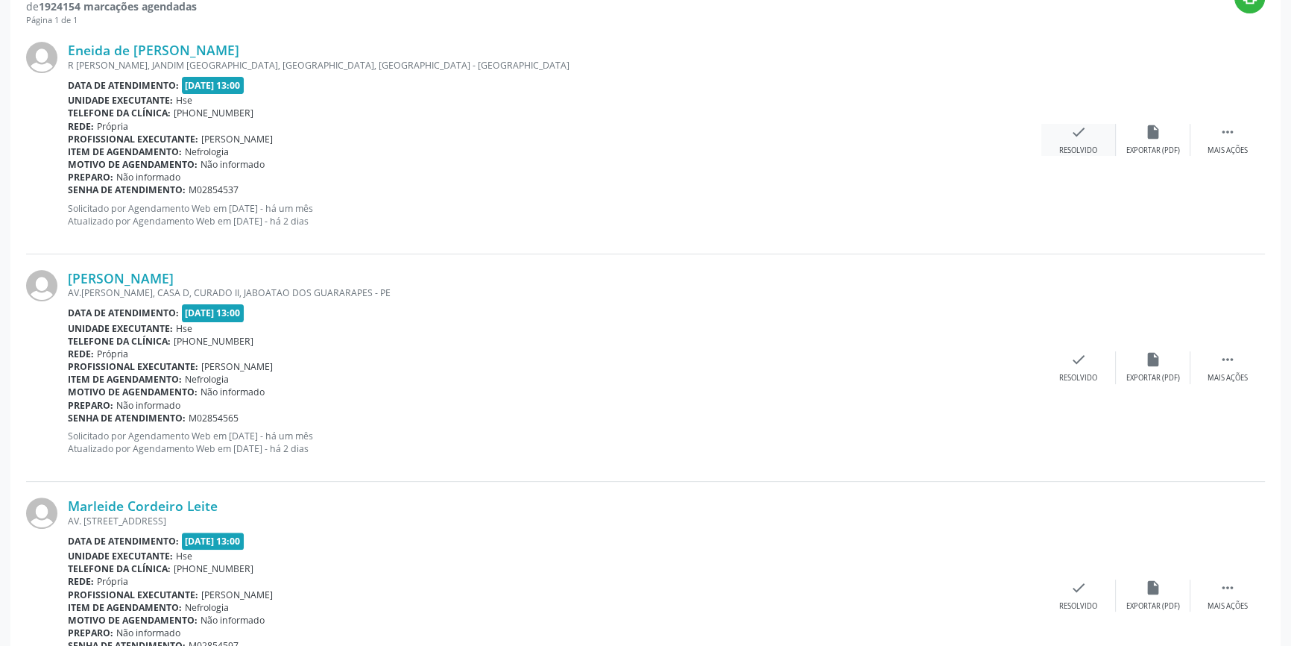
click at [1089, 127] on div "check Resolvido" at bounding box center [1079, 140] width 75 height 32
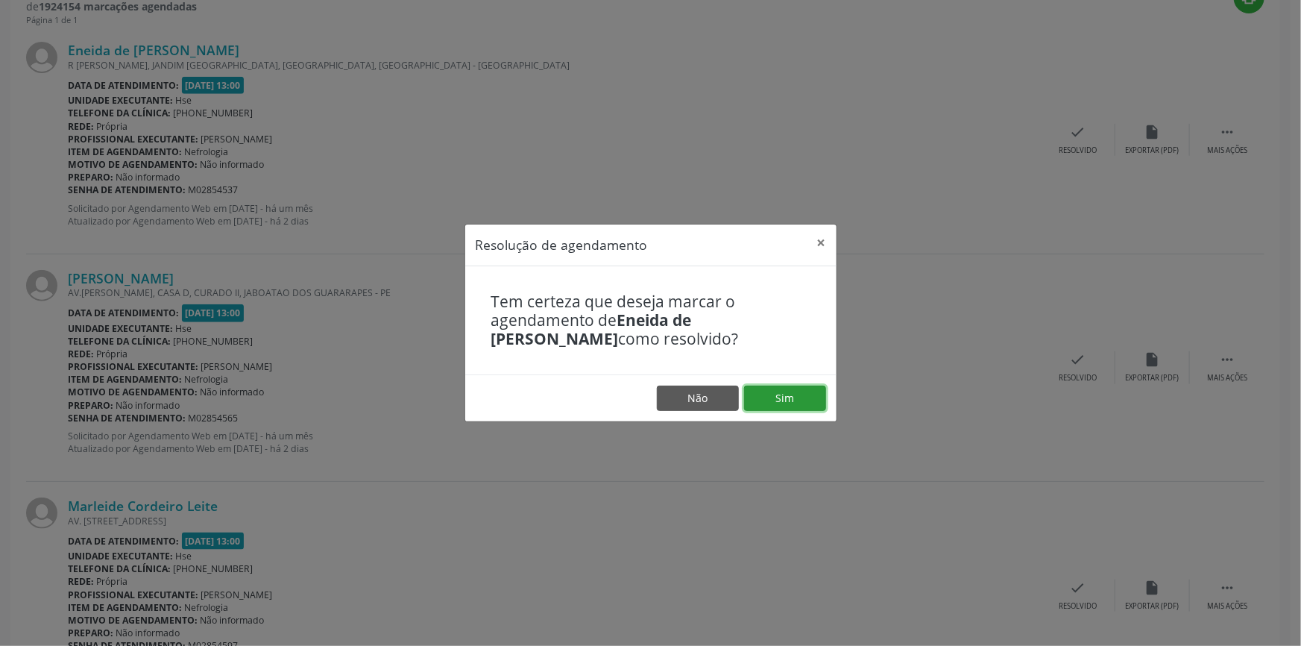
click at [791, 391] on button "Sim" at bounding box center [785, 397] width 82 height 25
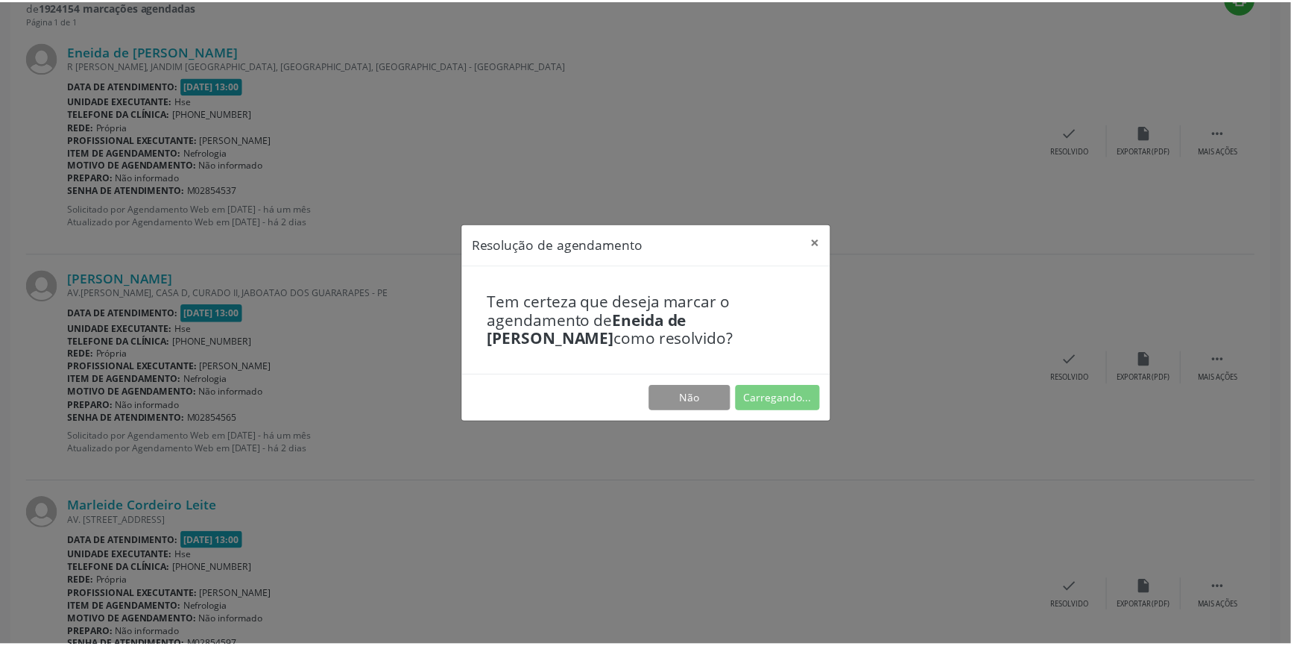
scroll to position [0, 0]
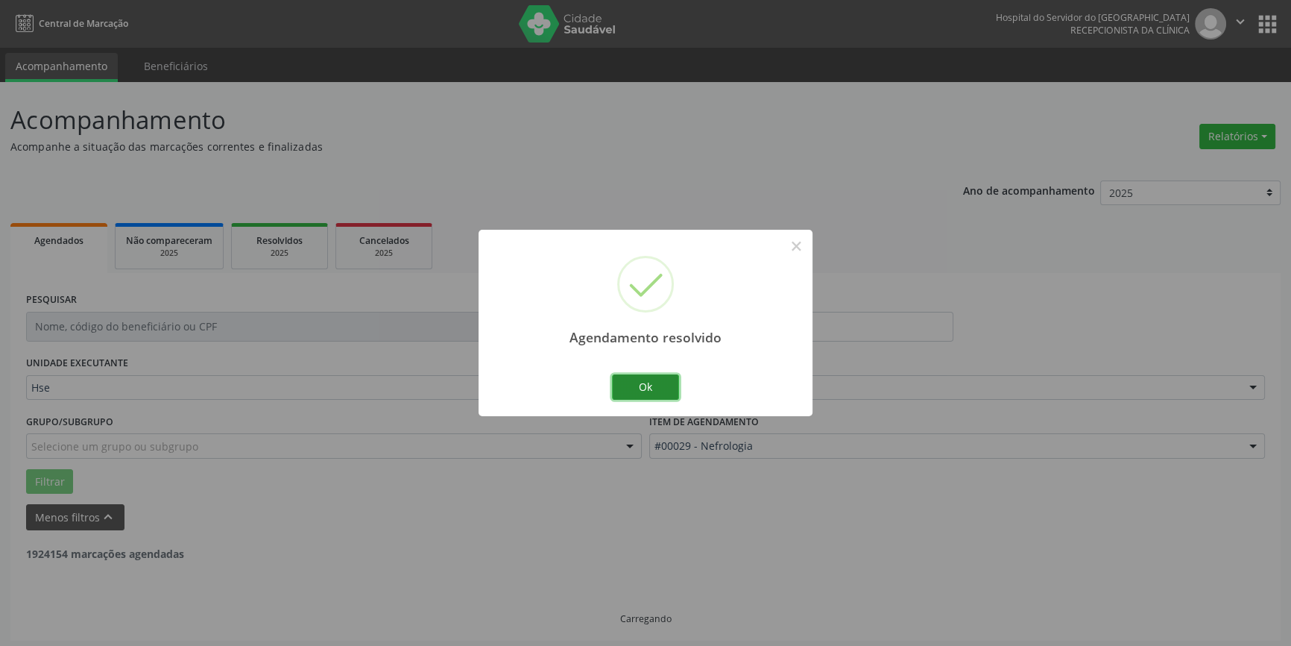
click at [656, 383] on button "Ok" at bounding box center [645, 386] width 67 height 25
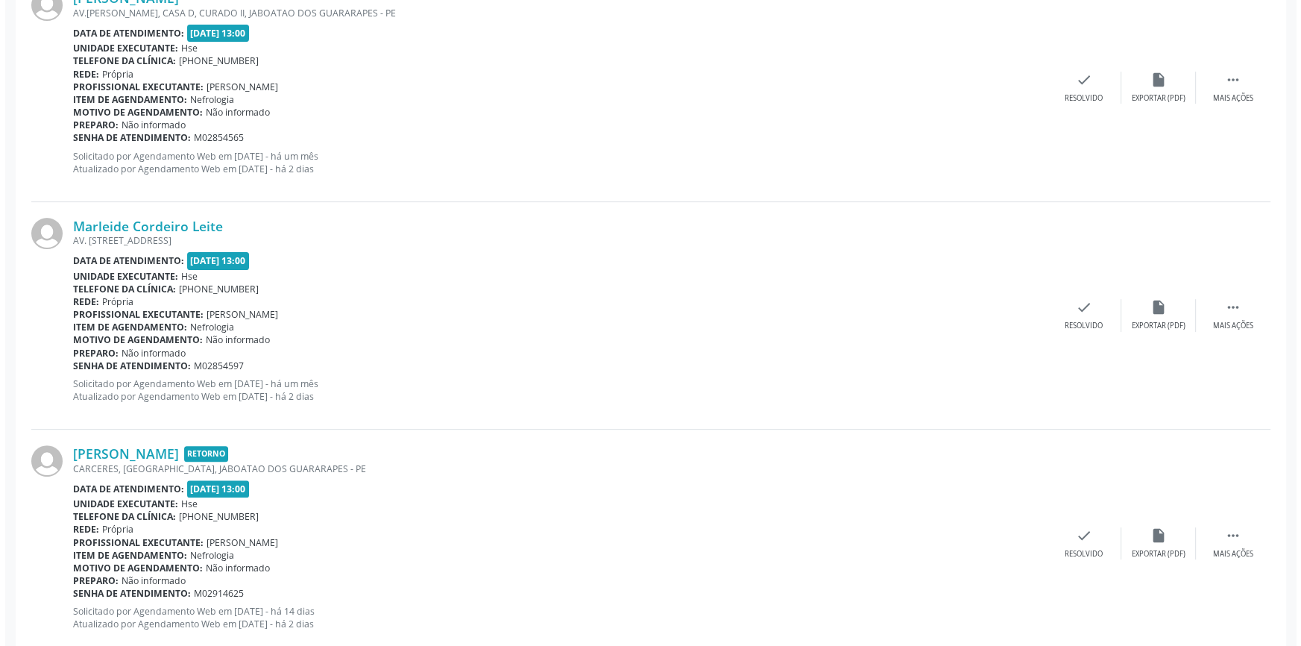
scroll to position [576, 0]
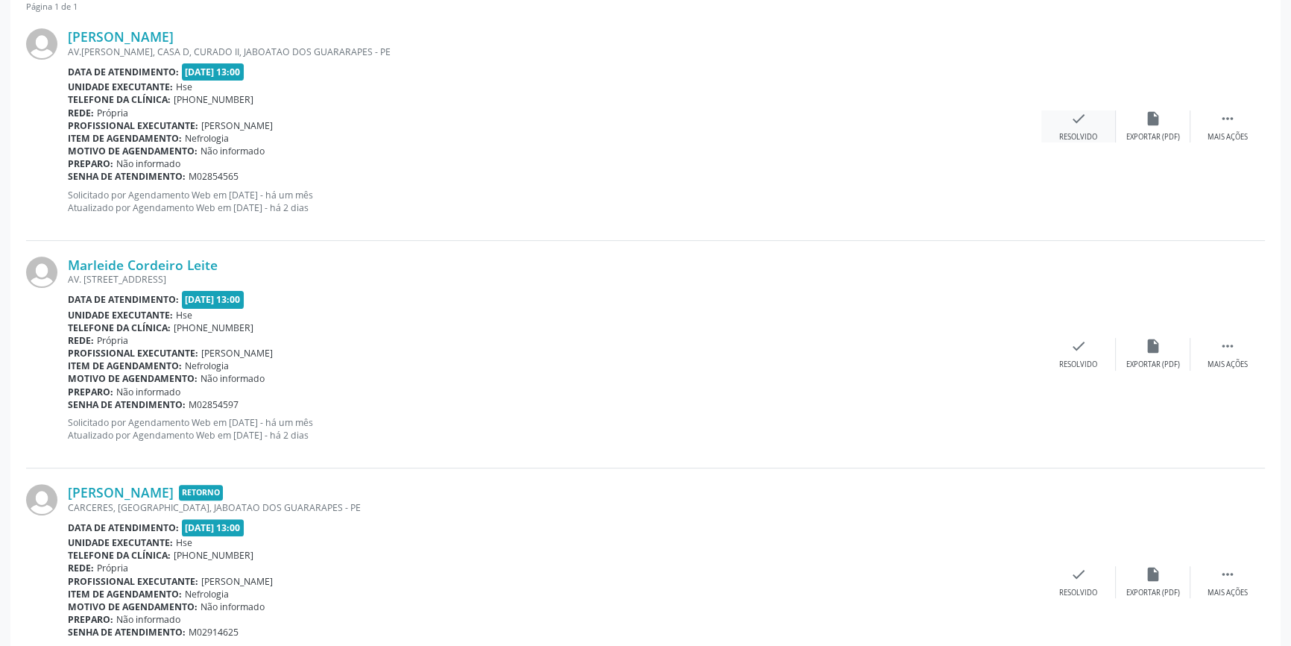
click at [1065, 123] on div "check Resolvido" at bounding box center [1079, 126] width 75 height 32
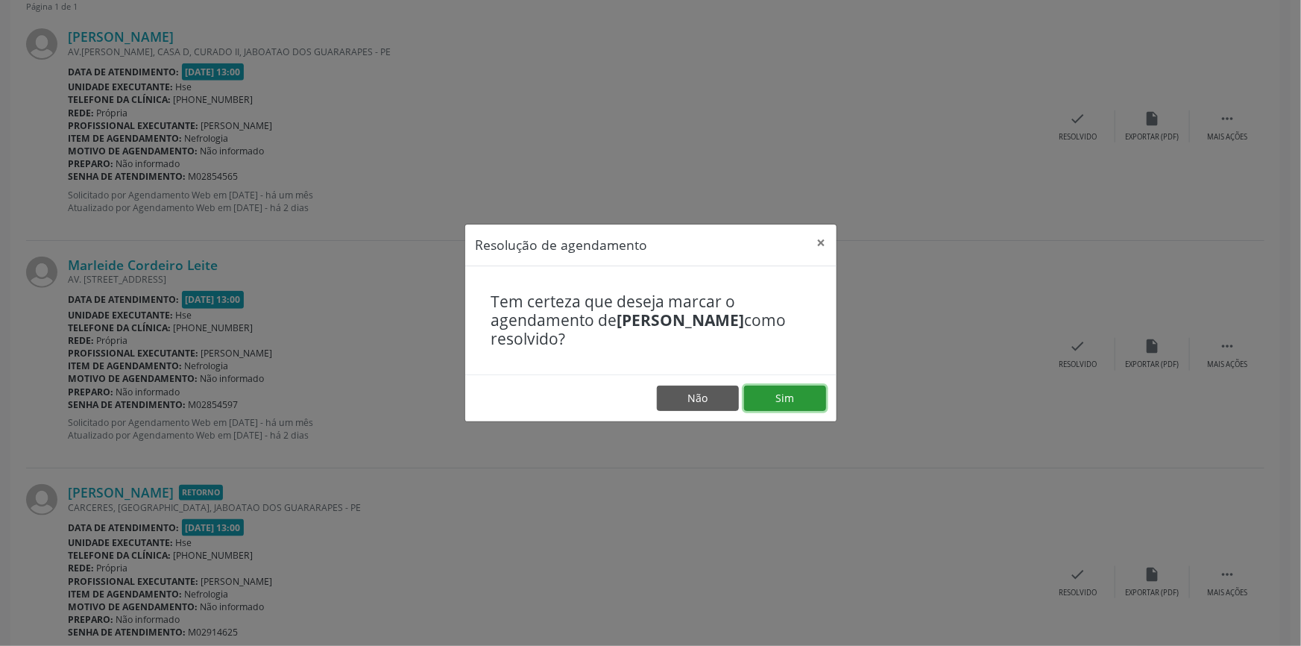
click at [781, 395] on button "Sim" at bounding box center [785, 397] width 82 height 25
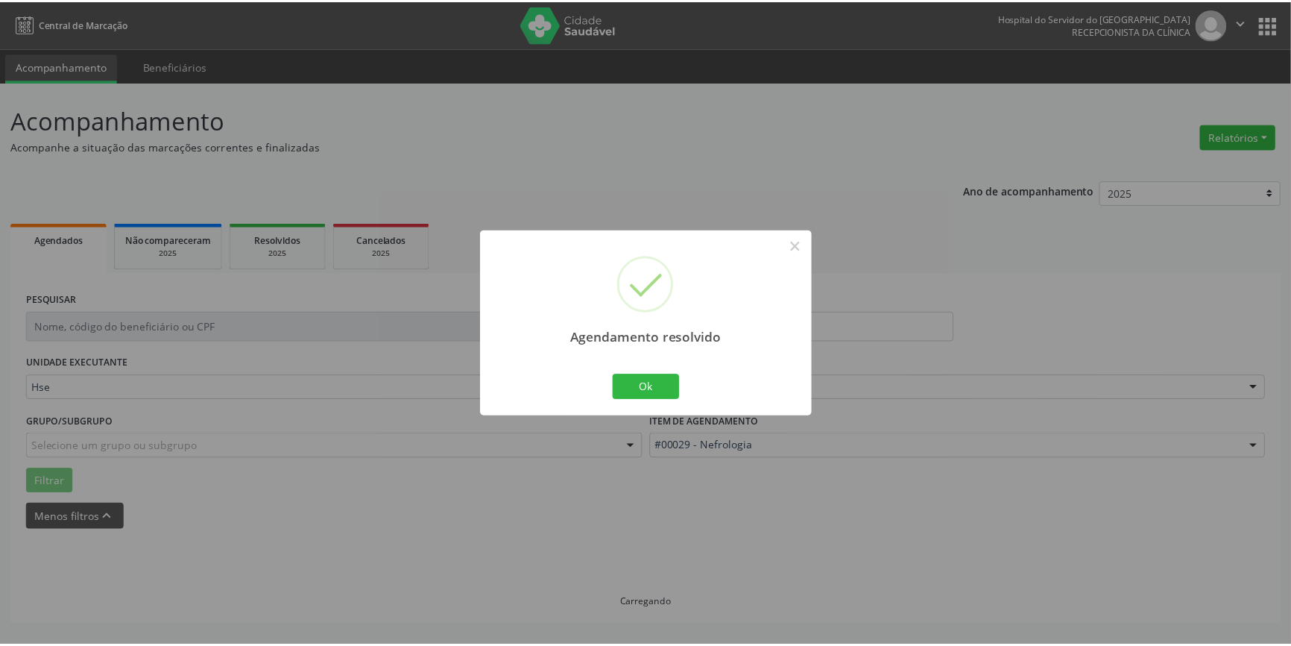
scroll to position [0, 0]
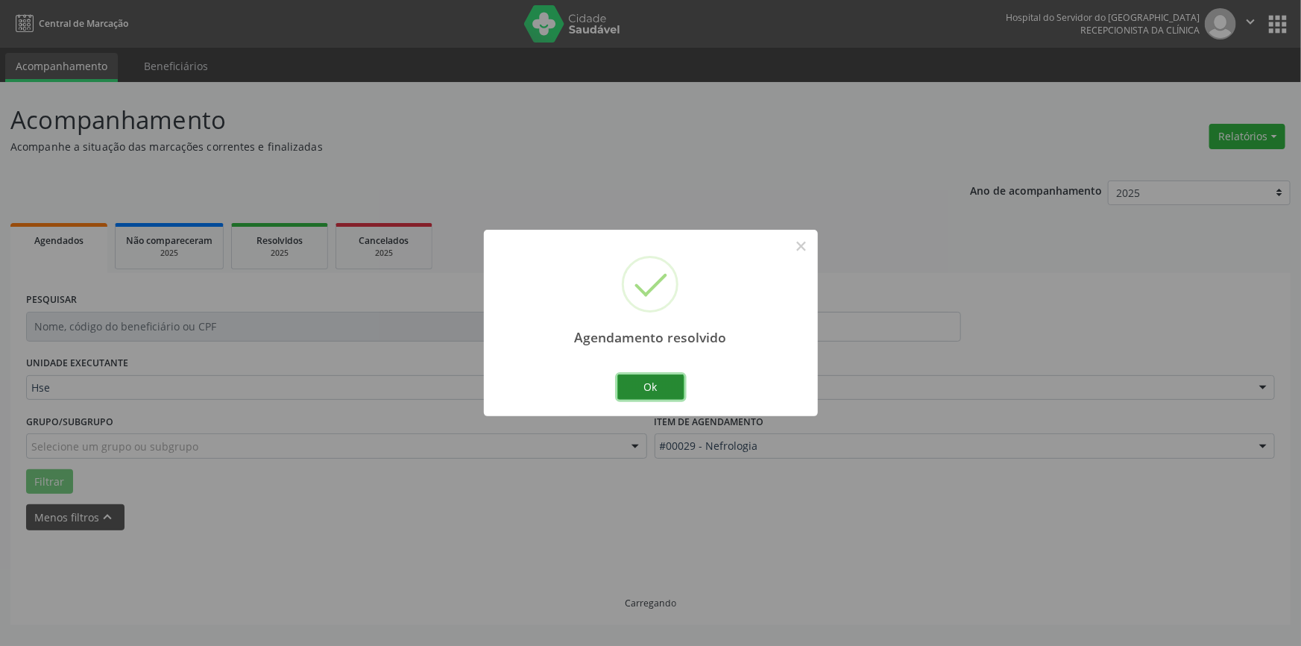
click at [657, 380] on button "Ok" at bounding box center [650, 386] width 67 height 25
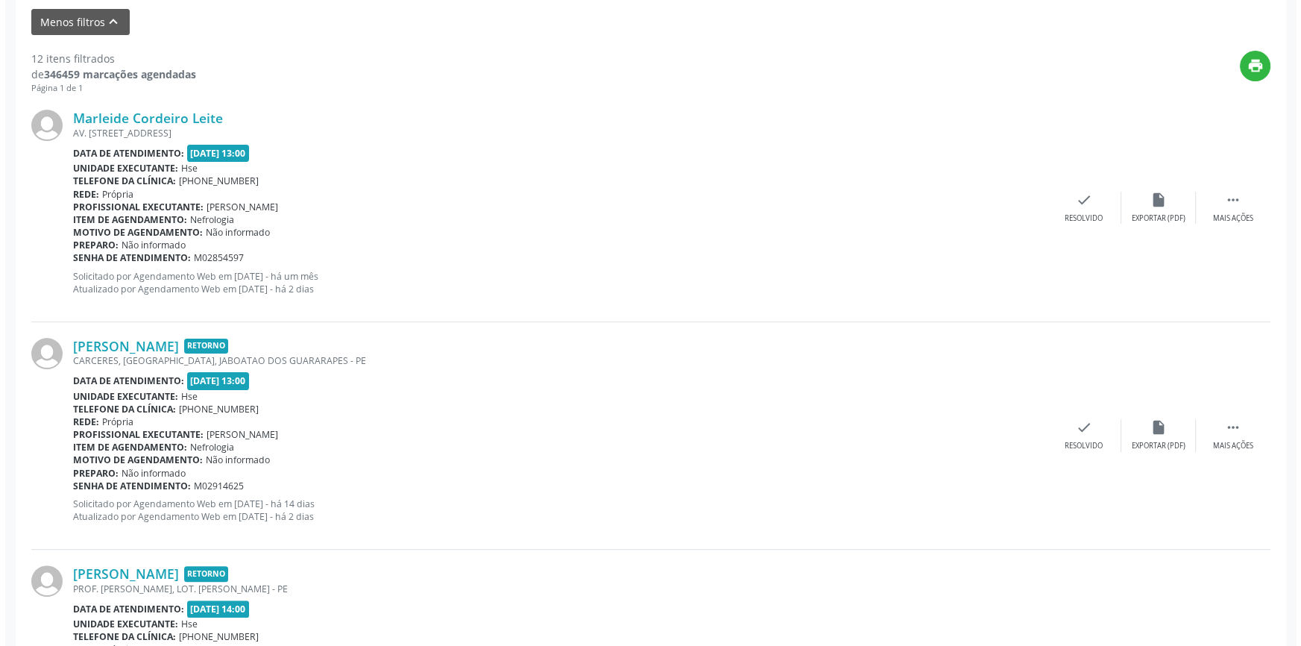
scroll to position [500, 0]
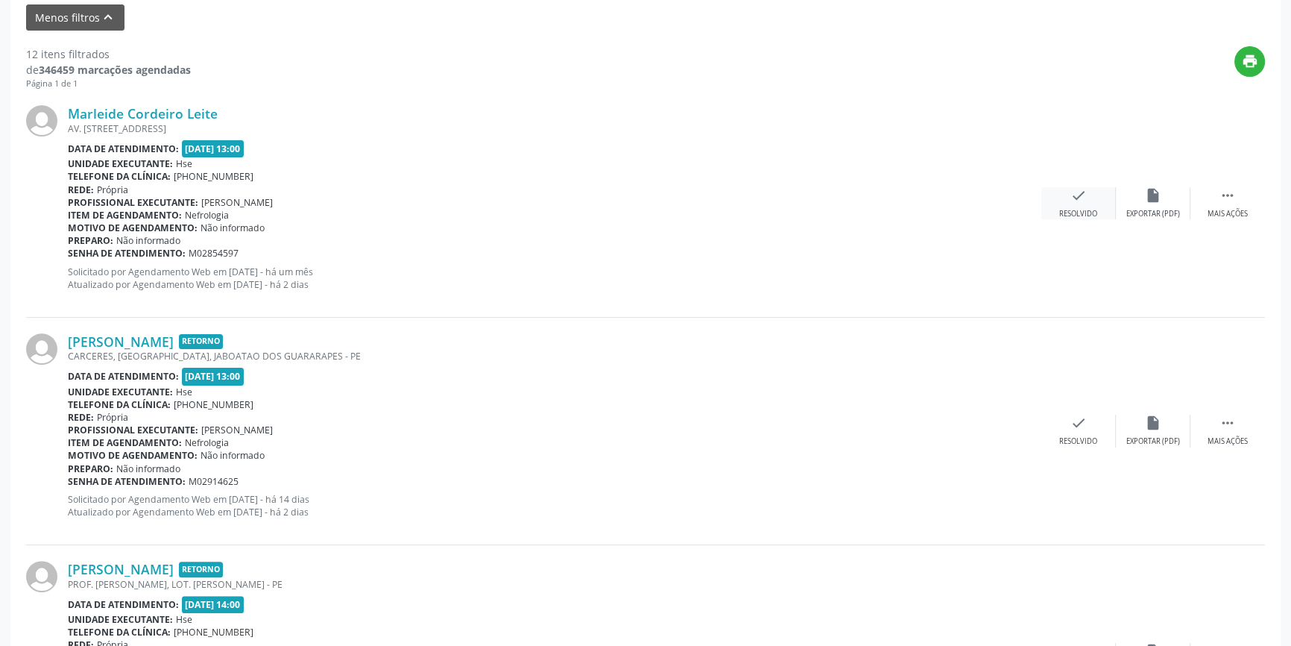
click at [1074, 194] on icon "check" at bounding box center [1079, 195] width 16 height 16
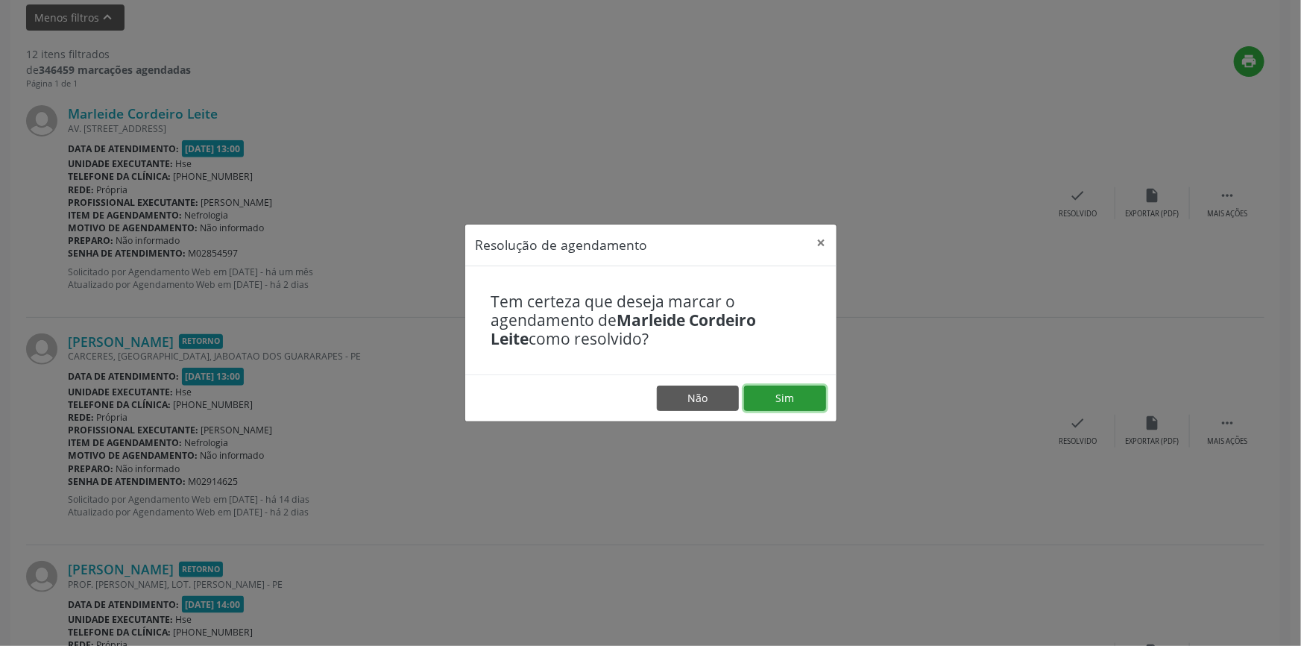
click at [781, 389] on button "Sim" at bounding box center [785, 397] width 82 height 25
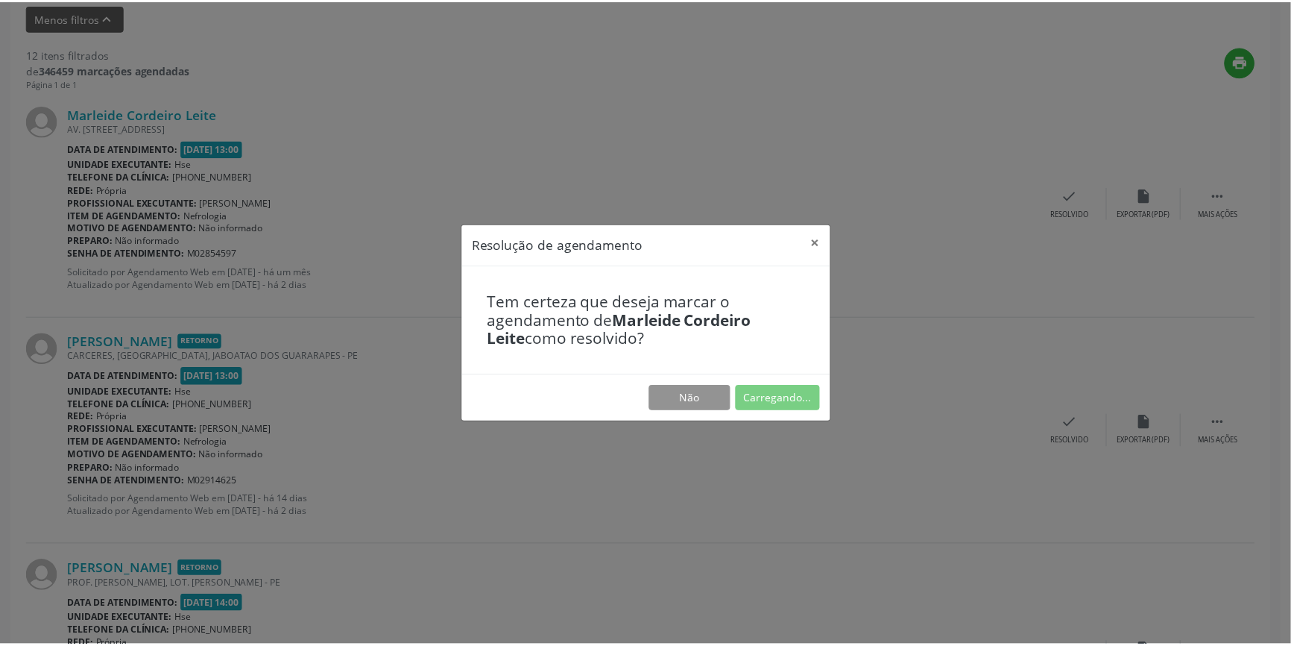
scroll to position [0, 0]
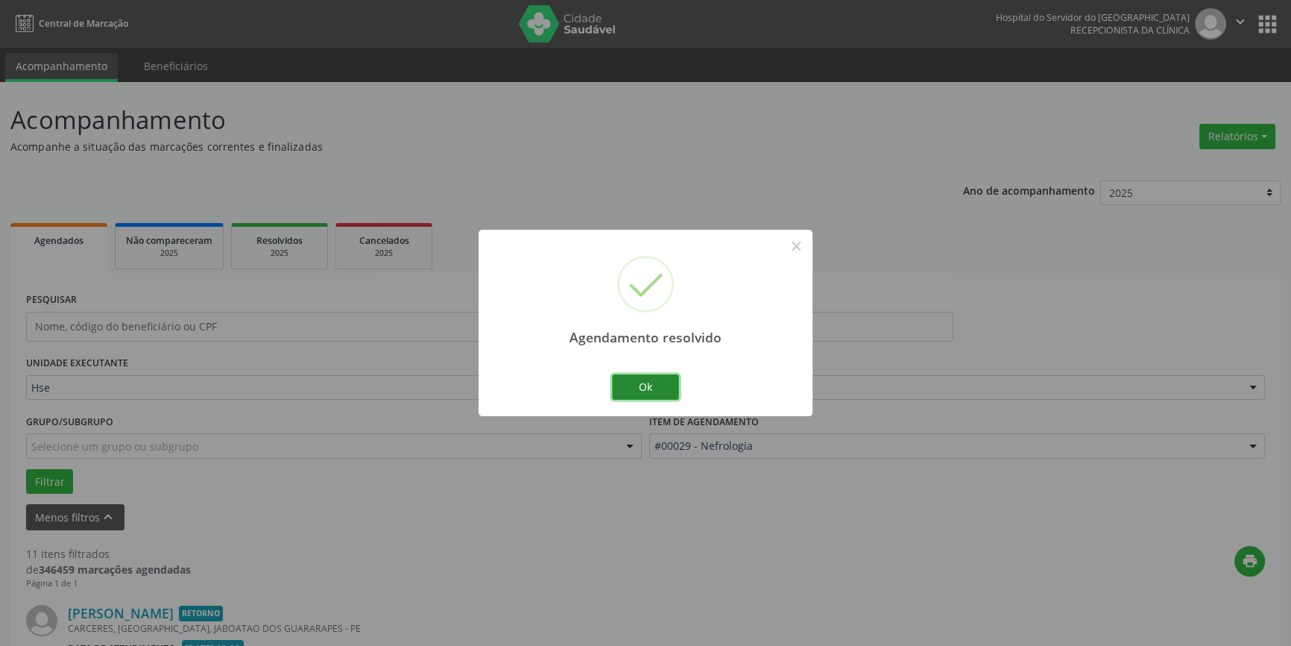
click at [648, 391] on button "Ok" at bounding box center [645, 386] width 67 height 25
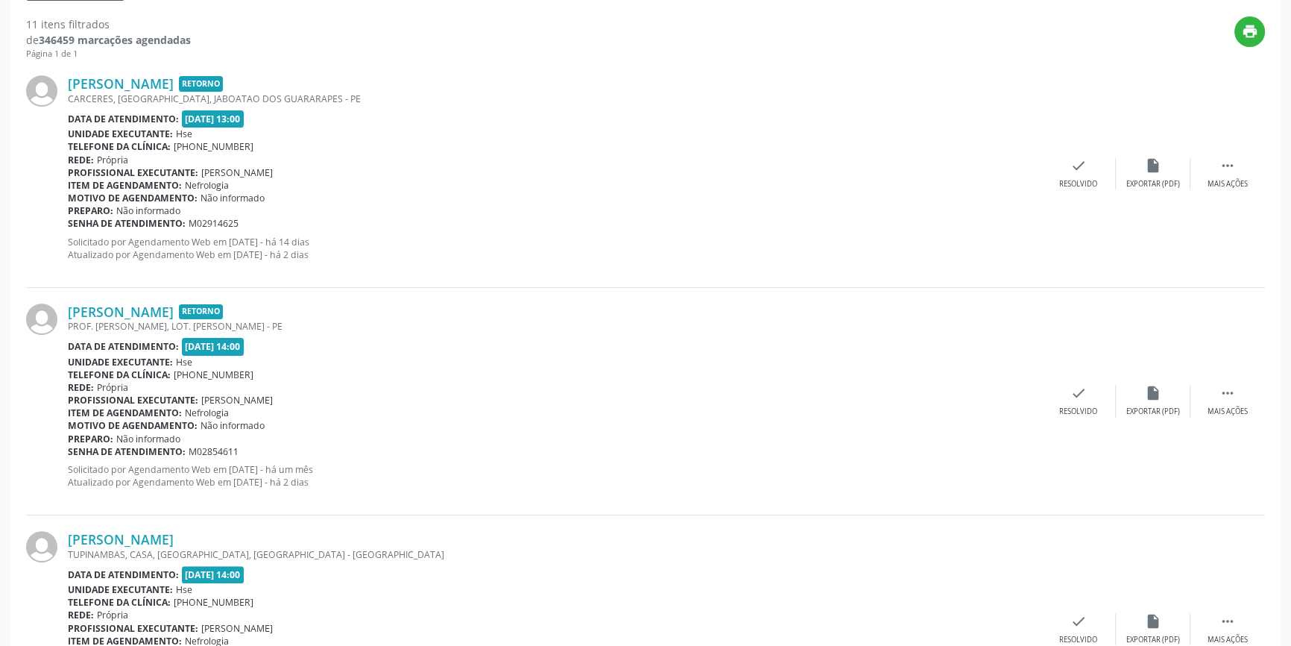
scroll to position [533, 0]
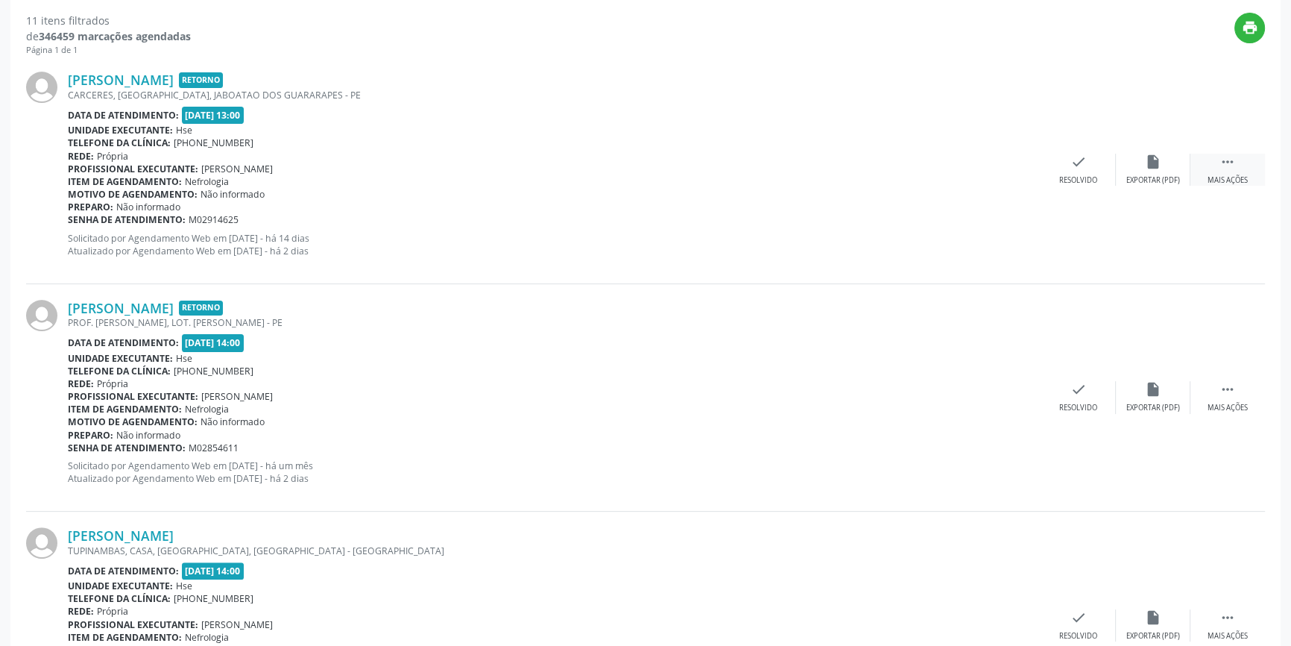
click at [1234, 162] on icon "" at bounding box center [1228, 162] width 16 height 16
click at [1171, 171] on div "alarm_off Não compareceu" at bounding box center [1153, 170] width 75 height 32
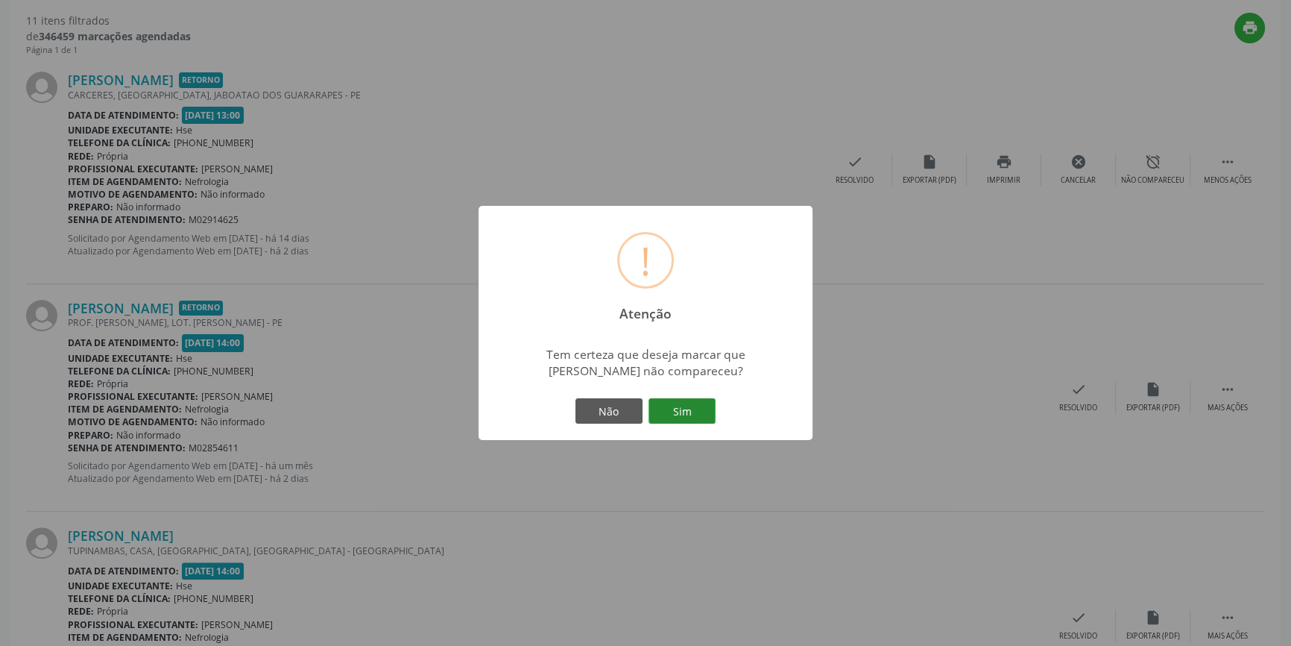
click at [685, 408] on button "Sim" at bounding box center [682, 410] width 67 height 25
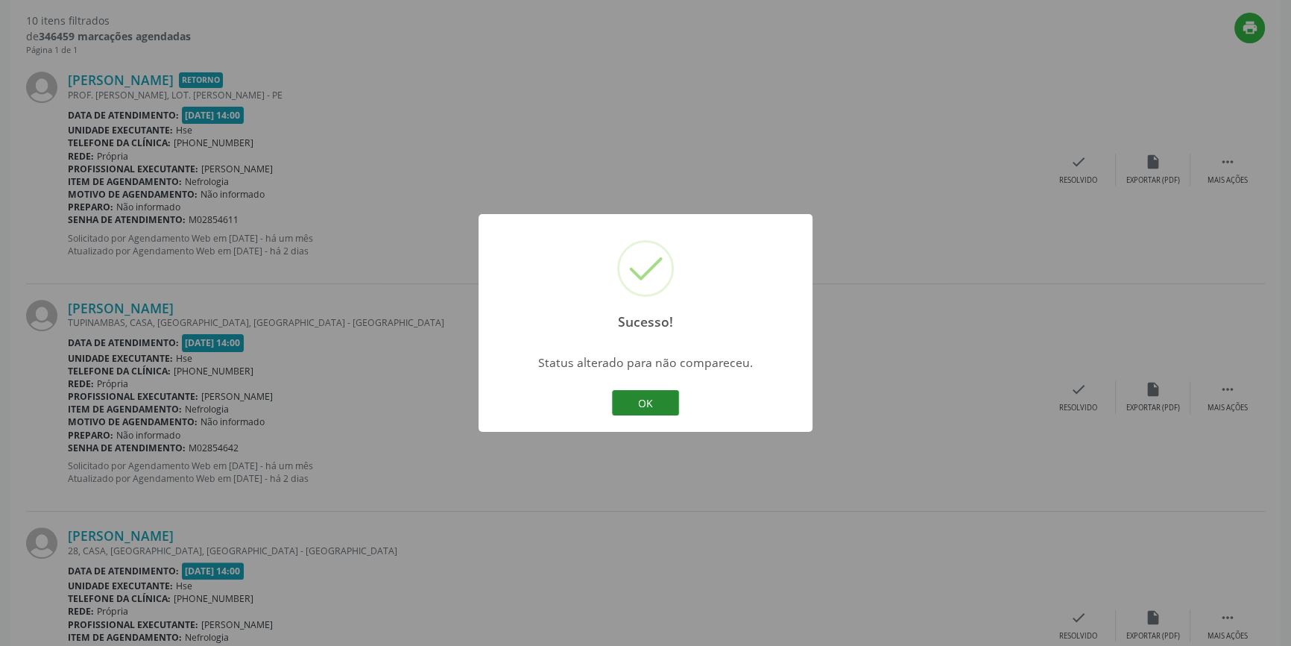
click at [658, 400] on button "OK" at bounding box center [645, 402] width 67 height 25
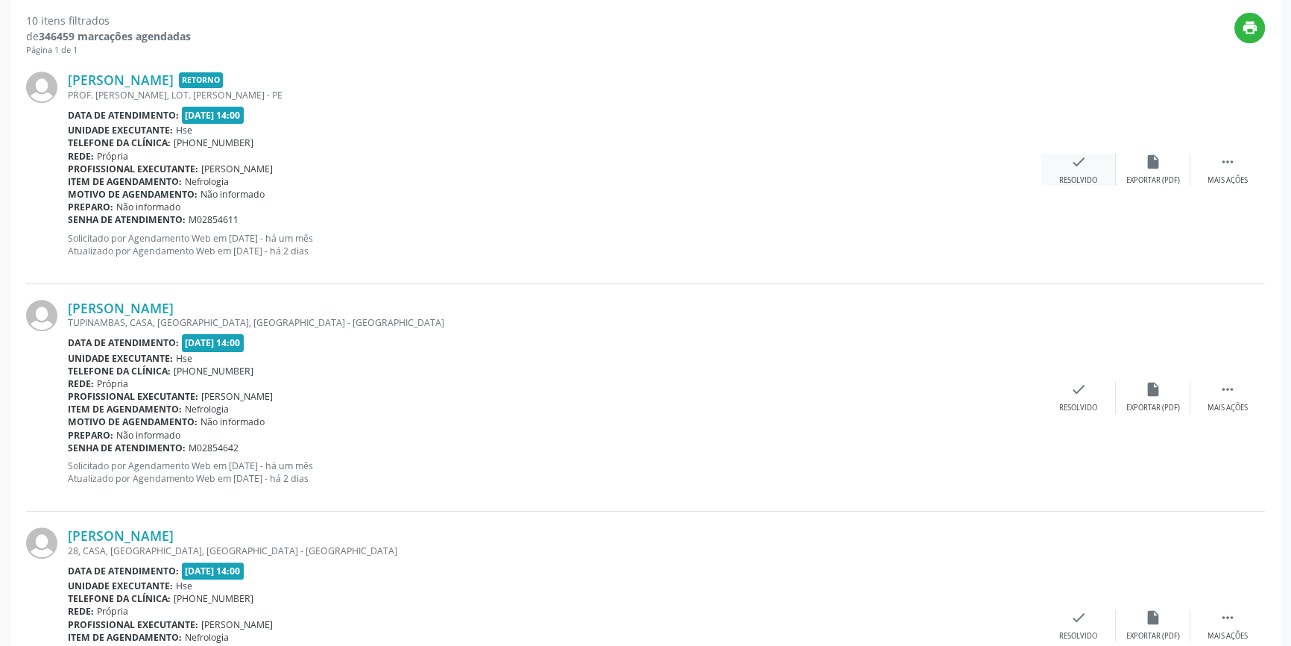
click at [1086, 165] on icon "check" at bounding box center [1079, 162] width 16 height 16
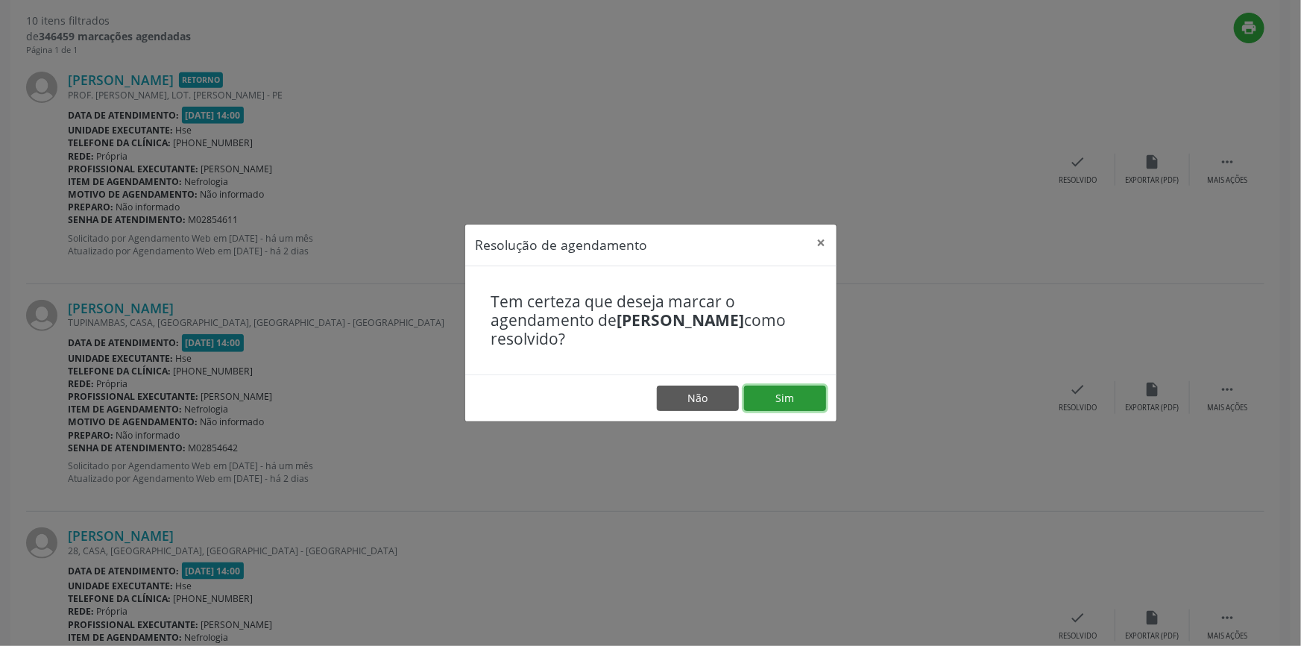
click at [800, 395] on button "Sim" at bounding box center [785, 397] width 82 height 25
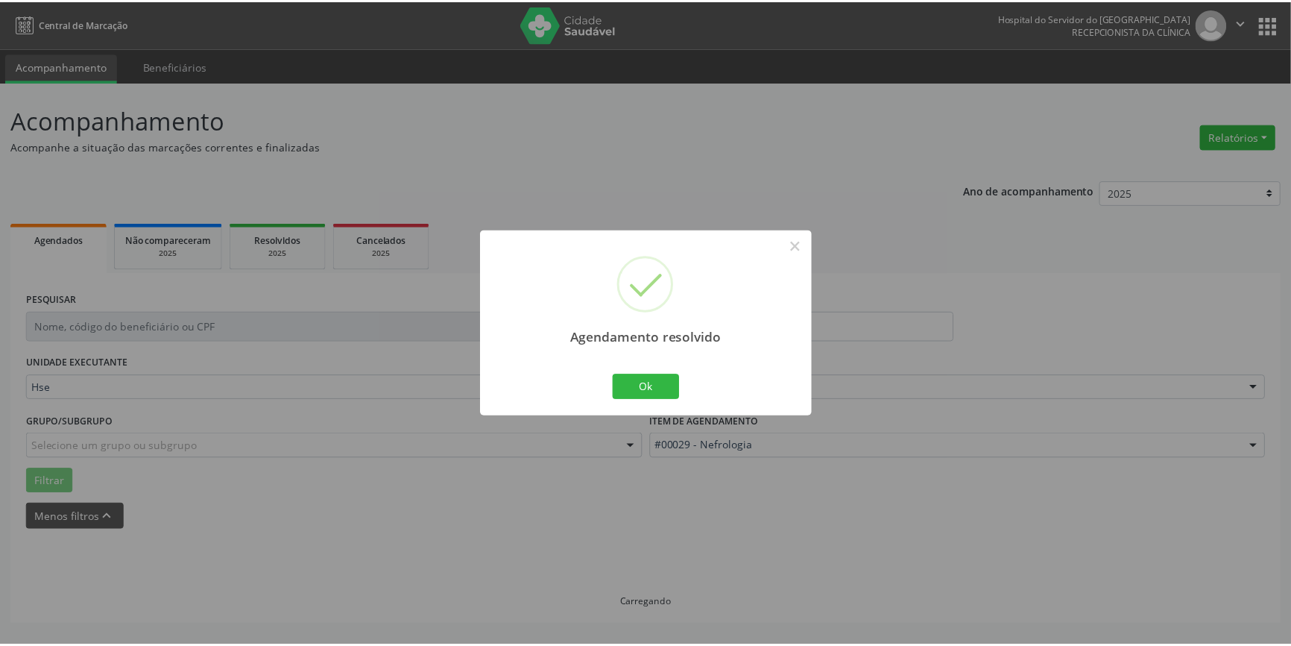
scroll to position [0, 0]
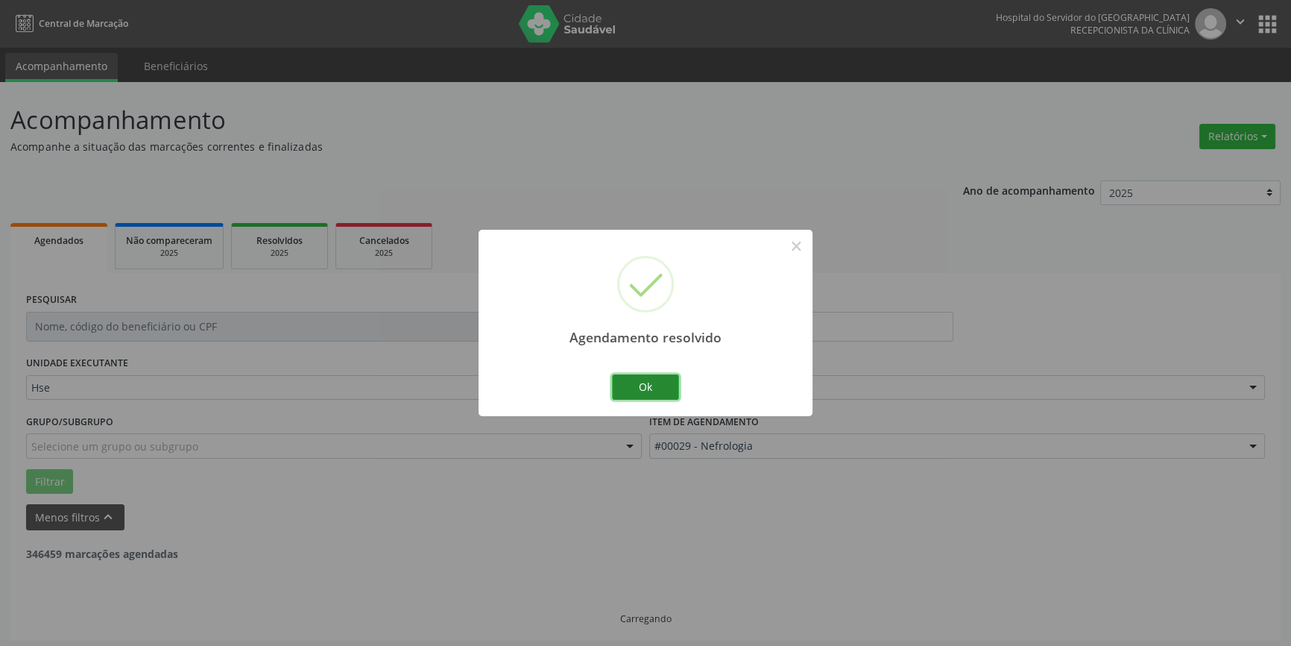
click at [667, 388] on button "Ok" at bounding box center [645, 386] width 67 height 25
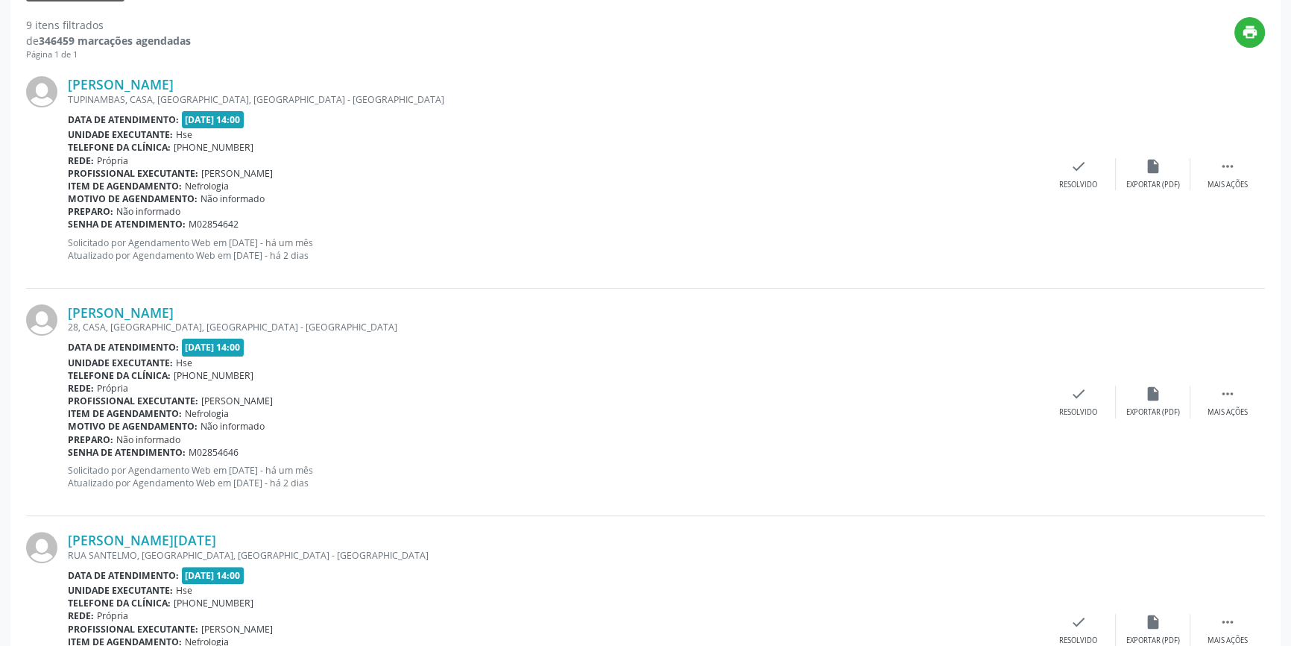
scroll to position [543, 0]
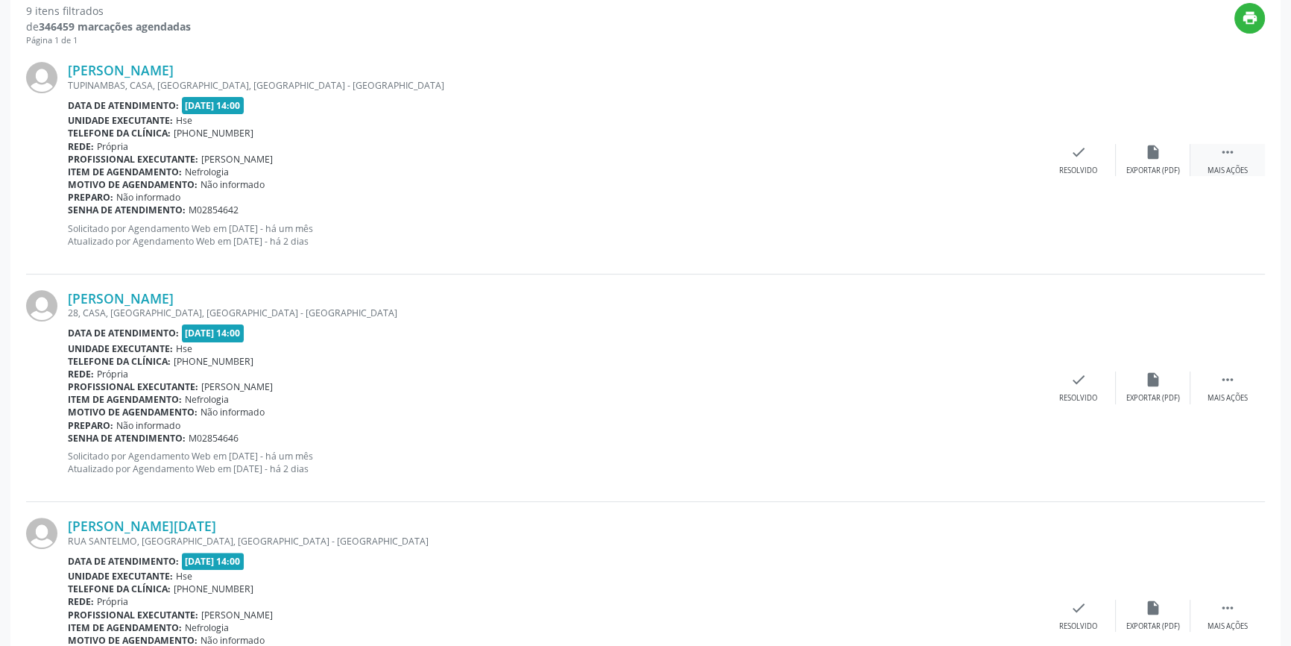
click at [1216, 154] on div " Mais ações" at bounding box center [1228, 160] width 75 height 32
click at [1148, 160] on div "alarm_off Não compareceu" at bounding box center [1153, 160] width 75 height 32
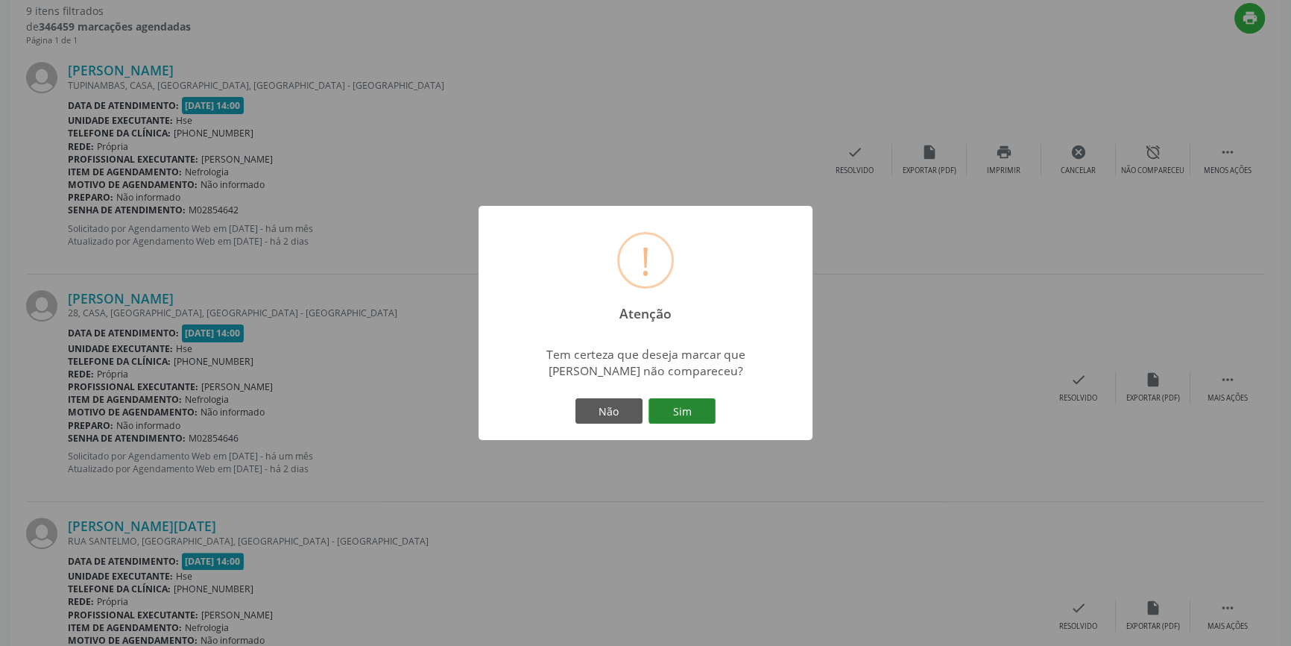
click at [693, 410] on button "Sim" at bounding box center [682, 410] width 67 height 25
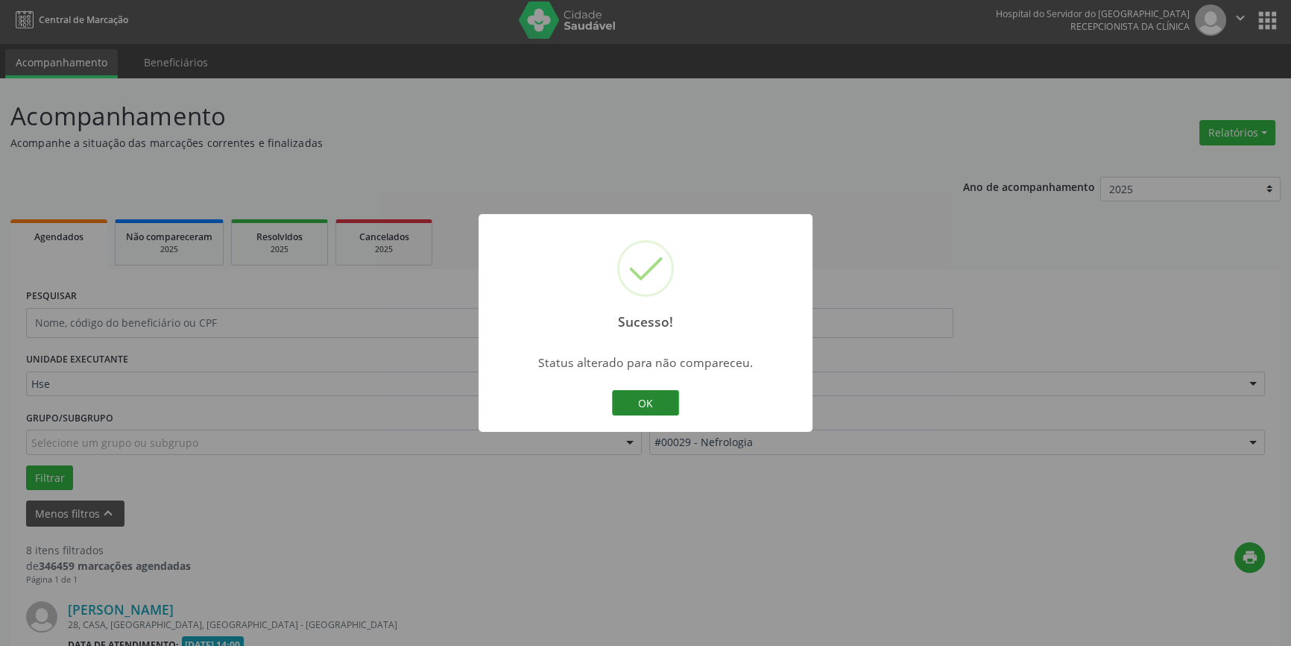
click at [656, 401] on button "OK" at bounding box center [645, 402] width 67 height 25
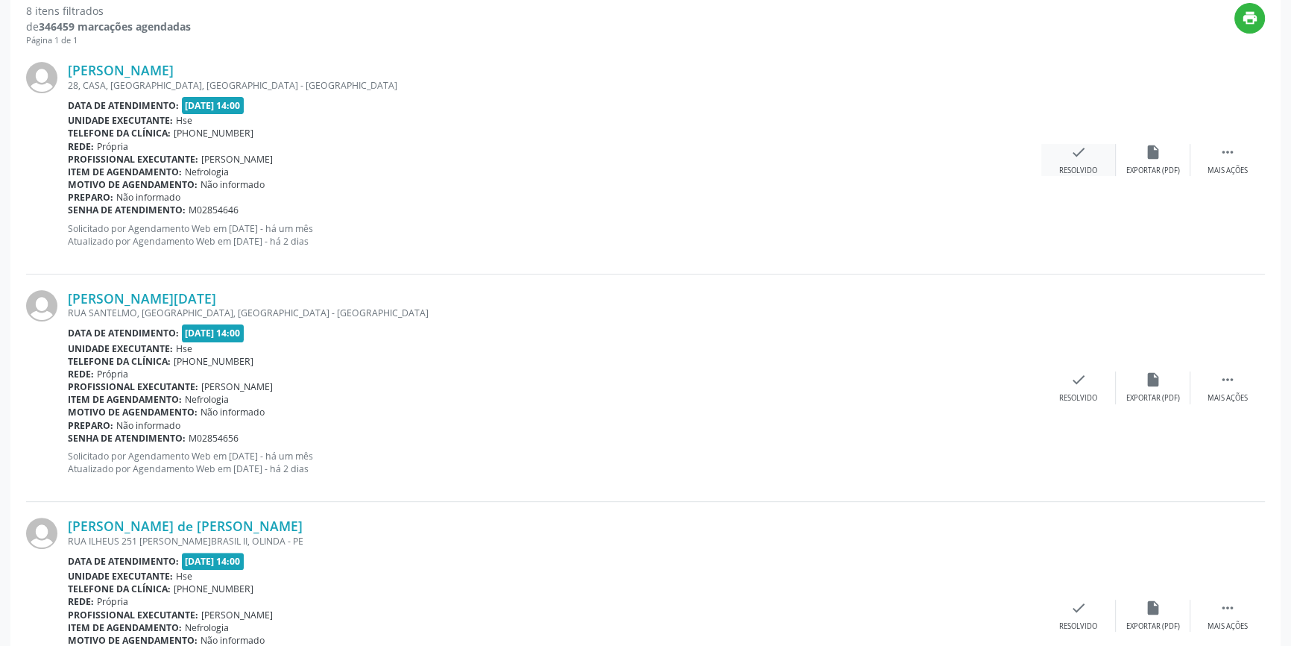
click at [1094, 161] on div "check Resolvido" at bounding box center [1079, 160] width 75 height 32
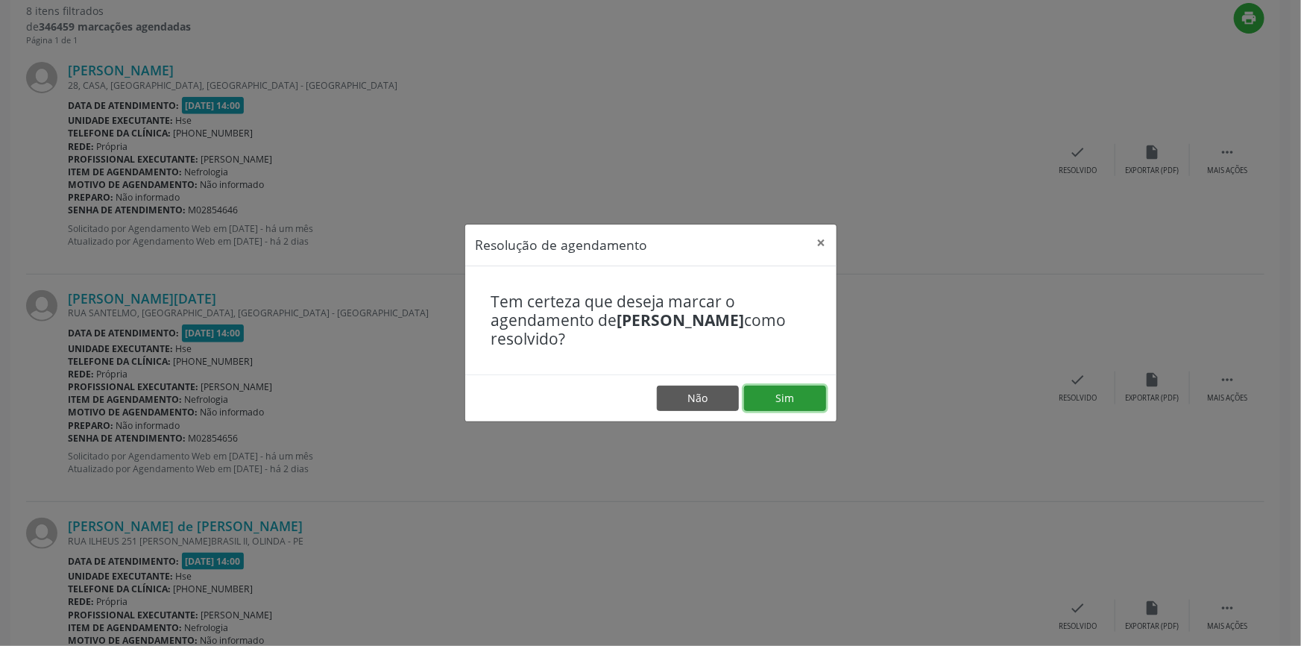
click at [783, 392] on button "Sim" at bounding box center [785, 397] width 82 height 25
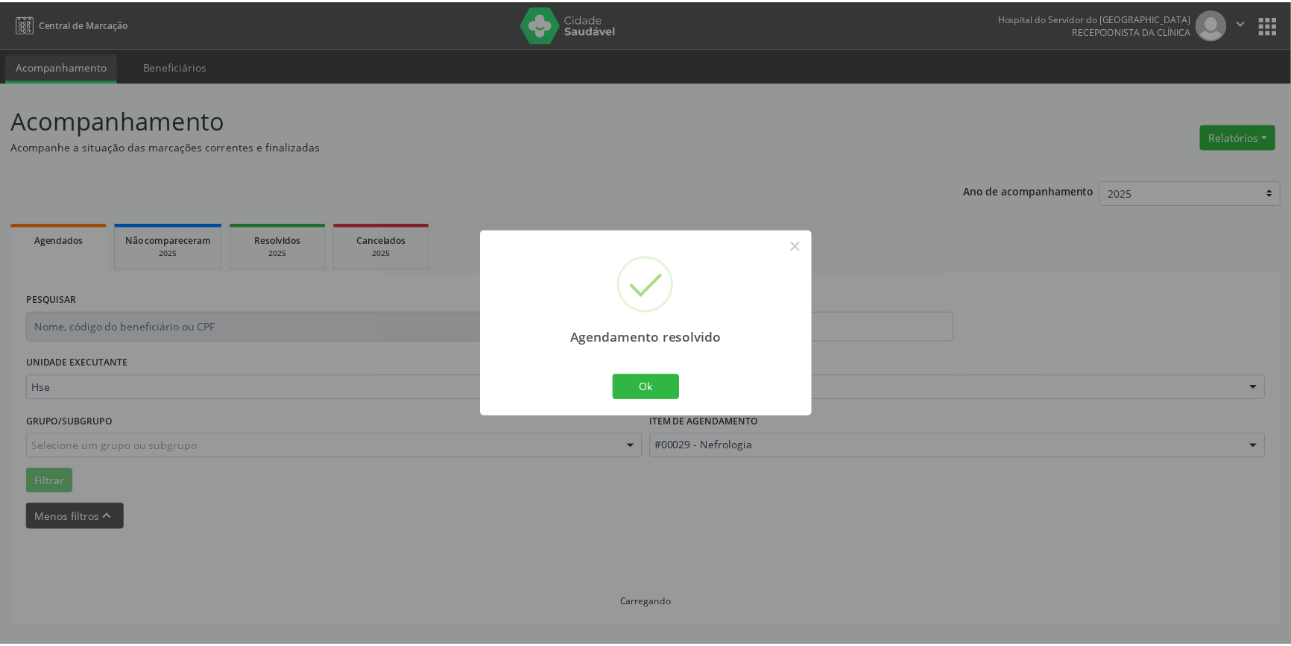
scroll to position [0, 0]
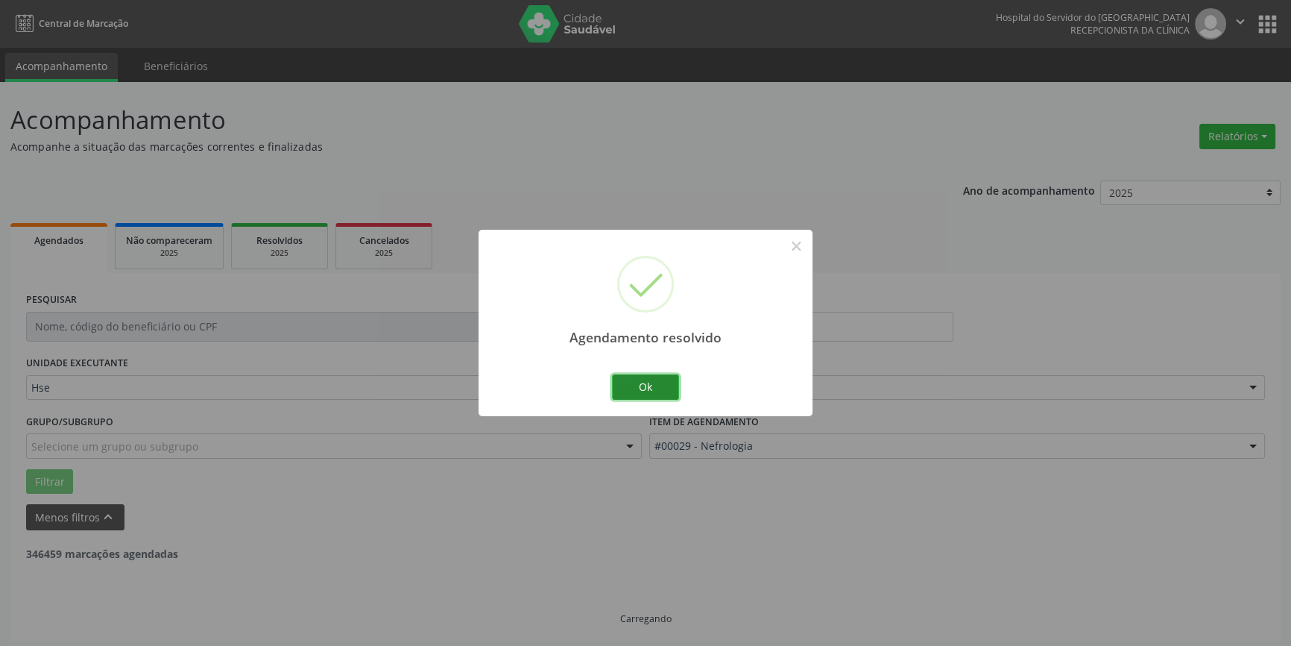
click at [655, 381] on button "Ok" at bounding box center [645, 386] width 67 height 25
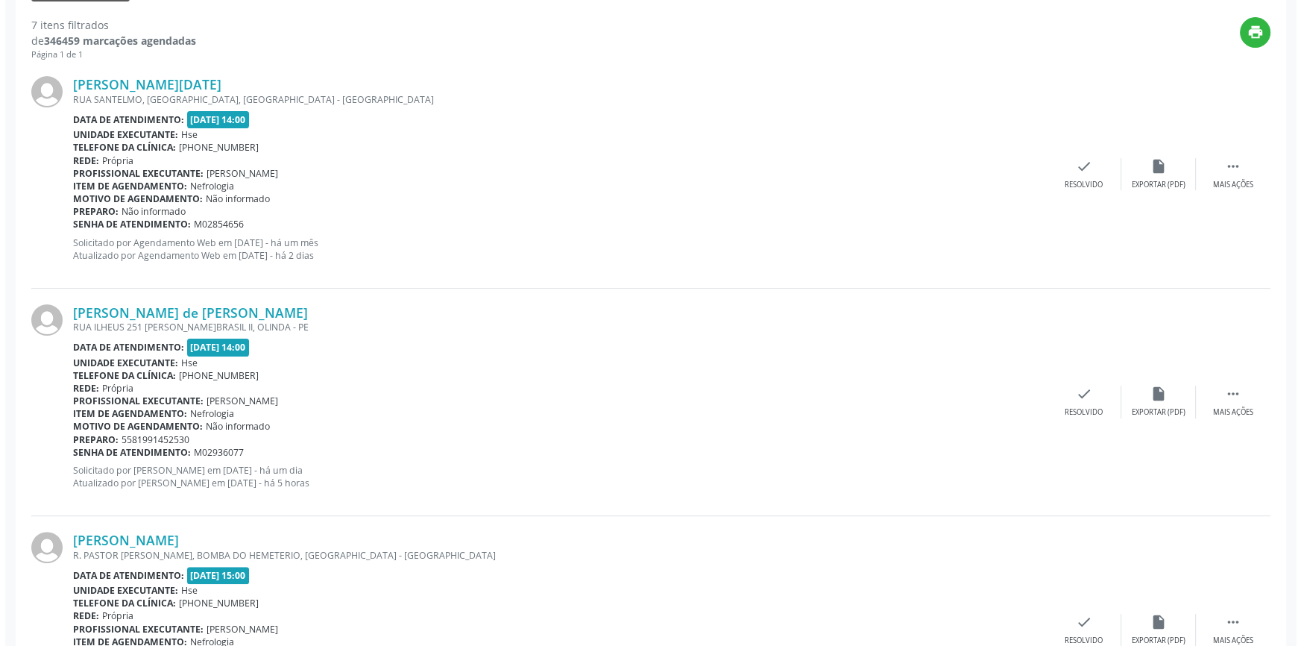
scroll to position [536, 0]
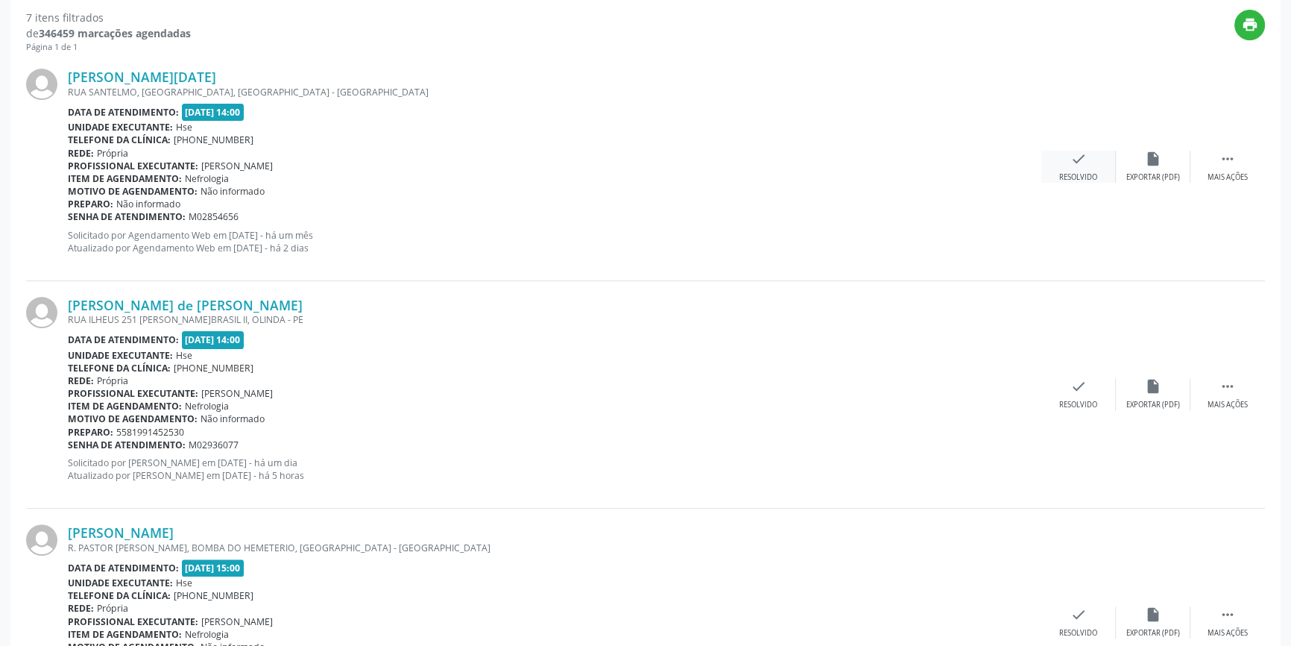
click at [1084, 163] on icon "check" at bounding box center [1079, 159] width 16 height 16
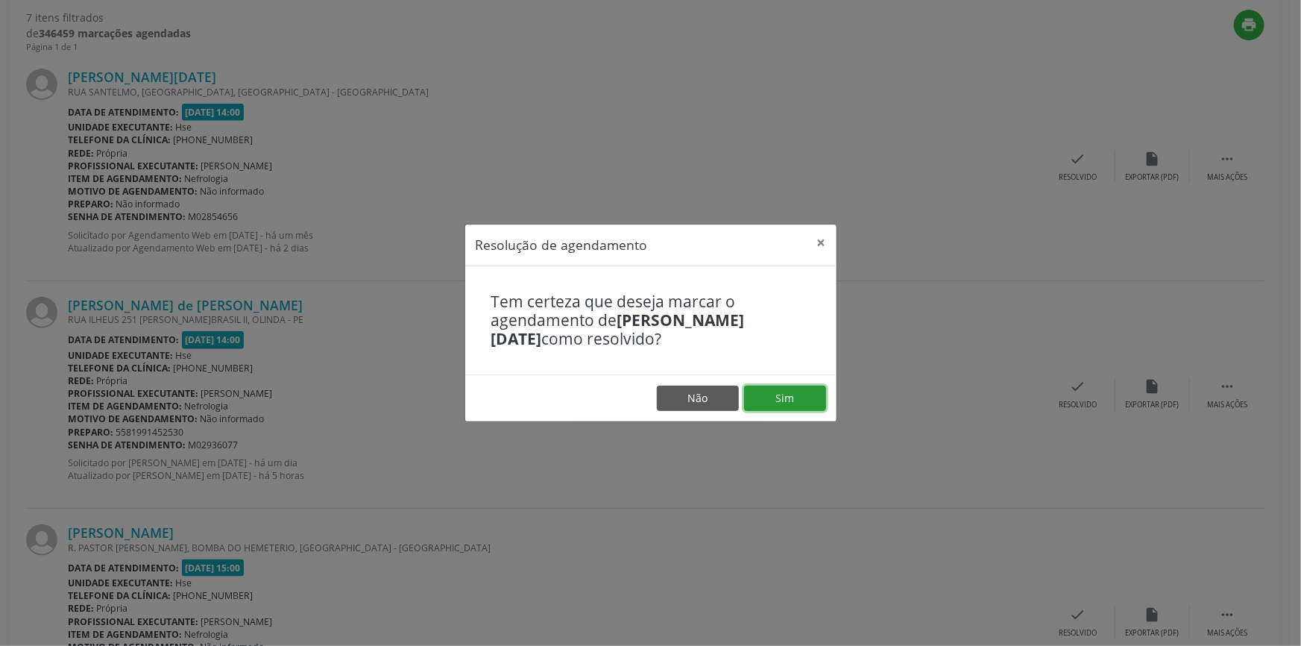
click at [805, 391] on button "Sim" at bounding box center [785, 397] width 82 height 25
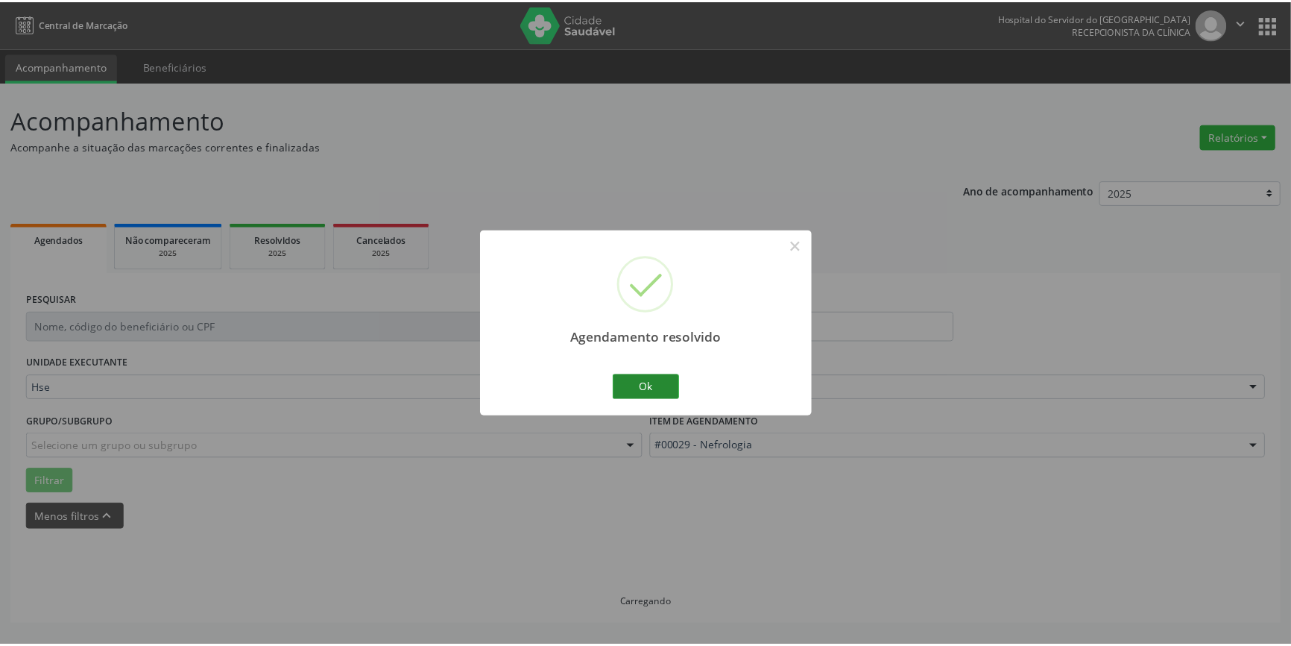
scroll to position [0, 0]
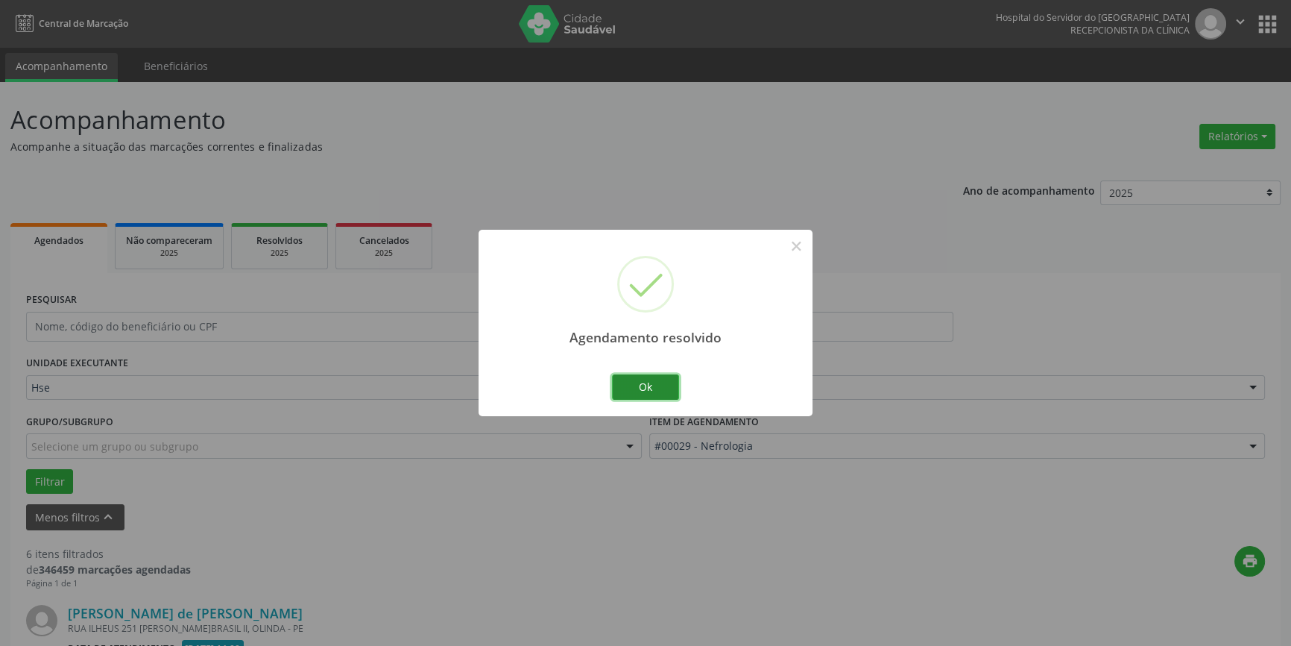
click at [658, 383] on button "Ok" at bounding box center [645, 386] width 67 height 25
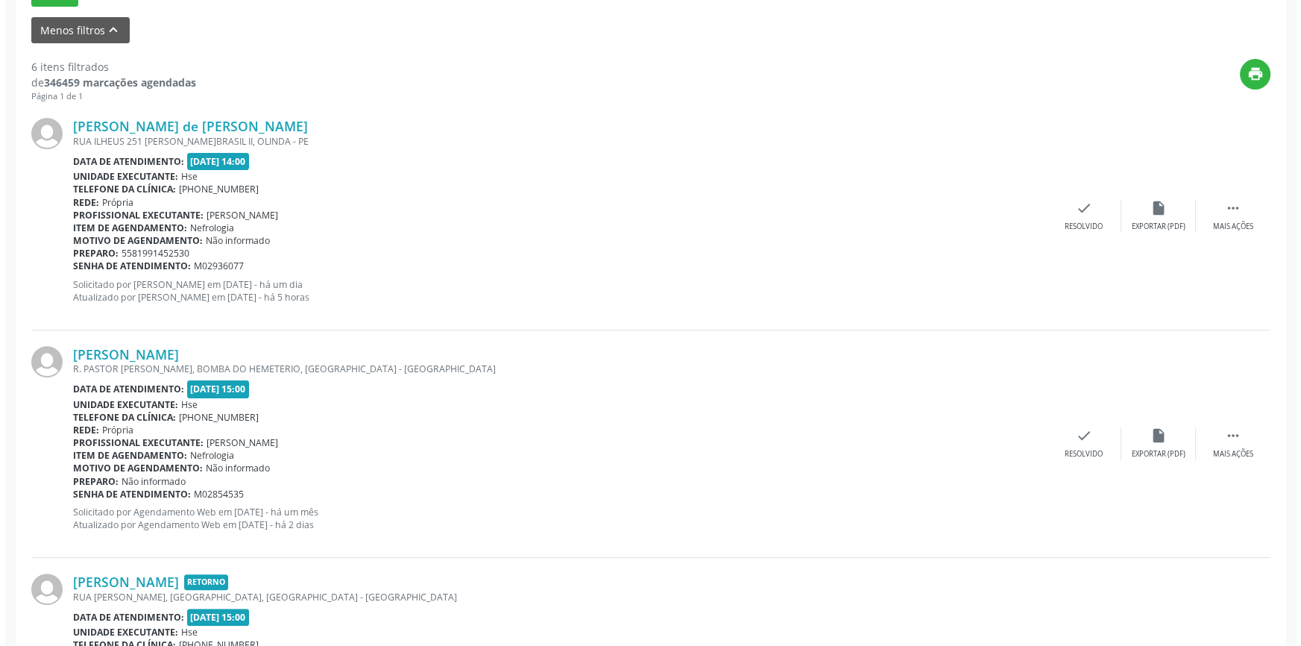
scroll to position [520, 0]
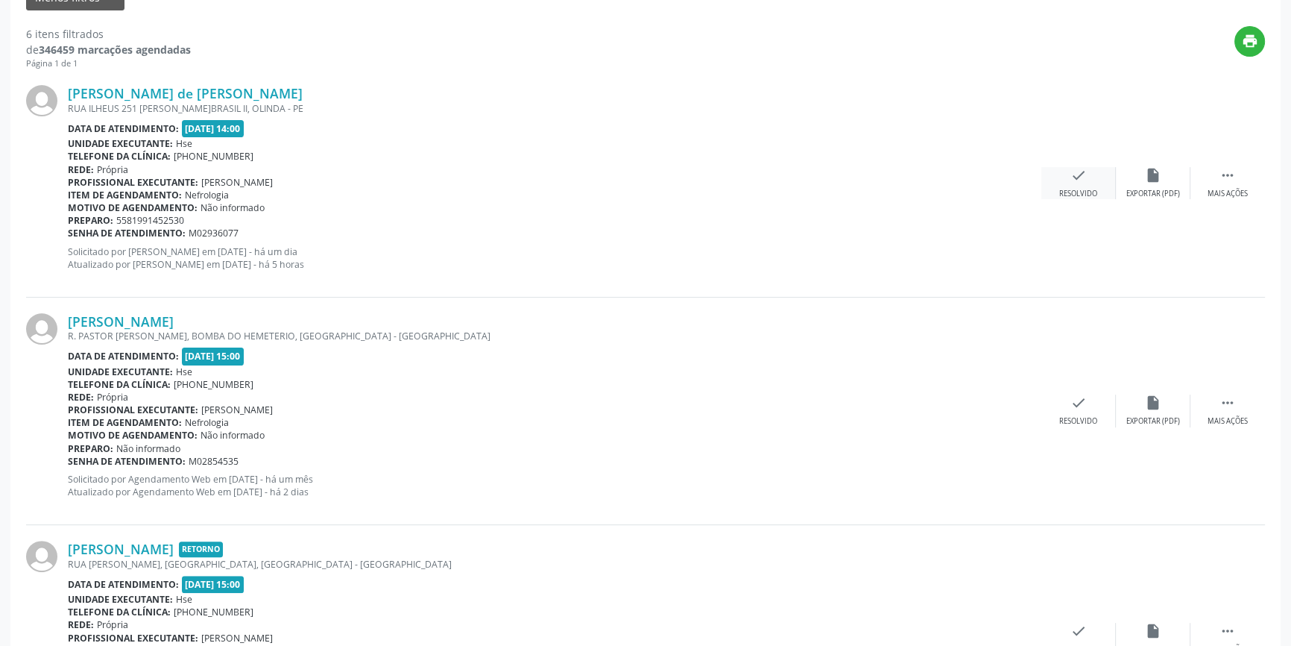
click at [1076, 178] on icon "check" at bounding box center [1079, 175] width 16 height 16
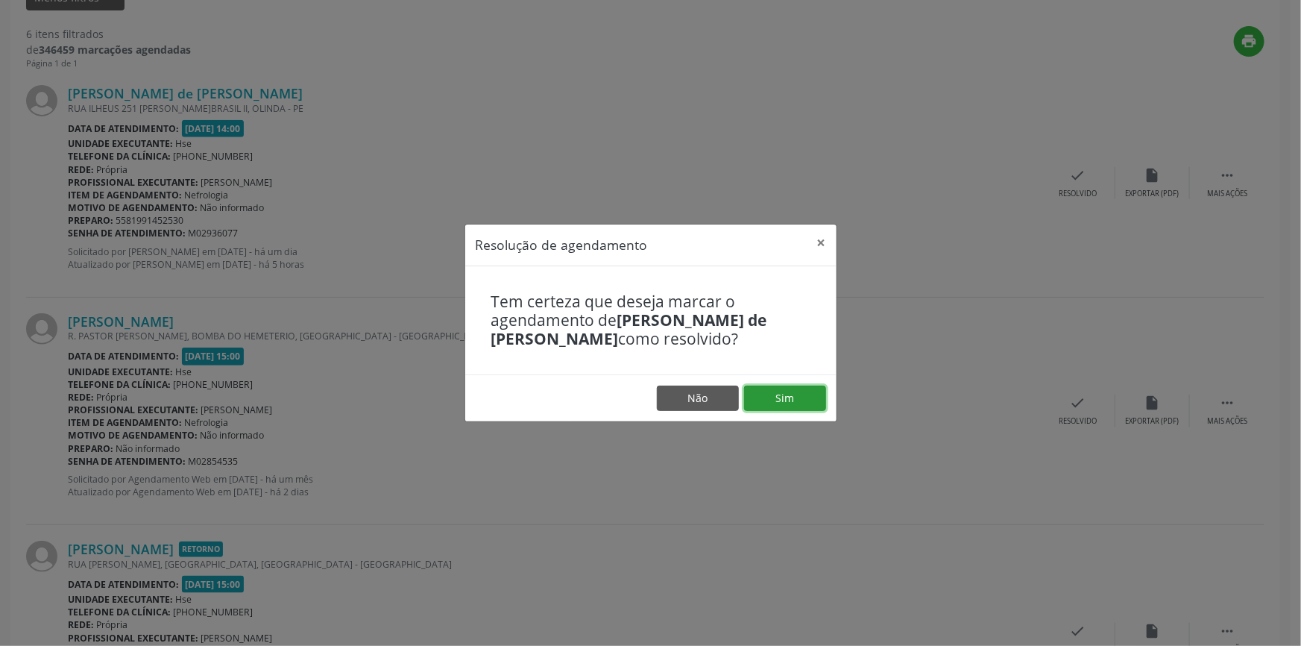
click at [790, 388] on button "Sim" at bounding box center [785, 397] width 82 height 25
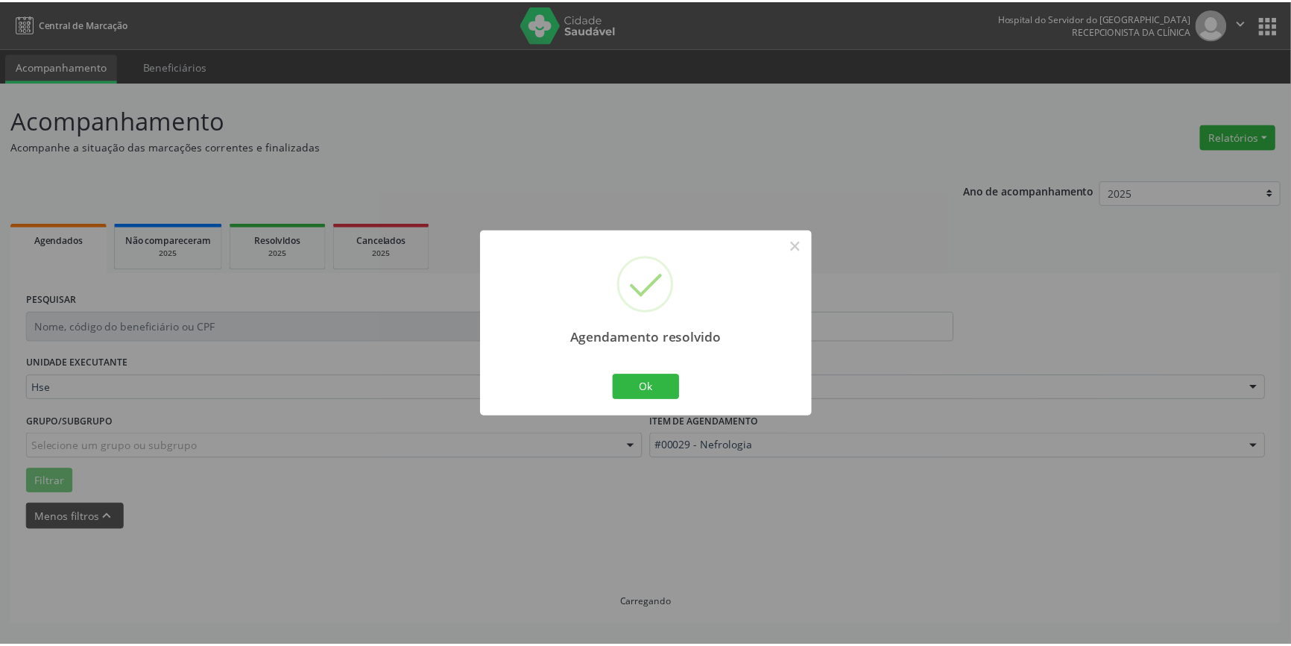
scroll to position [0, 0]
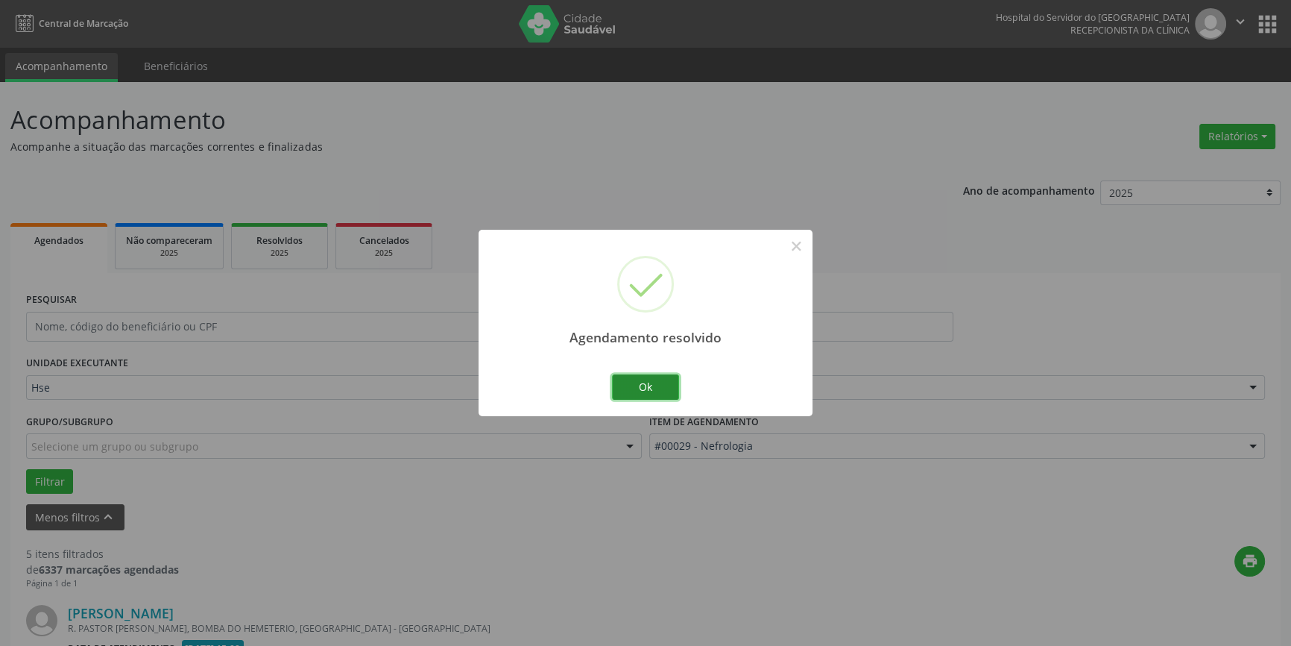
click at [646, 381] on button "Ok" at bounding box center [645, 386] width 67 height 25
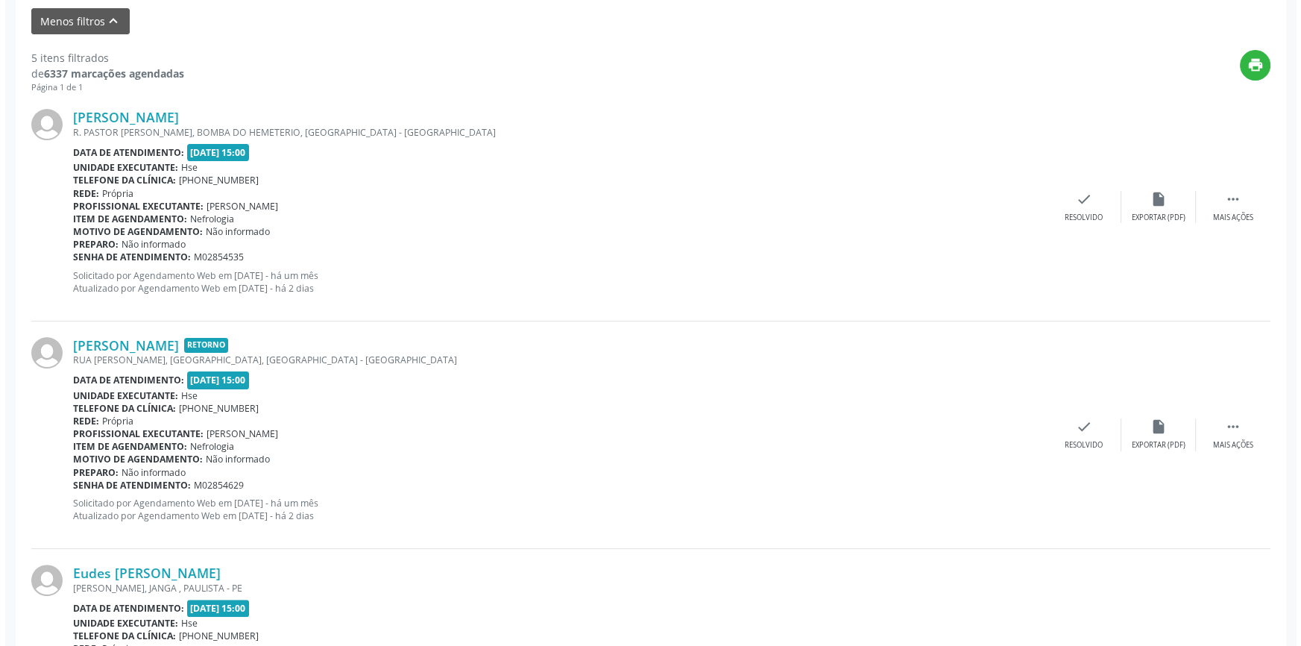
scroll to position [540, 0]
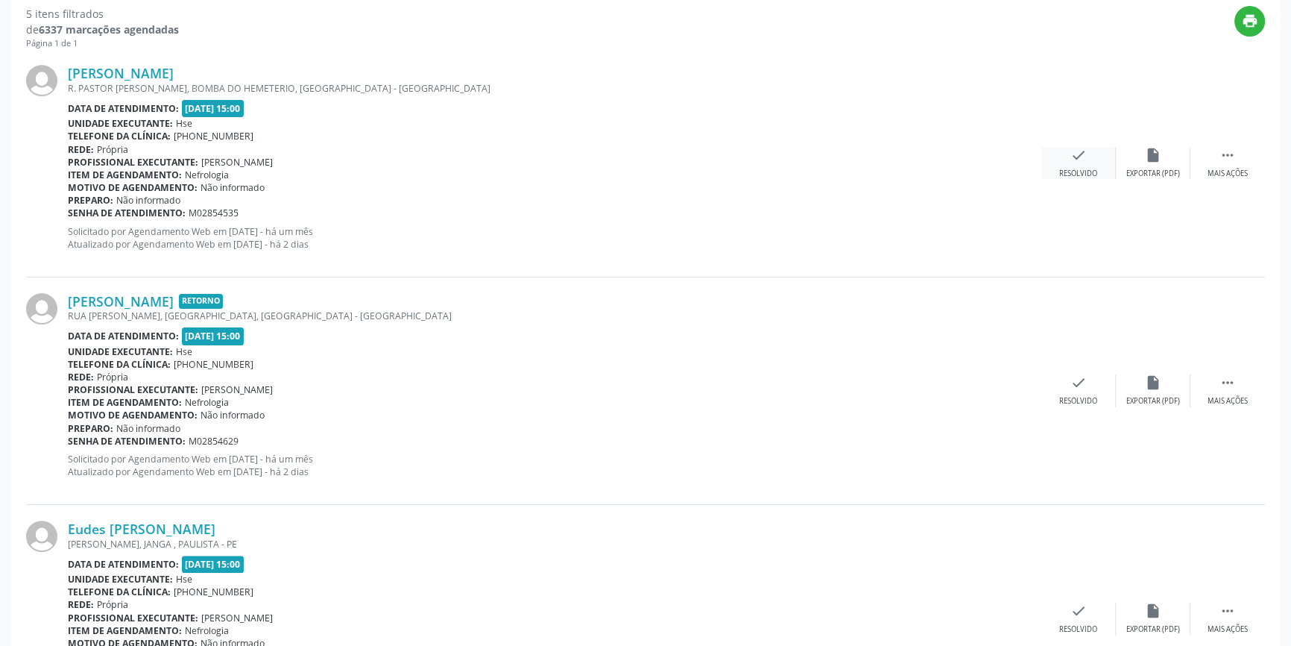
click at [1086, 162] on icon "check" at bounding box center [1079, 155] width 16 height 16
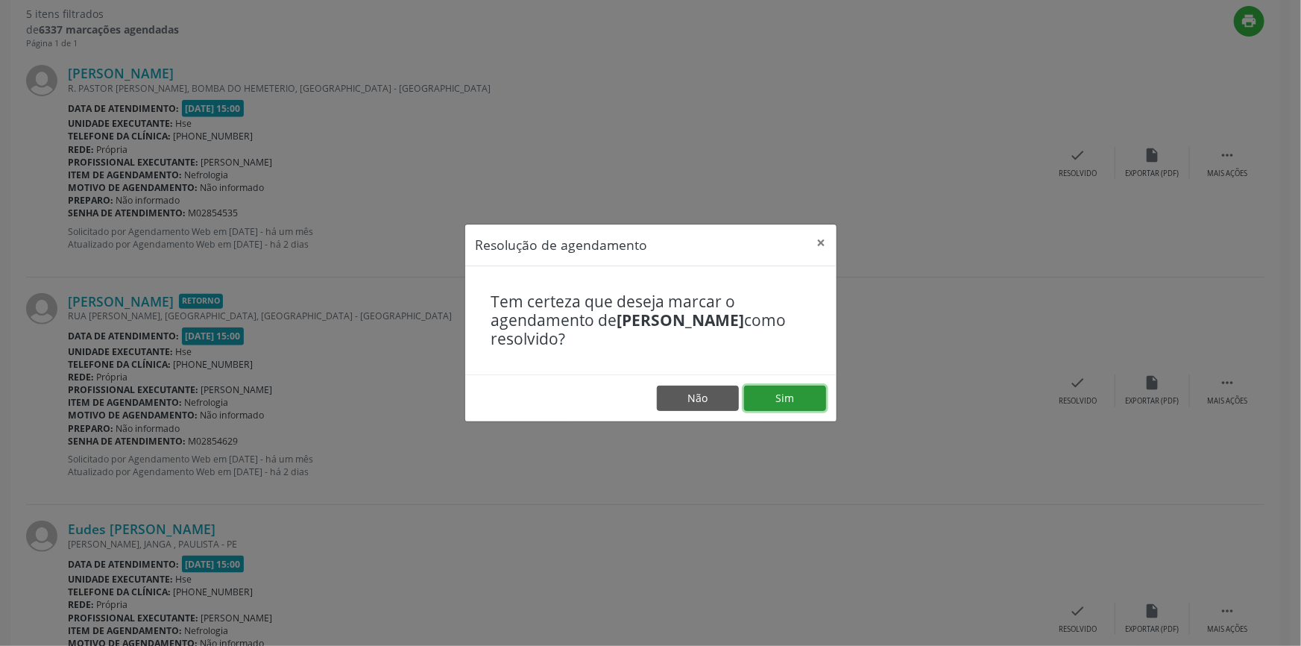
click at [794, 404] on button "Sim" at bounding box center [785, 397] width 82 height 25
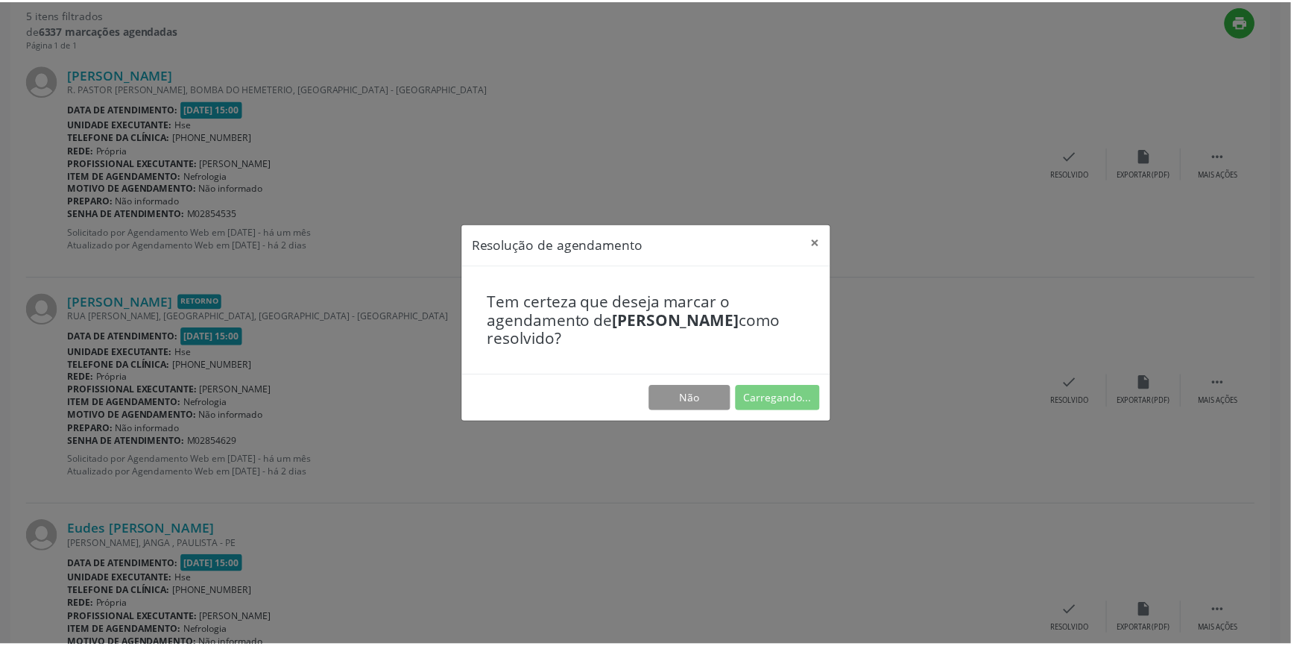
scroll to position [0, 0]
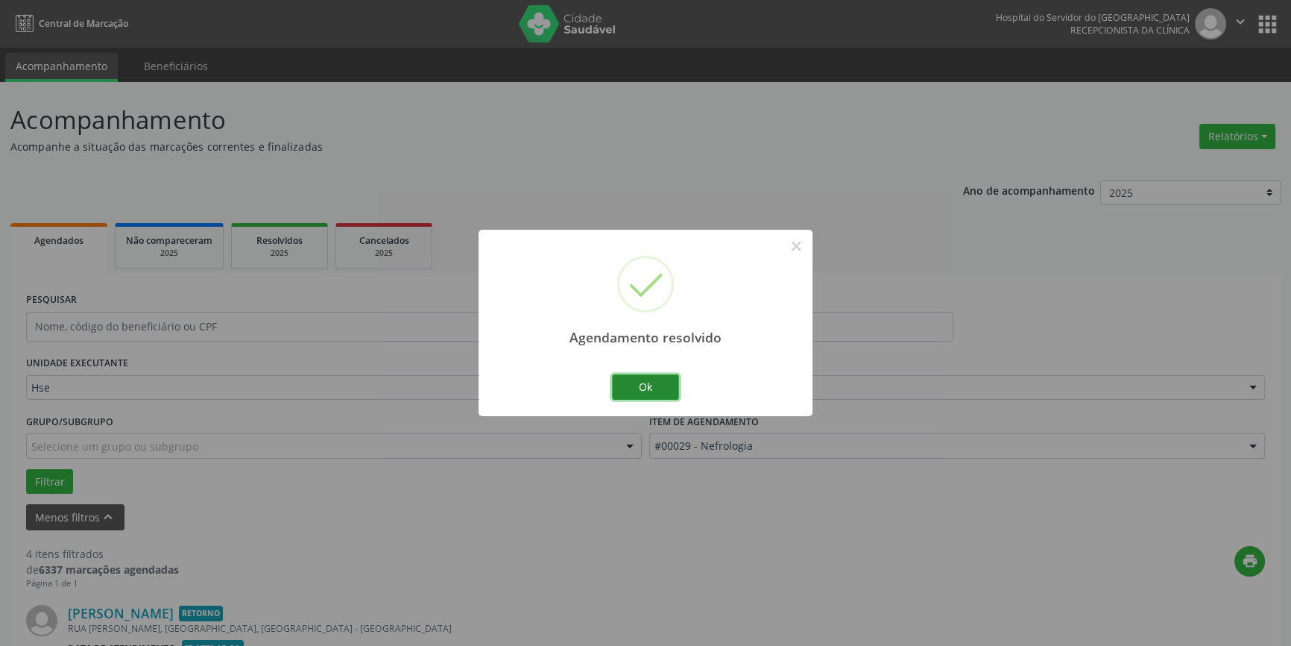
click at [665, 385] on button "Ok" at bounding box center [645, 386] width 67 height 25
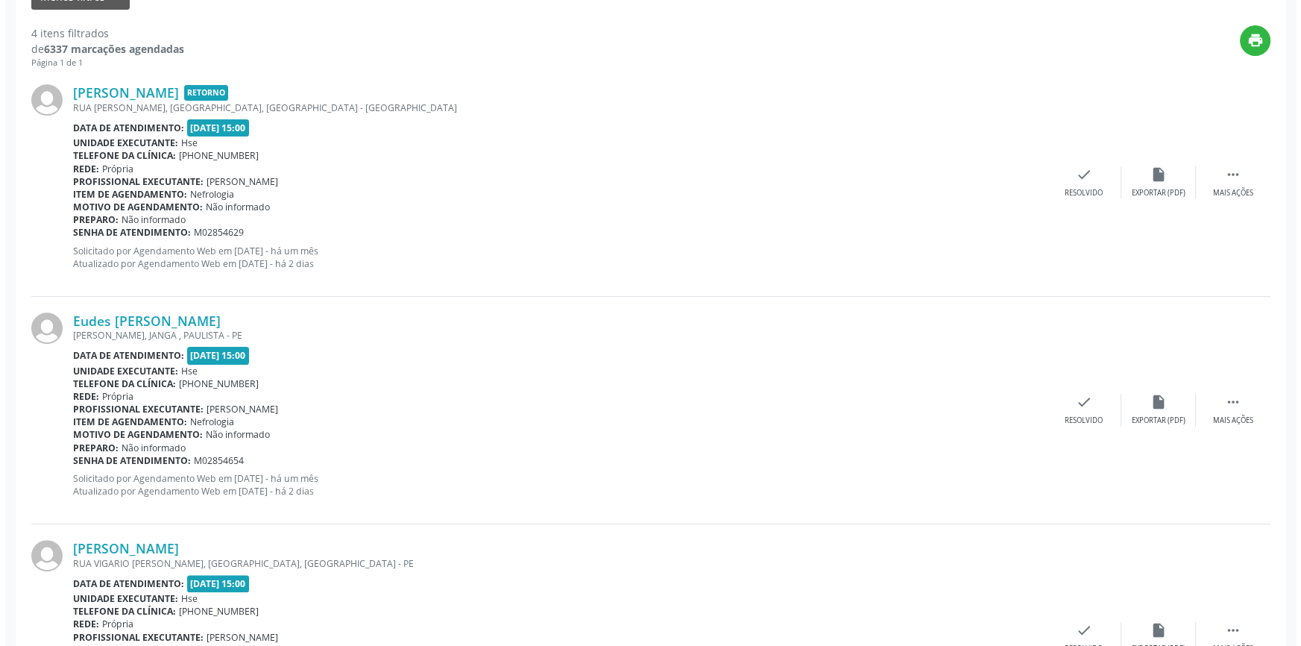
scroll to position [532, 0]
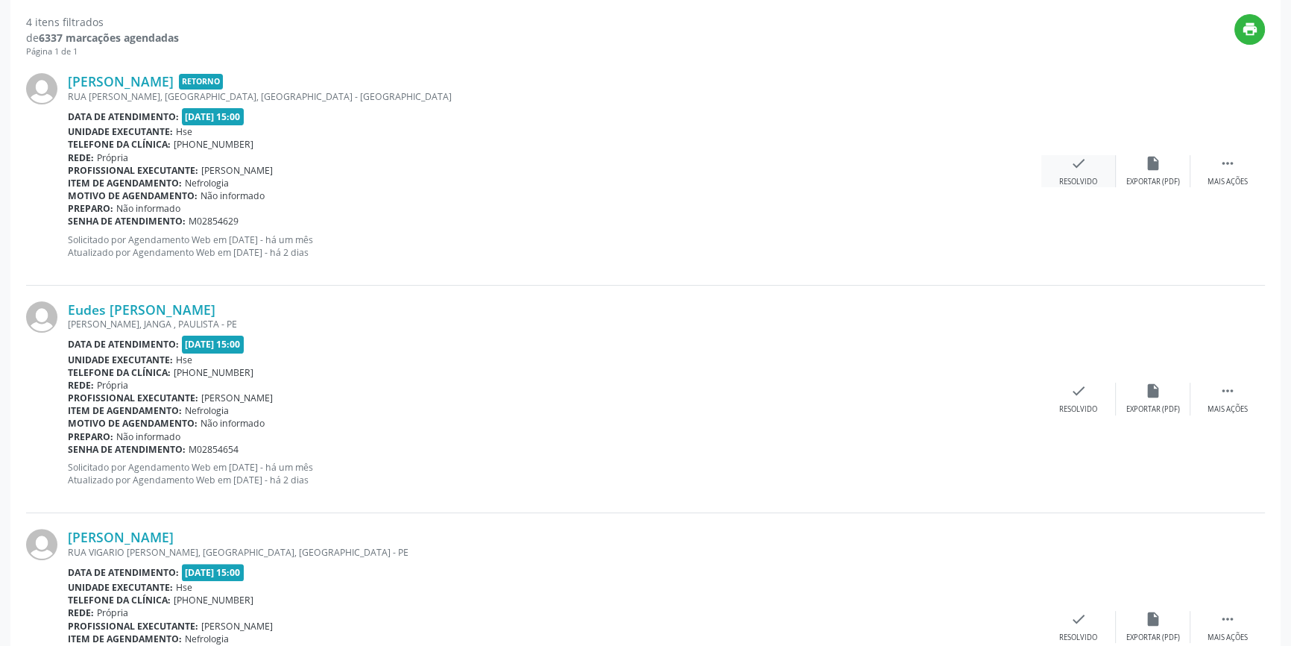
click at [1092, 173] on div "check Resolvido" at bounding box center [1079, 171] width 75 height 32
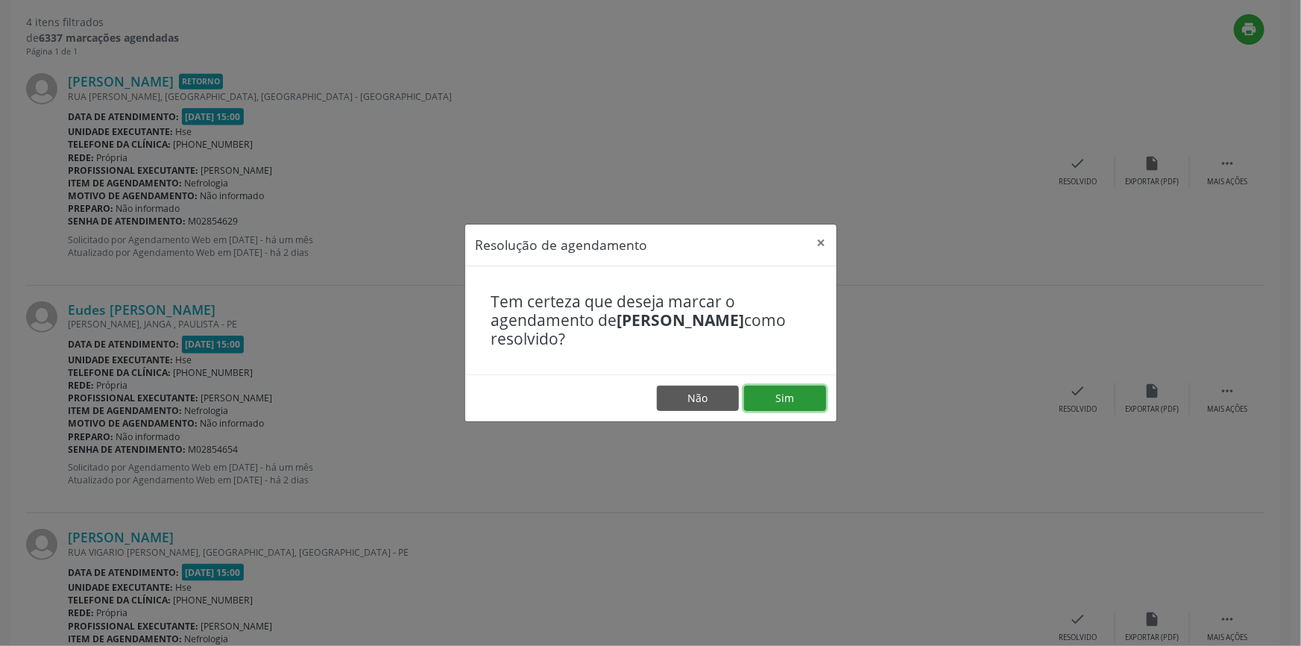
click at [787, 400] on button "Sim" at bounding box center [785, 397] width 82 height 25
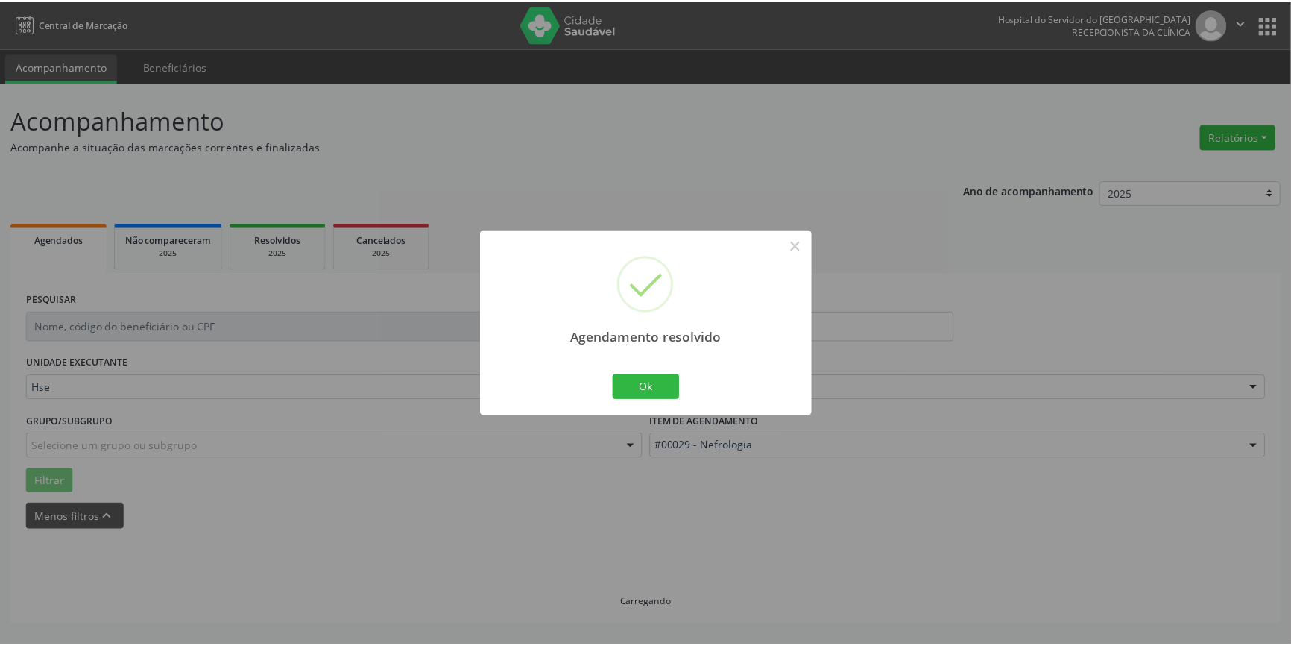
scroll to position [0, 0]
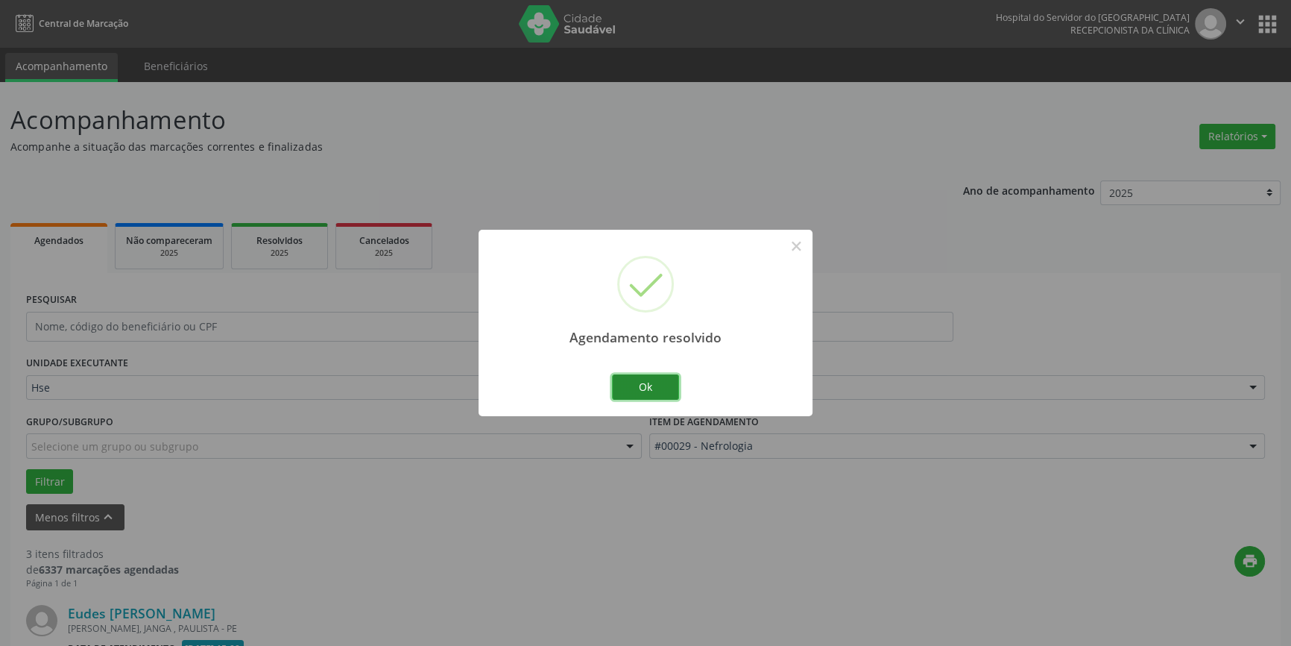
click at [654, 380] on button "Ok" at bounding box center [645, 386] width 67 height 25
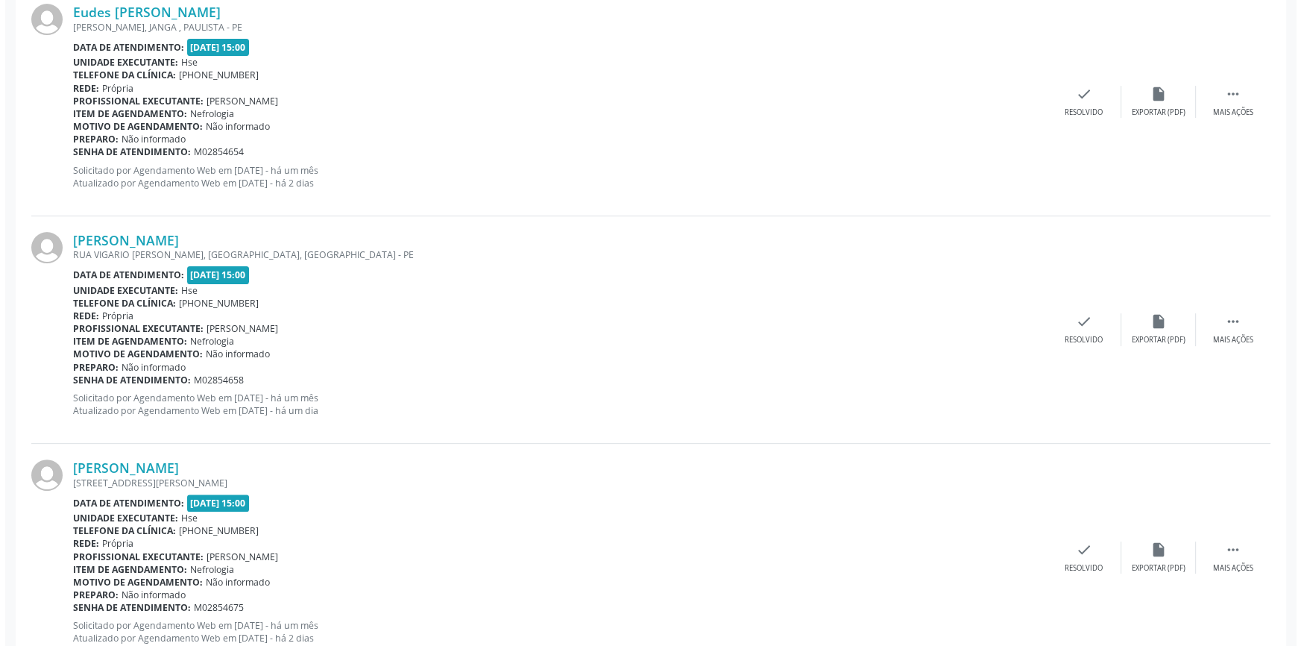
scroll to position [602, 0]
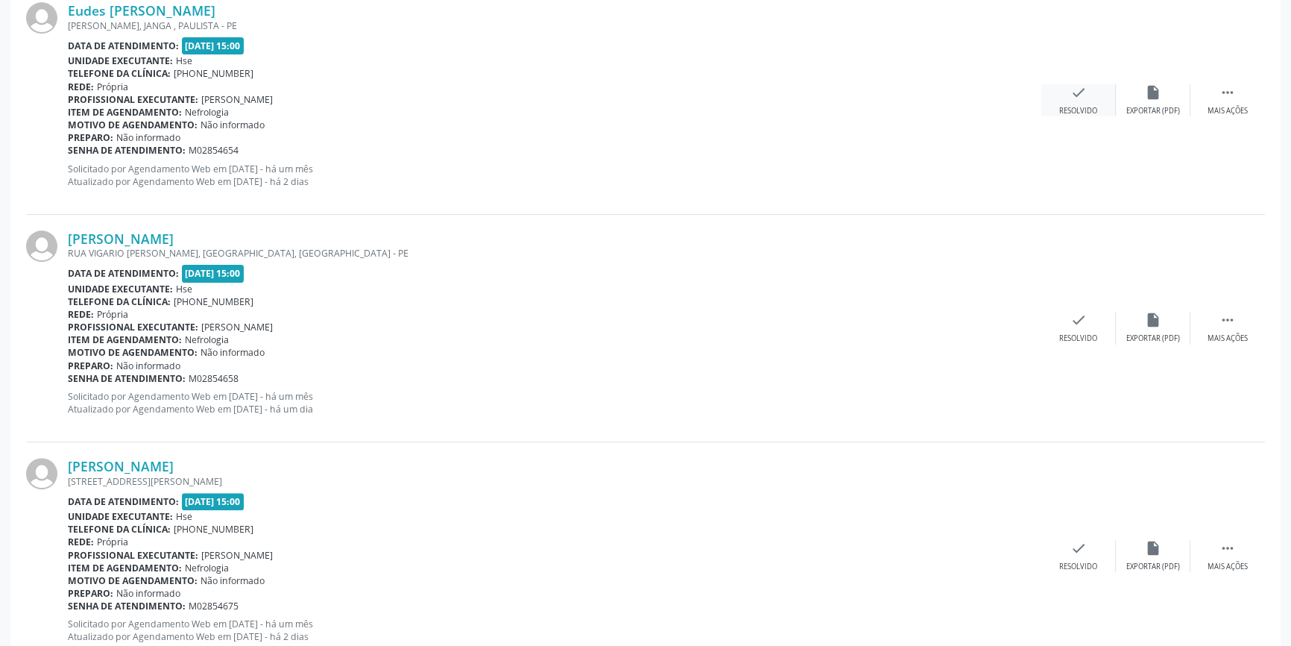
click at [1092, 98] on div "check Resolvido" at bounding box center [1079, 100] width 75 height 32
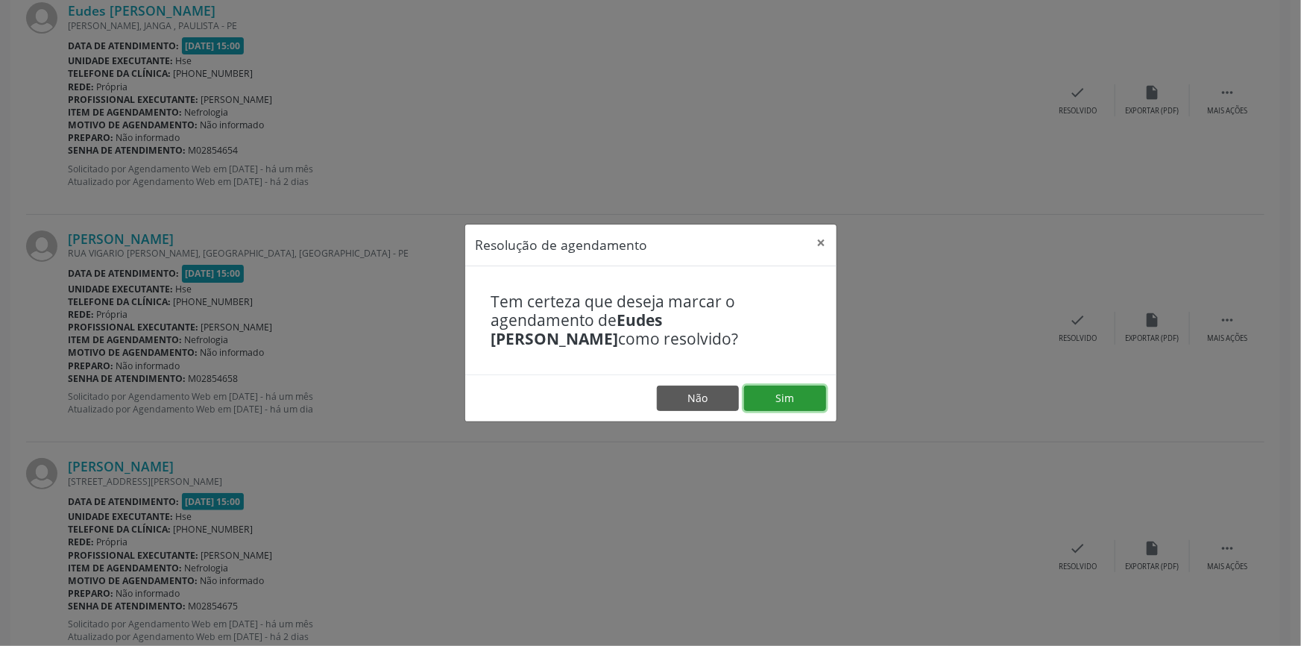
click at [785, 402] on button "Sim" at bounding box center [785, 397] width 82 height 25
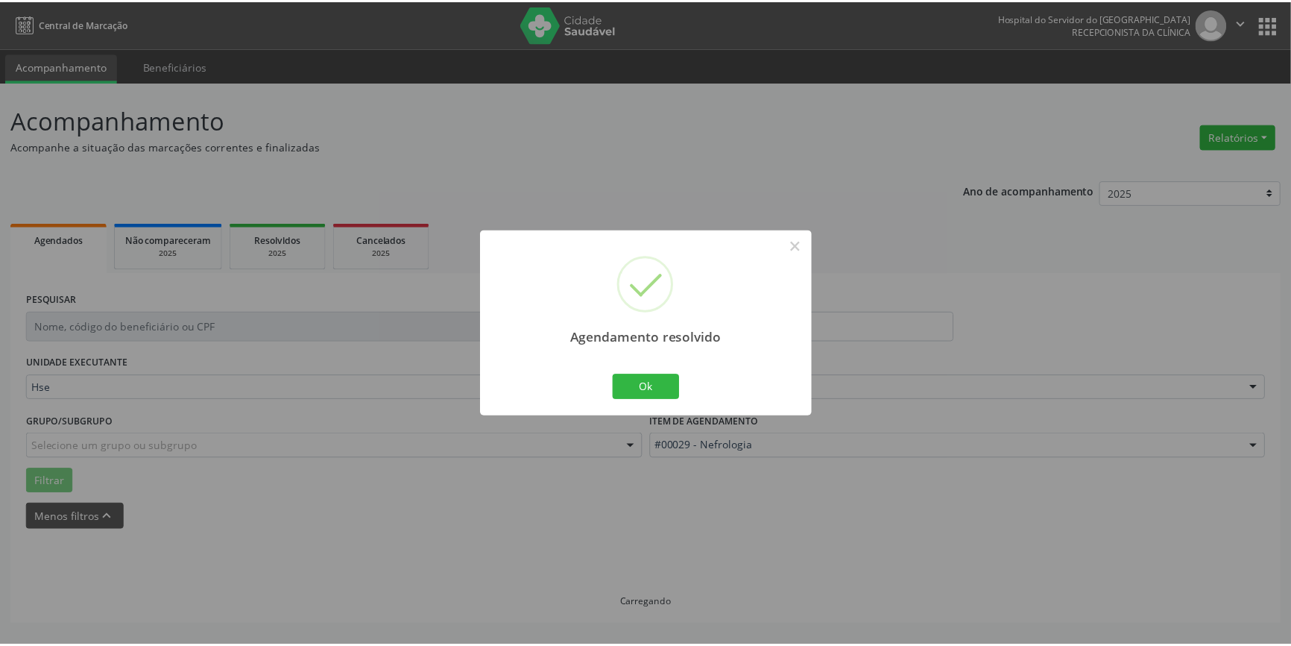
scroll to position [0, 0]
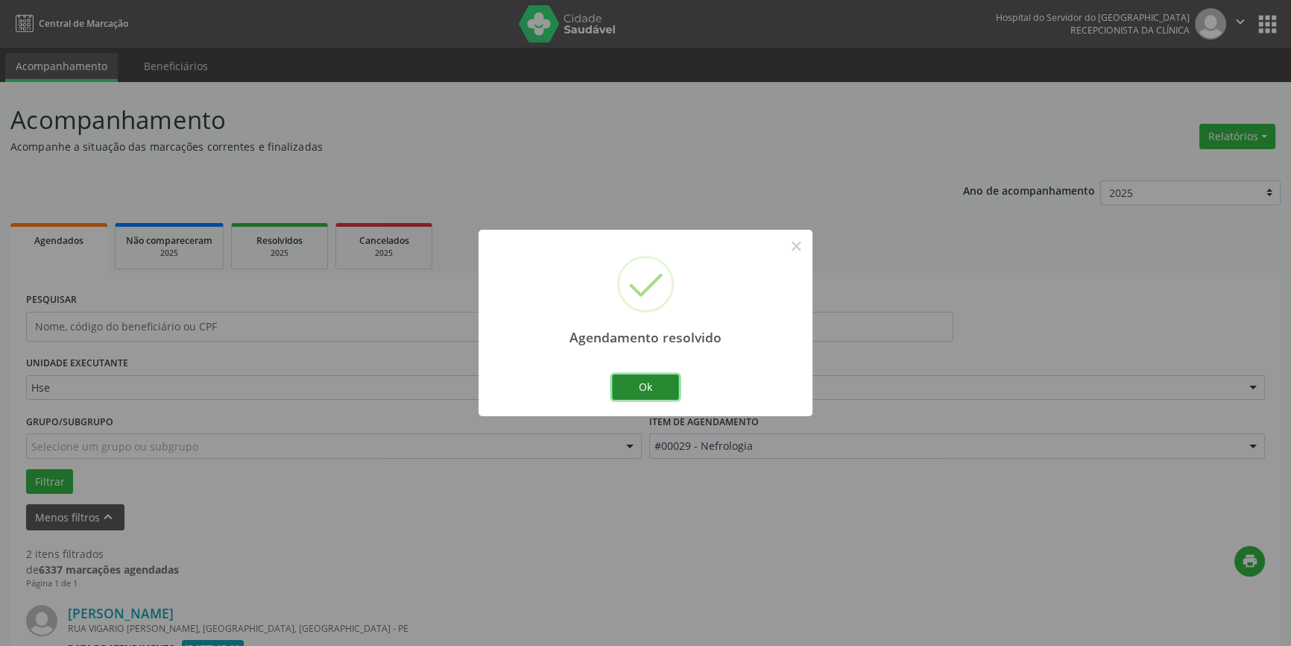
click at [652, 380] on button "Ok" at bounding box center [645, 386] width 67 height 25
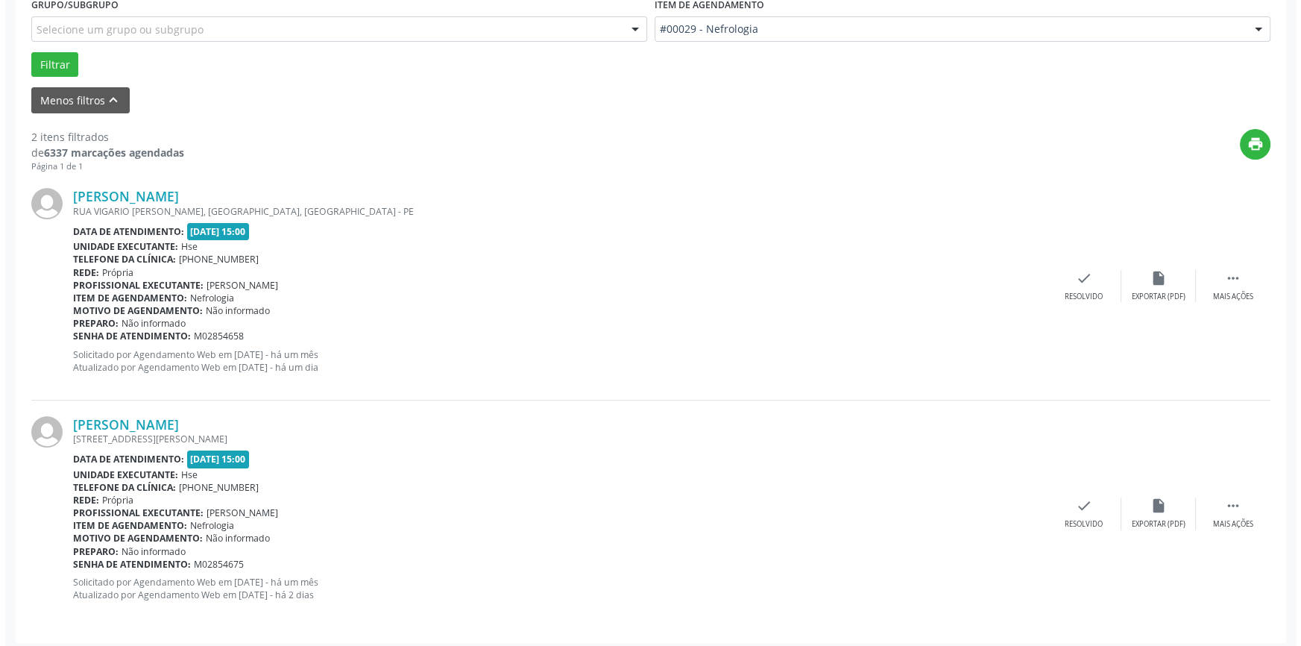
scroll to position [423, 0]
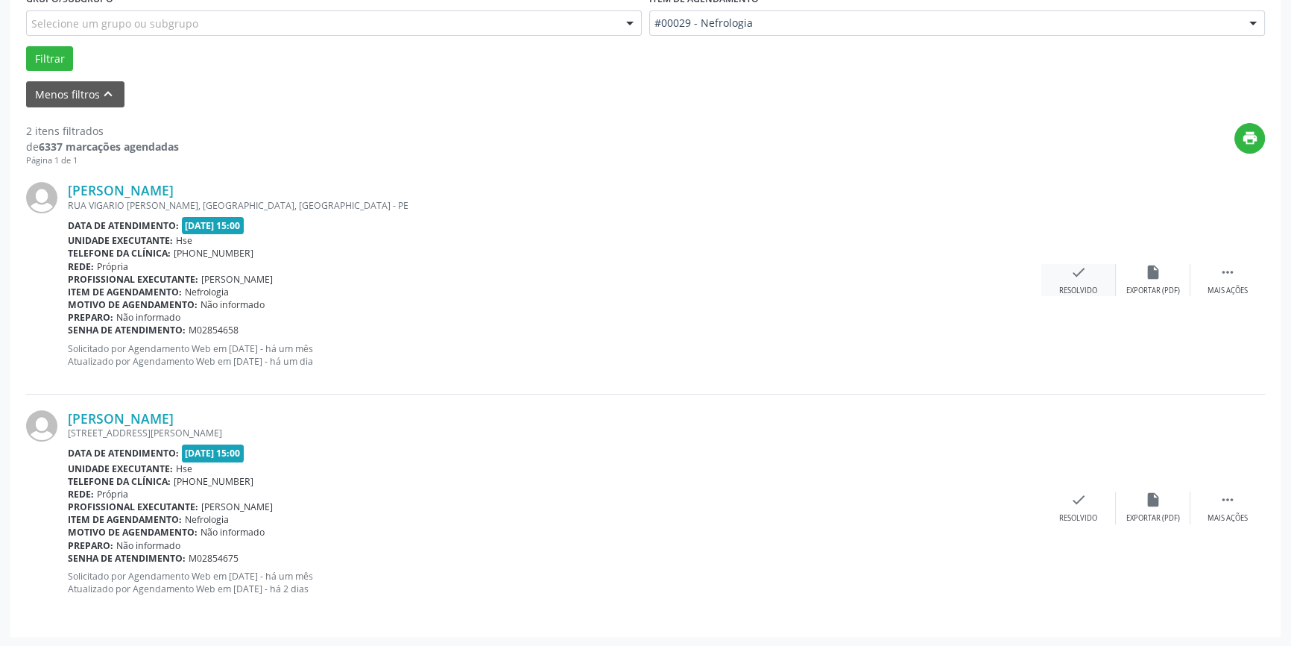
click at [1104, 277] on div "check Resolvido" at bounding box center [1079, 280] width 75 height 32
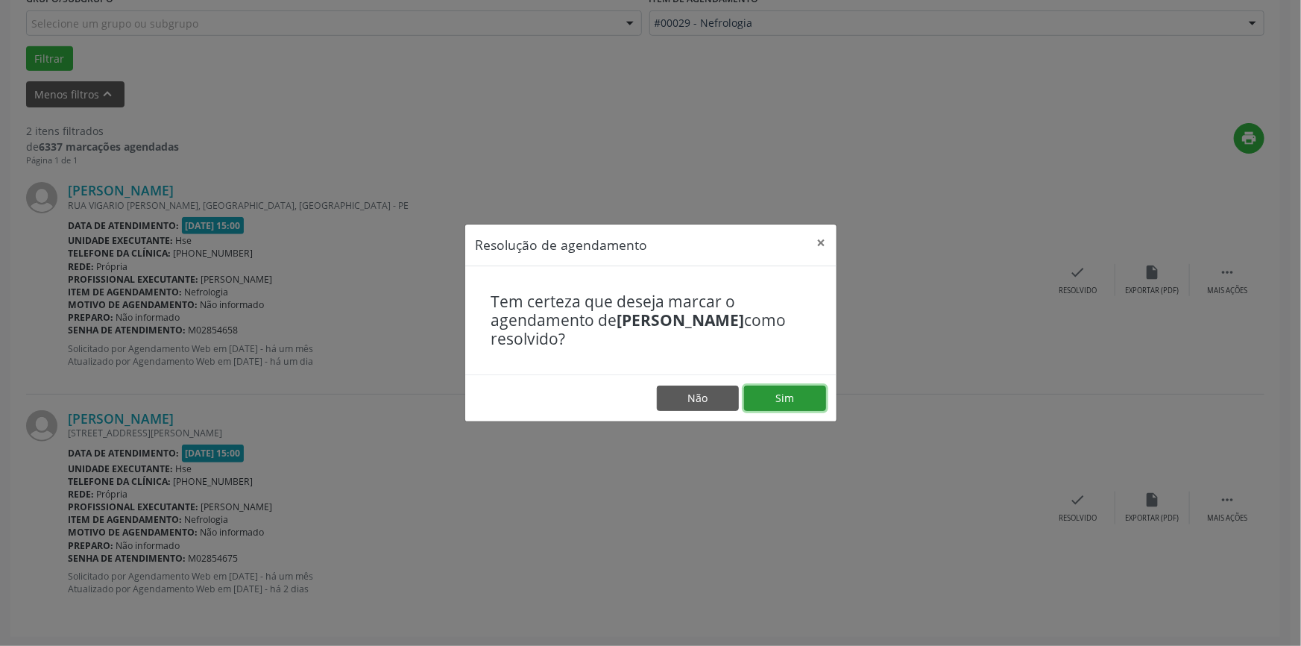
click at [801, 392] on button "Sim" at bounding box center [785, 397] width 82 height 25
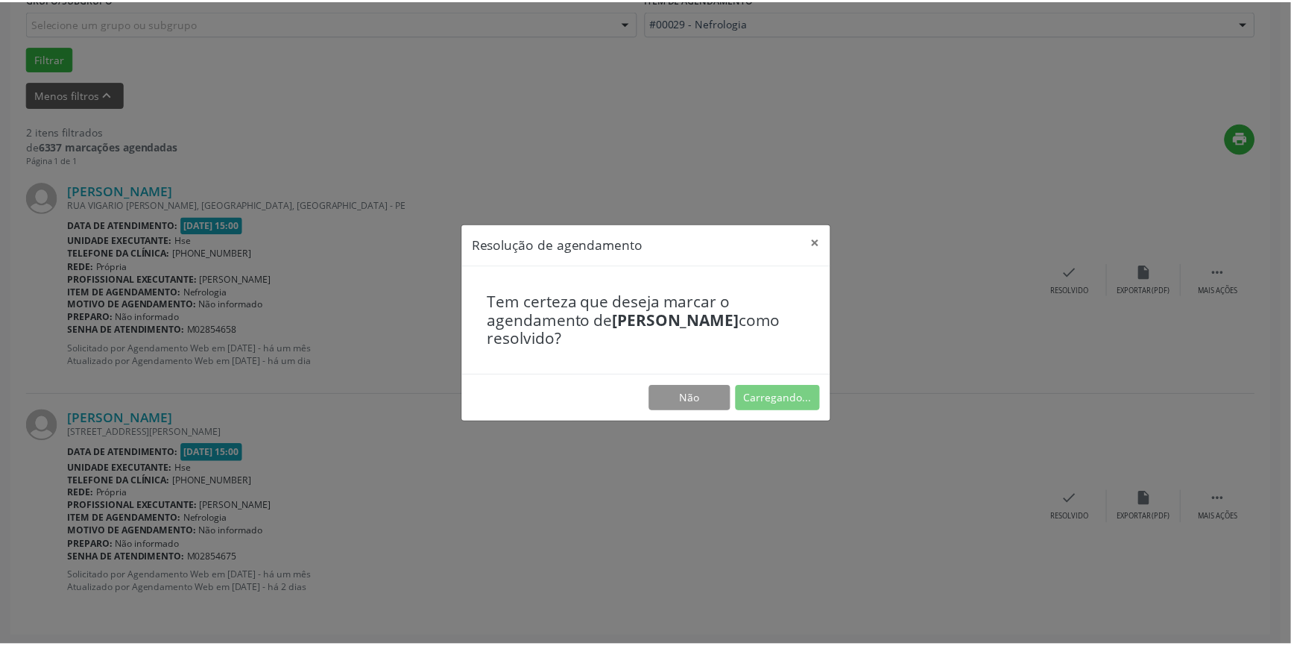
scroll to position [0, 0]
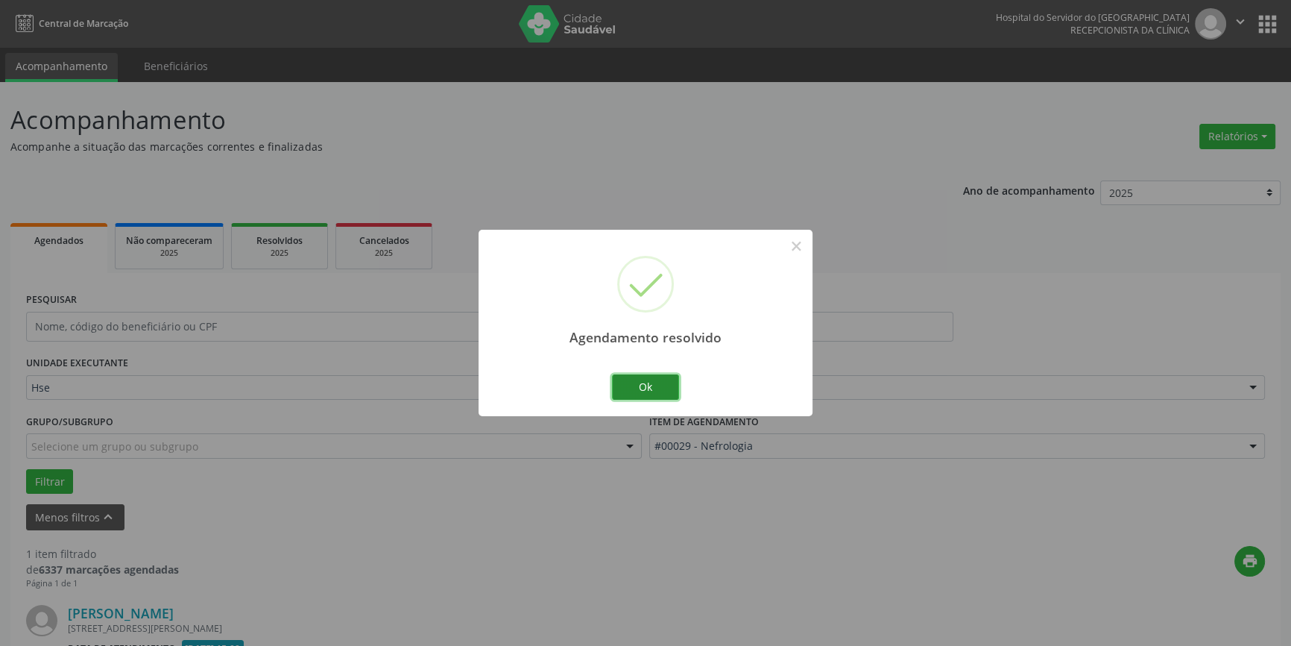
click at [654, 383] on button "Ok" at bounding box center [645, 386] width 67 height 25
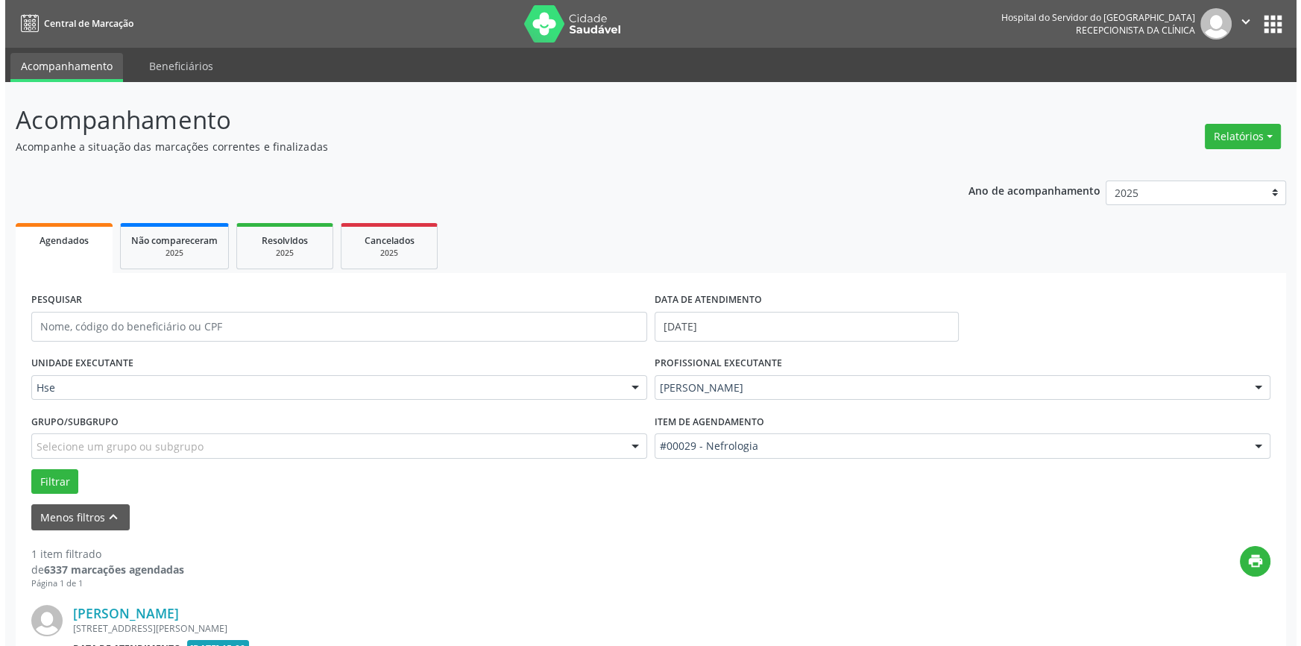
scroll to position [195, 0]
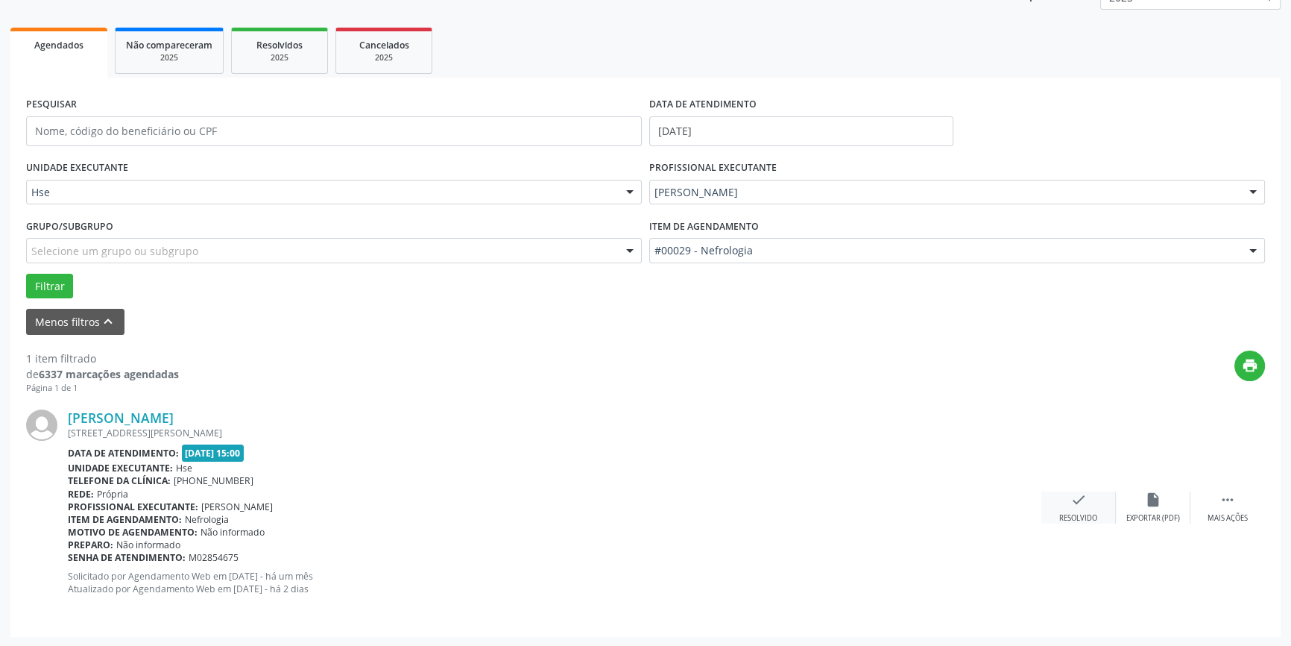
click at [1083, 508] on div "check Resolvido" at bounding box center [1079, 507] width 75 height 32
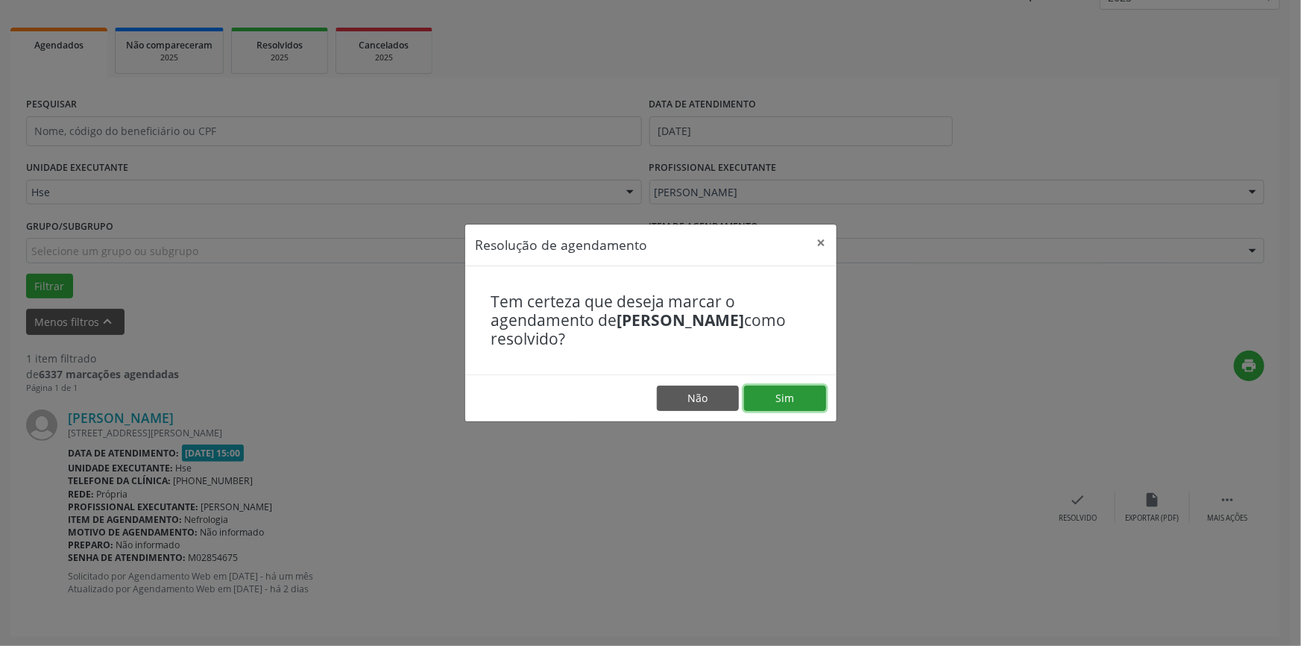
click at [793, 400] on button "Sim" at bounding box center [785, 397] width 82 height 25
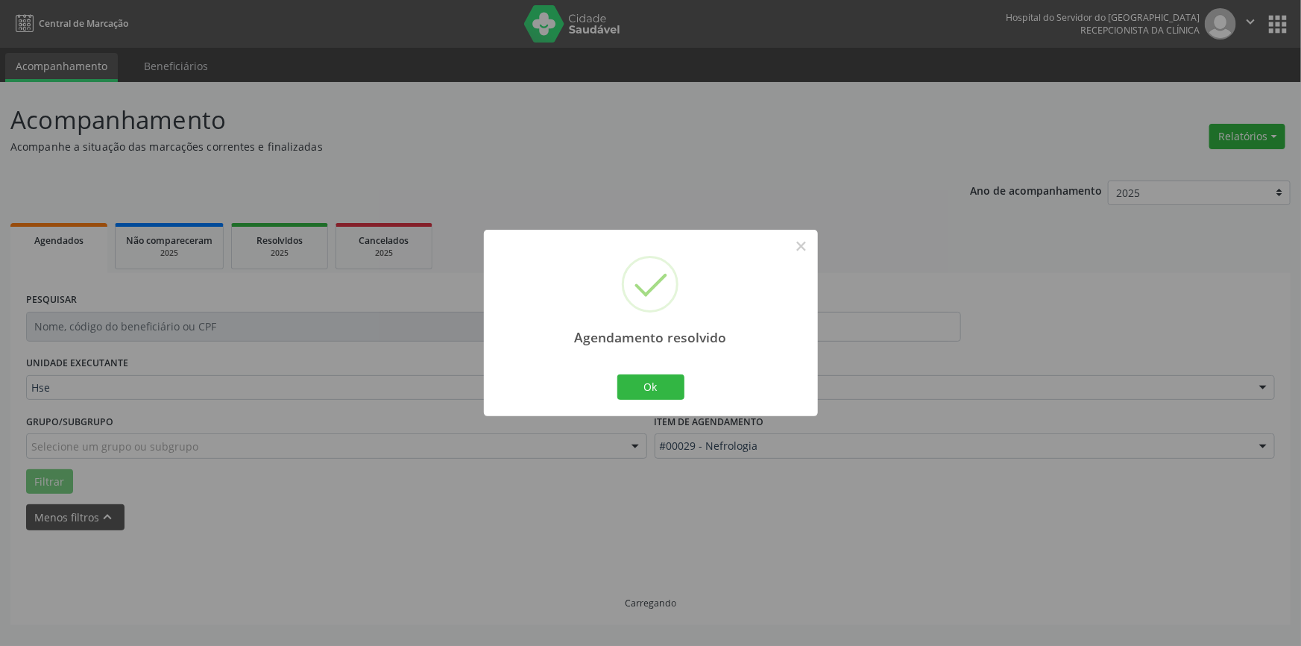
scroll to position [0, 0]
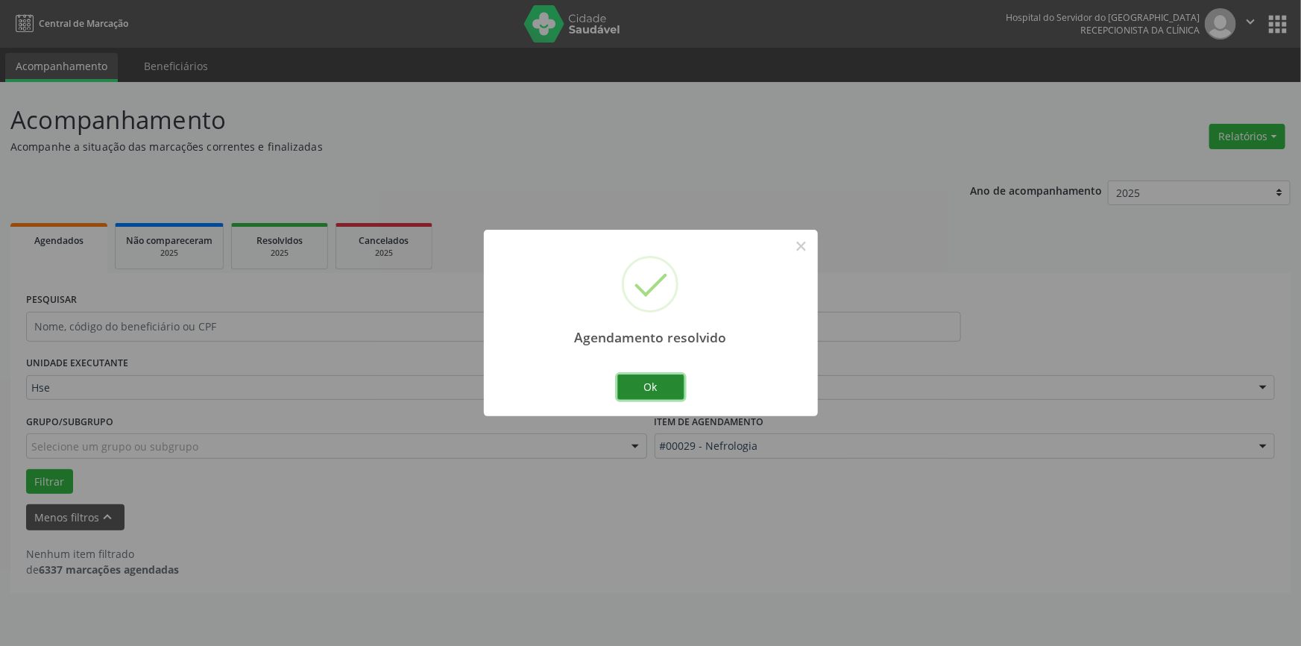
click at [646, 384] on button "Ok" at bounding box center [650, 386] width 67 height 25
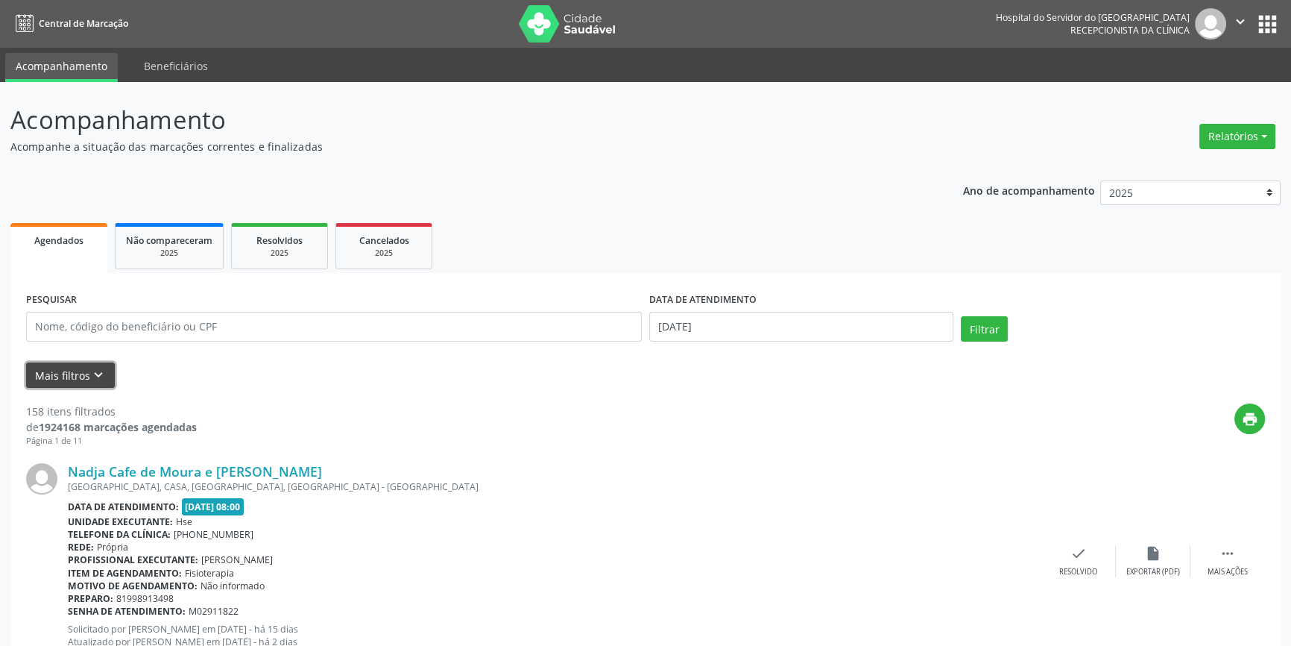
click at [97, 379] on icon "keyboard_arrow_down" at bounding box center [98, 375] width 16 height 16
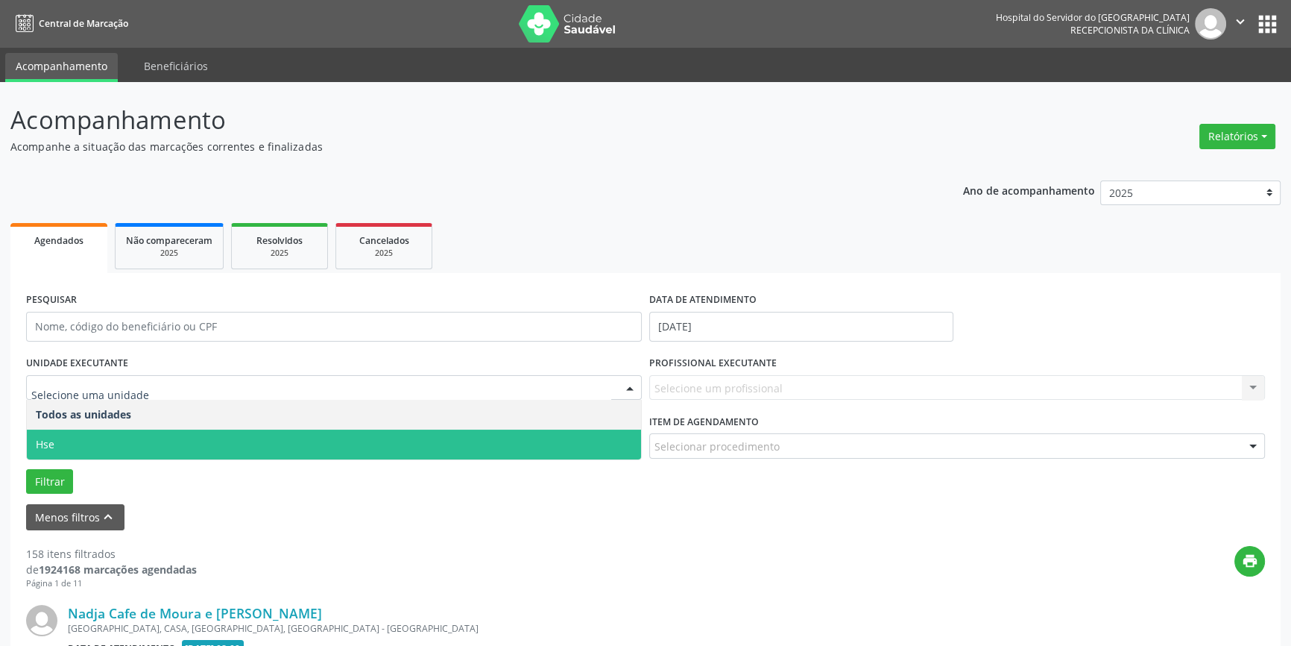
drag, startPoint x: 86, startPoint y: 444, endPoint x: 123, endPoint y: 439, distance: 36.8
click at [87, 444] on span "Hse" at bounding box center [334, 444] width 614 height 30
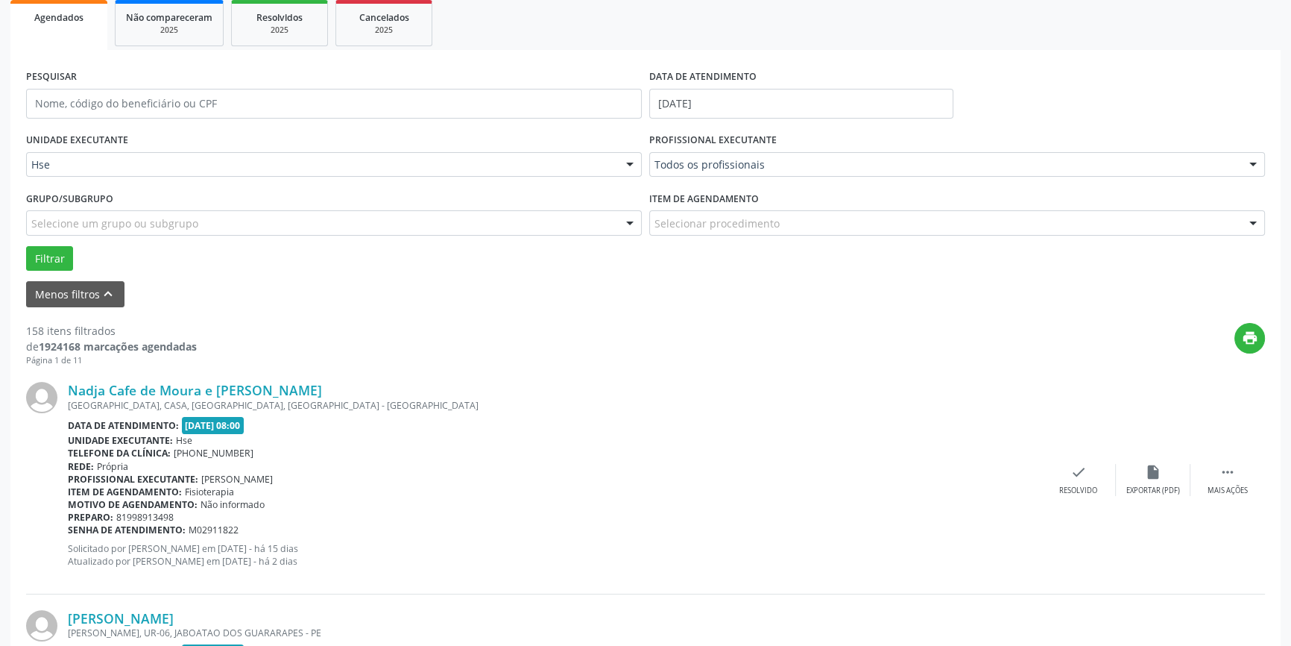
scroll to position [203, 0]
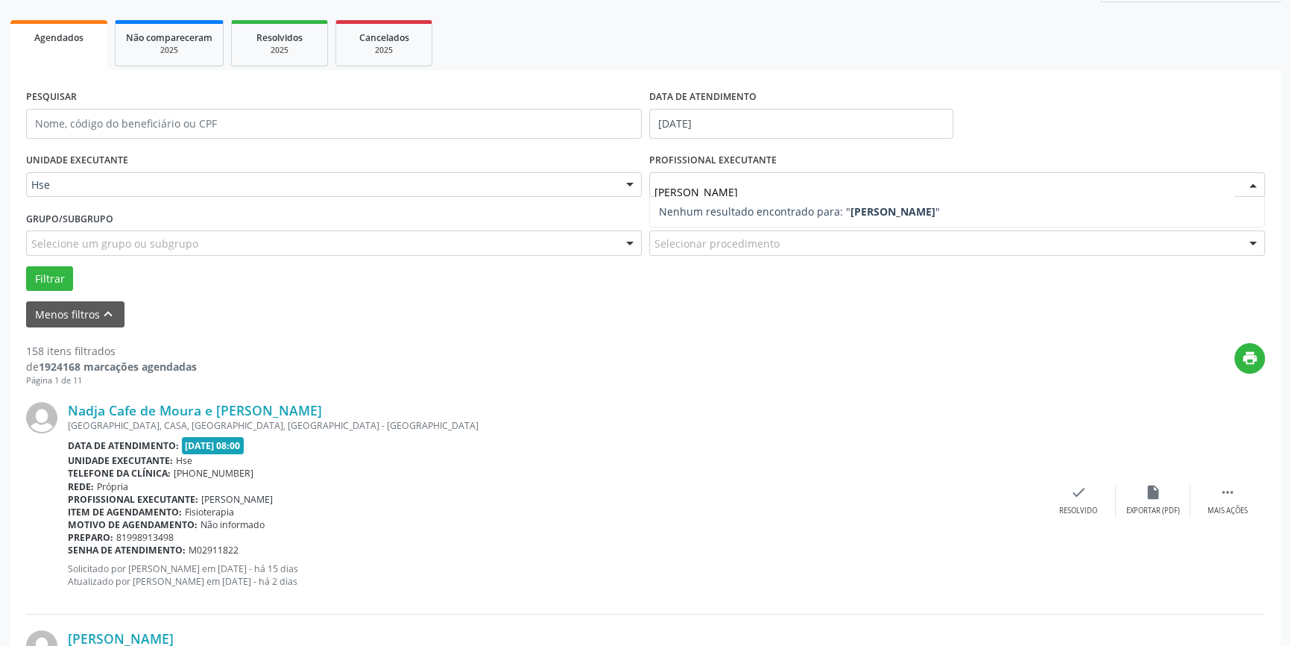
type input "[PERSON_NAME]"
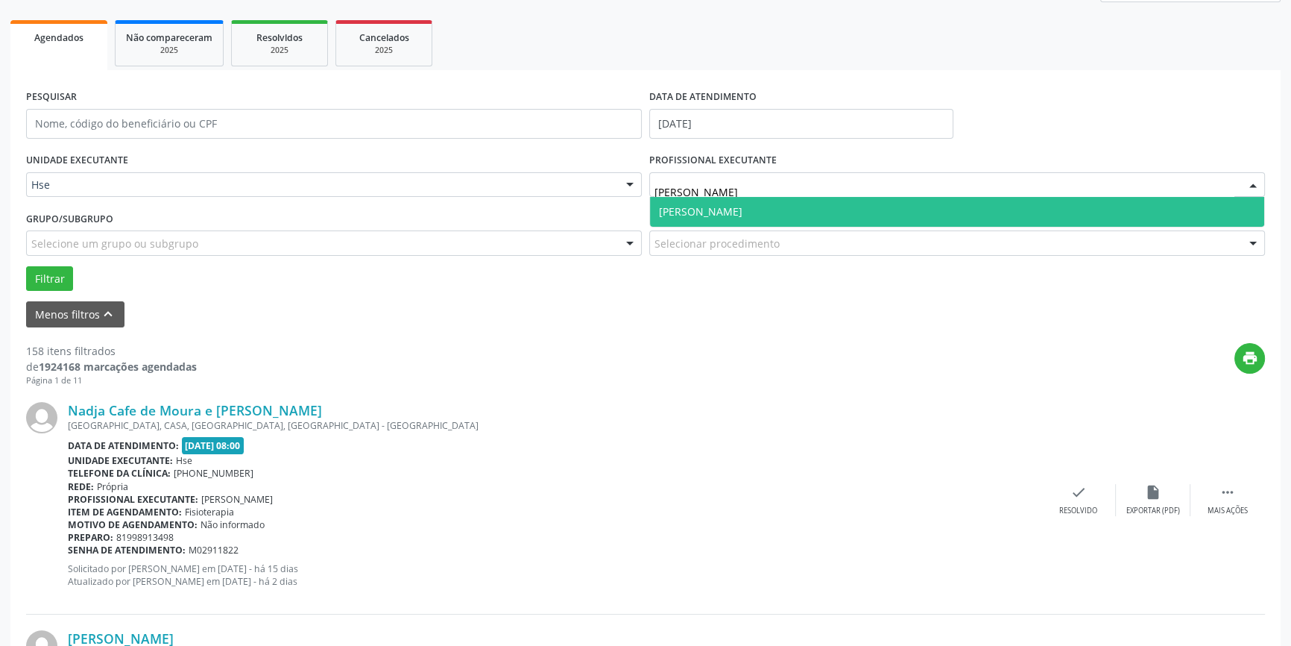
click at [743, 212] on span "[PERSON_NAME]" at bounding box center [701, 211] width 84 height 14
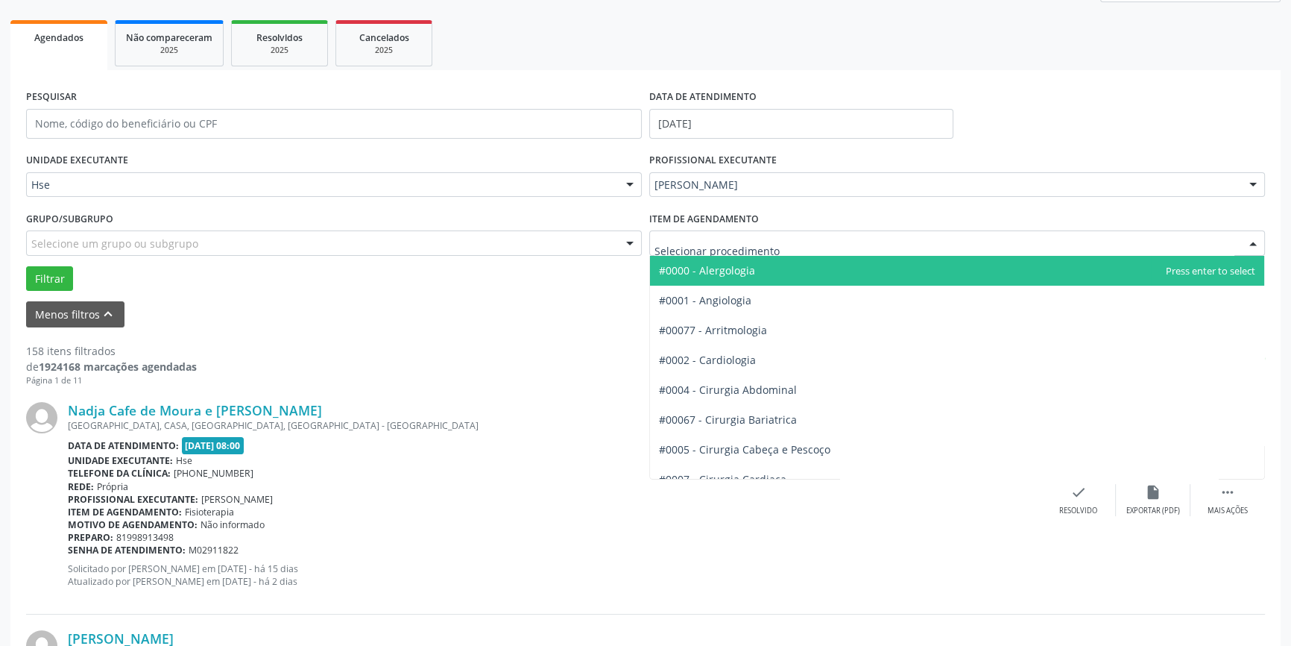
click at [1253, 239] on div at bounding box center [1253, 243] width 22 height 25
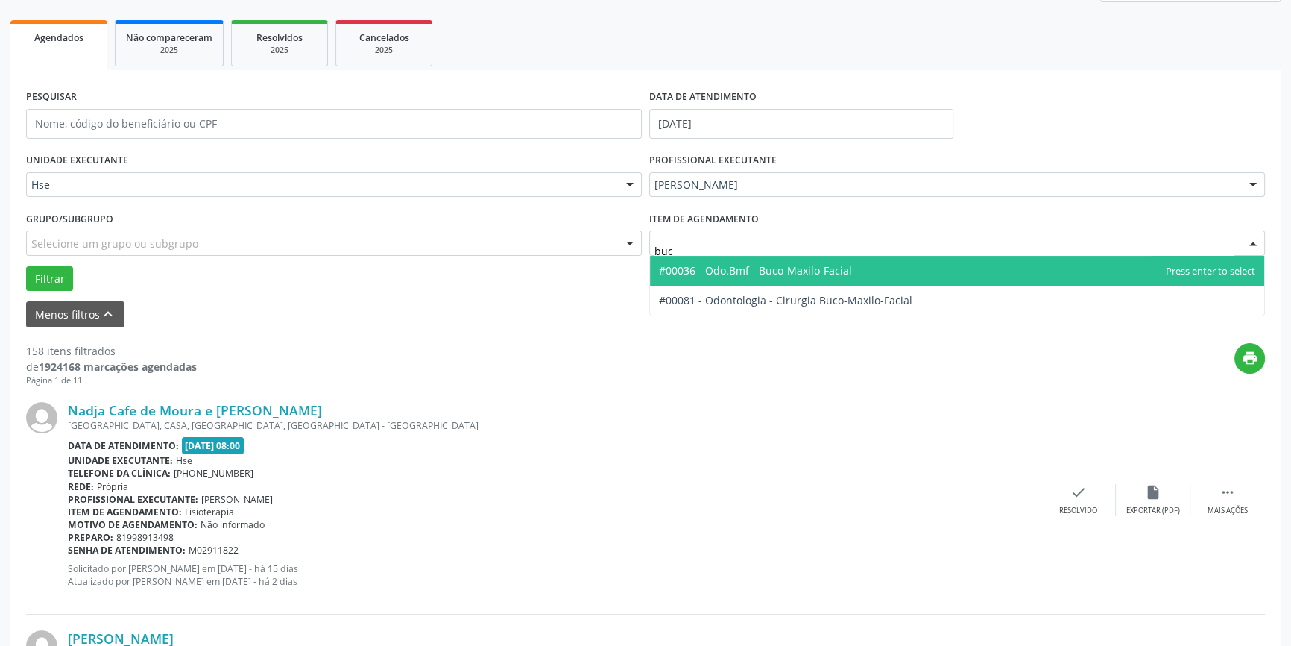
type input "buco"
click at [916, 269] on span "#00036 - Odo.Bmf - Buco-Maxilo-Facial" at bounding box center [957, 271] width 614 height 30
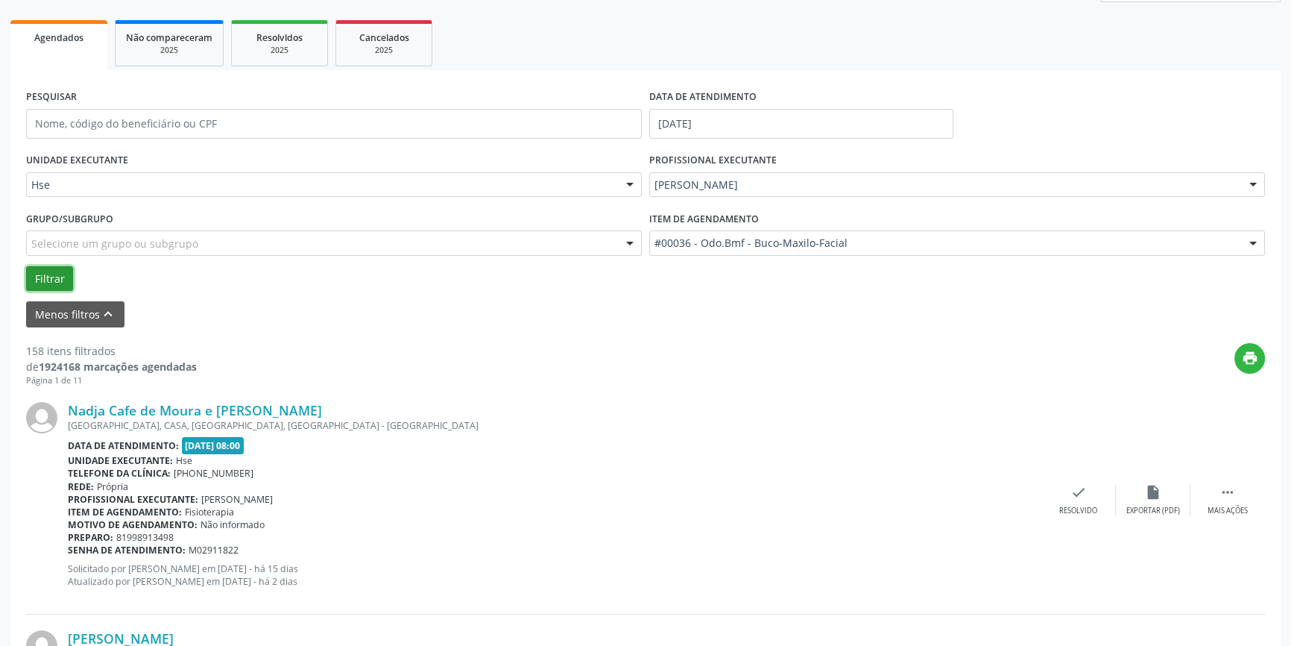
click at [52, 276] on button "Filtrar" at bounding box center [49, 278] width 47 height 25
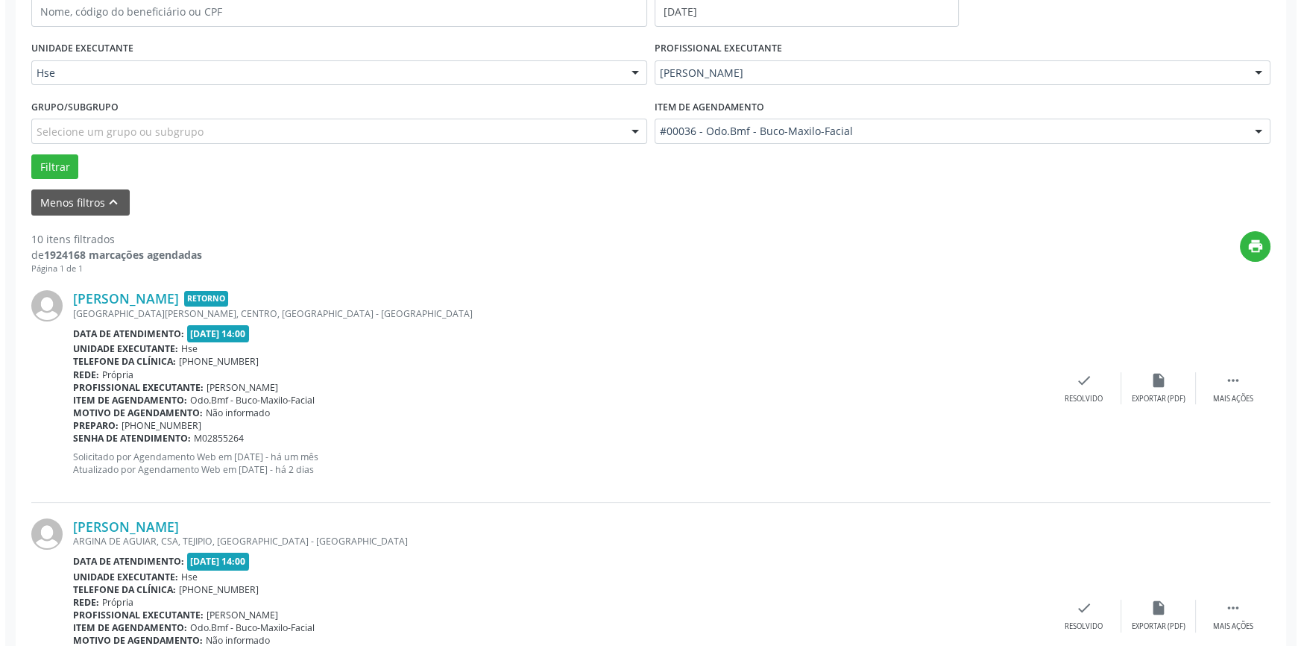
scroll to position [339, 0]
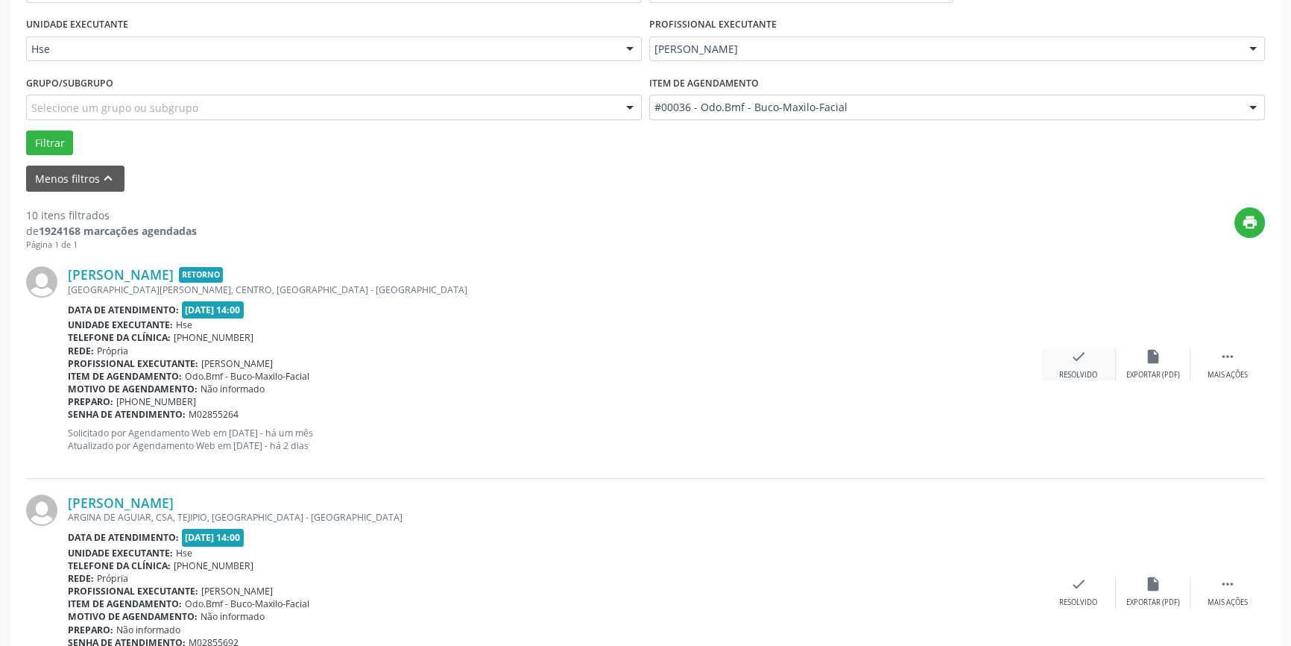
click at [1083, 365] on div "check Resolvido" at bounding box center [1079, 364] width 75 height 32
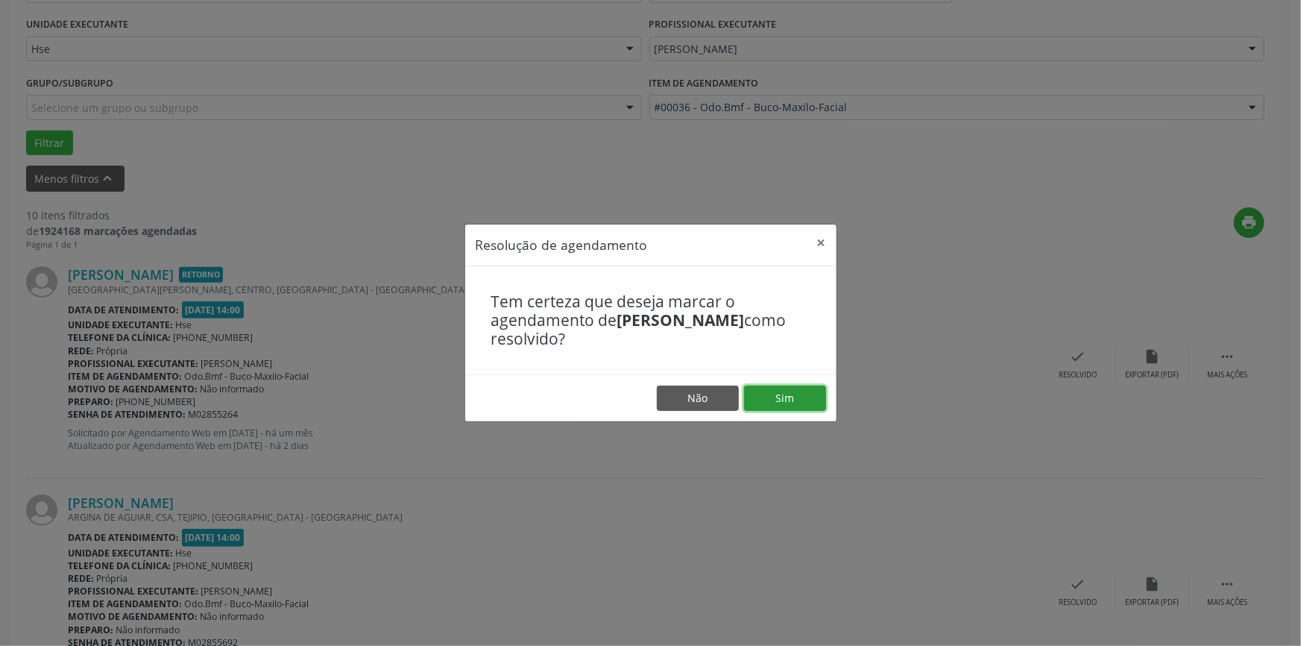
click at [781, 400] on button "Sim" at bounding box center [785, 397] width 82 height 25
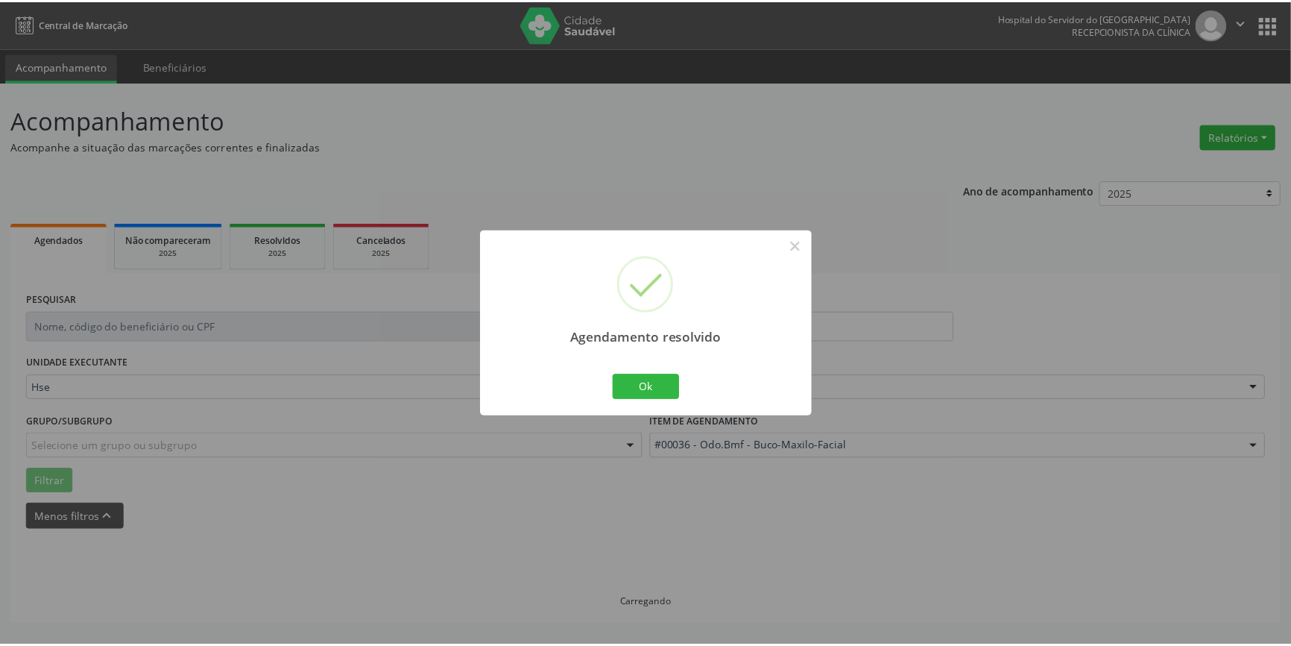
scroll to position [0, 0]
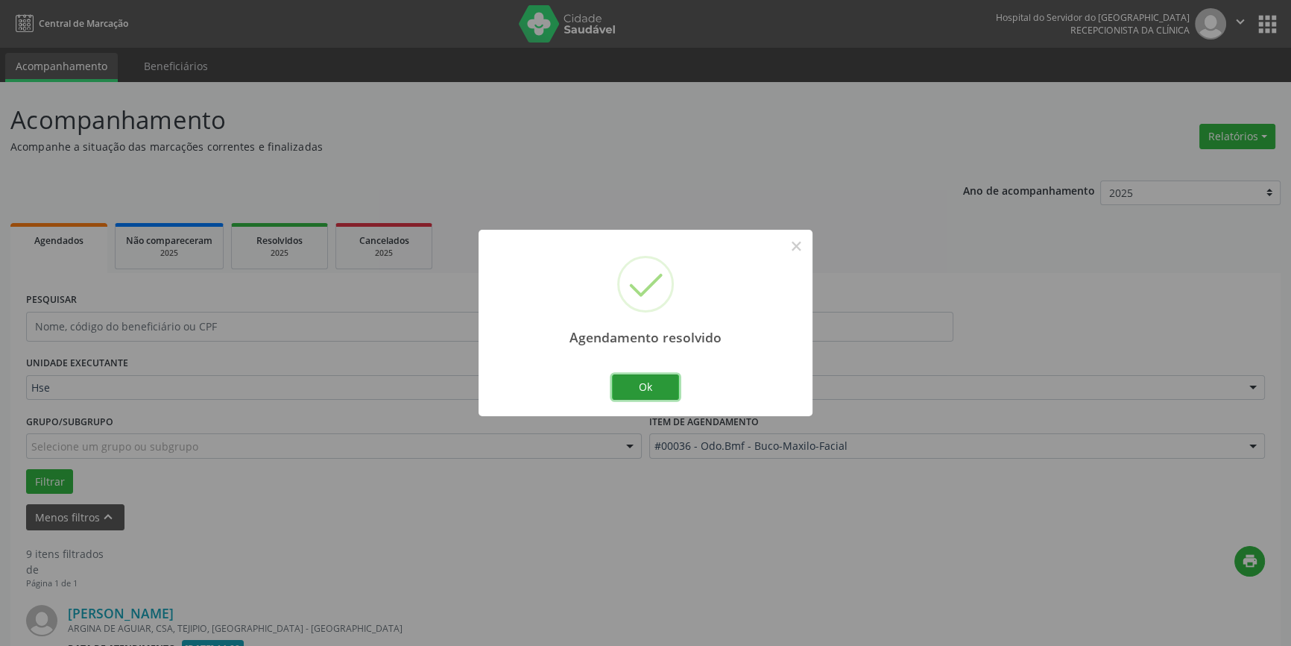
drag, startPoint x: 644, startPoint y: 379, endPoint x: 661, endPoint y: 380, distance: 17.2
click at [652, 380] on button "Ok" at bounding box center [645, 386] width 67 height 25
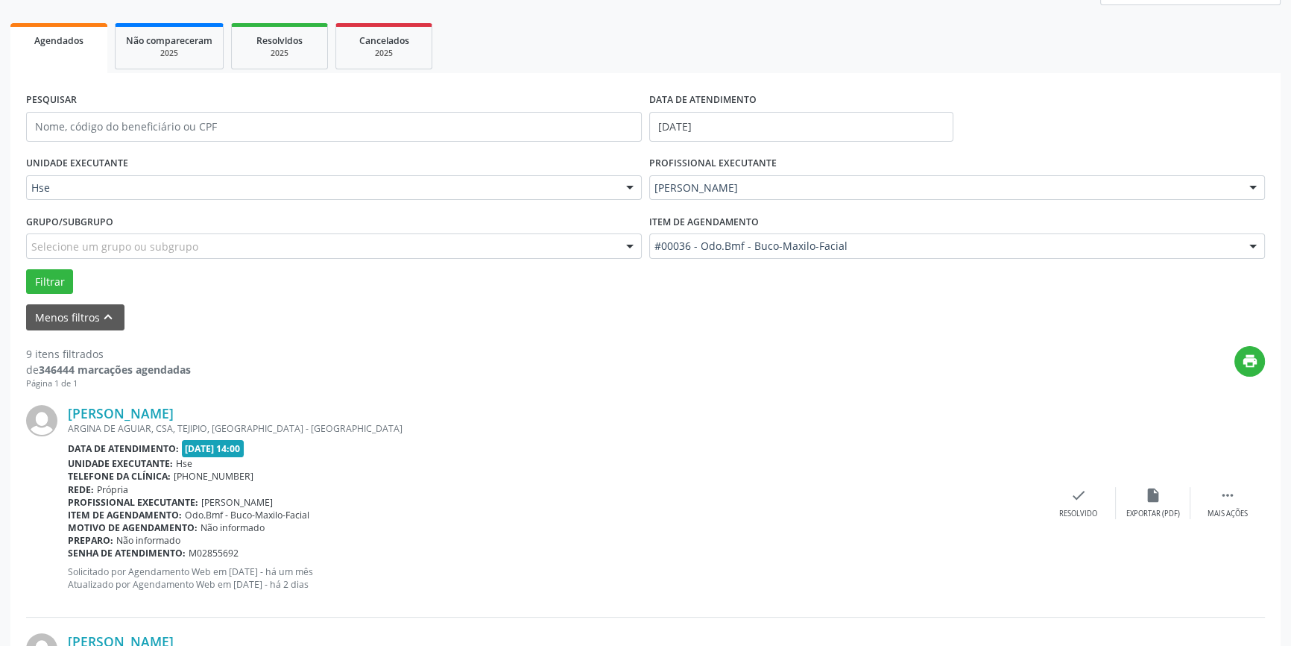
scroll to position [203, 0]
click at [1235, 487] on icon "" at bounding box center [1228, 492] width 16 height 16
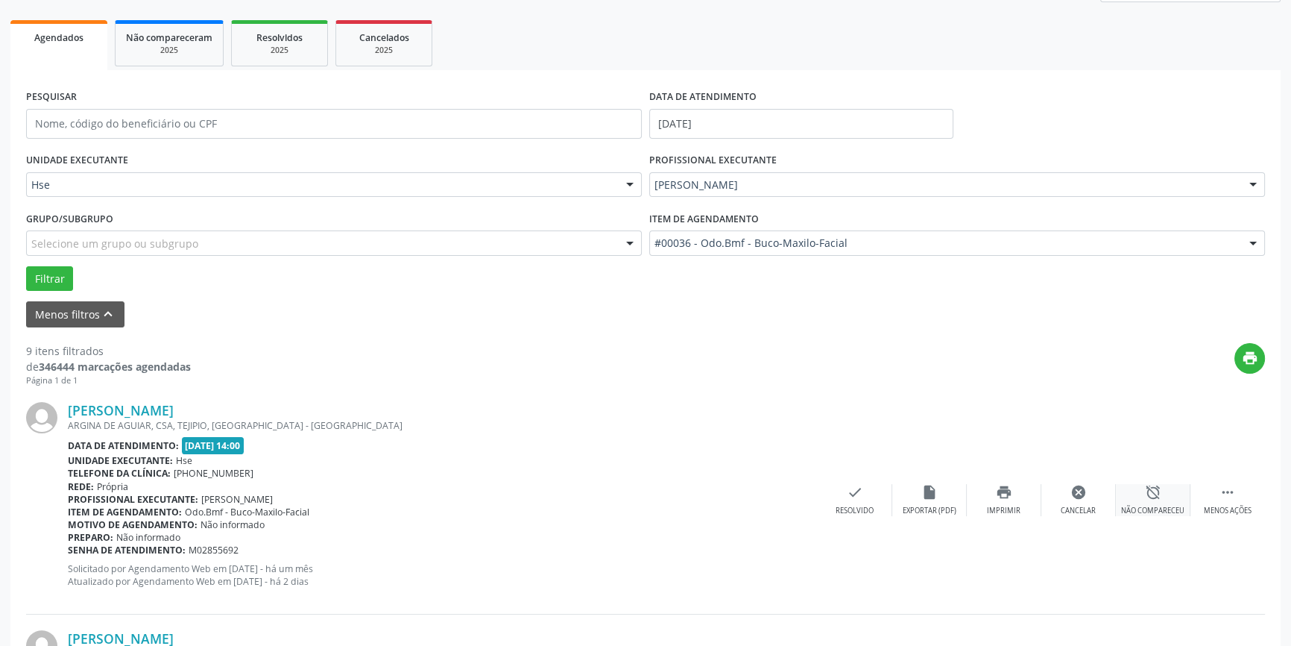
click at [1148, 496] on icon "alarm_off" at bounding box center [1153, 492] width 16 height 16
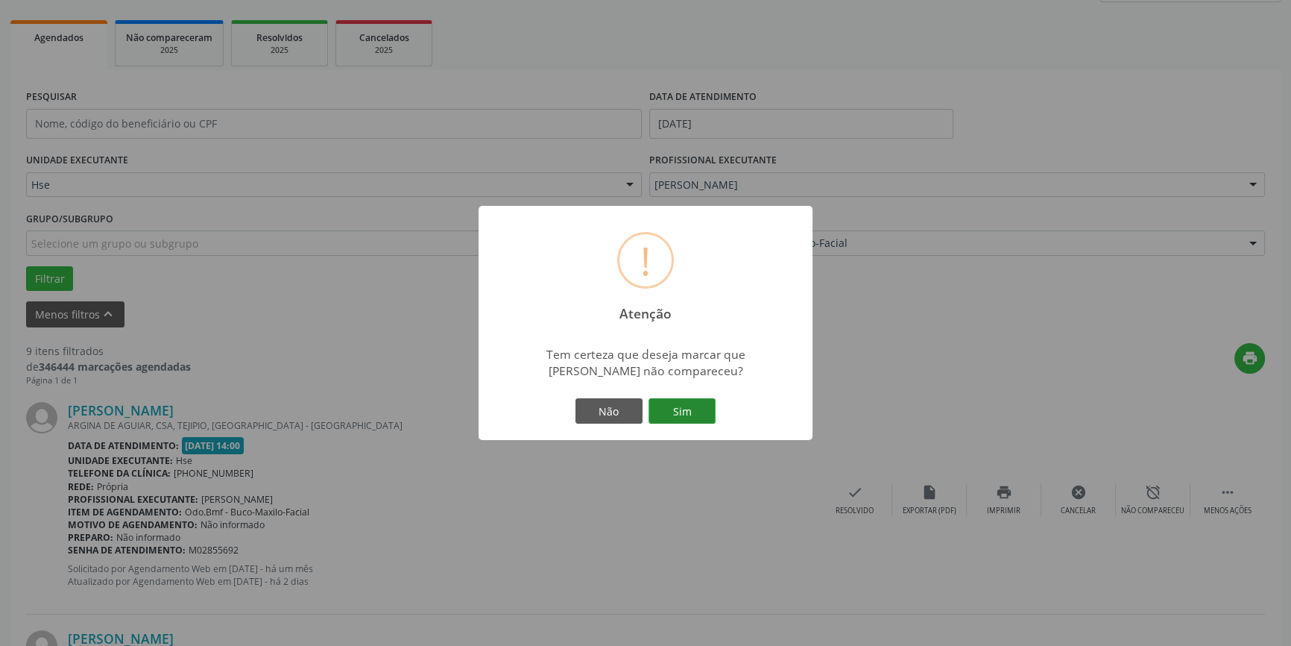
click at [684, 402] on button "Sim" at bounding box center [682, 410] width 67 height 25
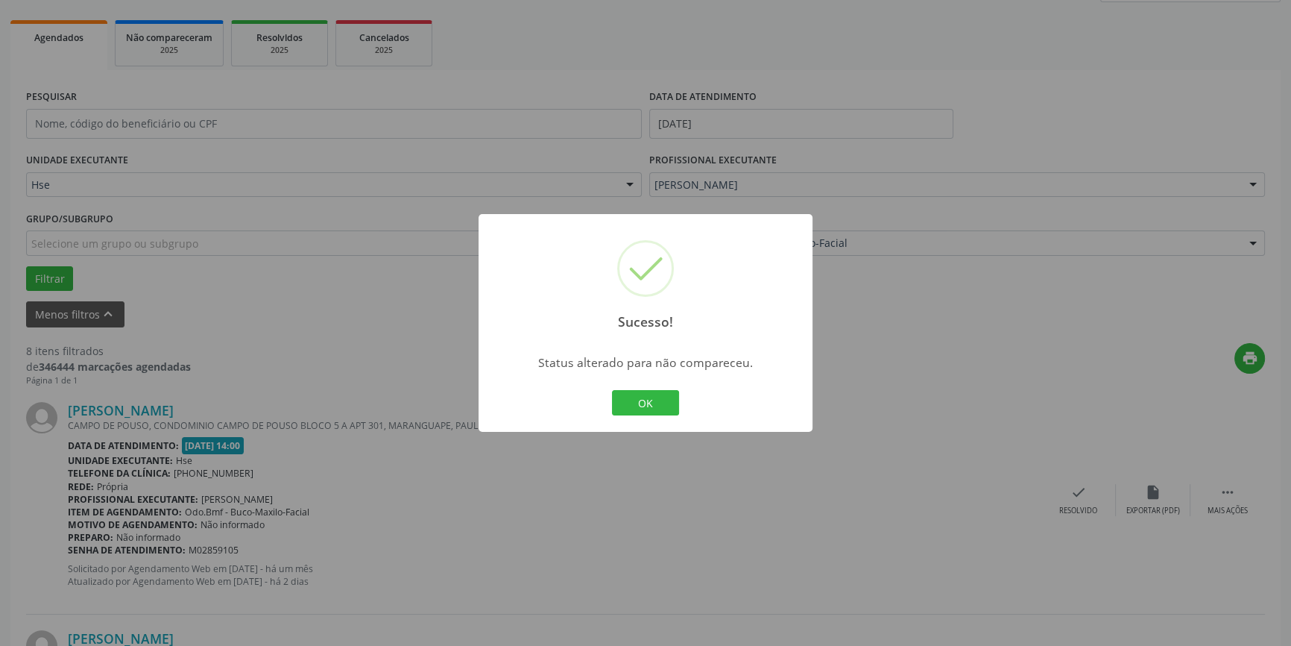
click at [651, 388] on div "OK Cancel" at bounding box center [646, 402] width 74 height 31
click at [638, 403] on button "OK" at bounding box center [645, 402] width 67 height 25
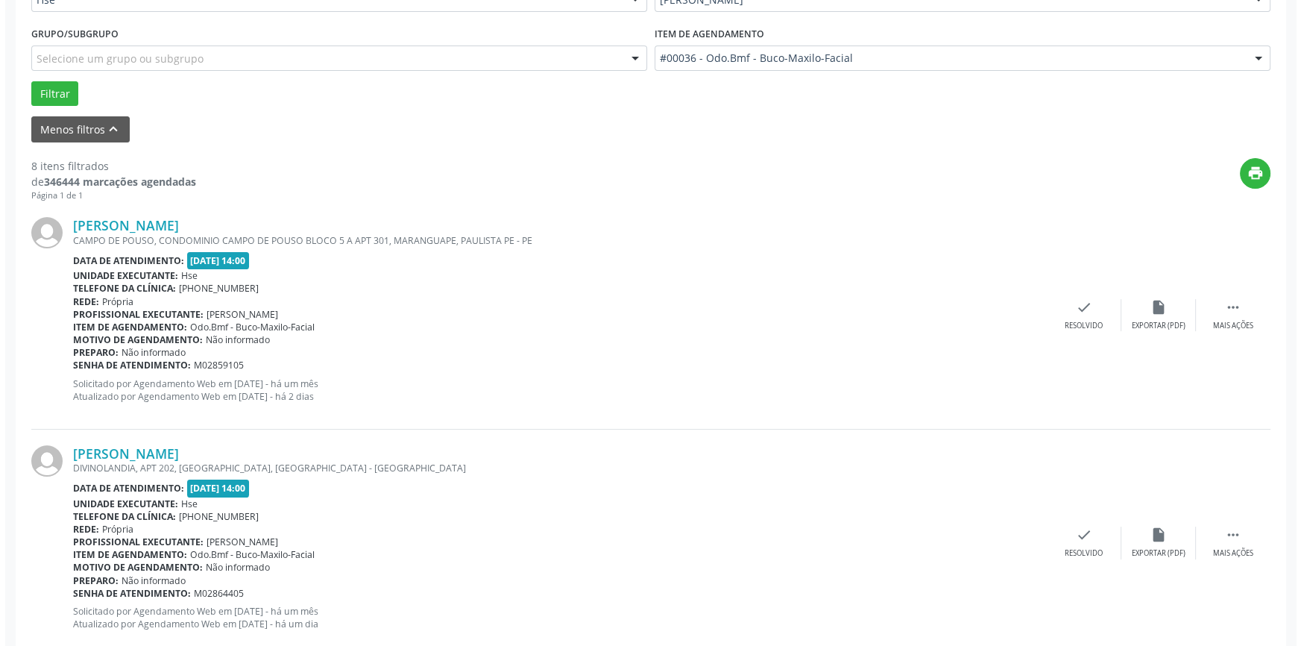
scroll to position [406, 0]
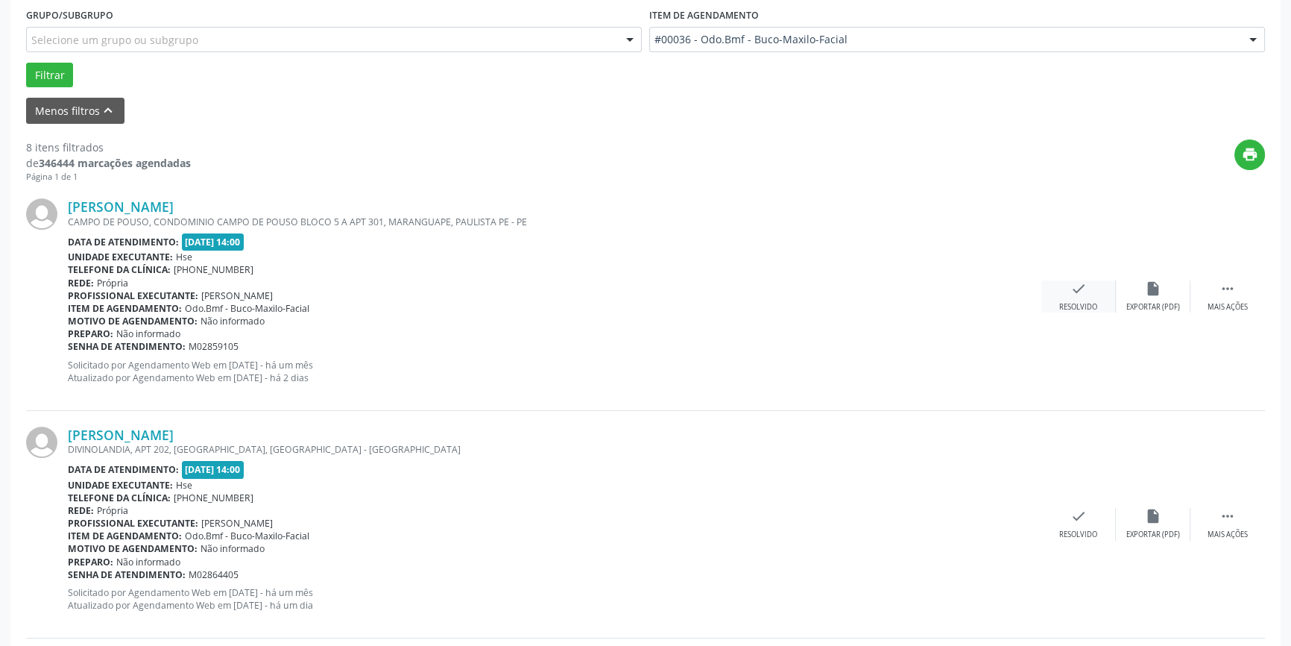
click at [1077, 298] on div "check Resolvido" at bounding box center [1079, 296] width 75 height 32
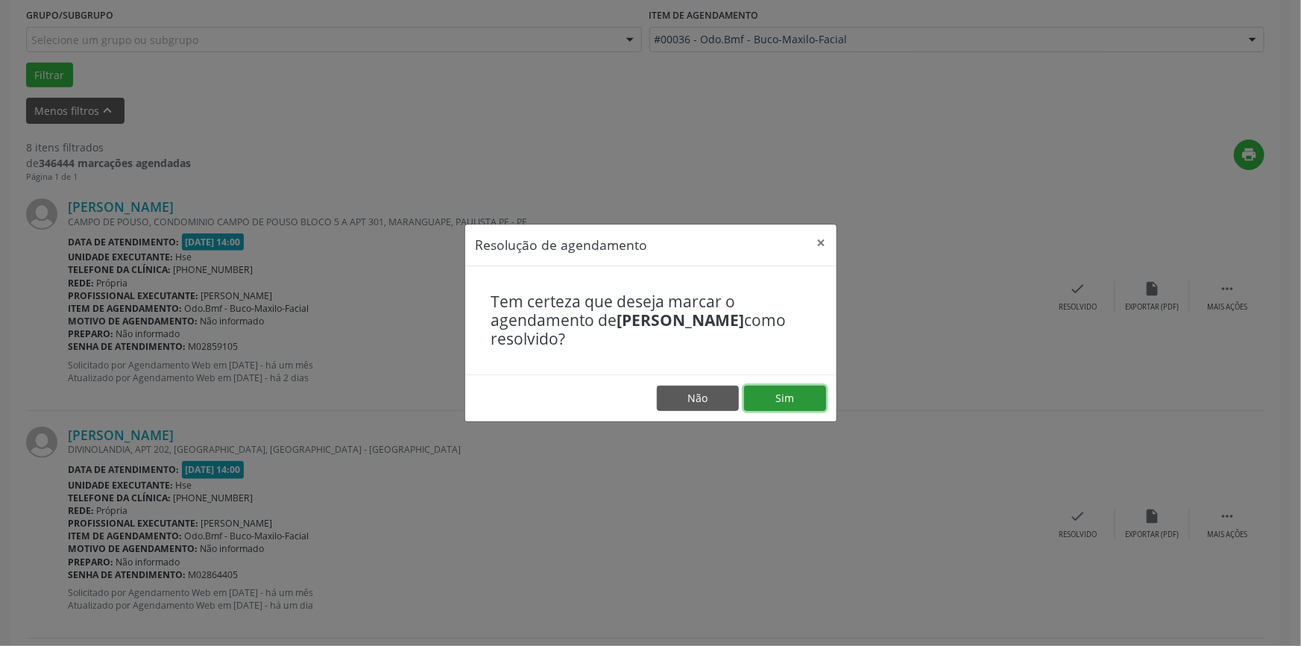
click at [796, 394] on button "Sim" at bounding box center [785, 397] width 82 height 25
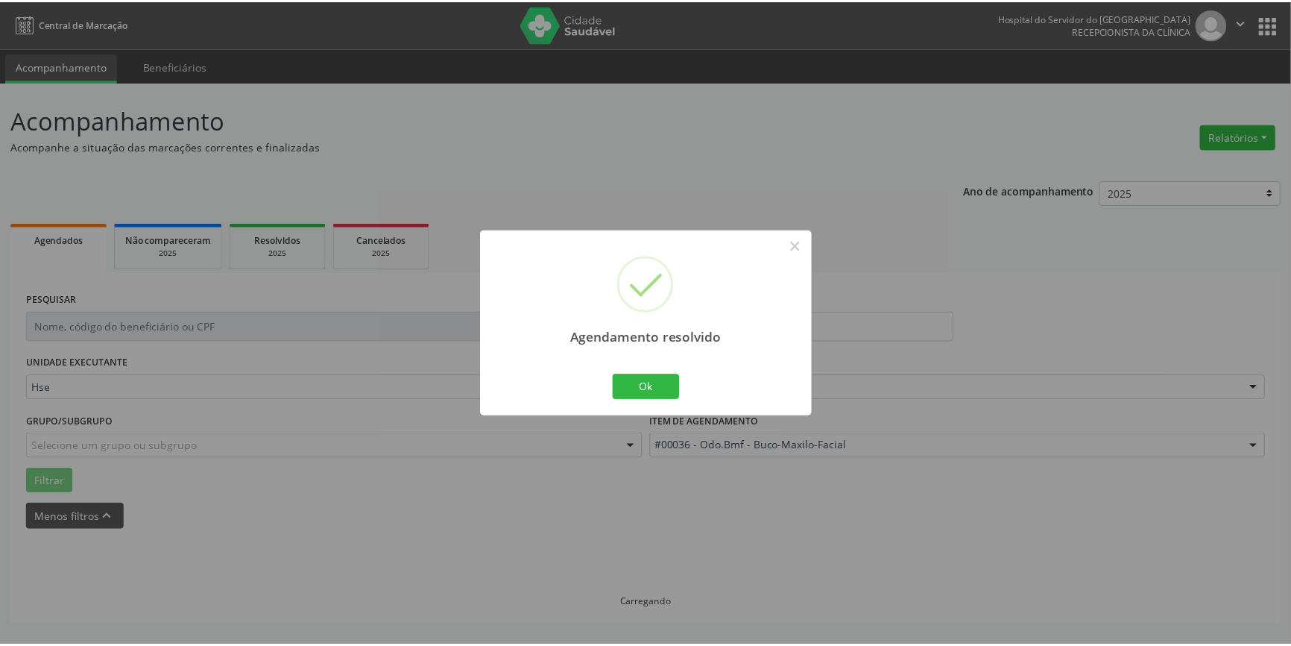
scroll to position [0, 0]
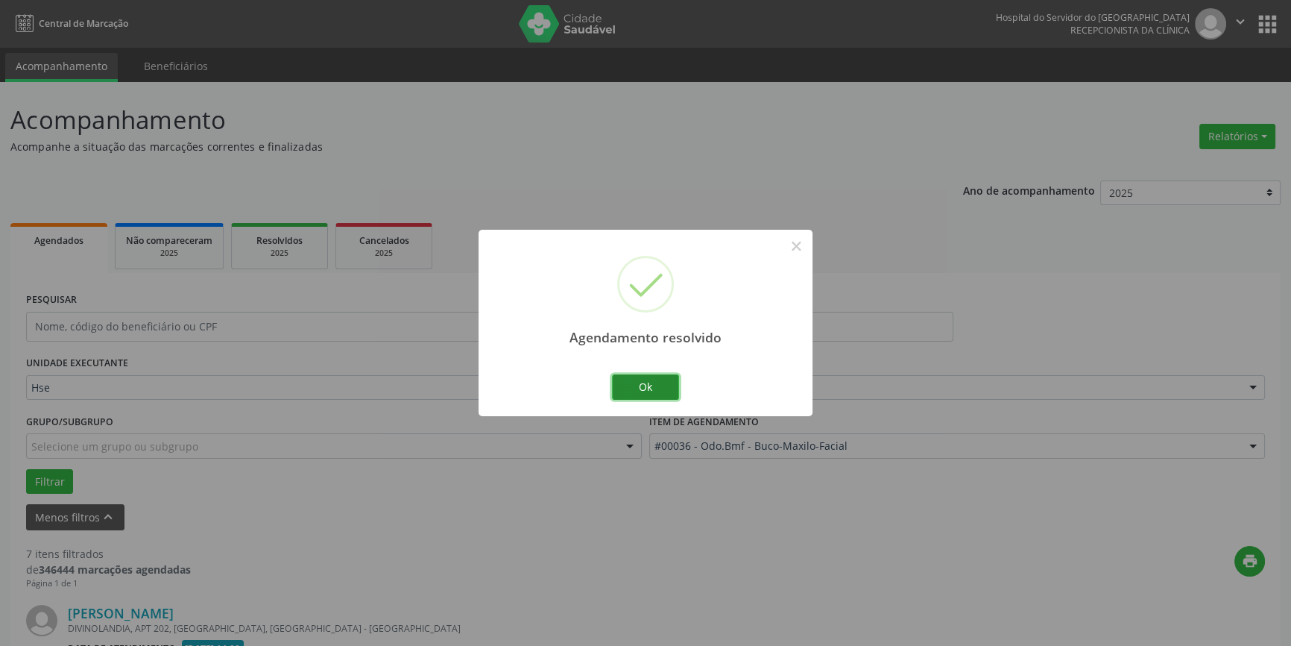
click at [651, 382] on button "Ok" at bounding box center [645, 386] width 67 height 25
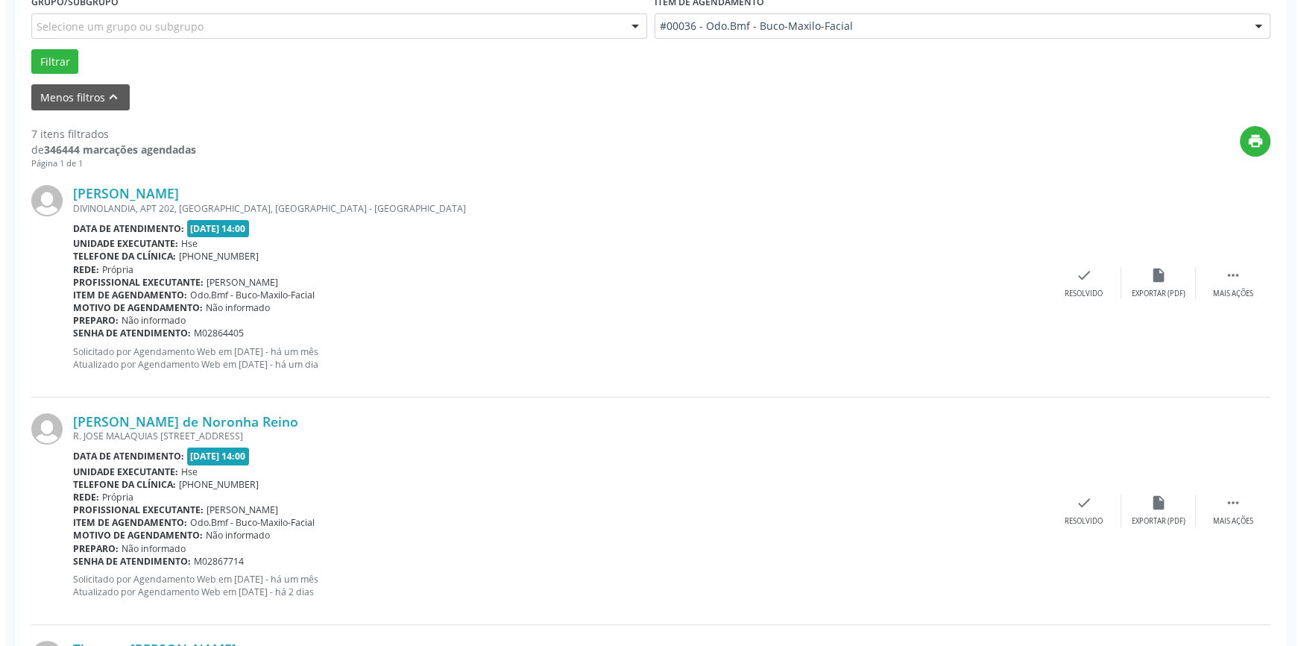
scroll to position [474, 0]
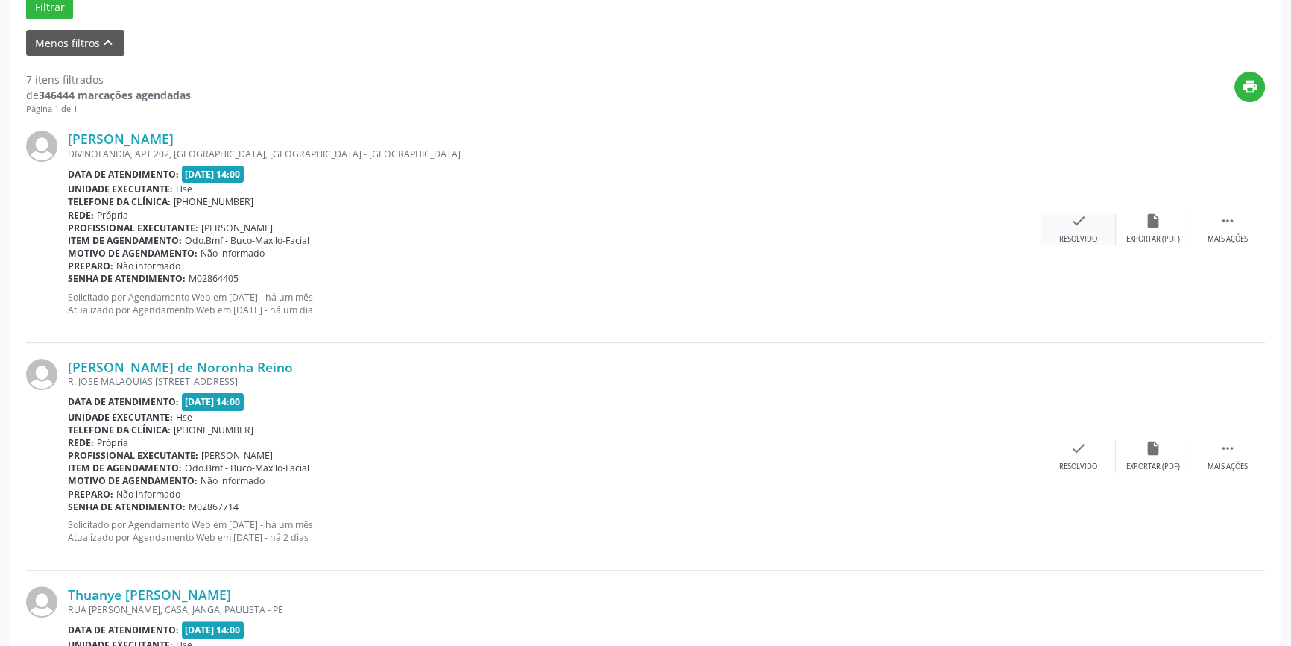
click at [1068, 222] on div "check Resolvido" at bounding box center [1079, 229] width 75 height 32
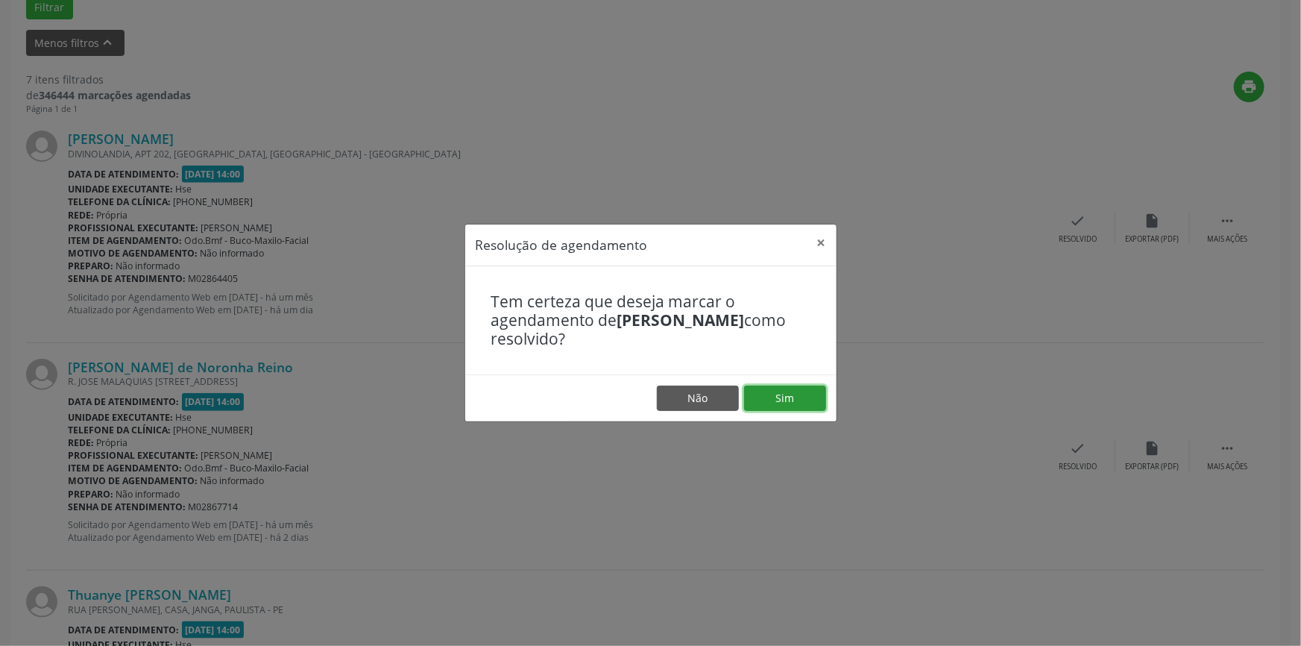
click at [779, 387] on button "Sim" at bounding box center [785, 397] width 82 height 25
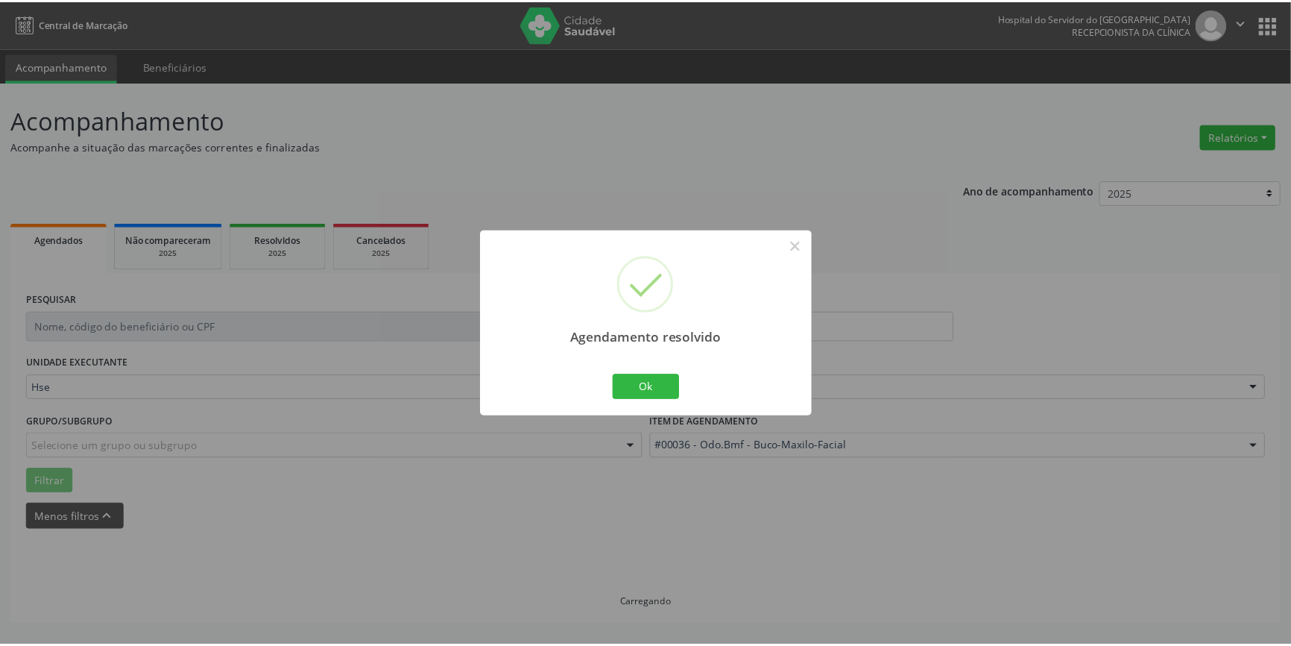
scroll to position [0, 0]
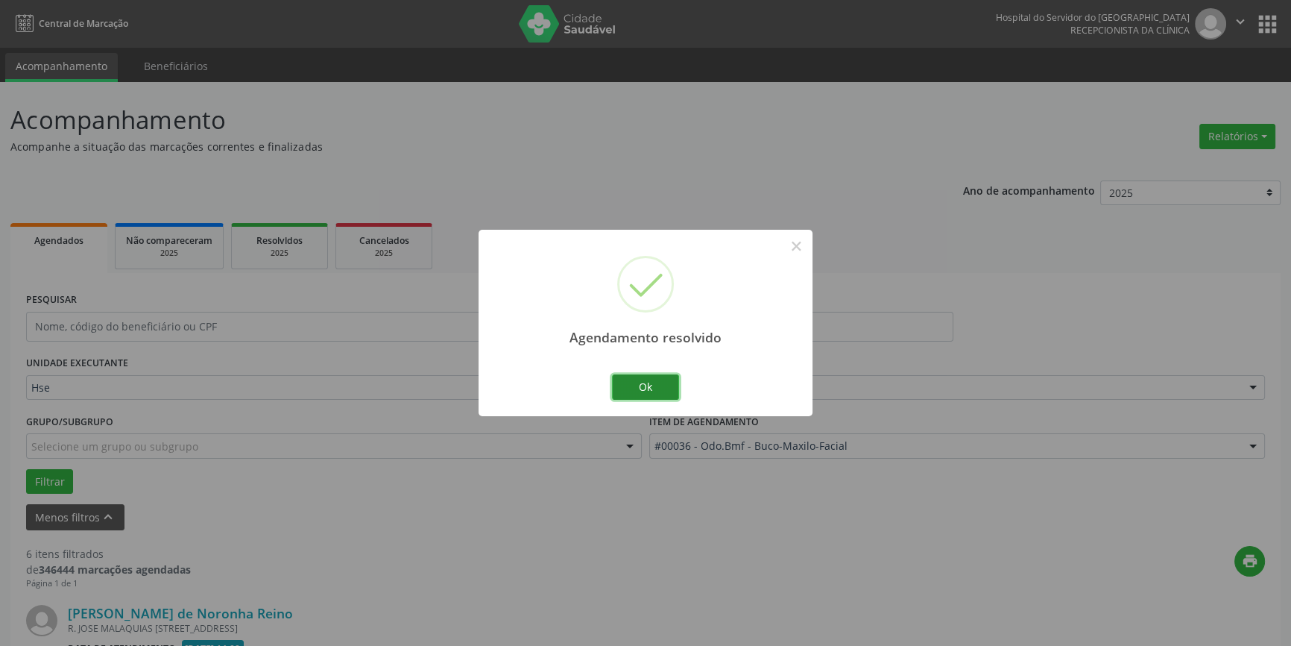
click at [641, 392] on button "Ok" at bounding box center [645, 386] width 67 height 25
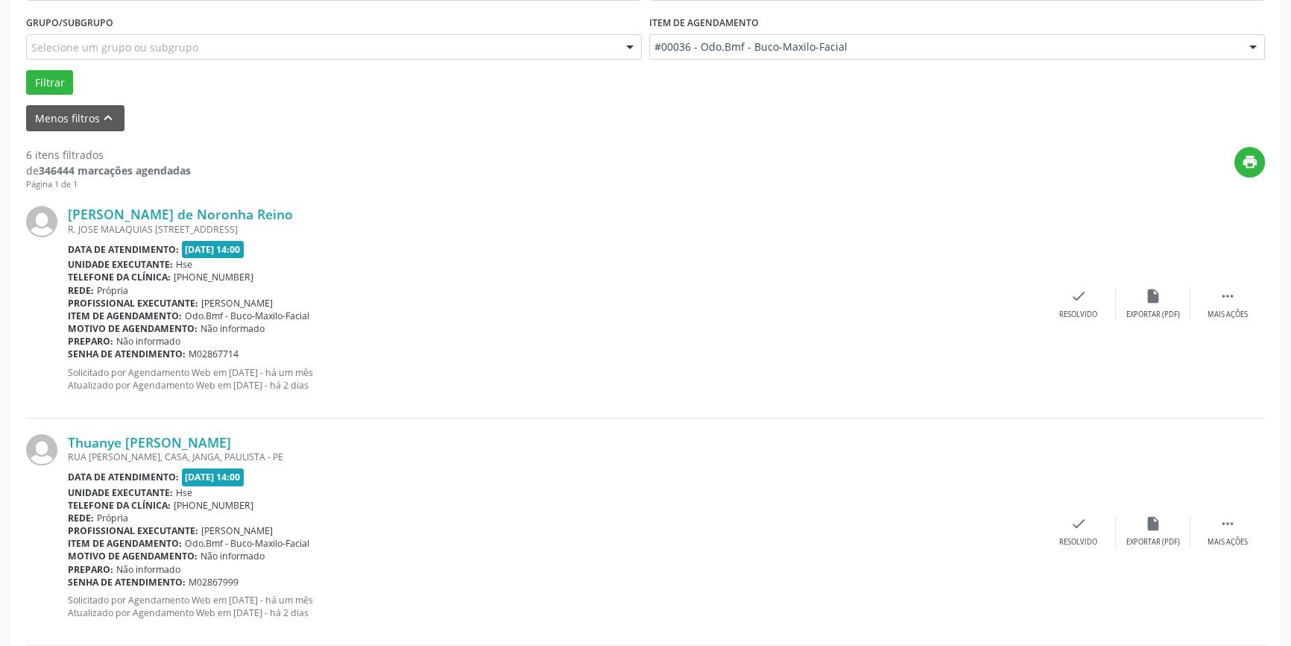
scroll to position [406, 0]
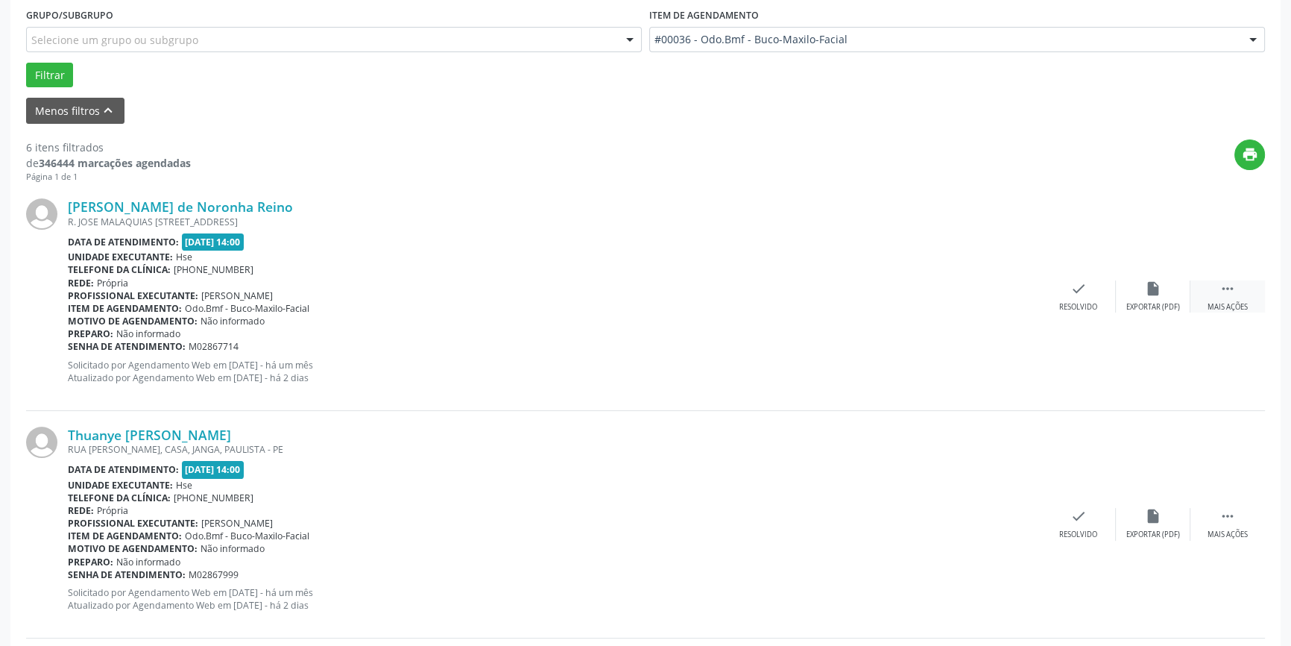
click at [1217, 298] on div " Mais ações" at bounding box center [1228, 296] width 75 height 32
click at [1147, 292] on icon "alarm_off" at bounding box center [1153, 288] width 16 height 16
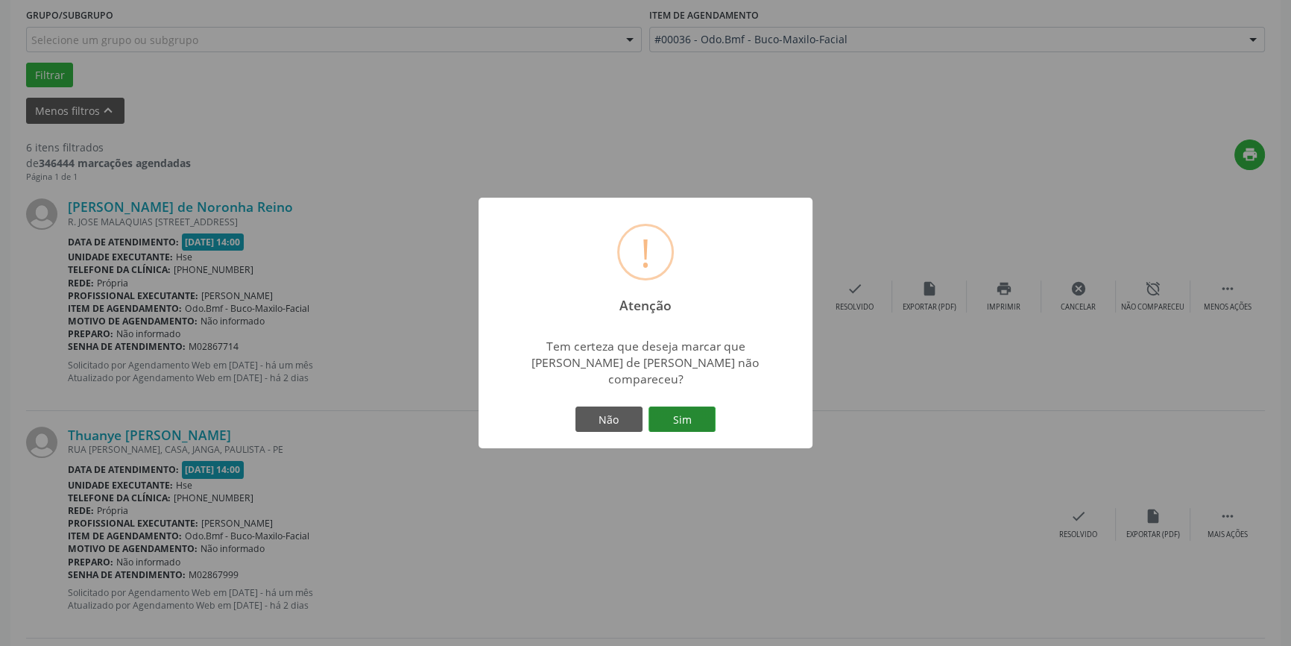
click at [715, 415] on button "Sim" at bounding box center [682, 418] width 67 height 25
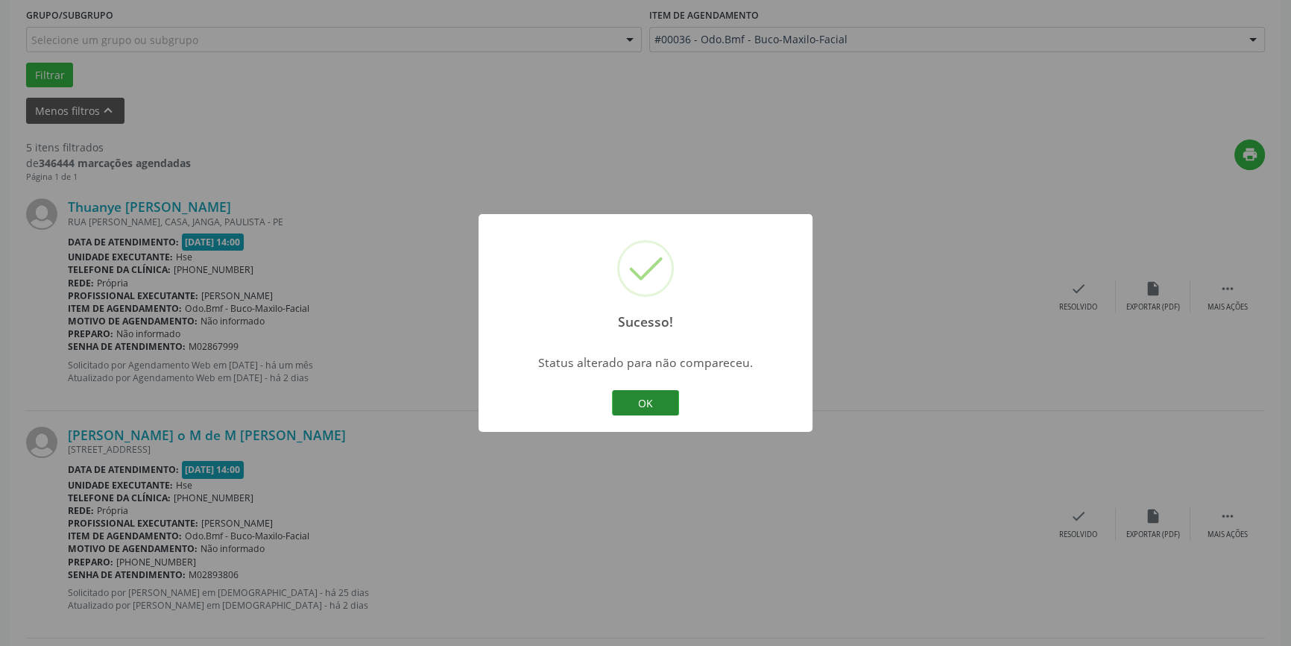
click at [654, 403] on button "OK" at bounding box center [645, 402] width 67 height 25
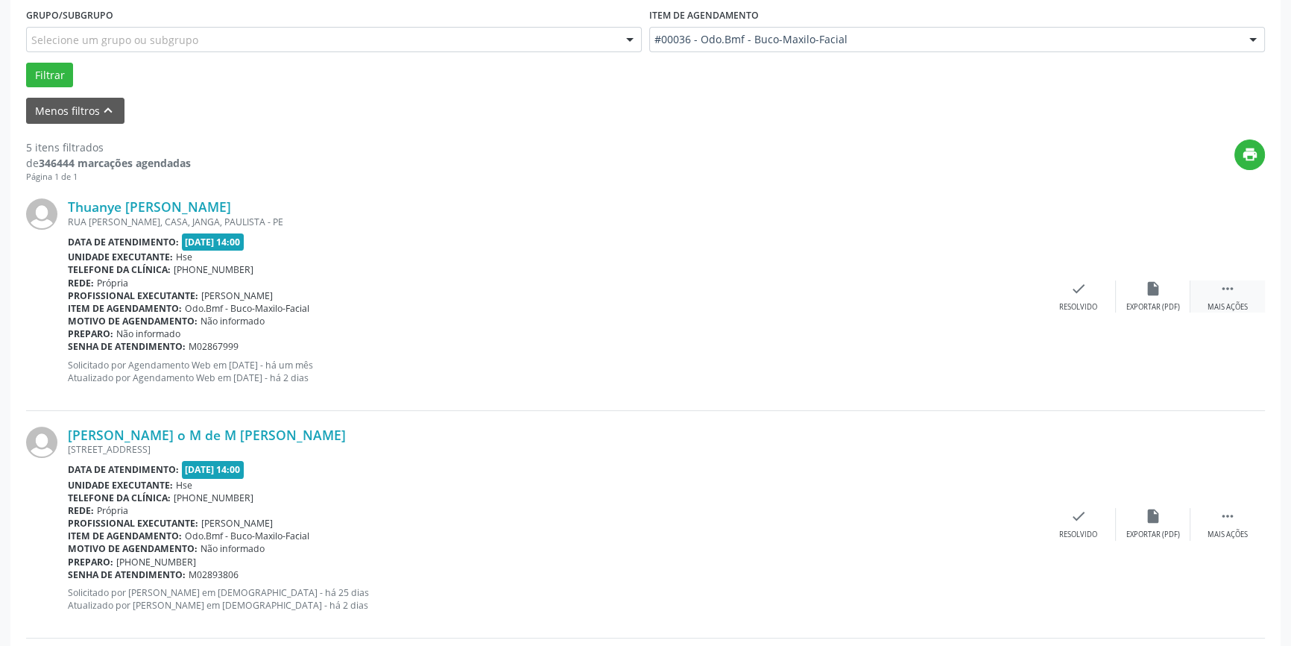
click at [1230, 296] on div " Mais ações" at bounding box center [1228, 296] width 75 height 32
click at [1158, 283] on icon "alarm_off" at bounding box center [1153, 288] width 16 height 16
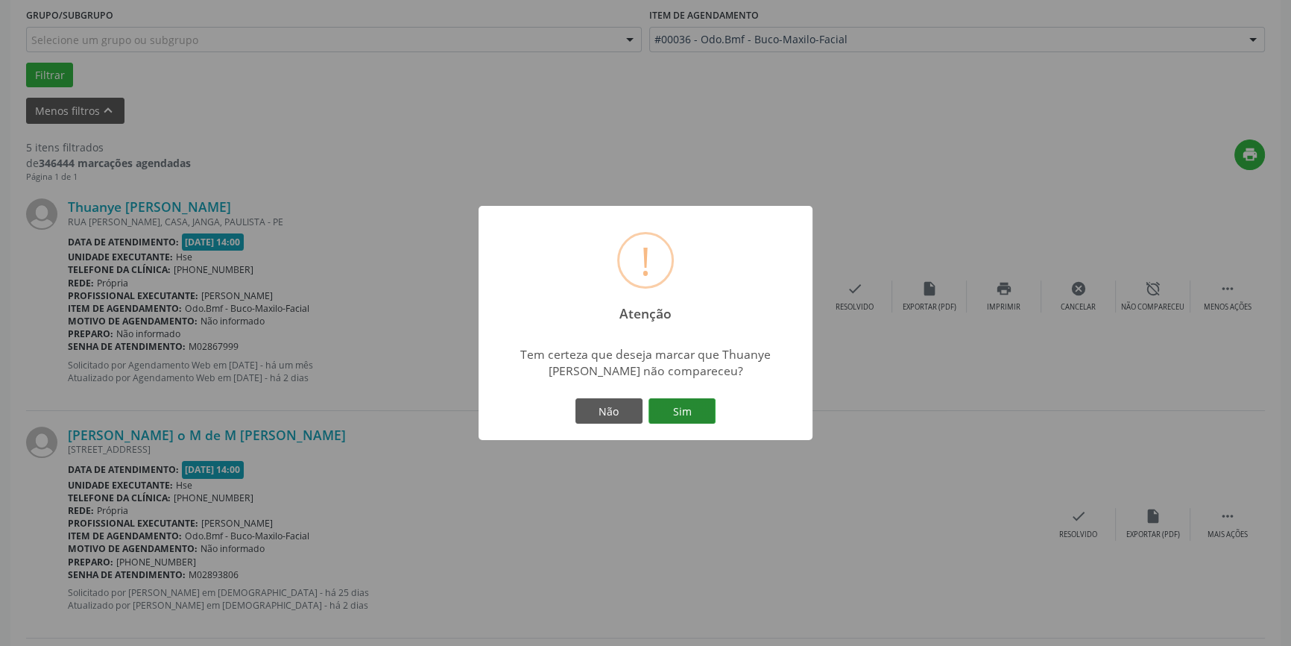
click at [670, 403] on button "Sim" at bounding box center [682, 410] width 67 height 25
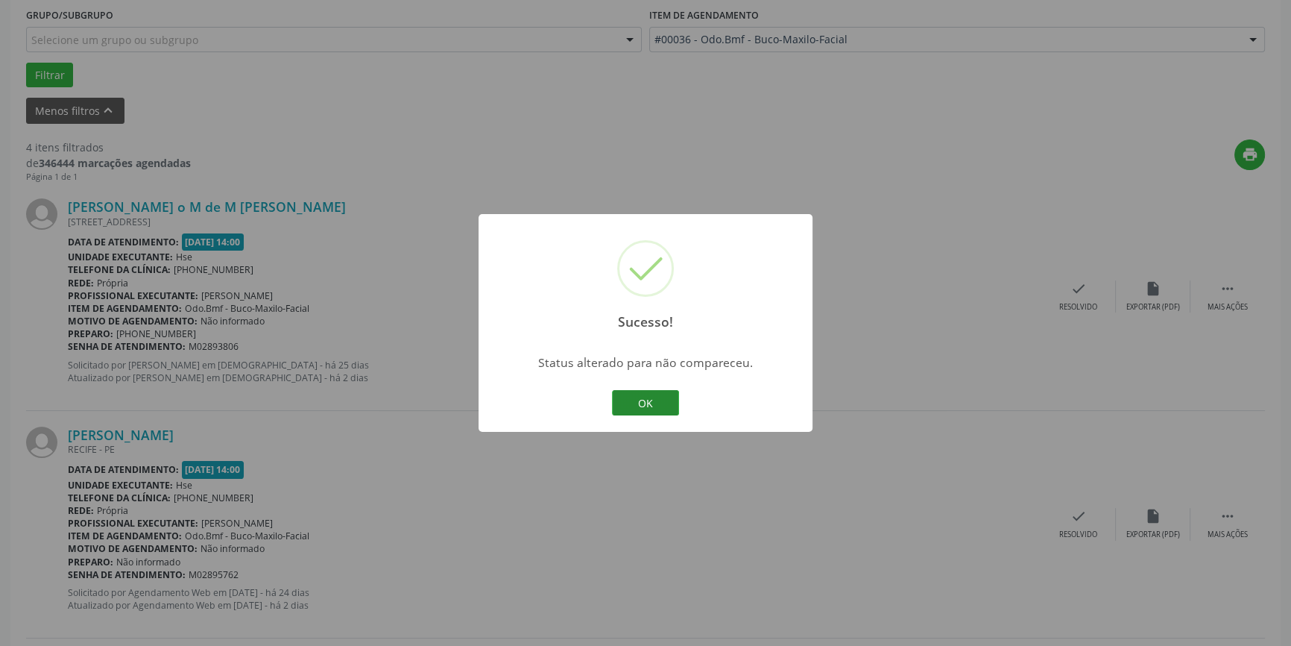
click at [656, 399] on button "OK" at bounding box center [645, 402] width 67 height 25
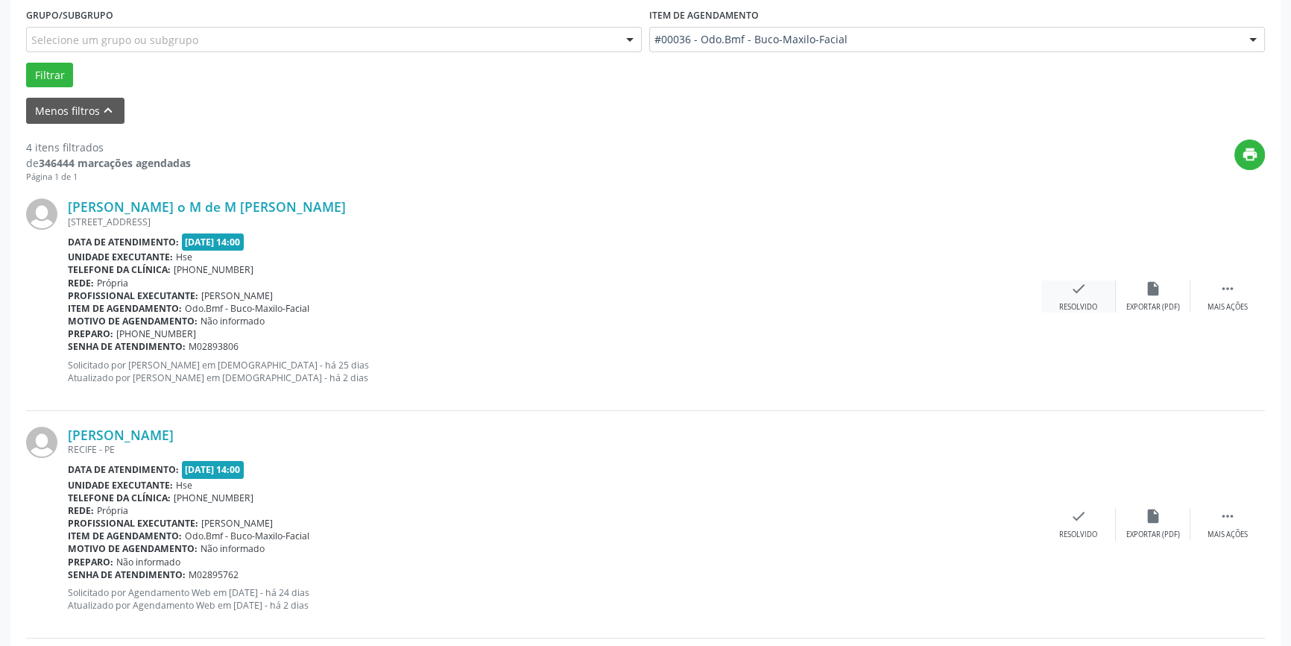
click at [1081, 295] on icon "check" at bounding box center [1079, 288] width 16 height 16
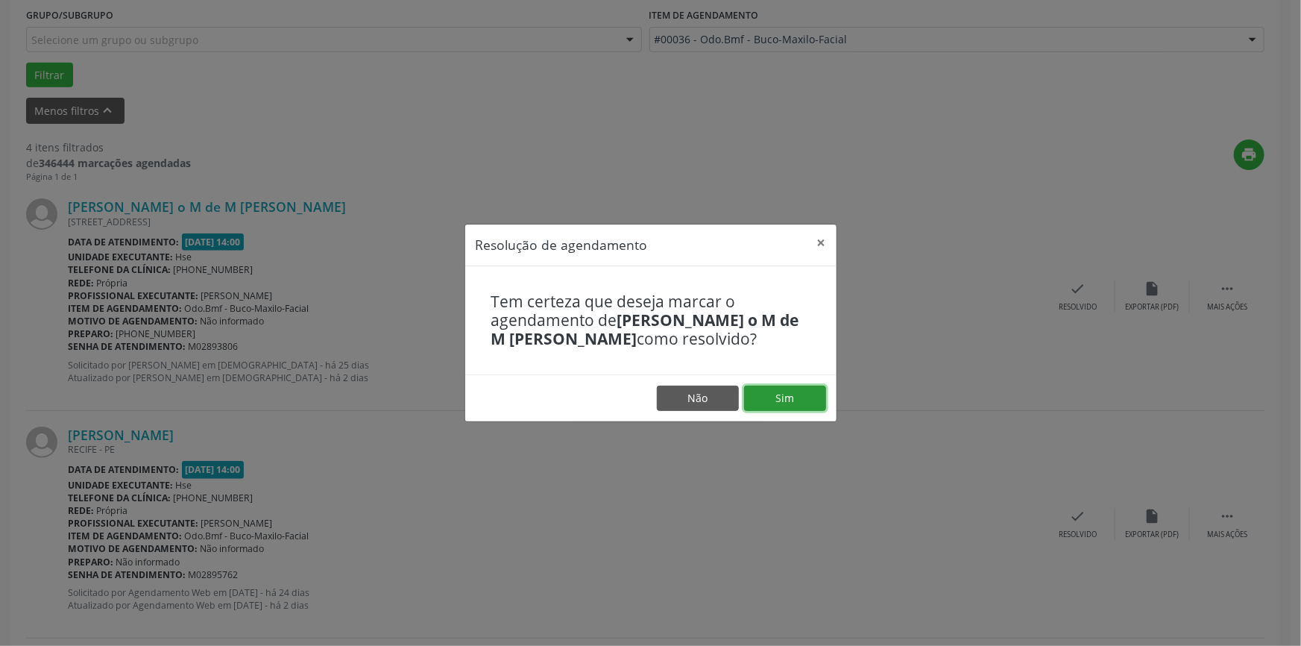
click at [797, 398] on button "Sim" at bounding box center [785, 397] width 82 height 25
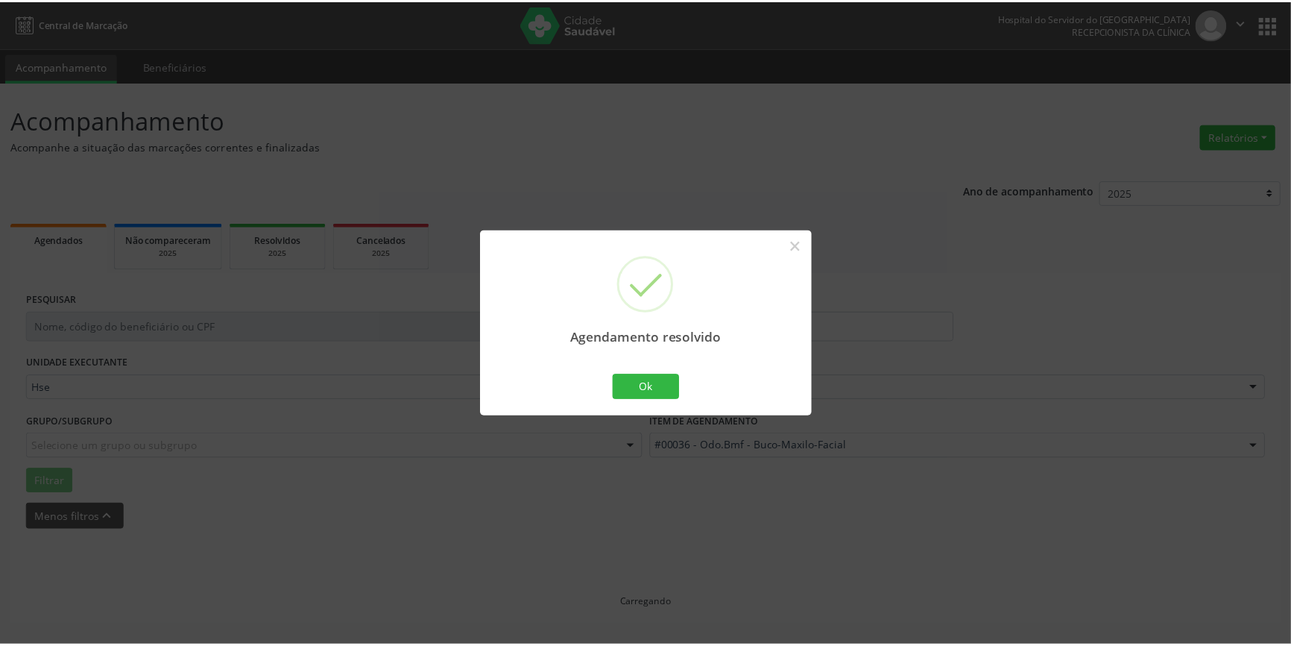
scroll to position [0, 0]
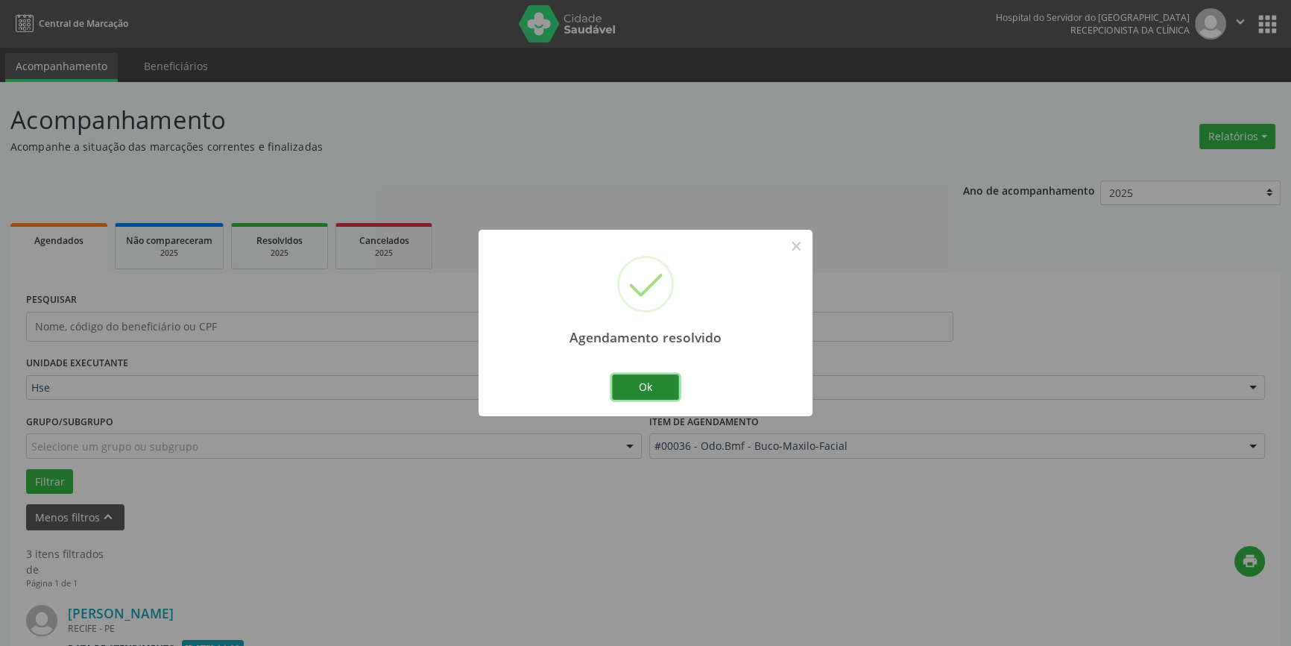
click at [660, 394] on button "Ok" at bounding box center [645, 386] width 67 height 25
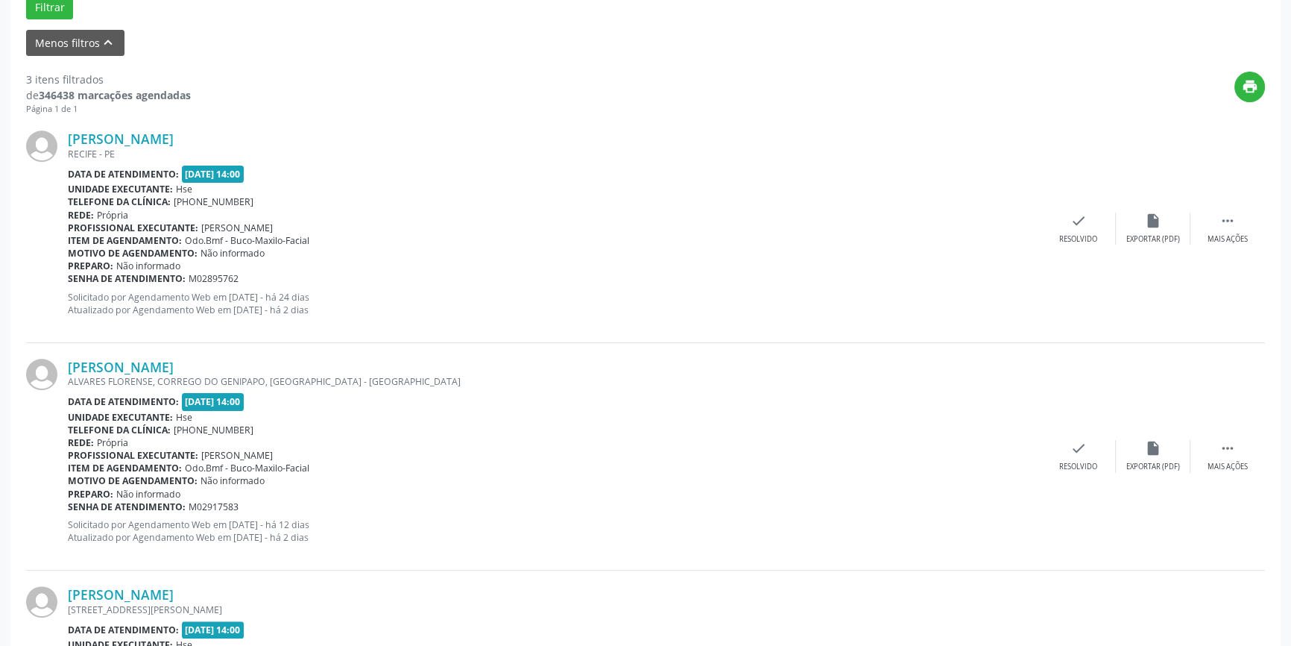
scroll to position [542, 0]
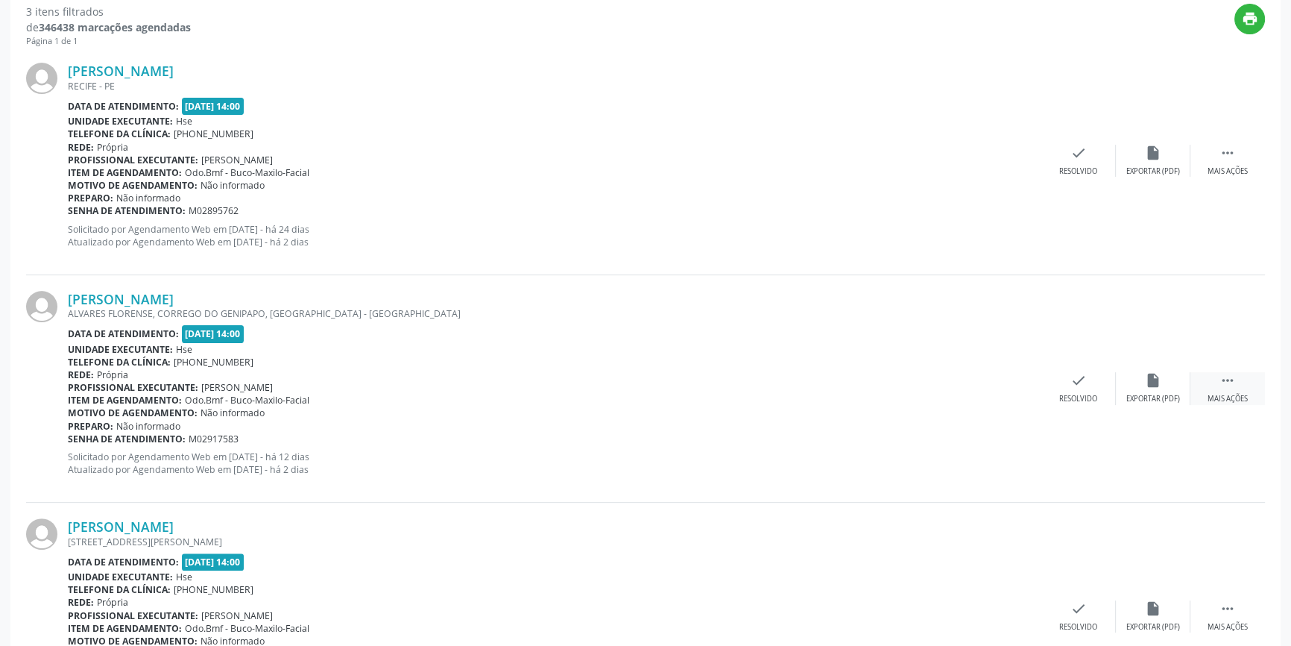
click at [1232, 388] on div " Mais ações" at bounding box center [1228, 388] width 75 height 32
click at [1141, 390] on div "alarm_off Não compareceu" at bounding box center [1153, 388] width 75 height 32
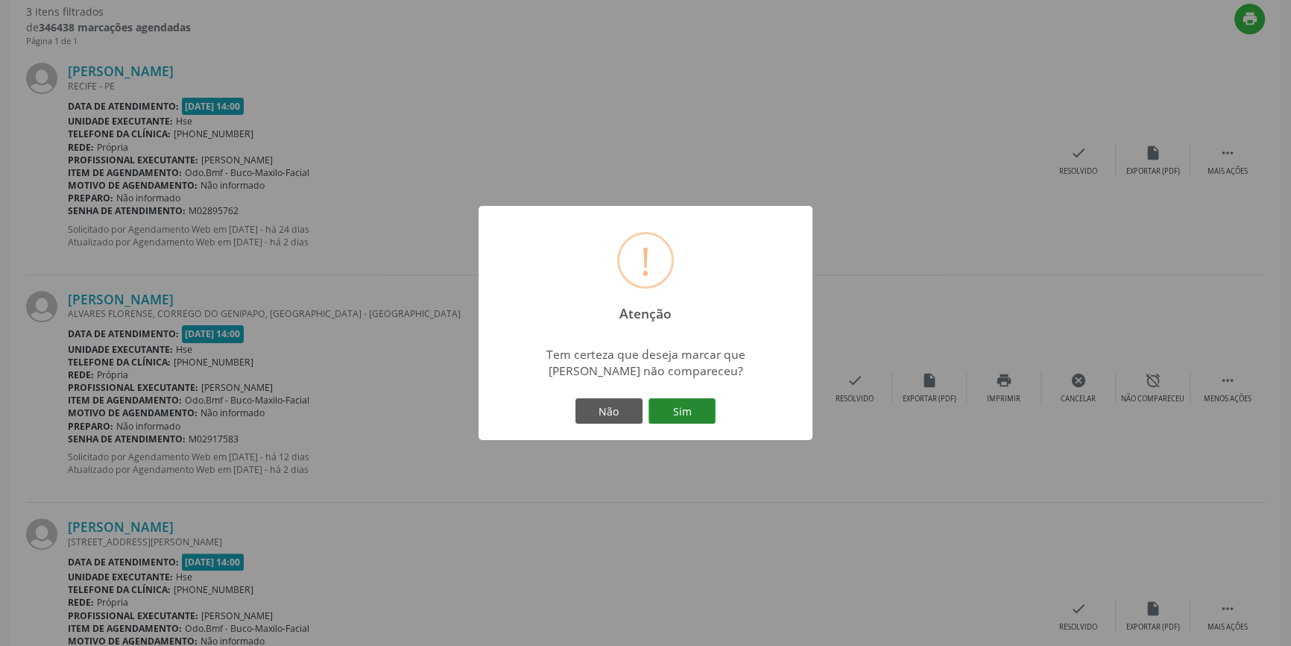
click at [702, 415] on button "Sim" at bounding box center [682, 410] width 67 height 25
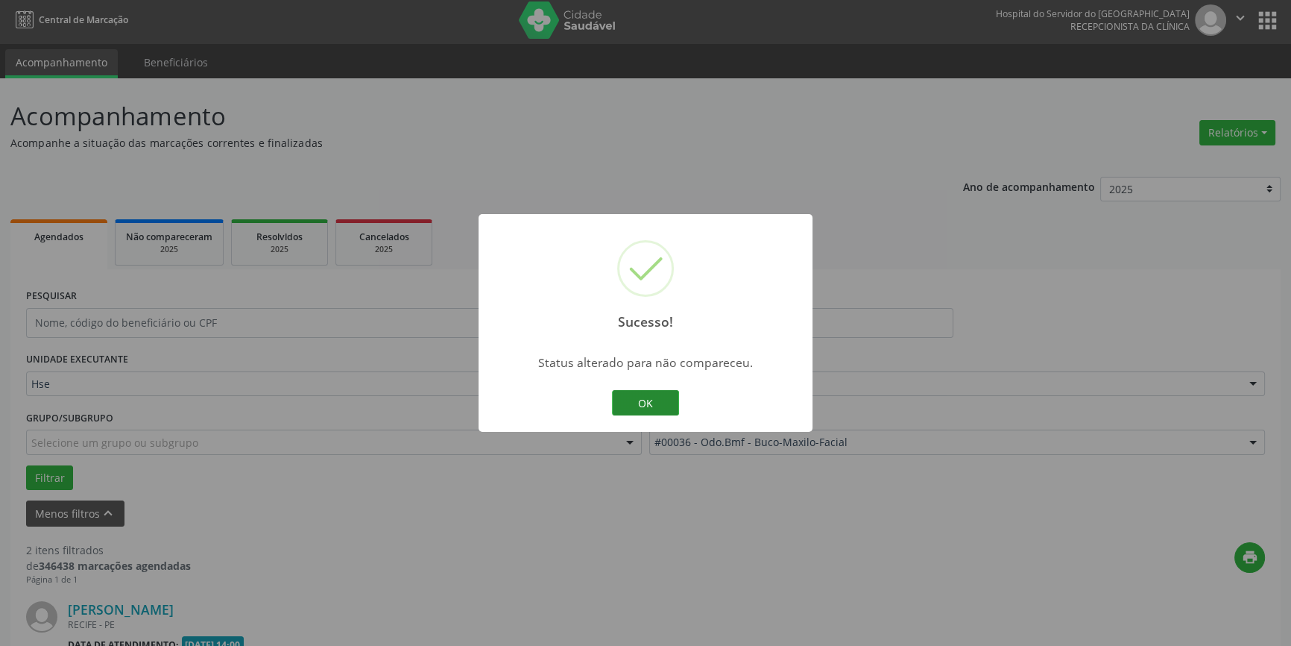
scroll to position [423, 0]
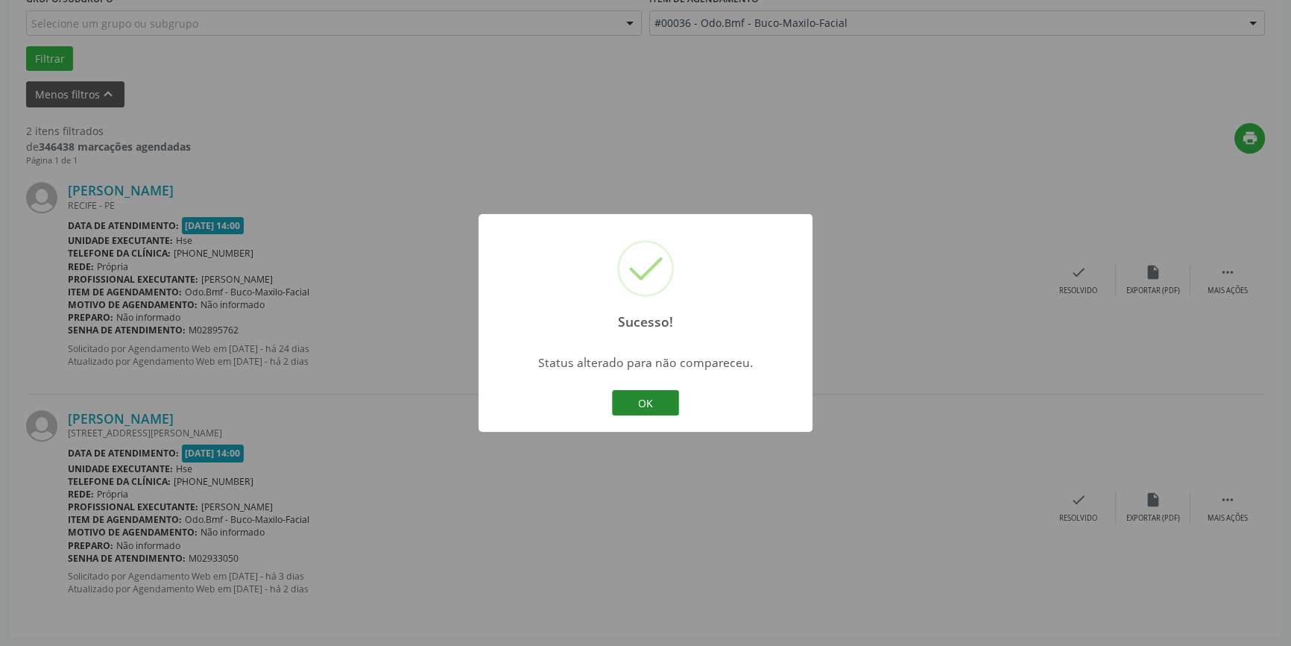
click at [656, 400] on button "OK" at bounding box center [645, 402] width 67 height 25
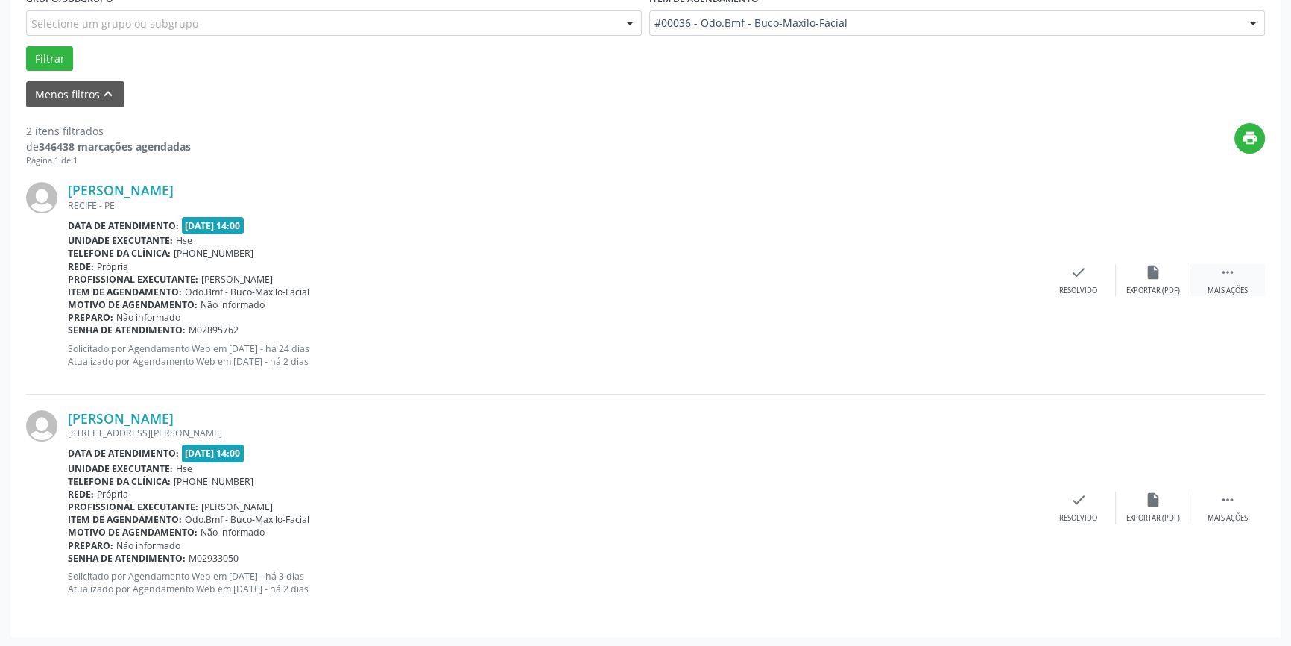
click at [1228, 273] on icon "" at bounding box center [1228, 272] width 16 height 16
click at [1148, 281] on div "alarm_off Não compareceu" at bounding box center [1153, 280] width 75 height 32
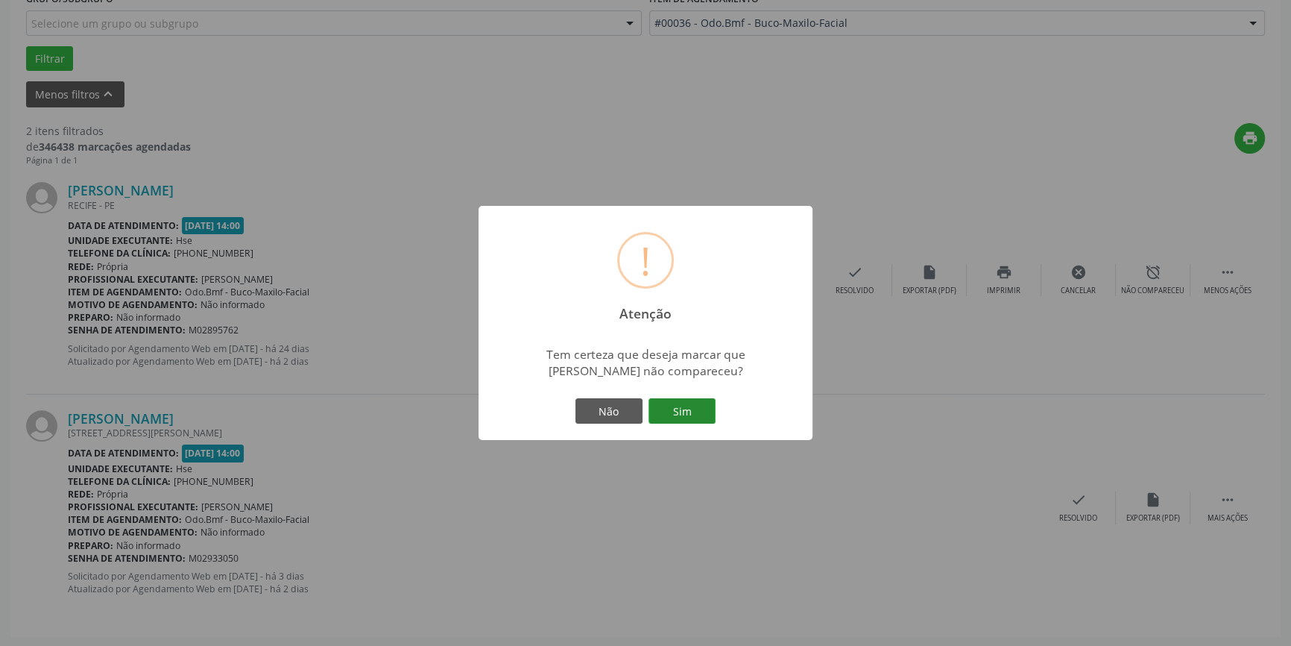
drag, startPoint x: 693, startPoint y: 404, endPoint x: 704, endPoint y: 404, distance: 11.2
click at [693, 403] on button "Sim" at bounding box center [682, 410] width 67 height 25
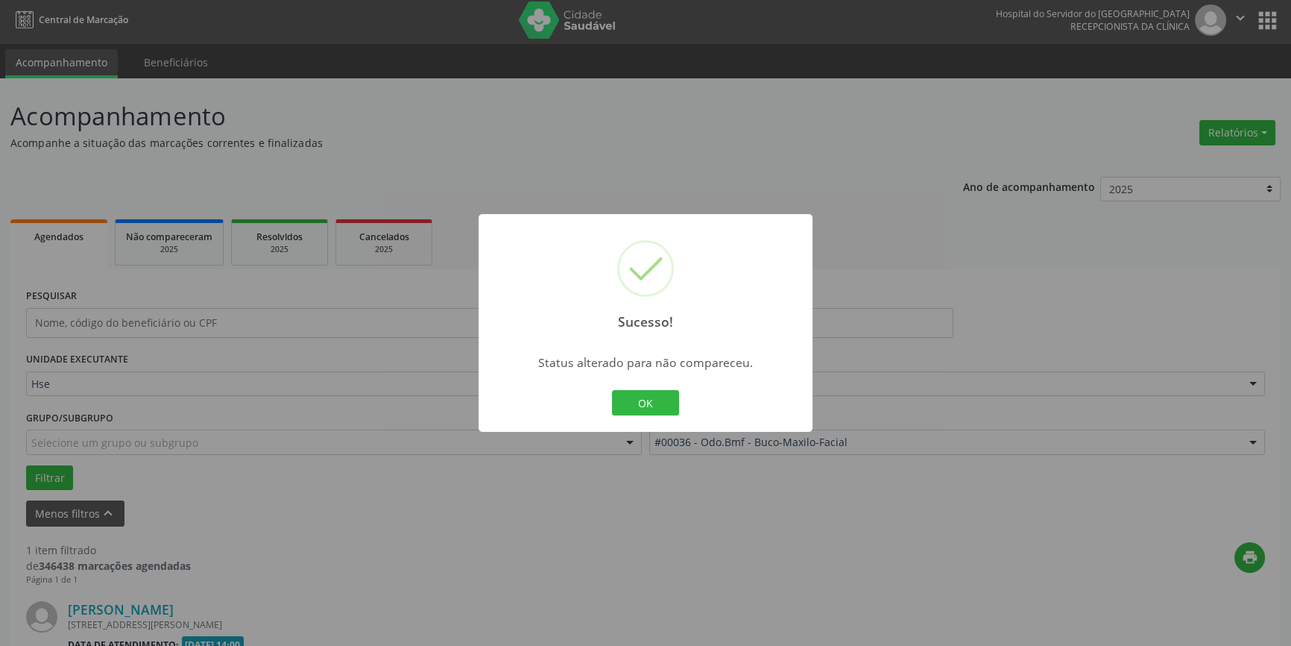
scroll to position [195, 0]
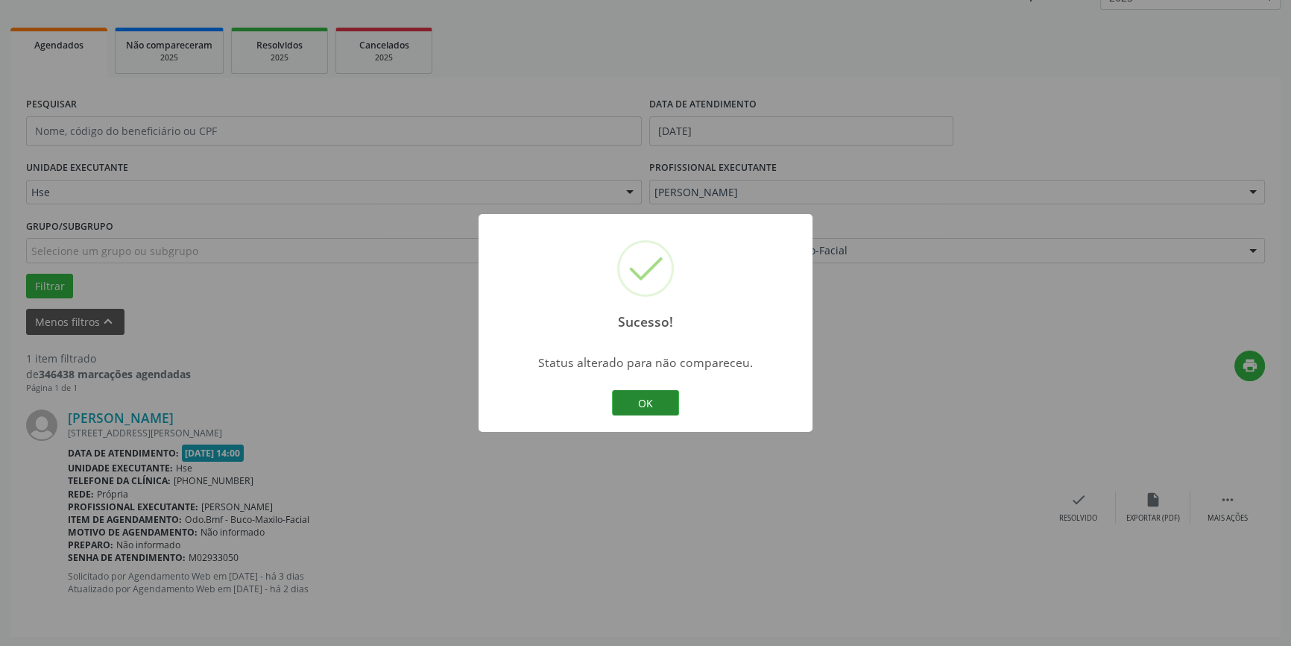
click at [646, 411] on button "OK" at bounding box center [645, 402] width 67 height 25
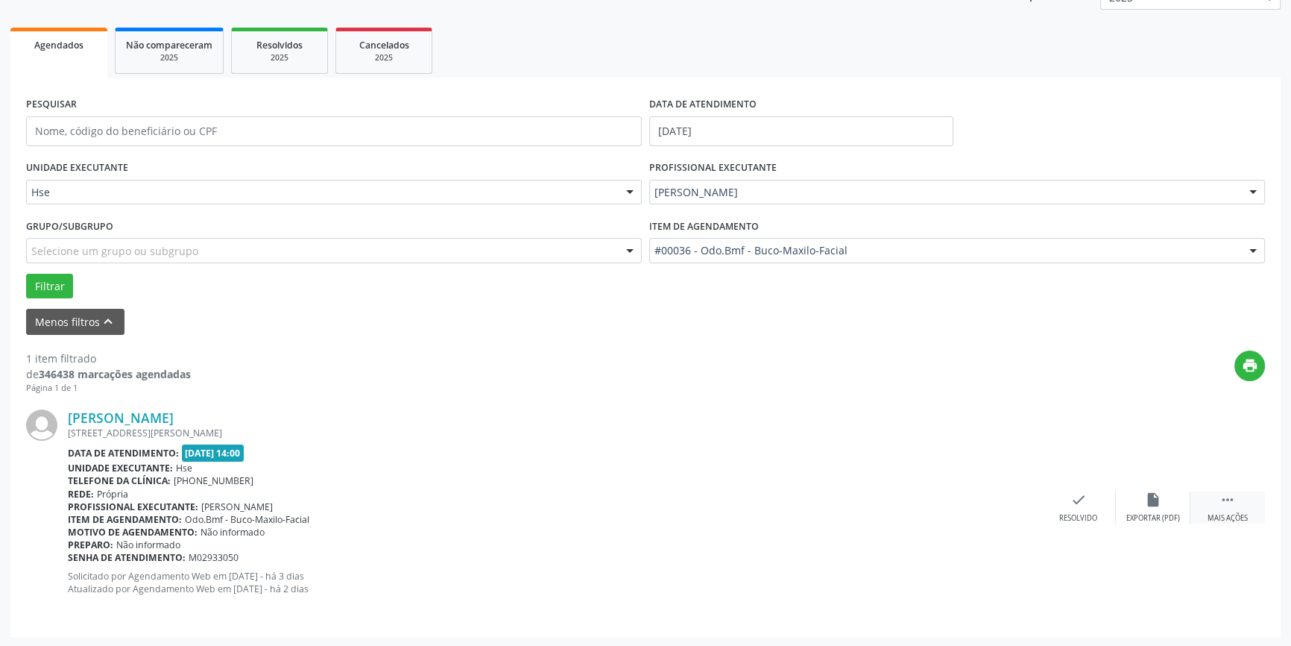
click at [1227, 504] on icon "" at bounding box center [1228, 499] width 16 height 16
click at [1154, 513] on div "Não compareceu" at bounding box center [1152, 518] width 63 height 10
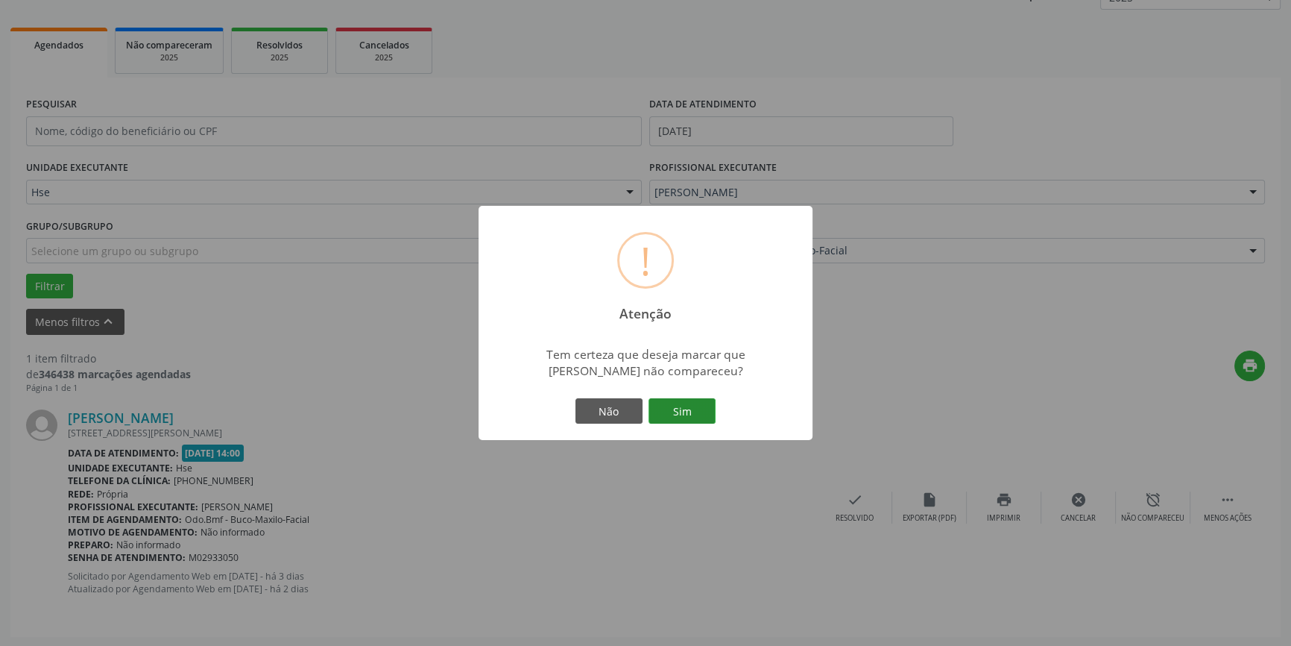
click at [693, 414] on button "Sim" at bounding box center [682, 410] width 67 height 25
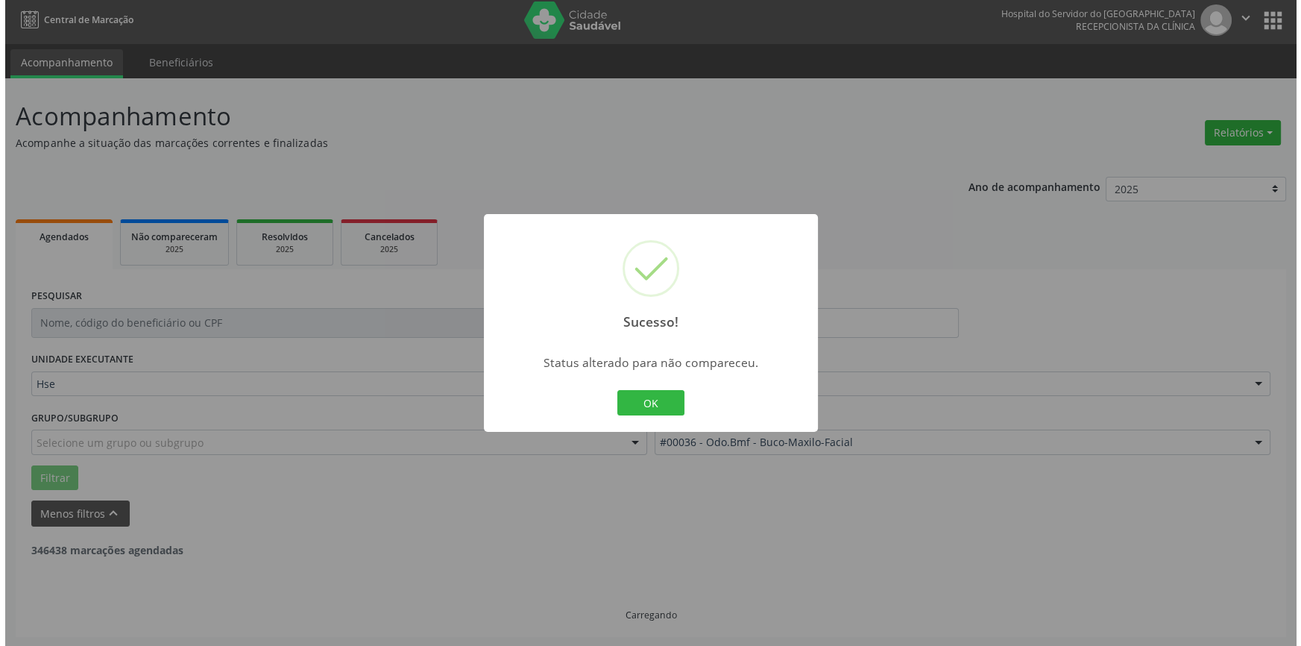
scroll to position [0, 0]
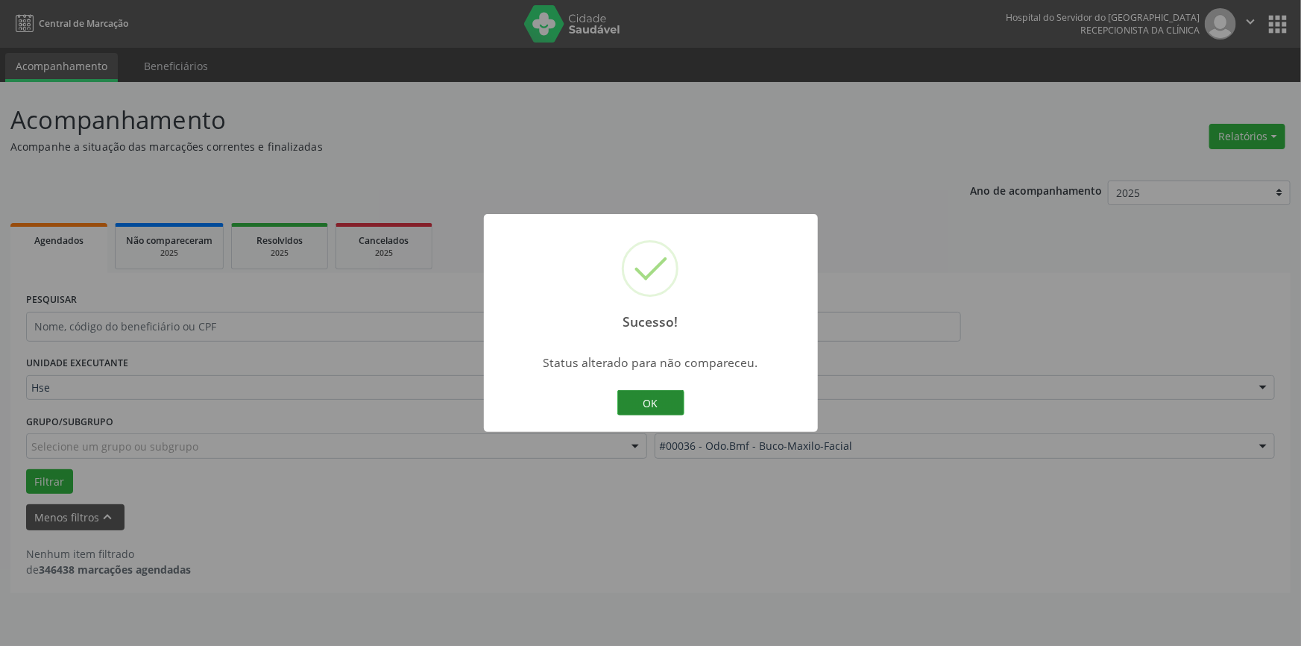
click at [659, 400] on button "OK" at bounding box center [650, 402] width 67 height 25
